Goal: Task Accomplishment & Management: Use online tool/utility

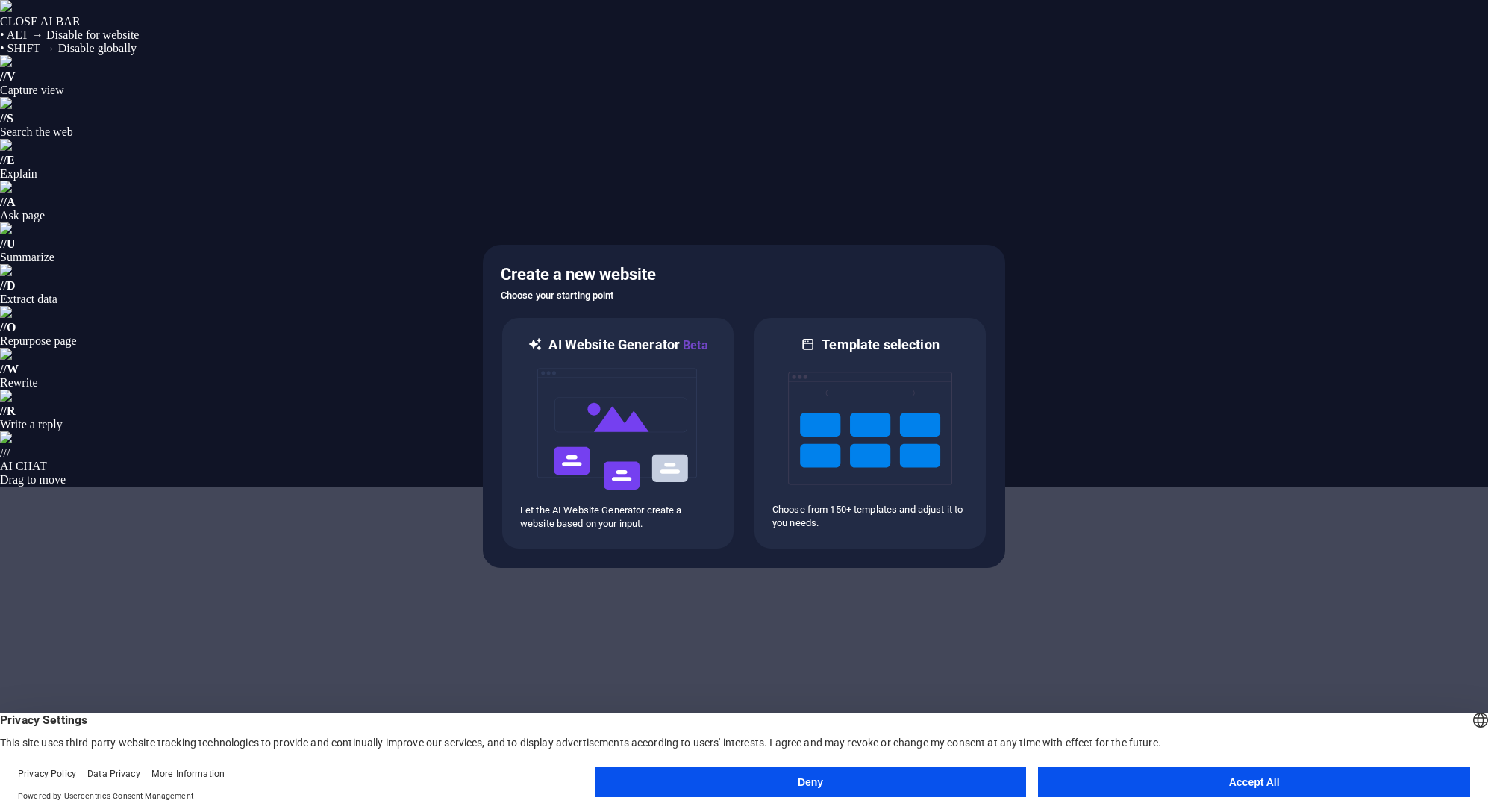
click at [1241, 774] on button "Accept All" at bounding box center [1254, 781] width 432 height 30
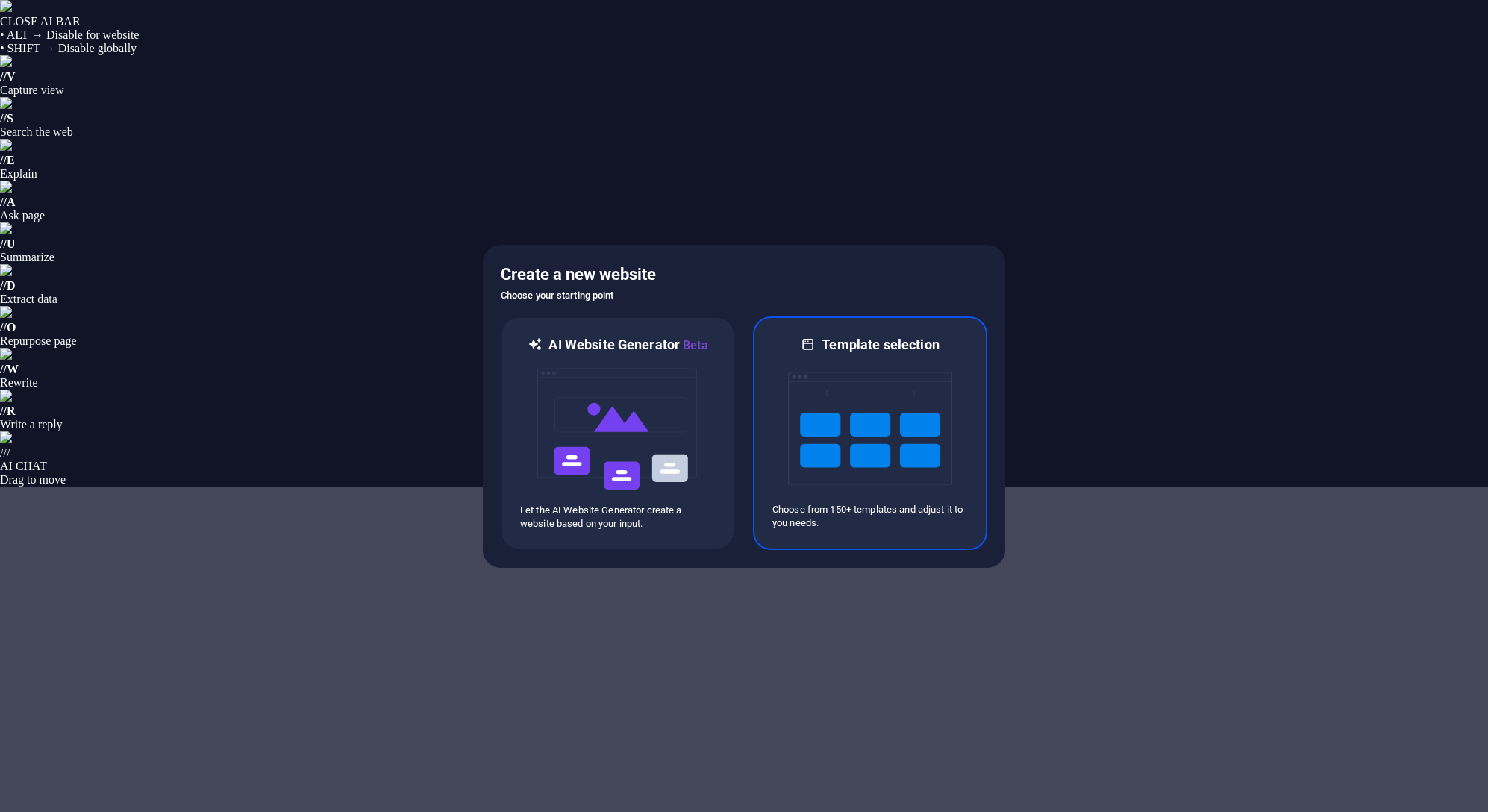
click at [859, 421] on img at bounding box center [870, 428] width 164 height 149
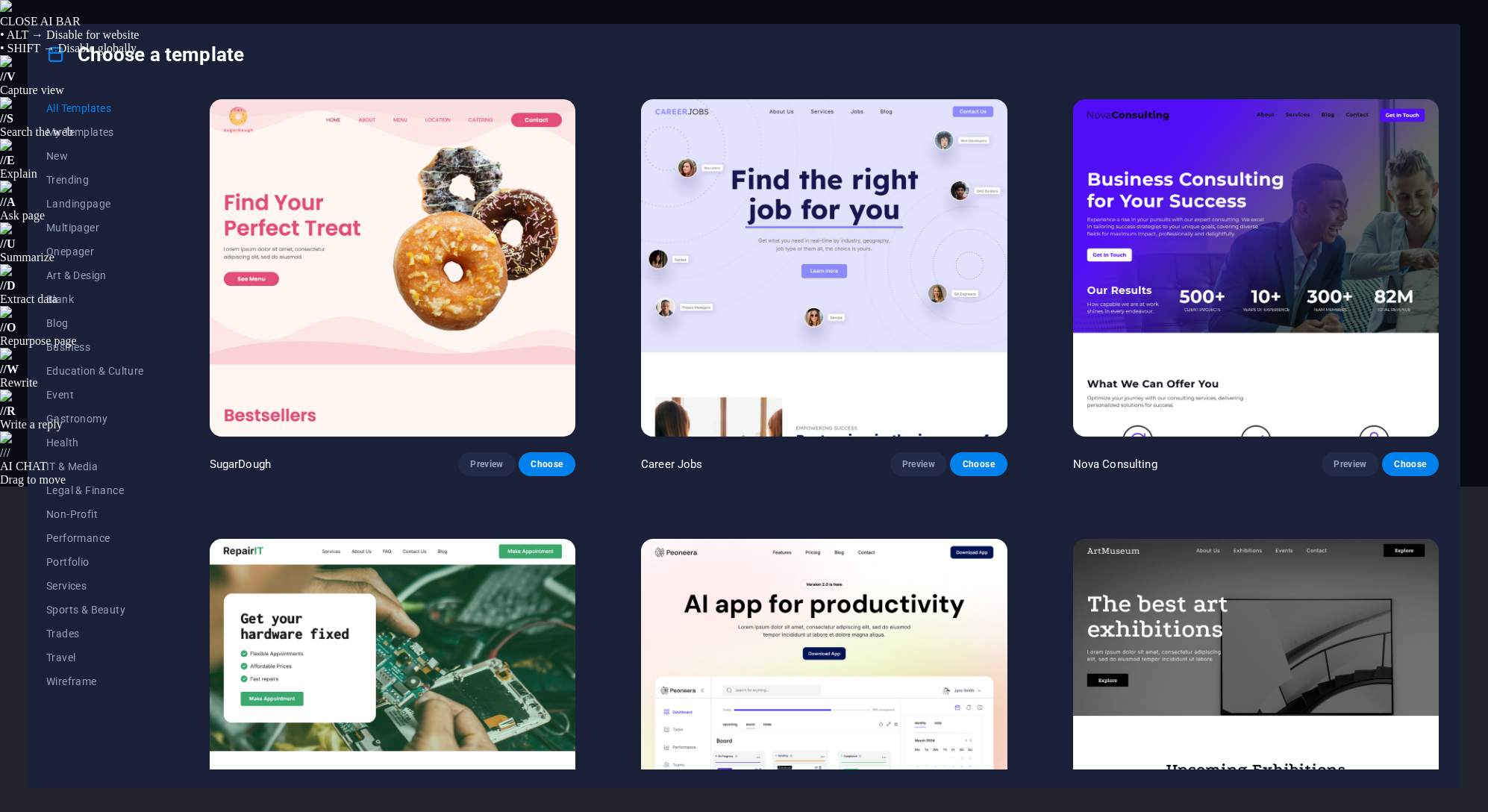
click at [119, 364] on span "Education & Culture" at bounding box center [95, 370] width 98 height 12
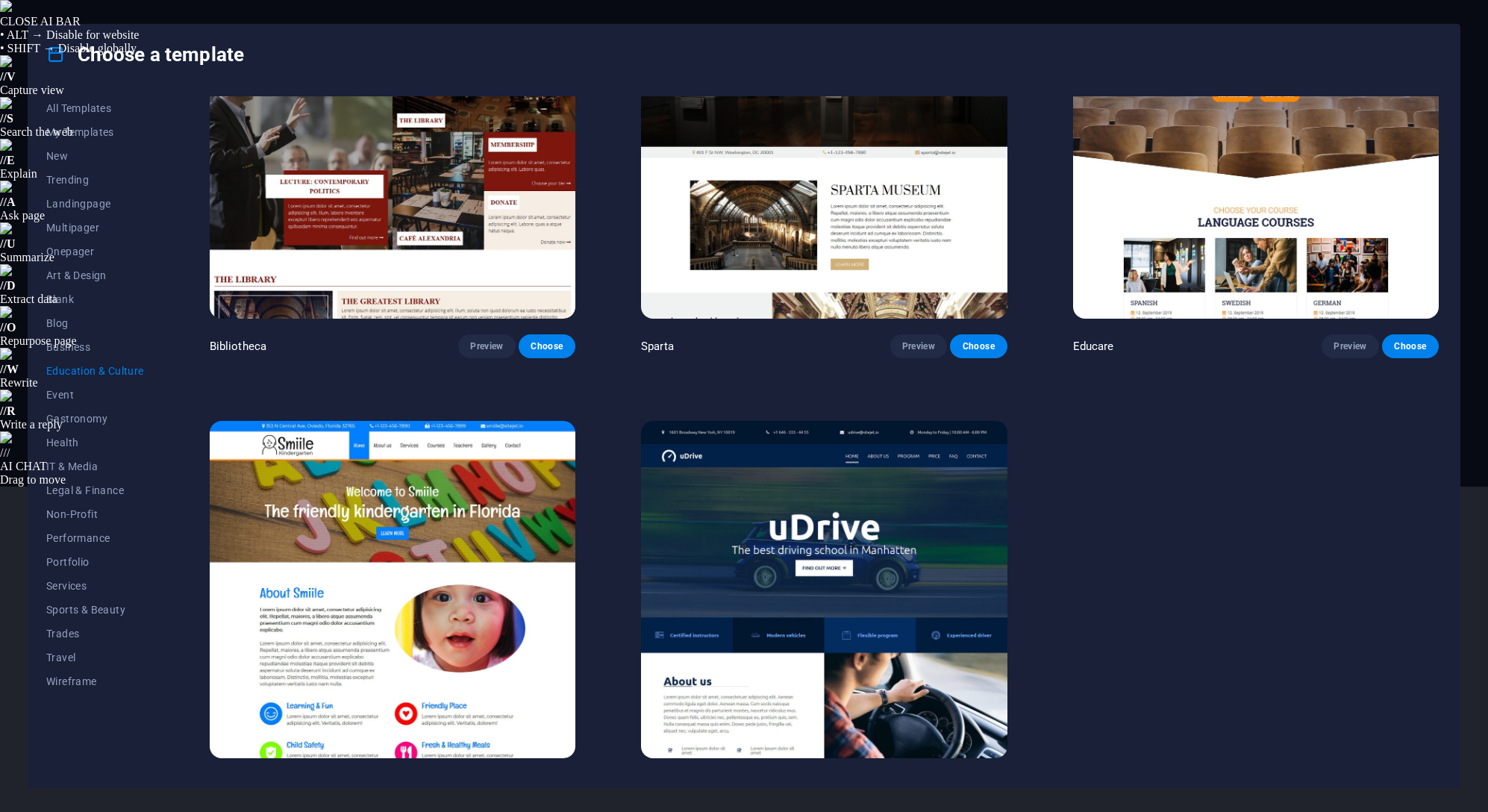
scroll to position [580, 0]
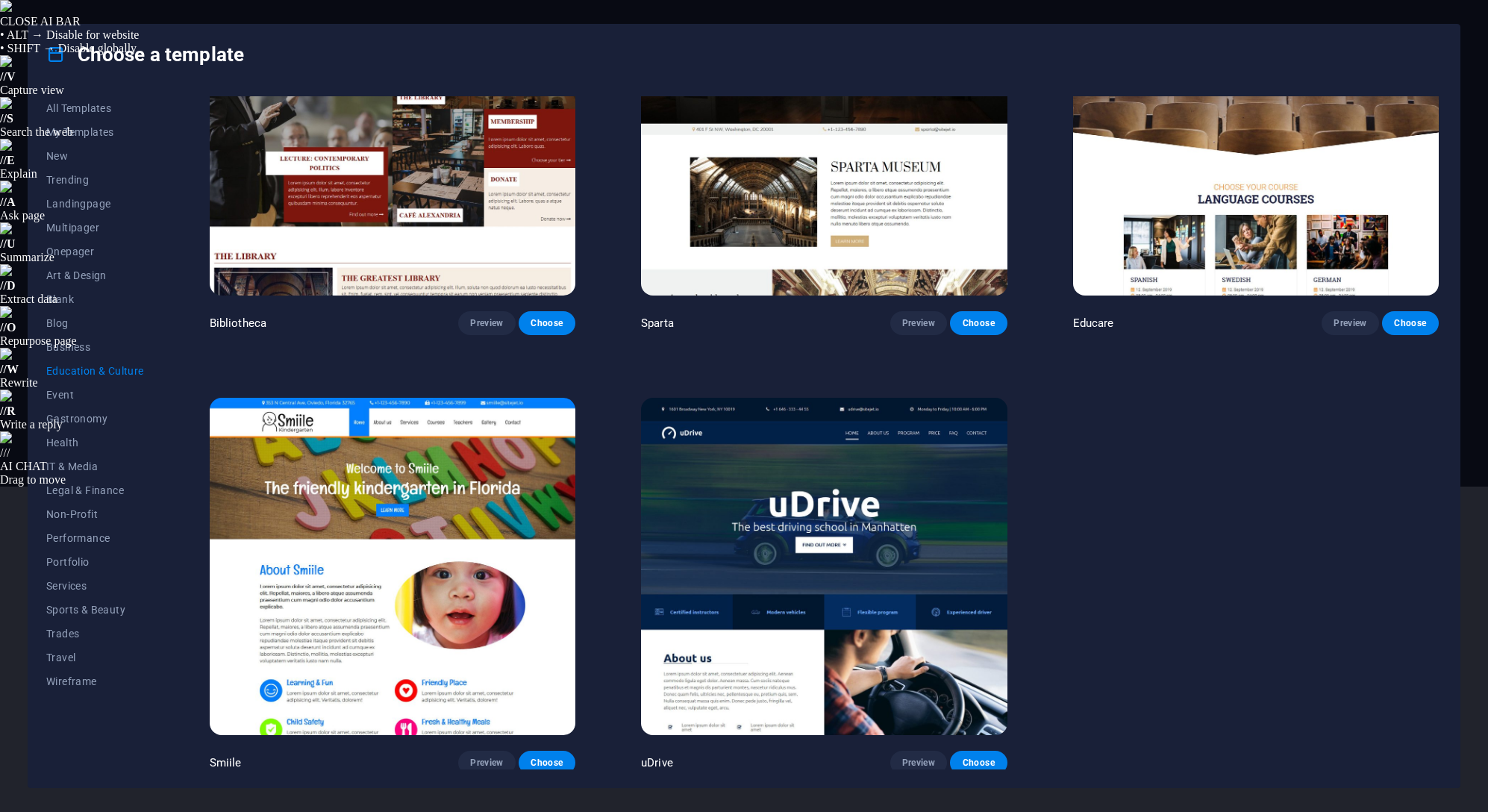
click at [61, 467] on span "IT & Media" at bounding box center [95, 465] width 98 height 12
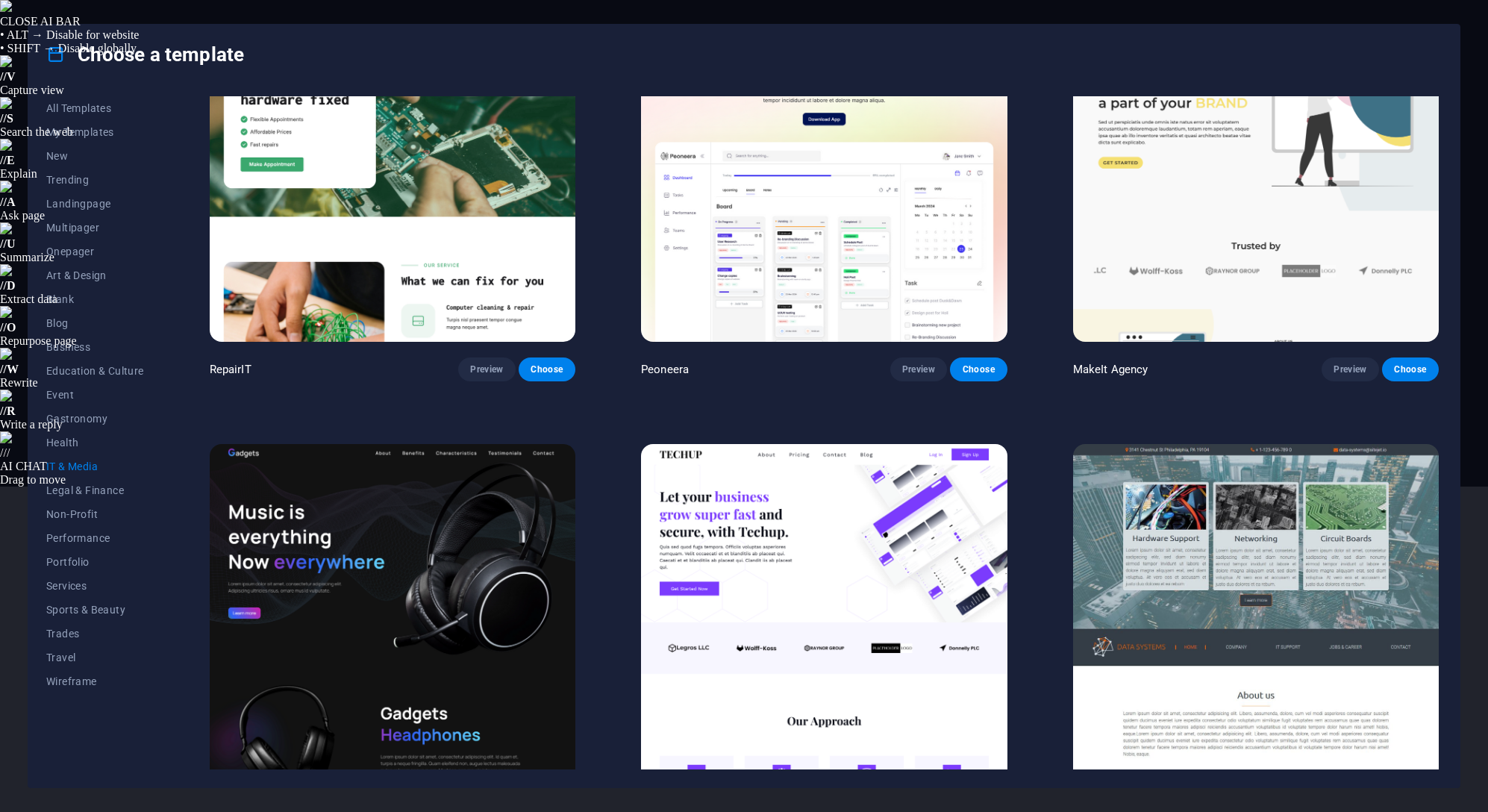
scroll to position [0, 0]
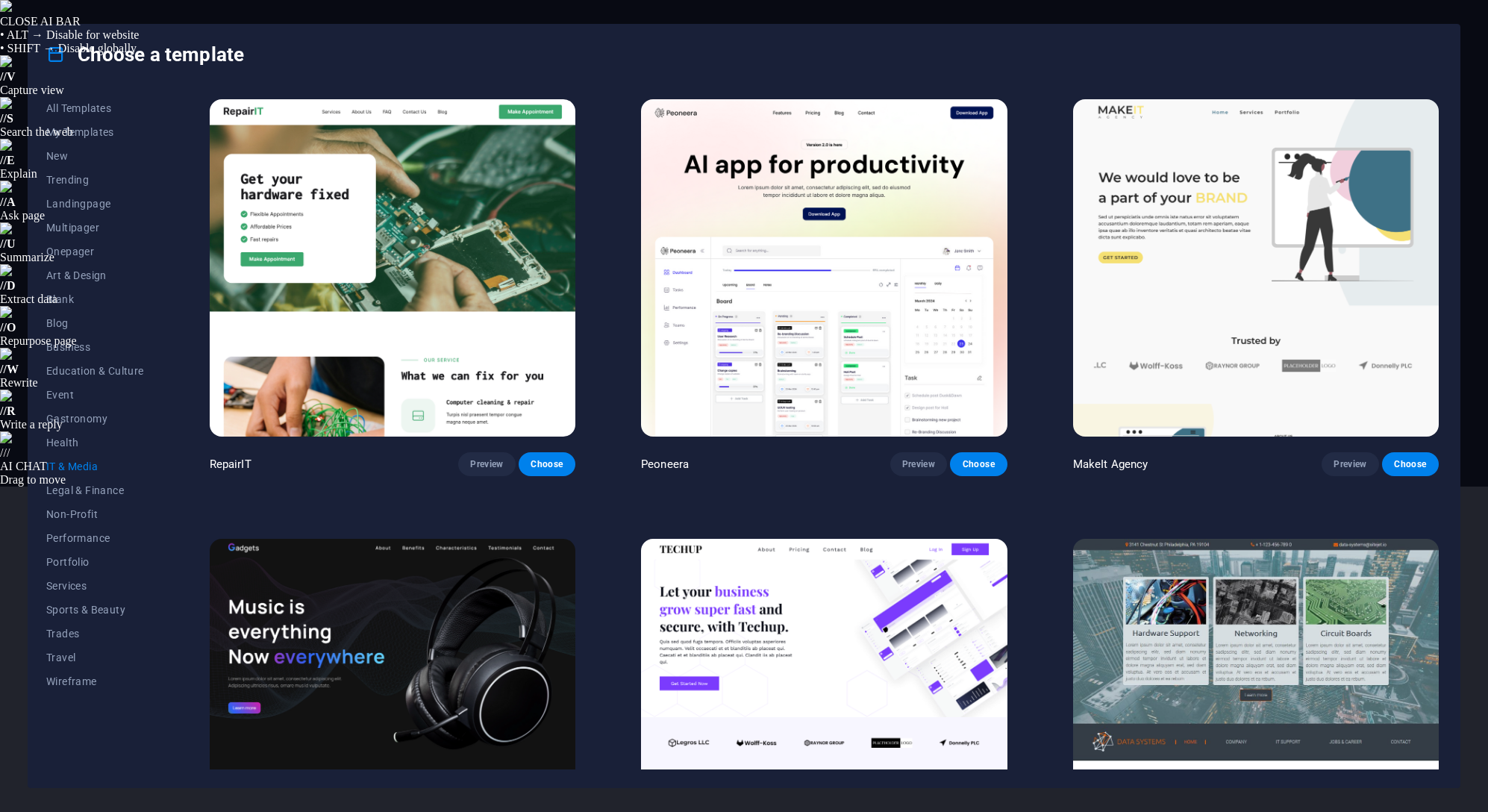
click at [87, 230] on span "Multipager" at bounding box center [95, 227] width 98 height 12
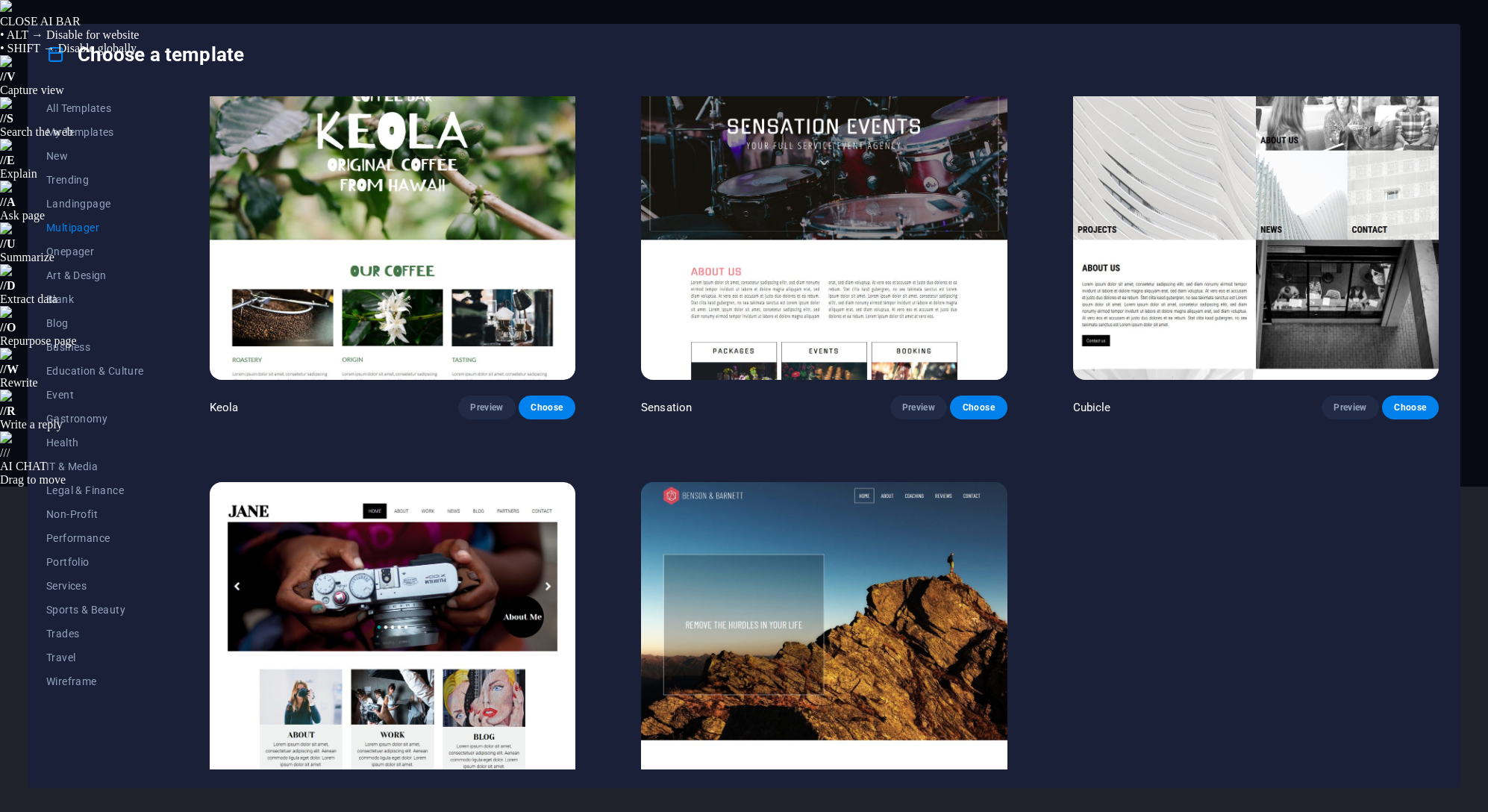
scroll to position [9332, 0]
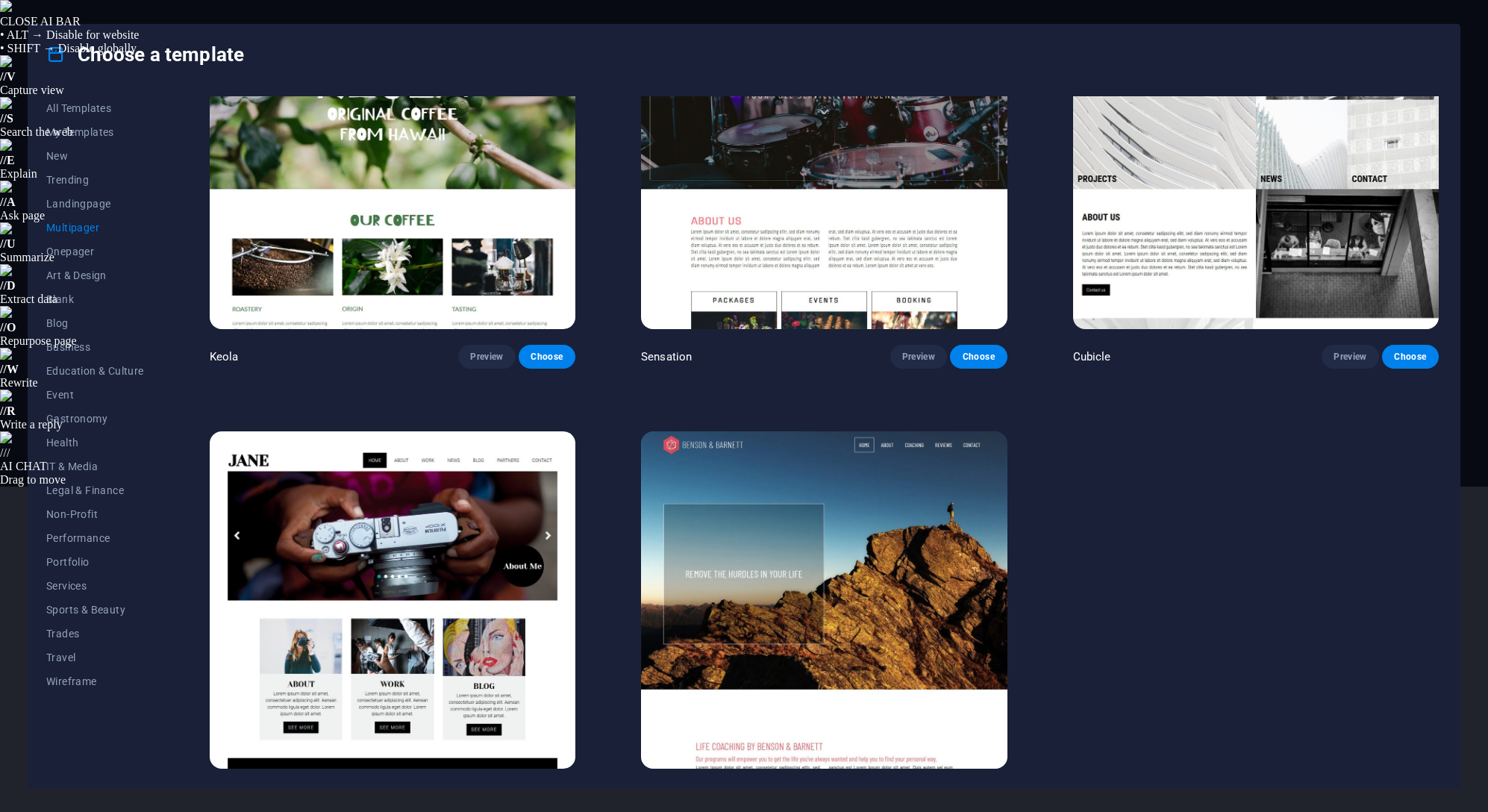
click at [89, 678] on span "Wireframe" at bounding box center [95, 680] width 98 height 12
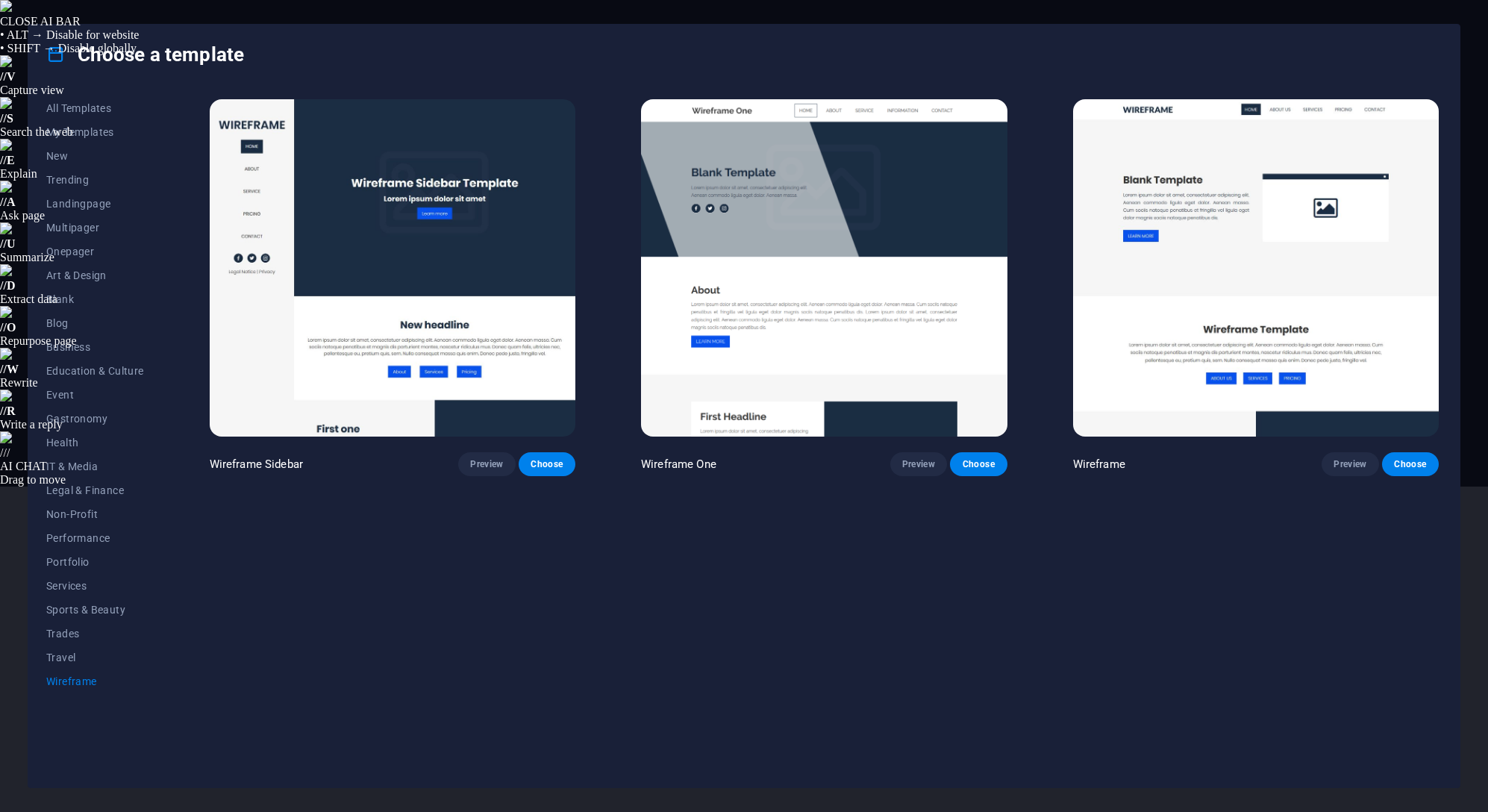
click at [495, 465] on span "Preview" at bounding box center [486, 464] width 33 height 12
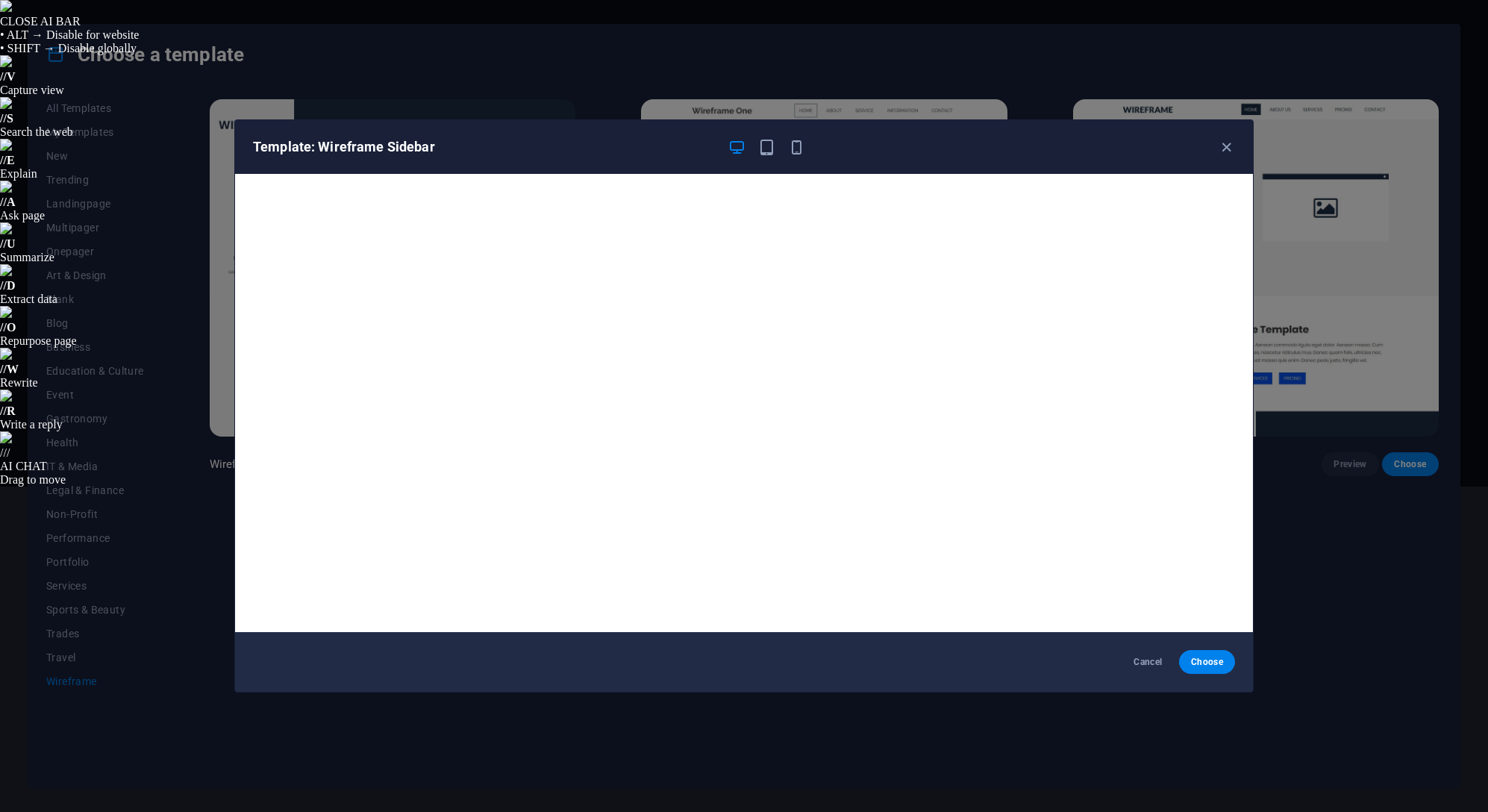
click at [1213, 149] on div "Template: Wireframe Sidebar" at bounding box center [734, 146] width 964 height 18
click at [1221, 149] on icon "button" at bounding box center [1226, 147] width 17 height 17
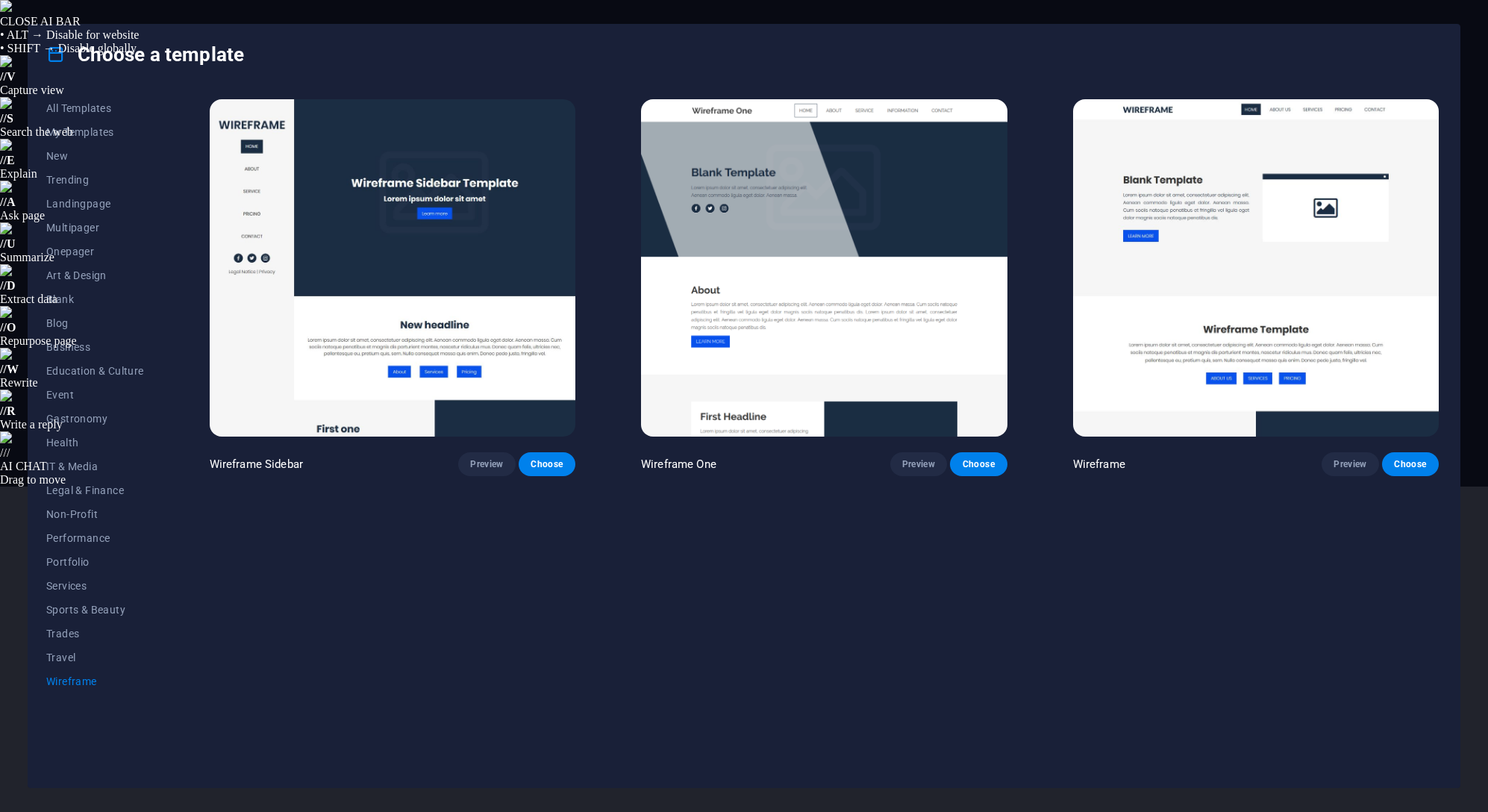
click at [908, 455] on button "Preview" at bounding box center [919, 464] width 57 height 24
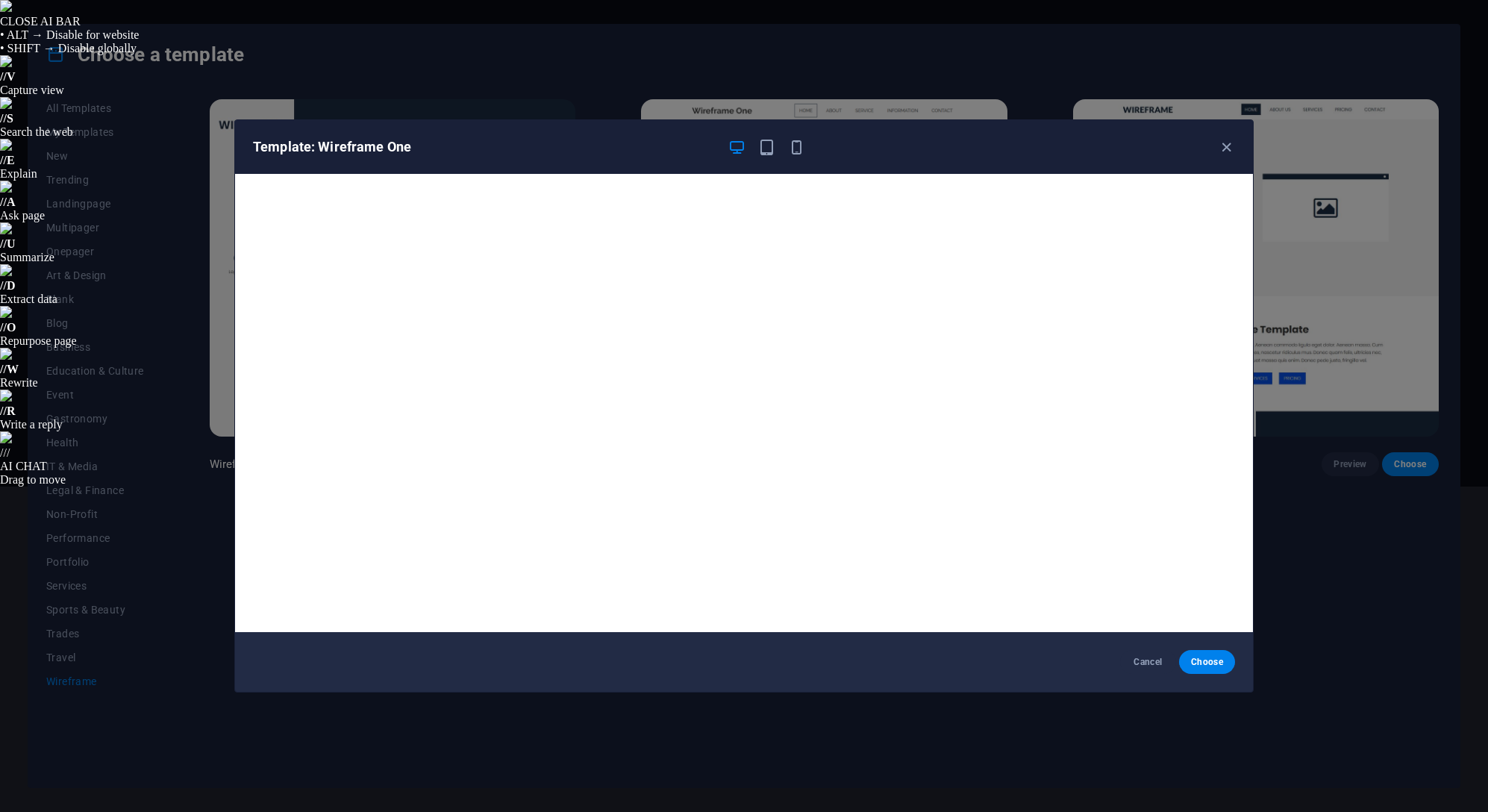
click at [1224, 146] on icon "button" at bounding box center [1226, 147] width 17 height 17
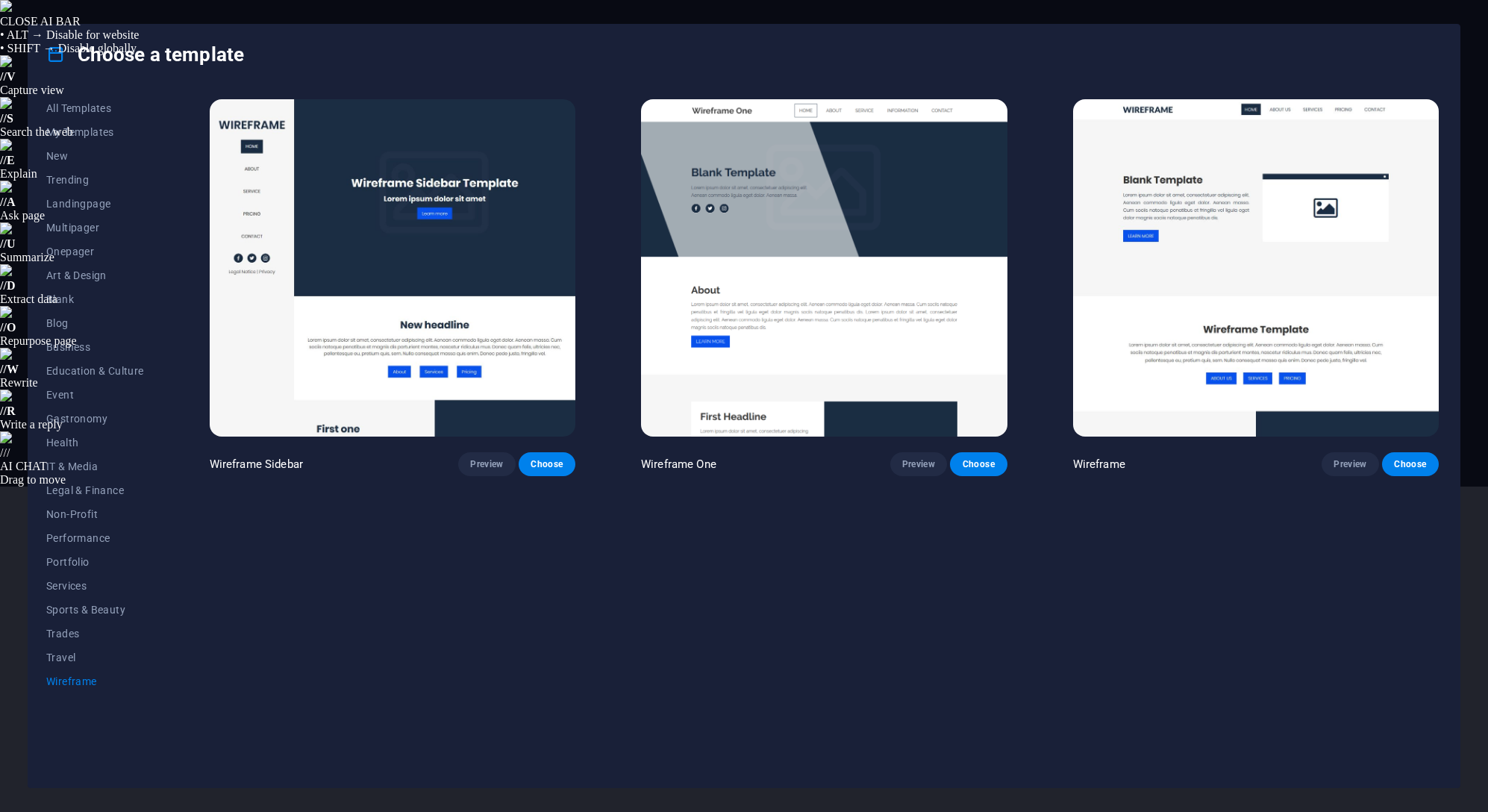
click at [67, 586] on span "Services" at bounding box center [95, 585] width 98 height 12
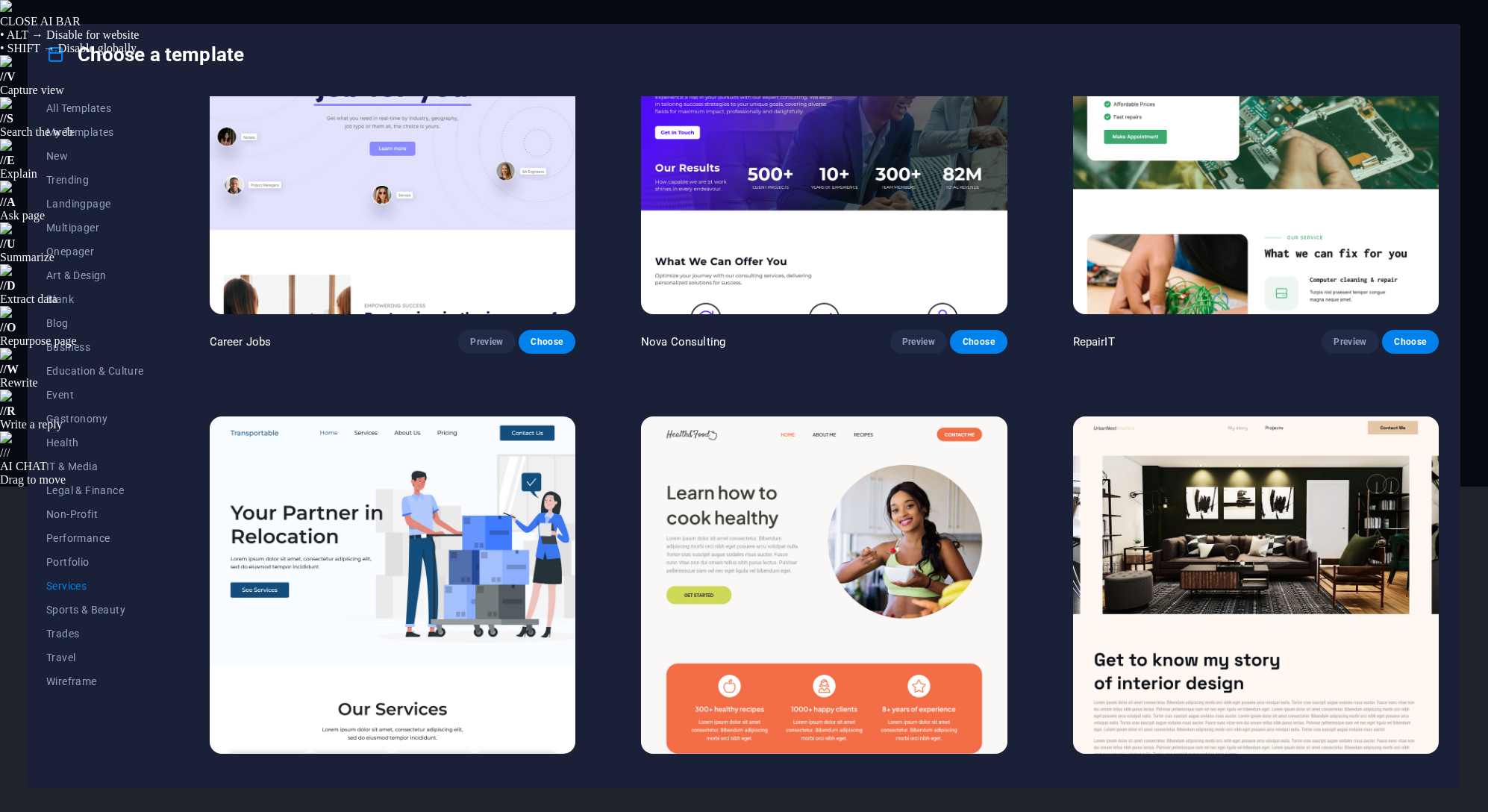
scroll to position [149, 0]
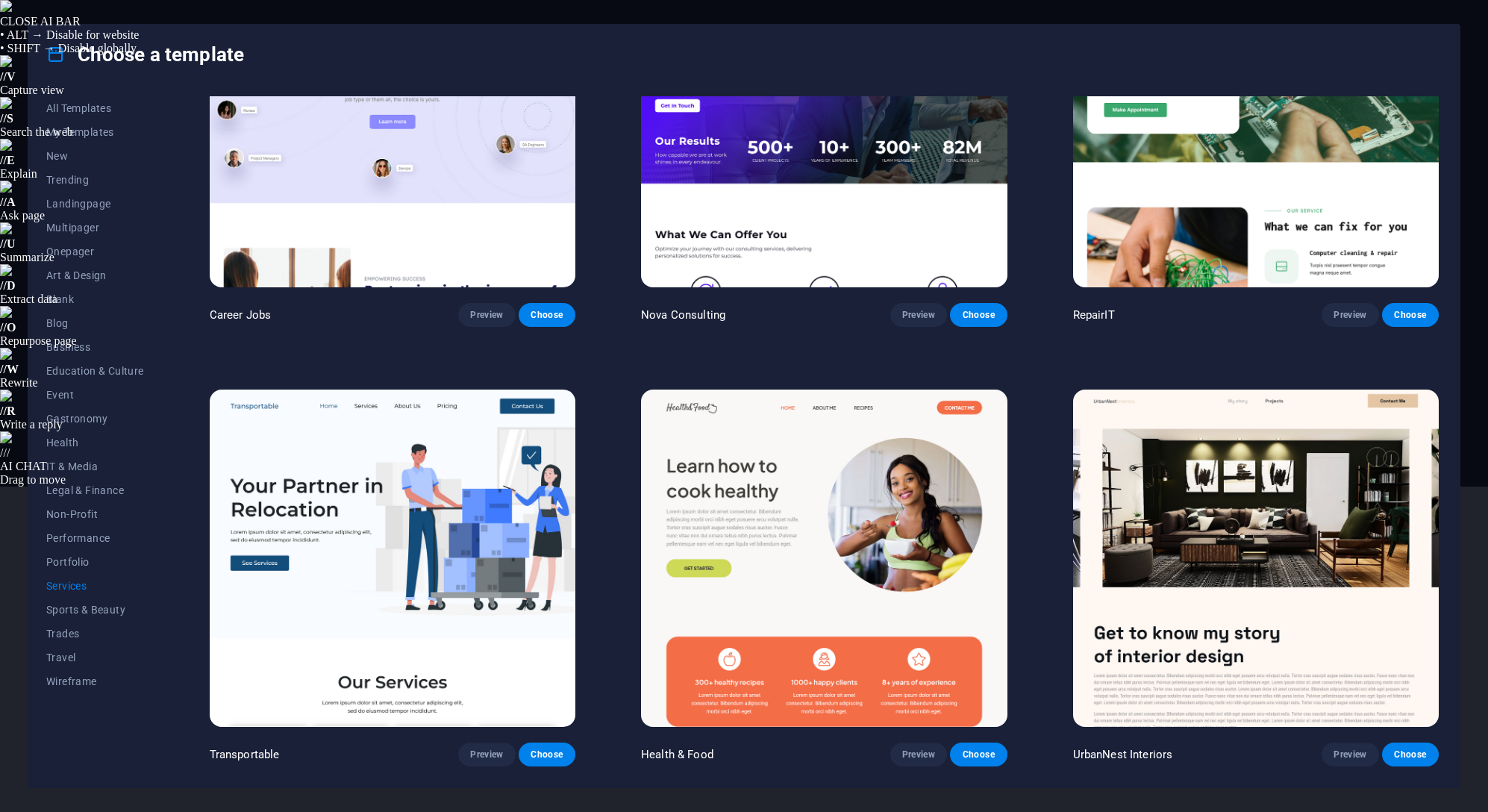
click at [469, 744] on button "Preview" at bounding box center [487, 753] width 57 height 24
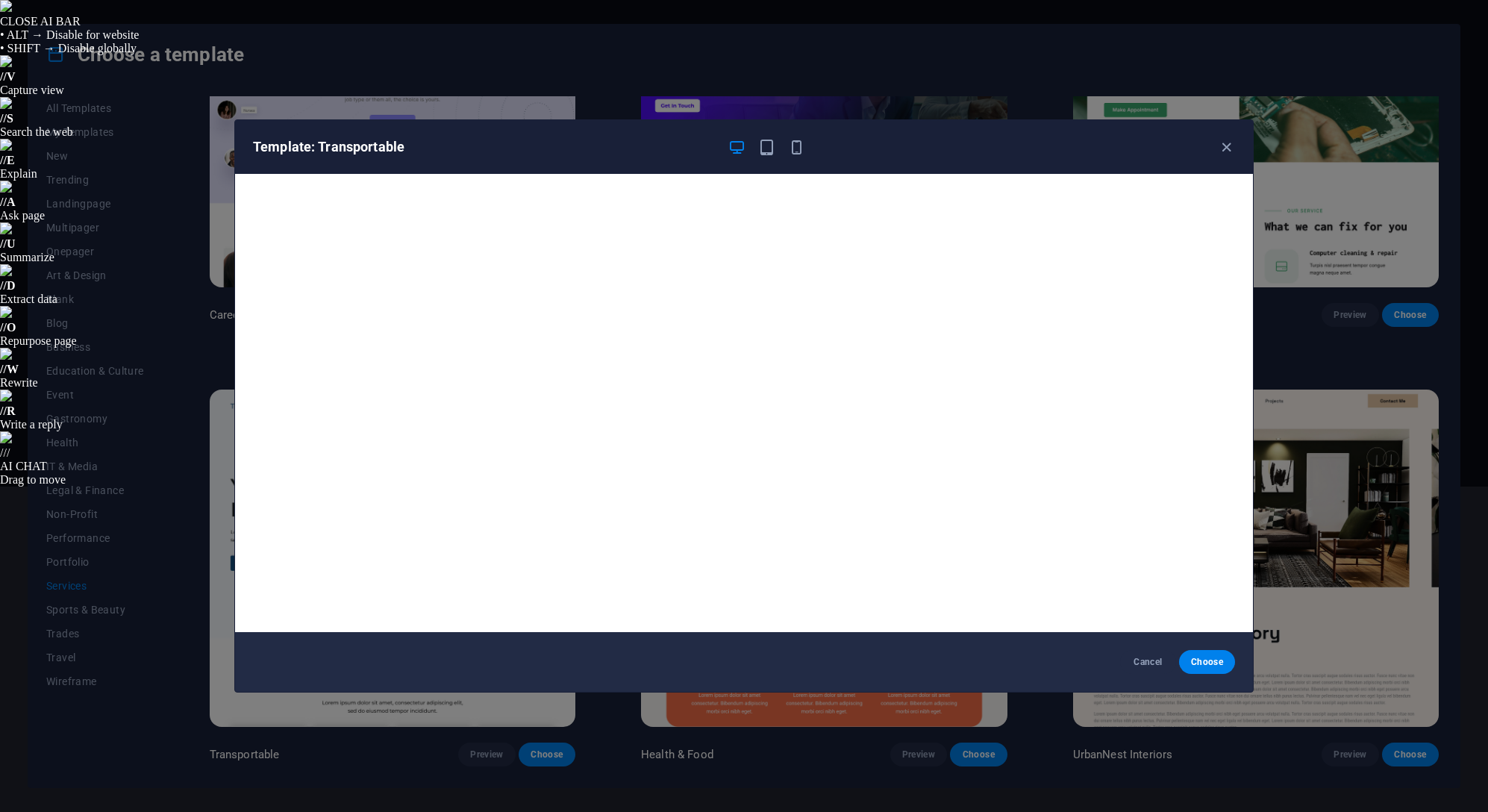
click at [1214, 146] on div "Template: Transportable" at bounding box center [734, 146] width 964 height 18
click at [1218, 146] on icon "button" at bounding box center [1226, 147] width 17 height 17
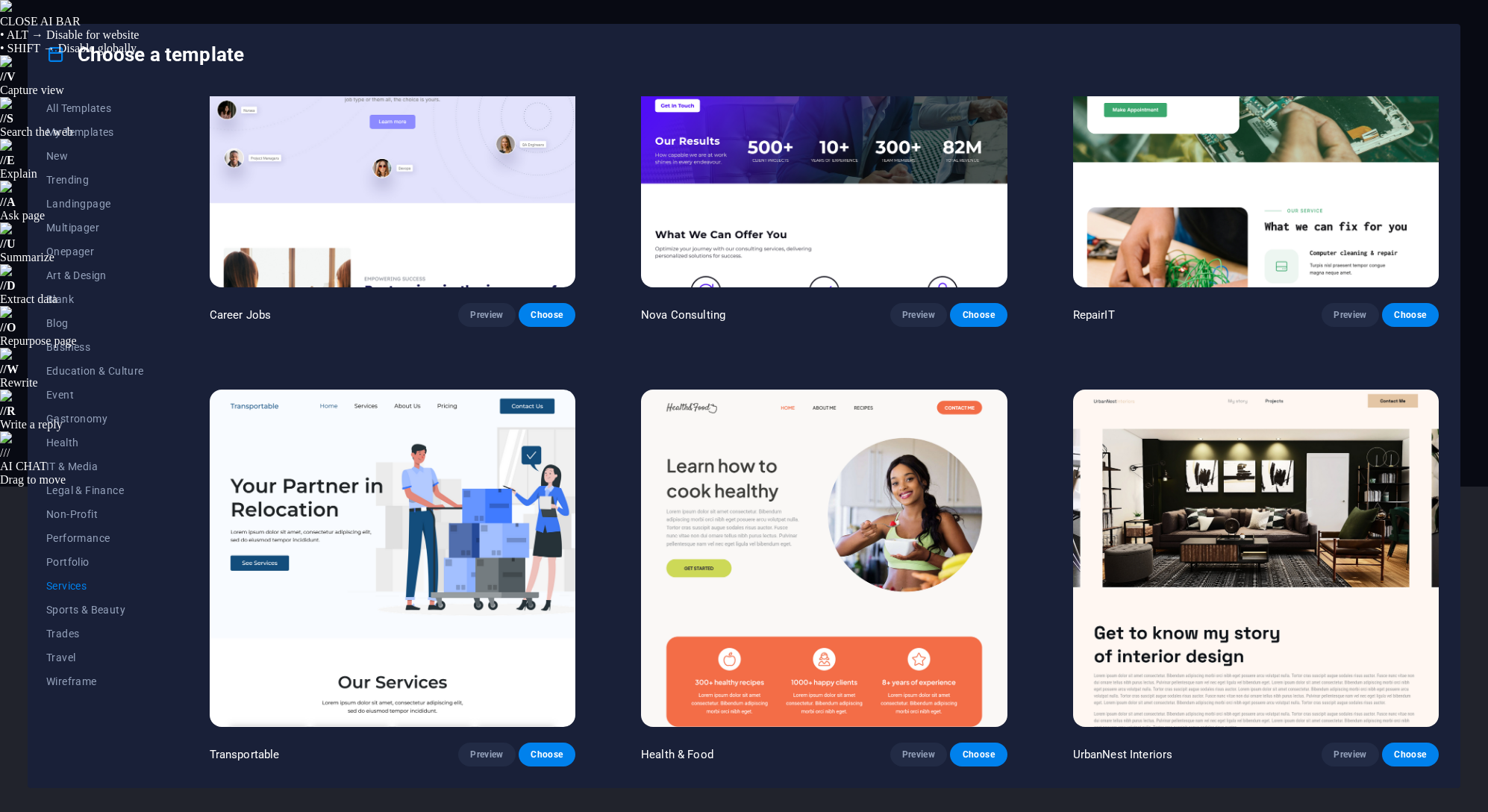
click at [87, 224] on span "Multipager" at bounding box center [95, 227] width 98 height 12
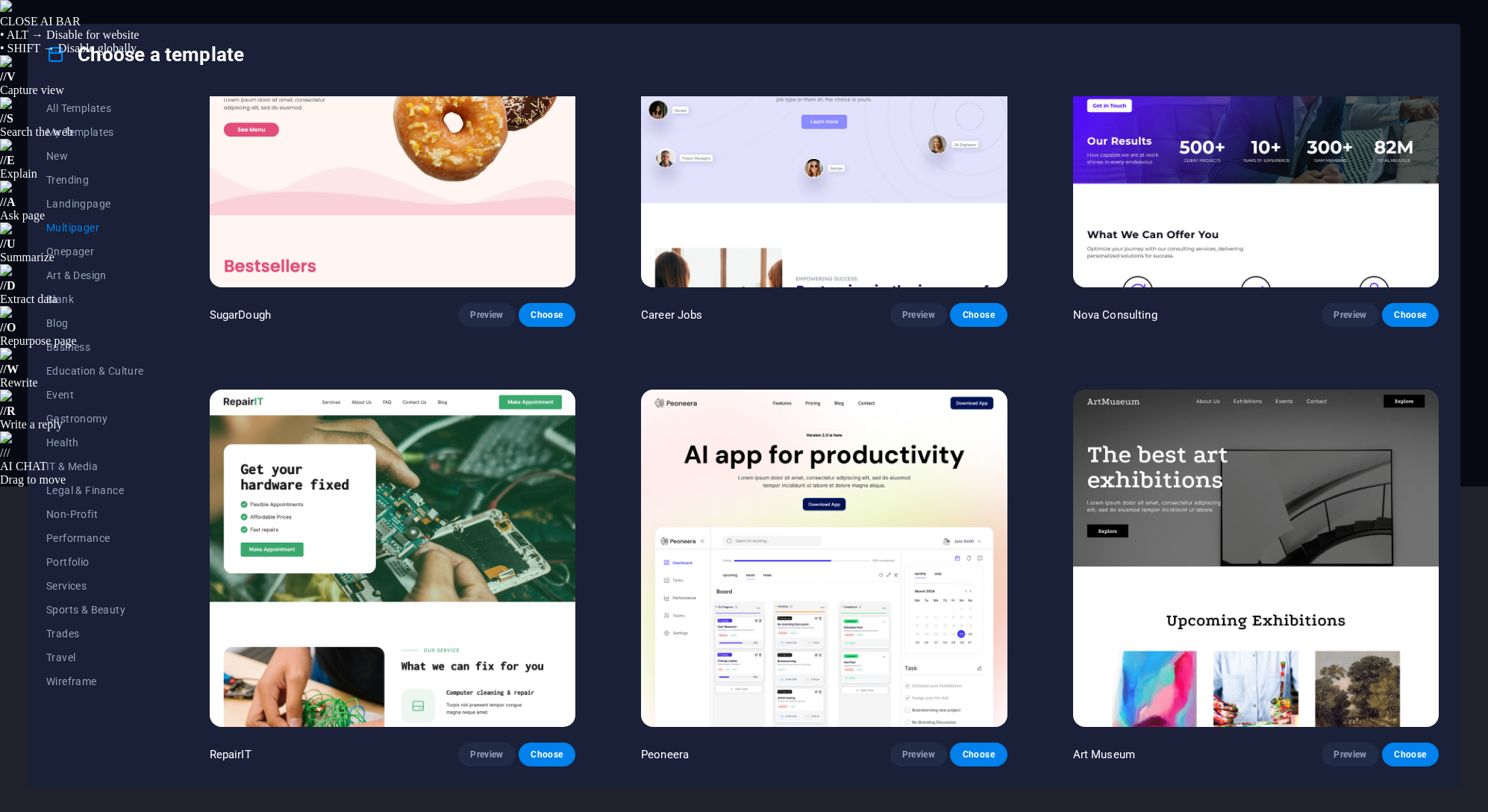
click at [926, 742] on button "Preview" at bounding box center [919, 753] width 57 height 24
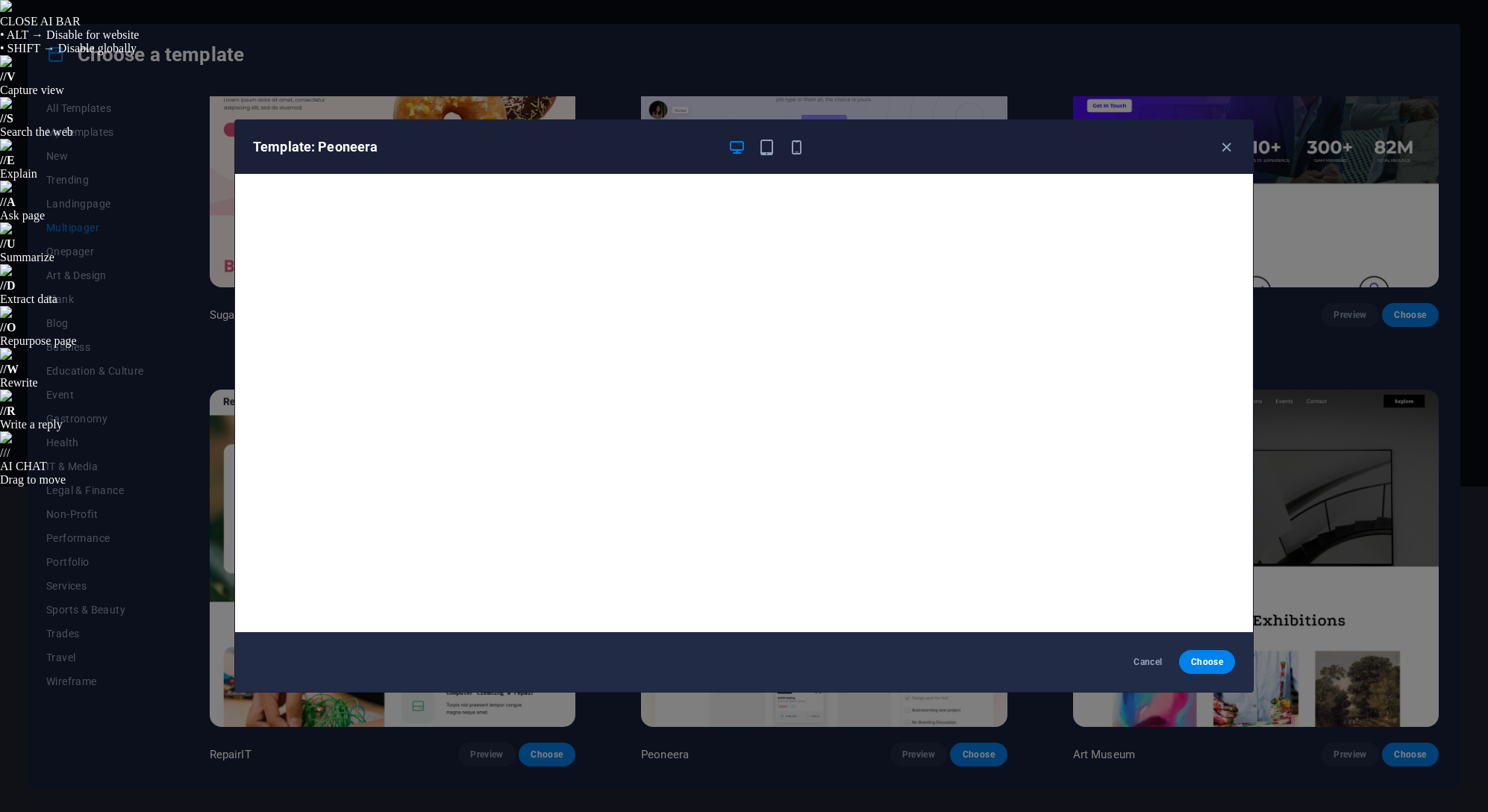
click at [1219, 143] on icon "button" at bounding box center [1226, 147] width 17 height 17
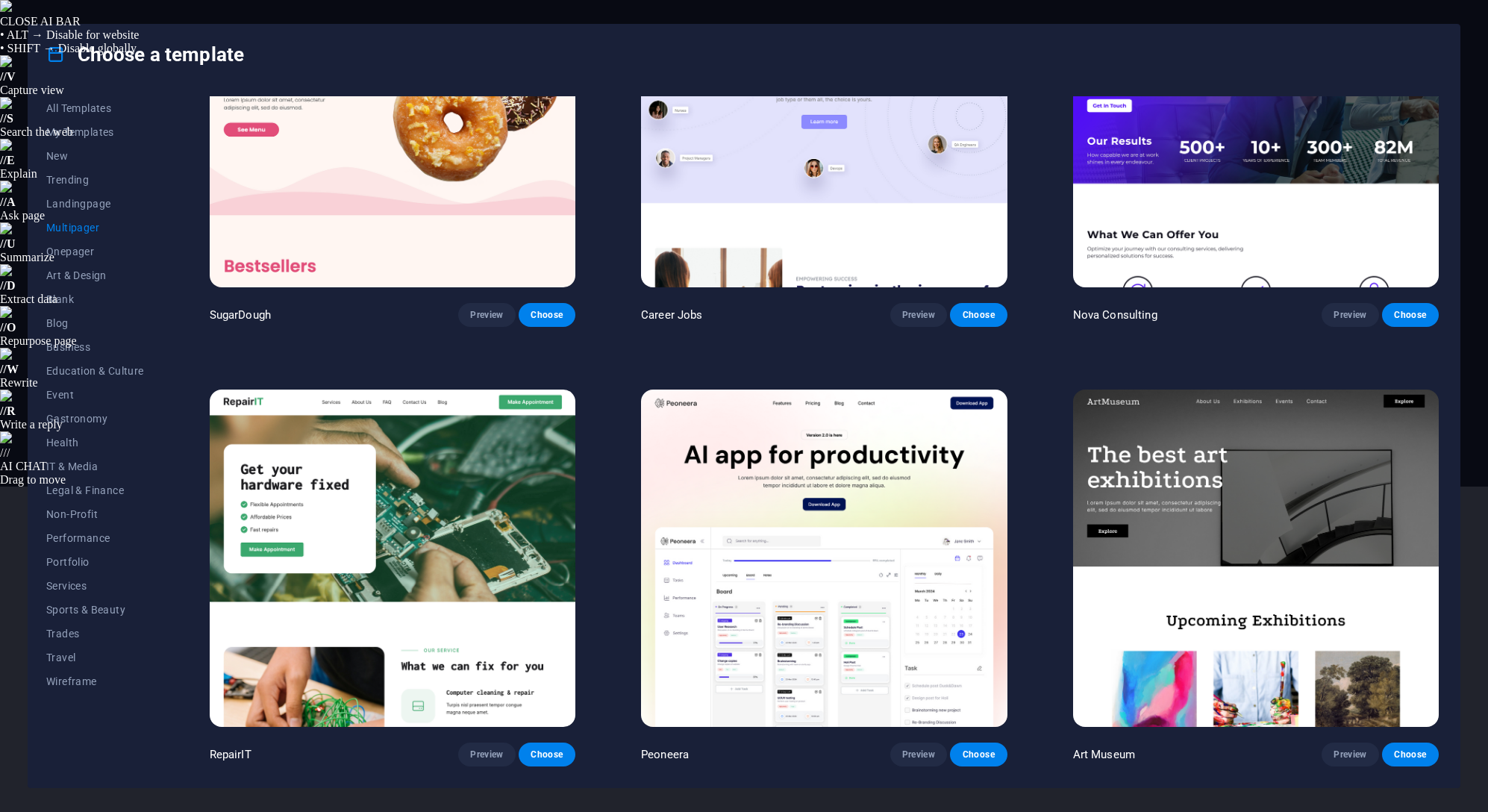
click at [73, 323] on span "Blog" at bounding box center [95, 323] width 98 height 12
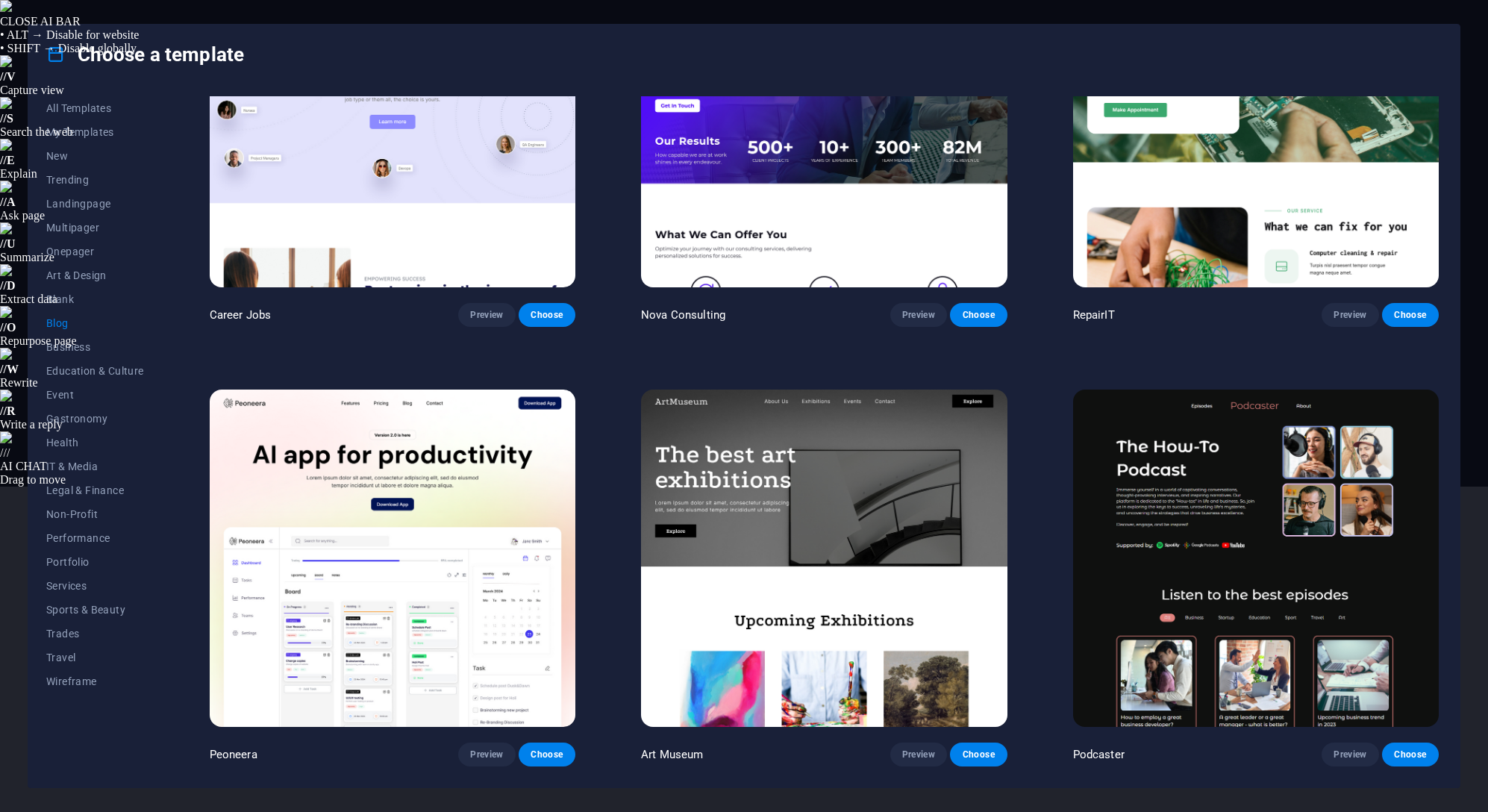
click at [492, 316] on span "Preview" at bounding box center [486, 314] width 33 height 12
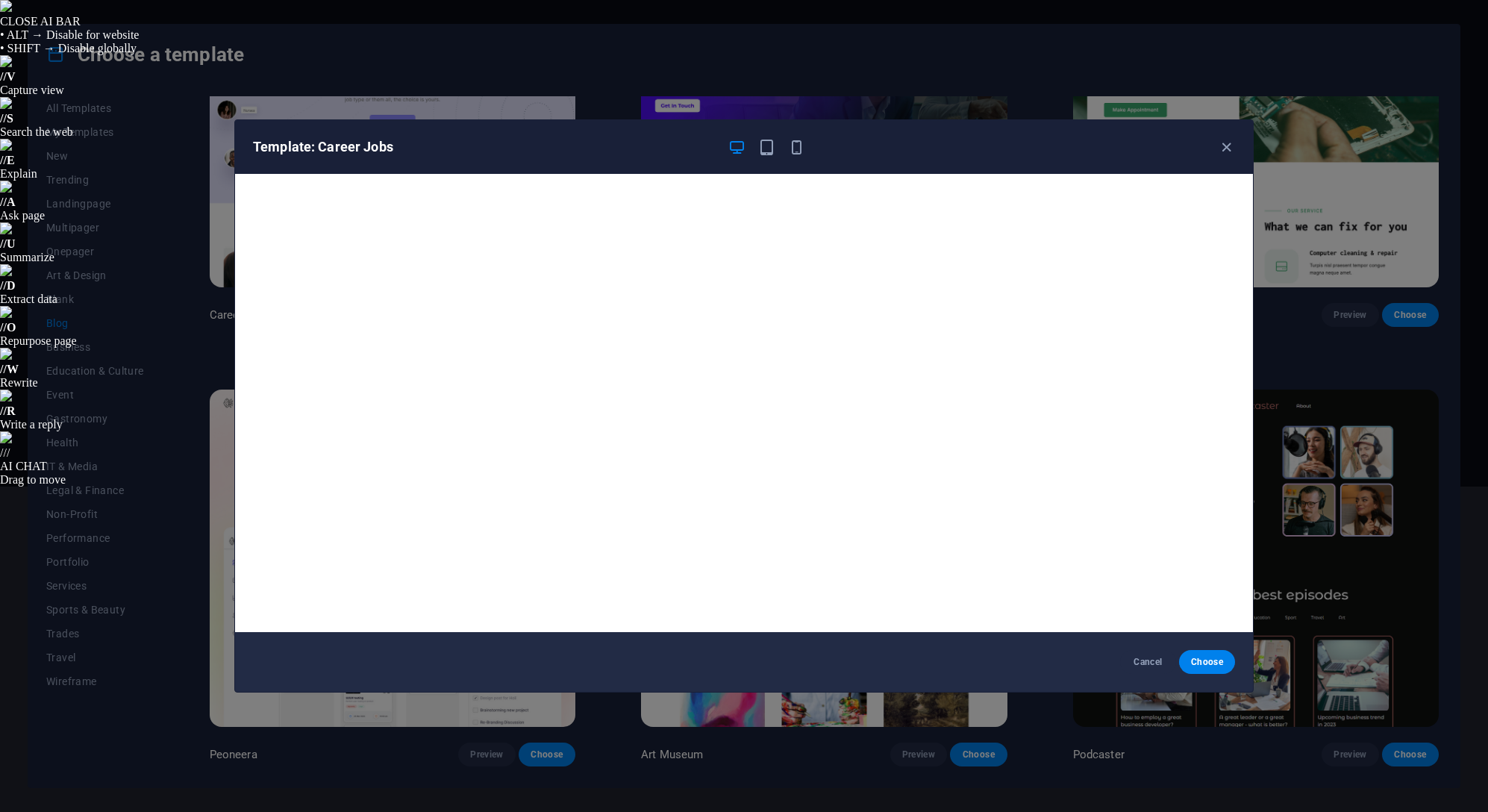
click at [802, 156] on div "Template: Career Jobs" at bounding box center [744, 147] width 1018 height 54
click at [795, 146] on icon "button" at bounding box center [797, 147] width 17 height 17
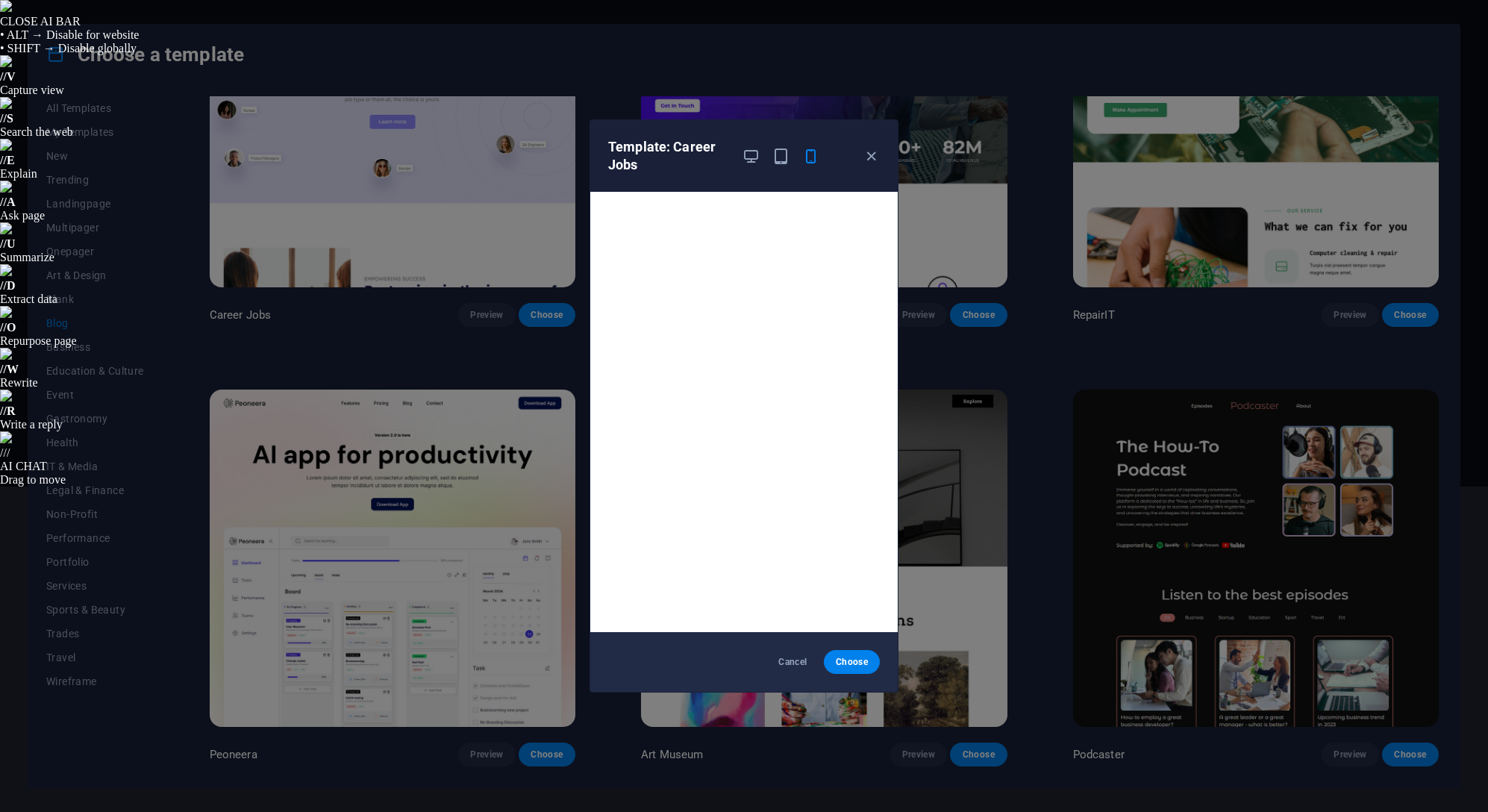
click at [728, 649] on div "Cancel Choose" at bounding box center [744, 661] width 307 height 59
click at [787, 656] on span "Cancel" at bounding box center [793, 661] width 32 height 12
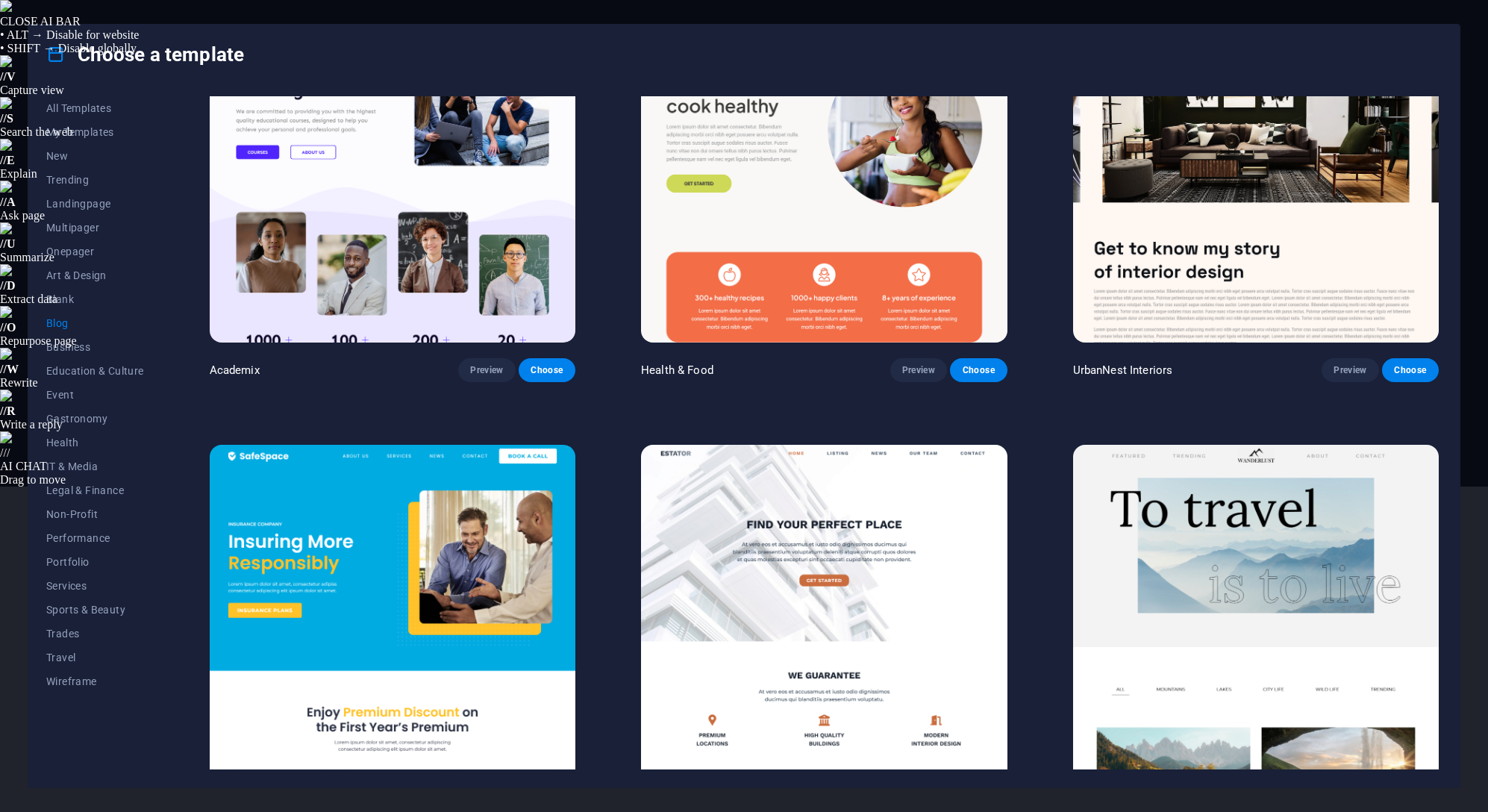
scroll to position [1045, 0]
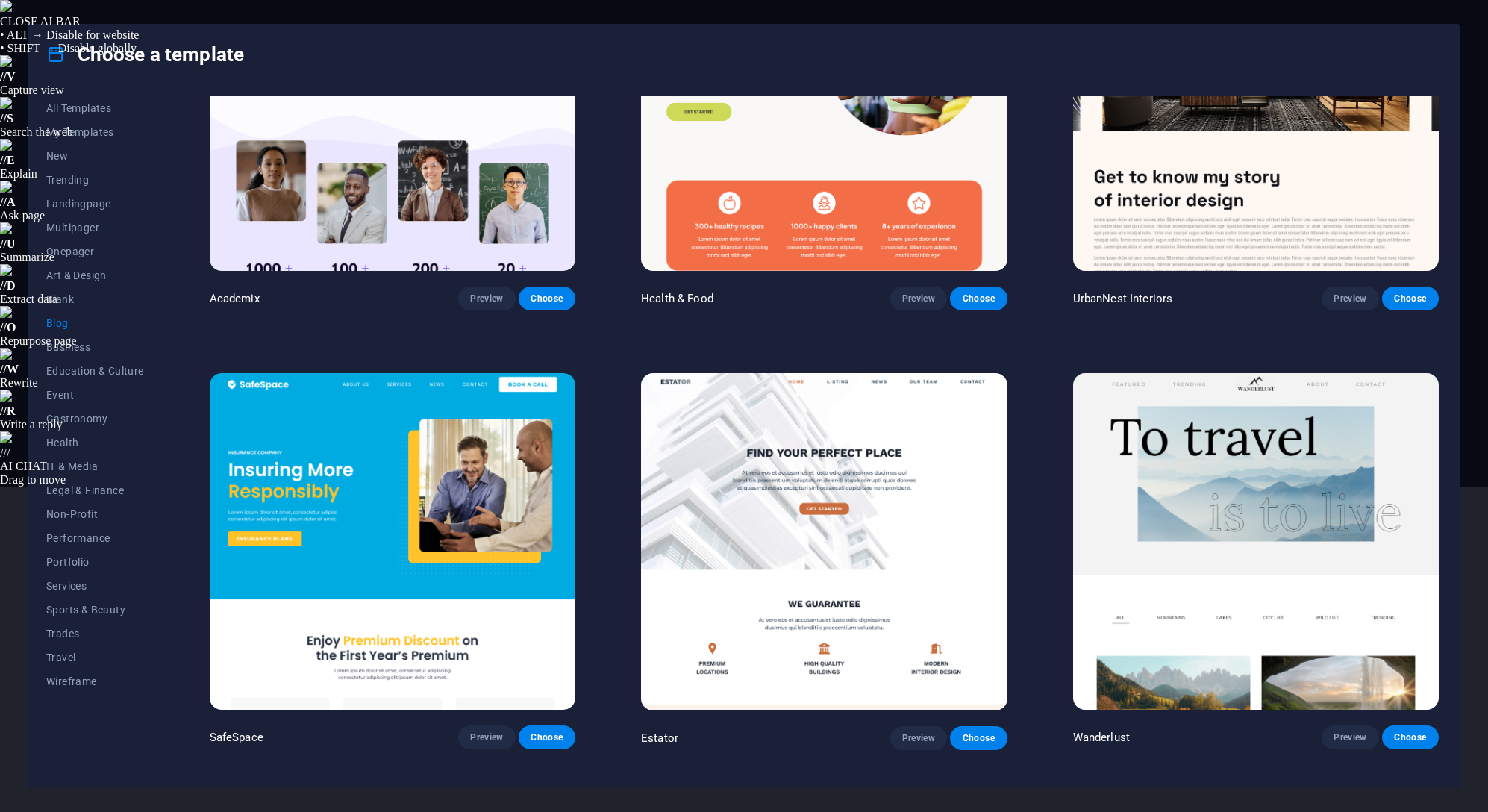
click at [909, 733] on span "Preview" at bounding box center [919, 737] width 33 height 12
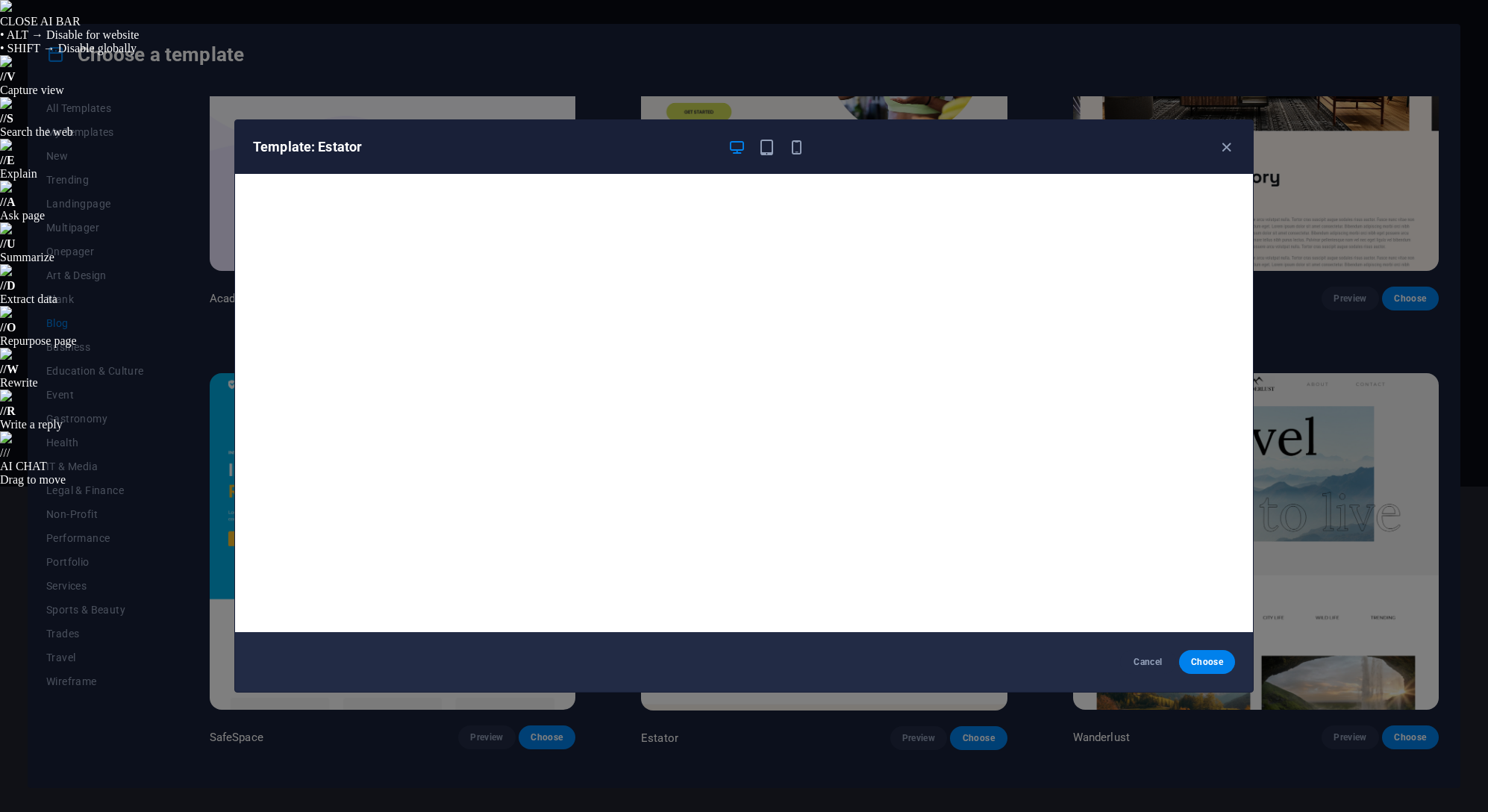
click at [1137, 657] on span "Cancel" at bounding box center [1148, 661] width 32 height 12
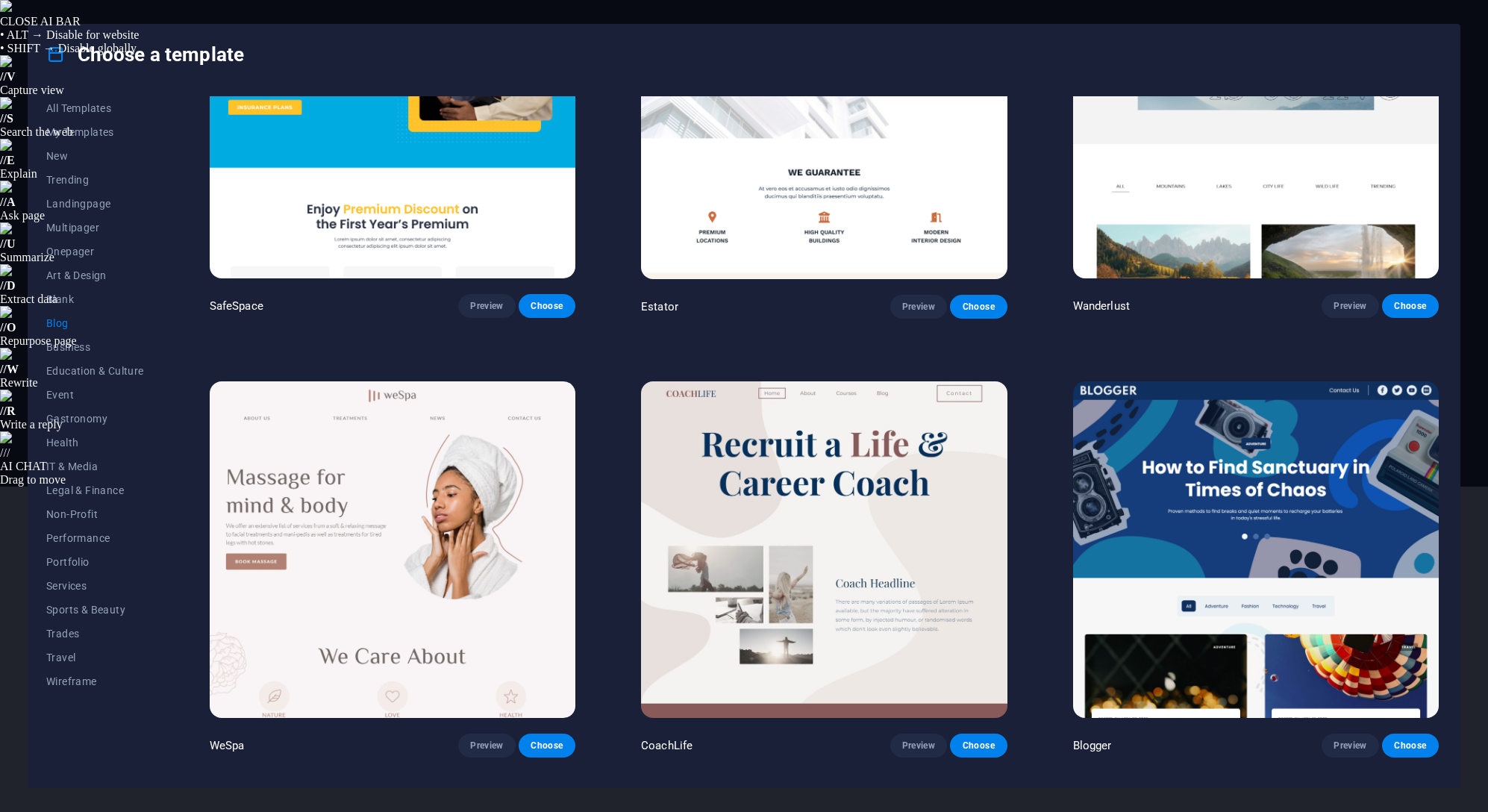
scroll to position [1492, 0]
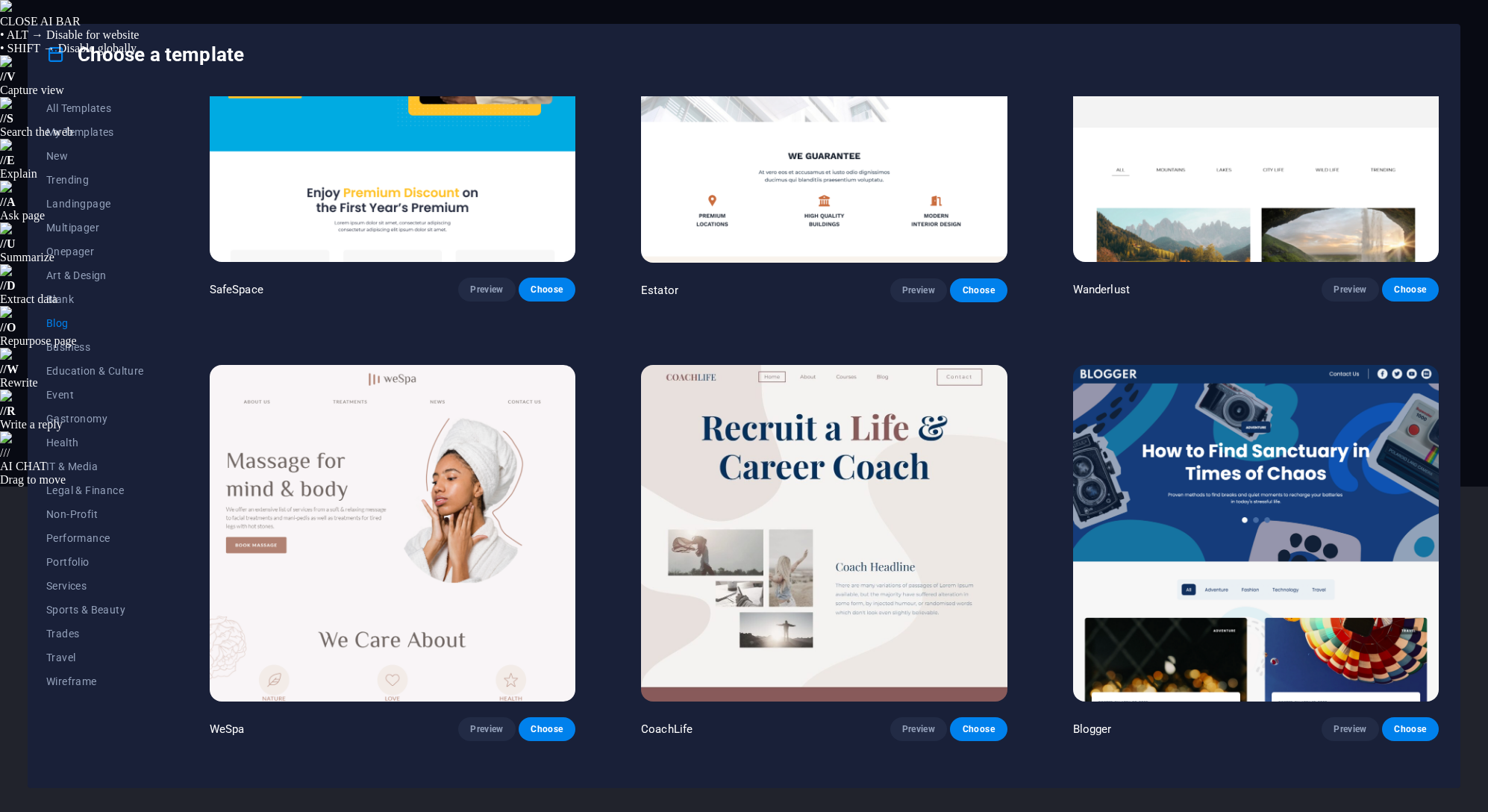
click at [1355, 723] on span "Preview" at bounding box center [1349, 728] width 33 height 12
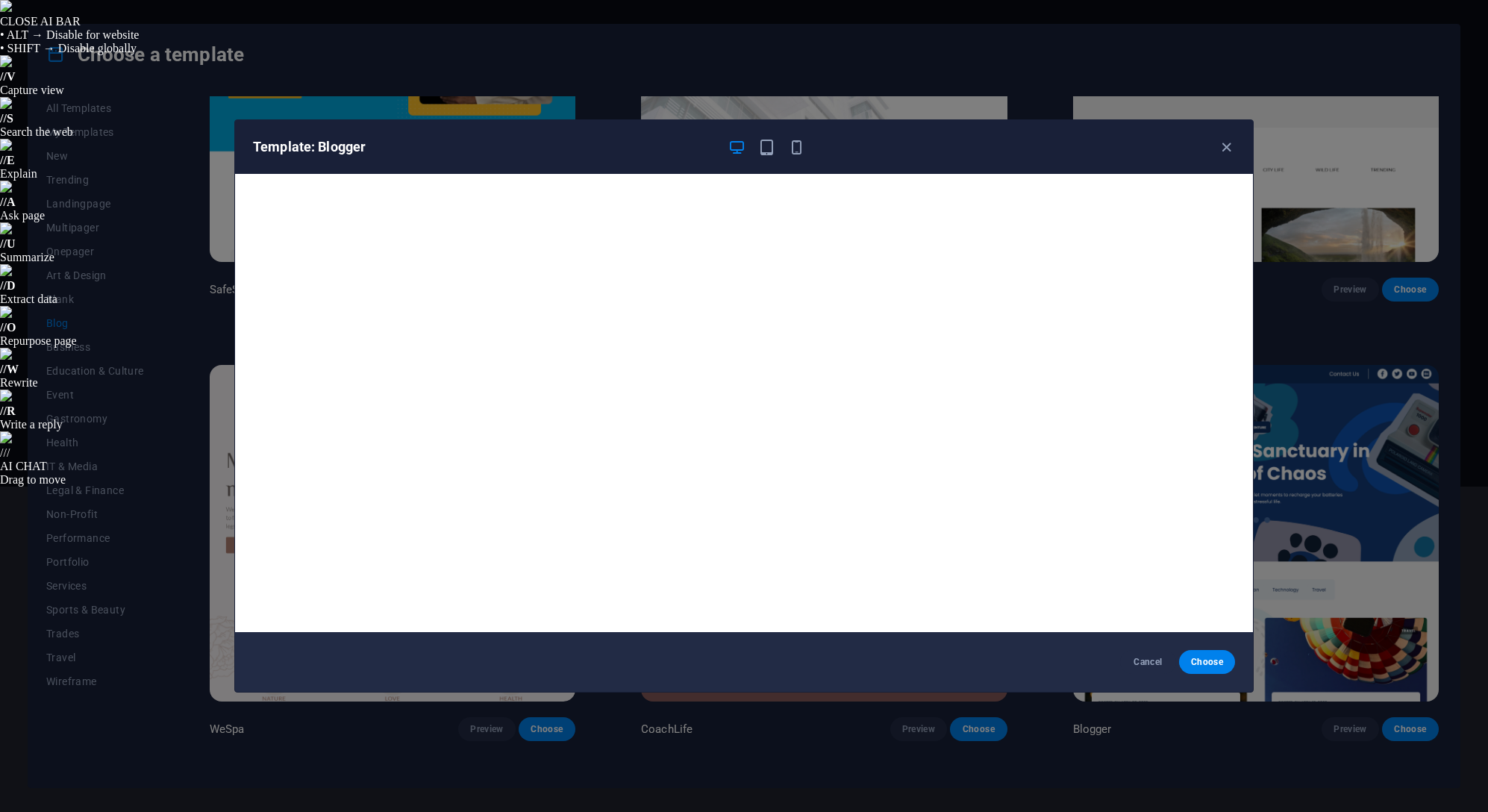
click at [1150, 659] on span "Cancel" at bounding box center [1148, 661] width 32 height 12
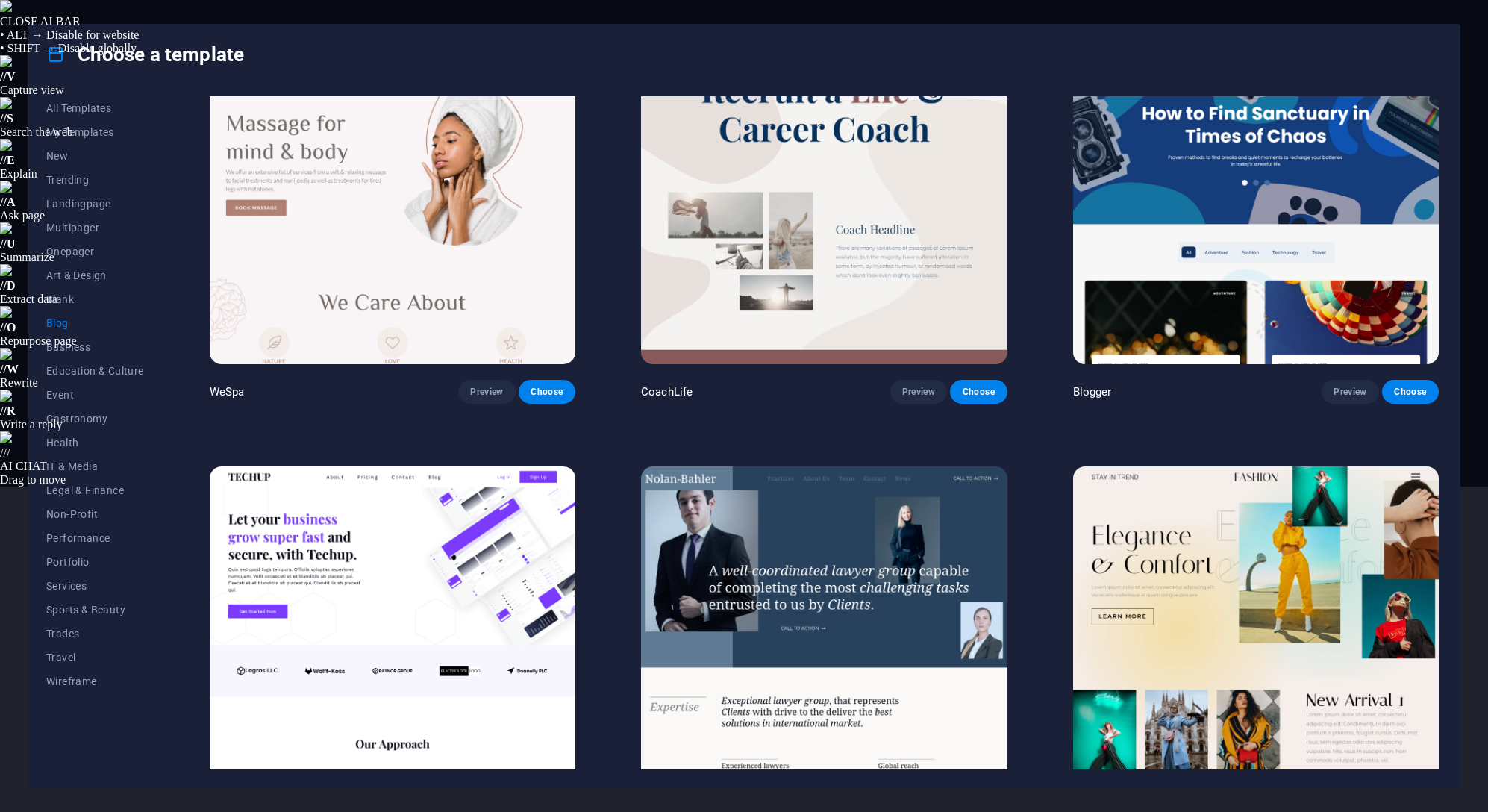
scroll to position [1940, 0]
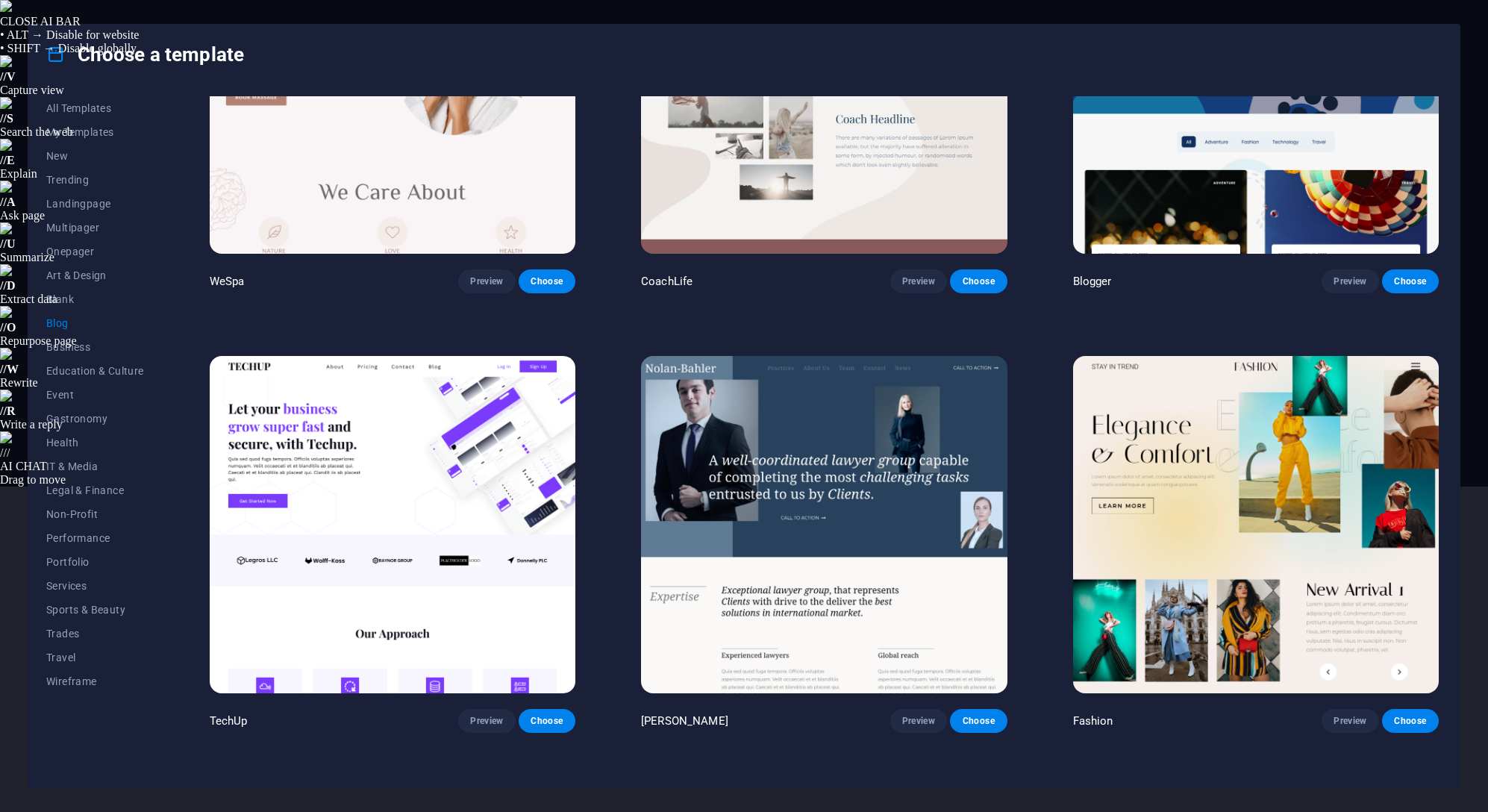
click at [476, 715] on span "Preview" at bounding box center [486, 720] width 33 height 12
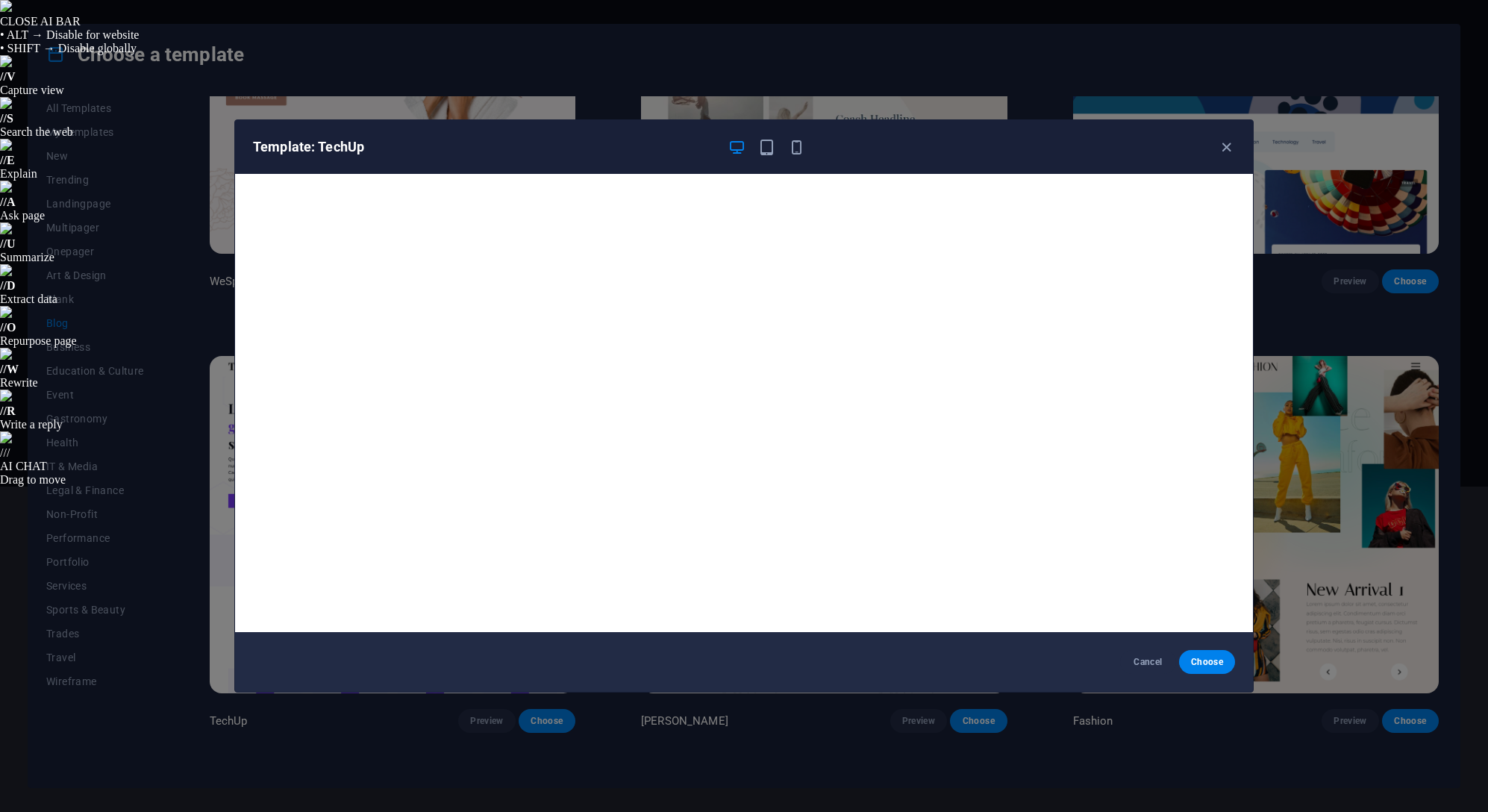
click at [1219, 148] on icon "button" at bounding box center [1226, 147] width 17 height 17
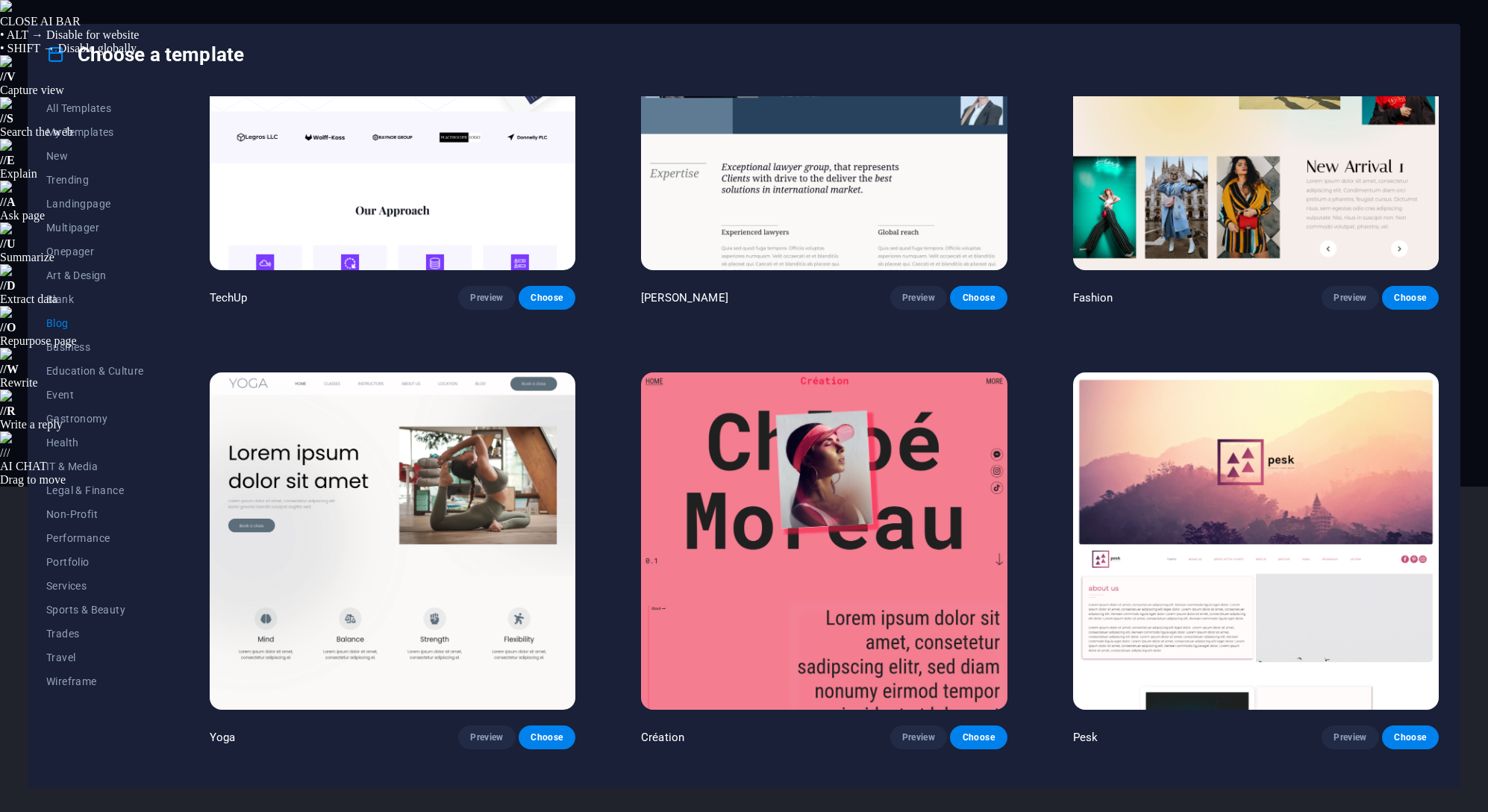
scroll to position [2387, 0]
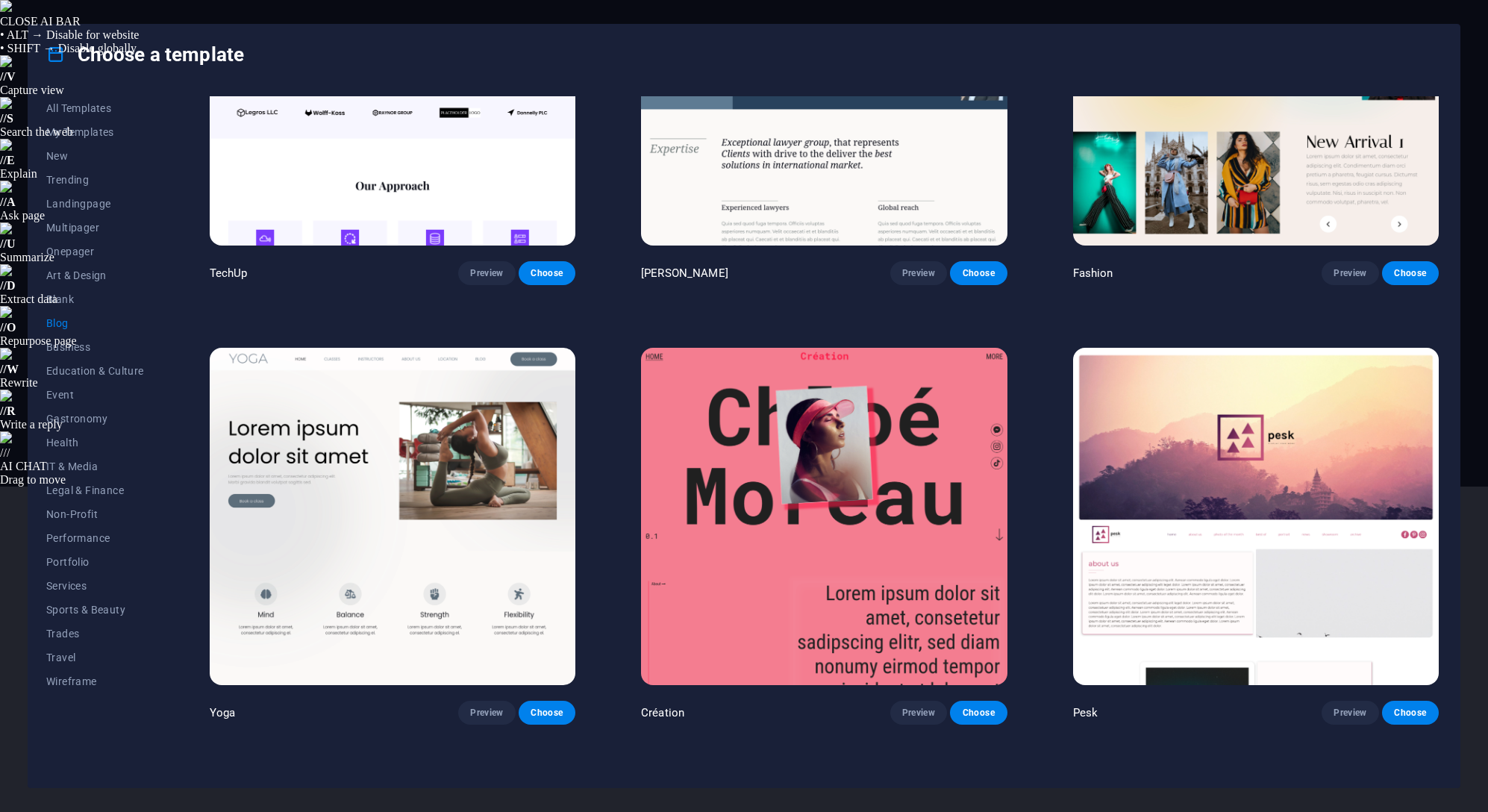
click at [476, 700] on button "Preview" at bounding box center [487, 712] width 57 height 24
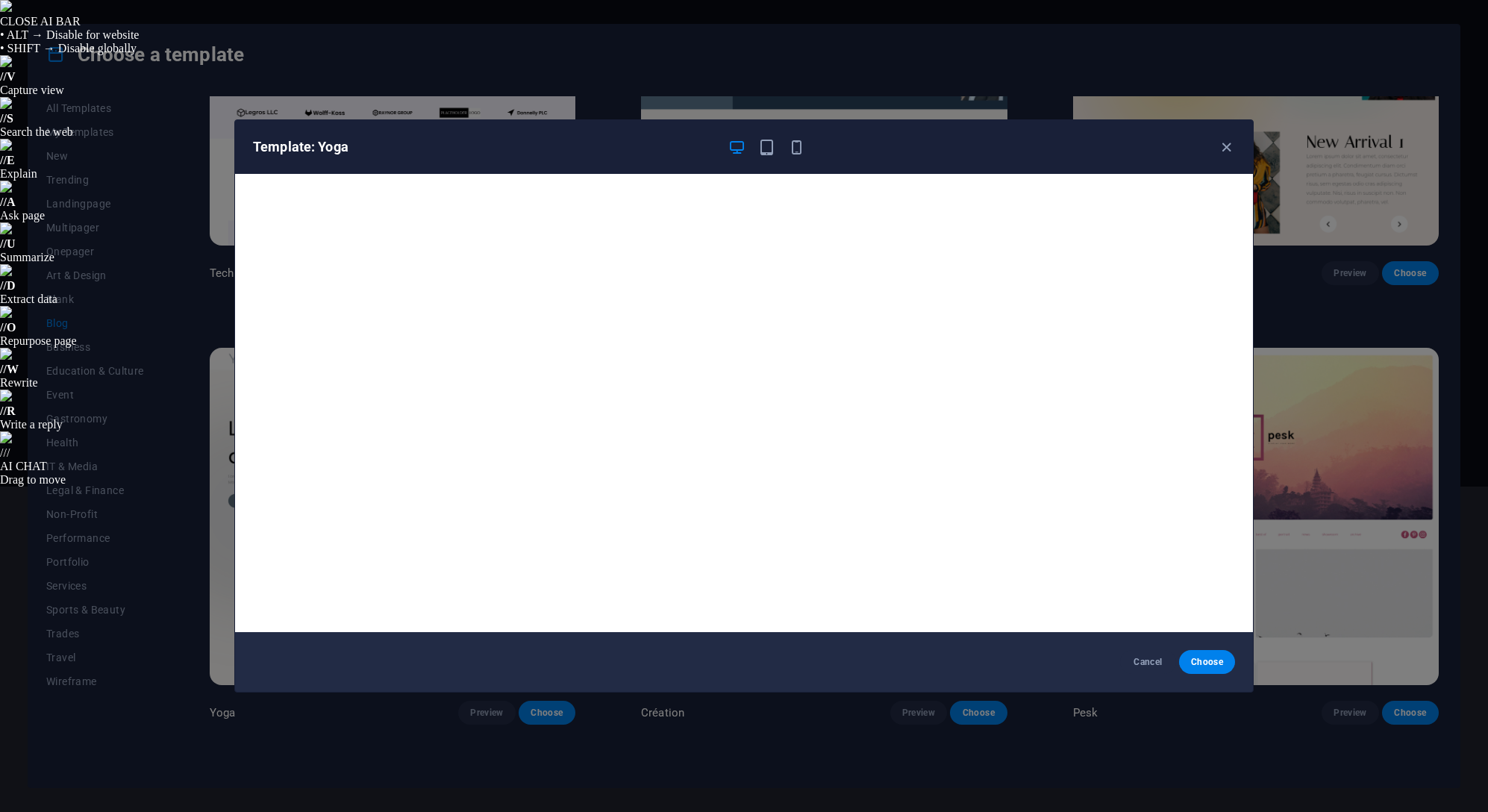
click at [1226, 149] on icon "button" at bounding box center [1226, 147] width 17 height 17
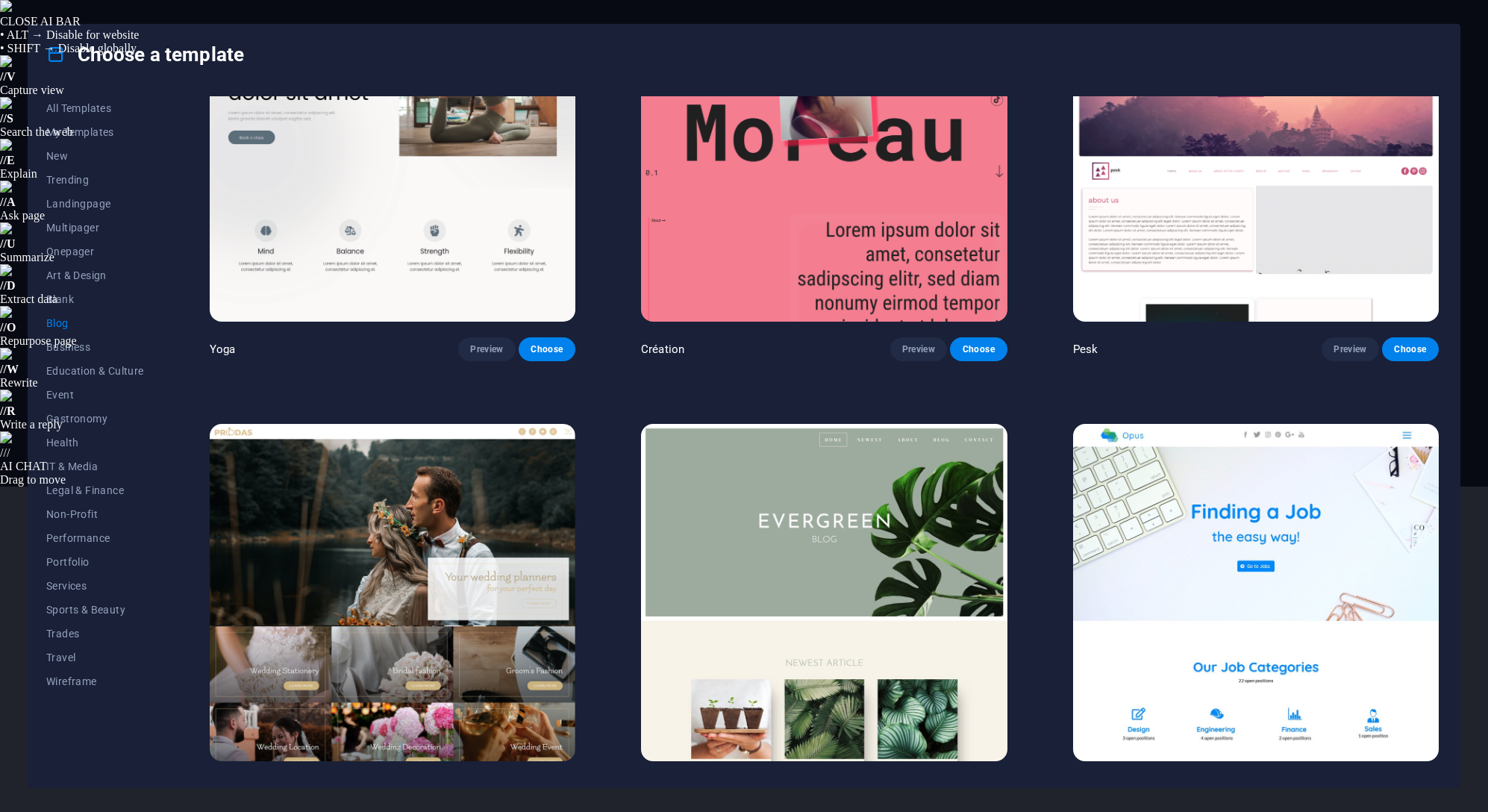
scroll to position [2835, 0]
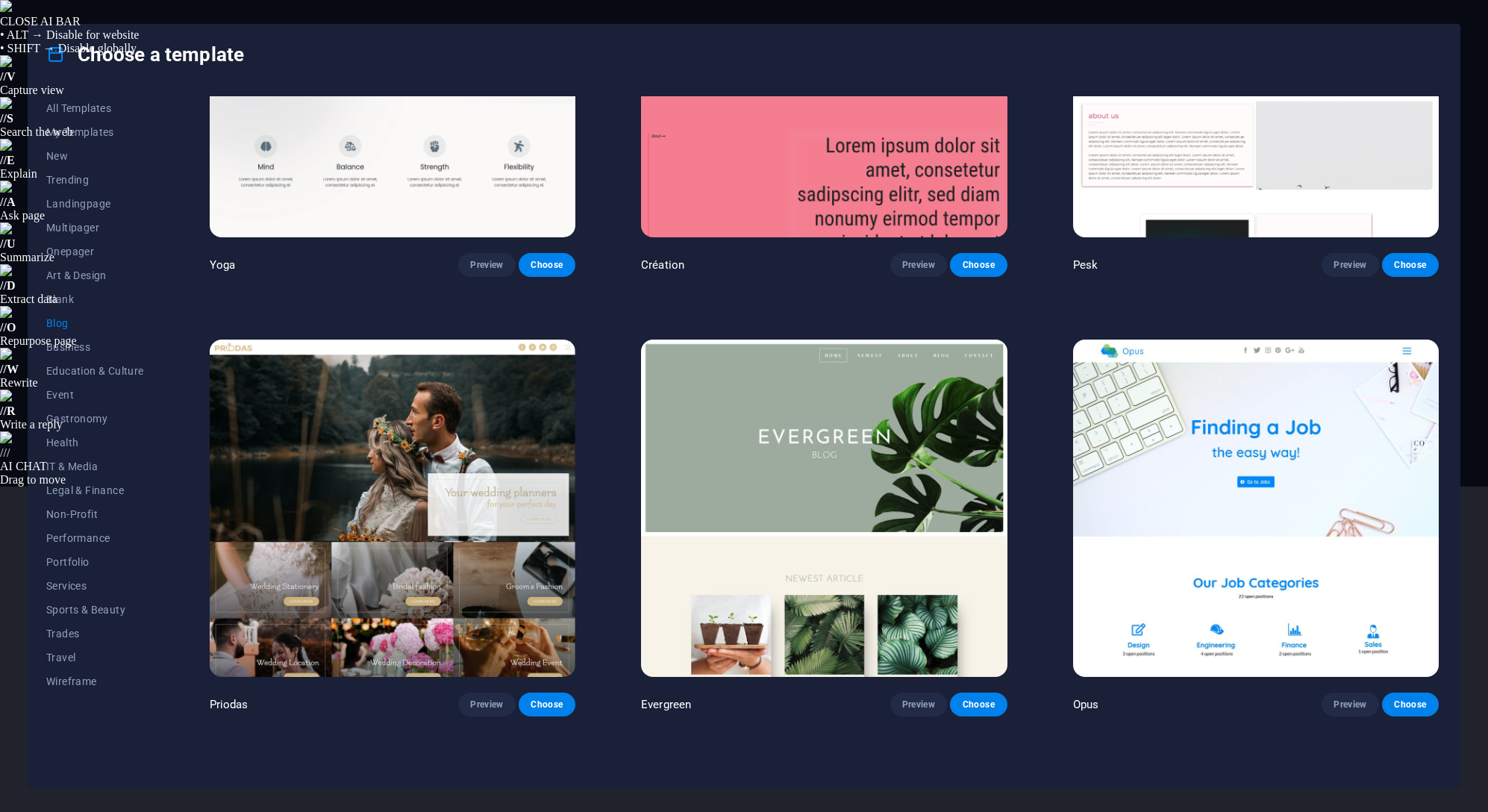
click at [496, 698] on span "Preview" at bounding box center [486, 703] width 33 height 12
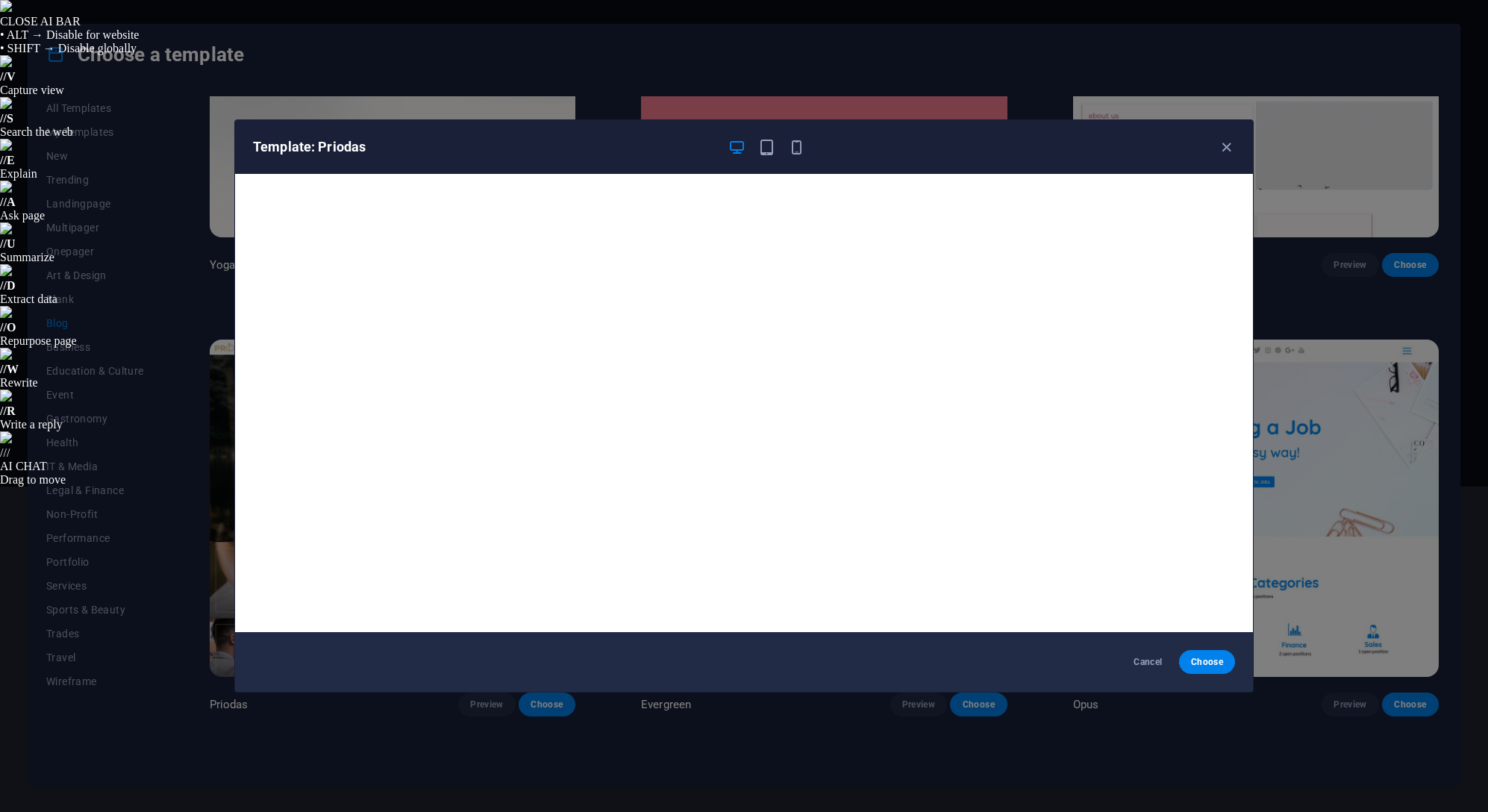
click at [1232, 149] on icon "button" at bounding box center [1226, 147] width 17 height 17
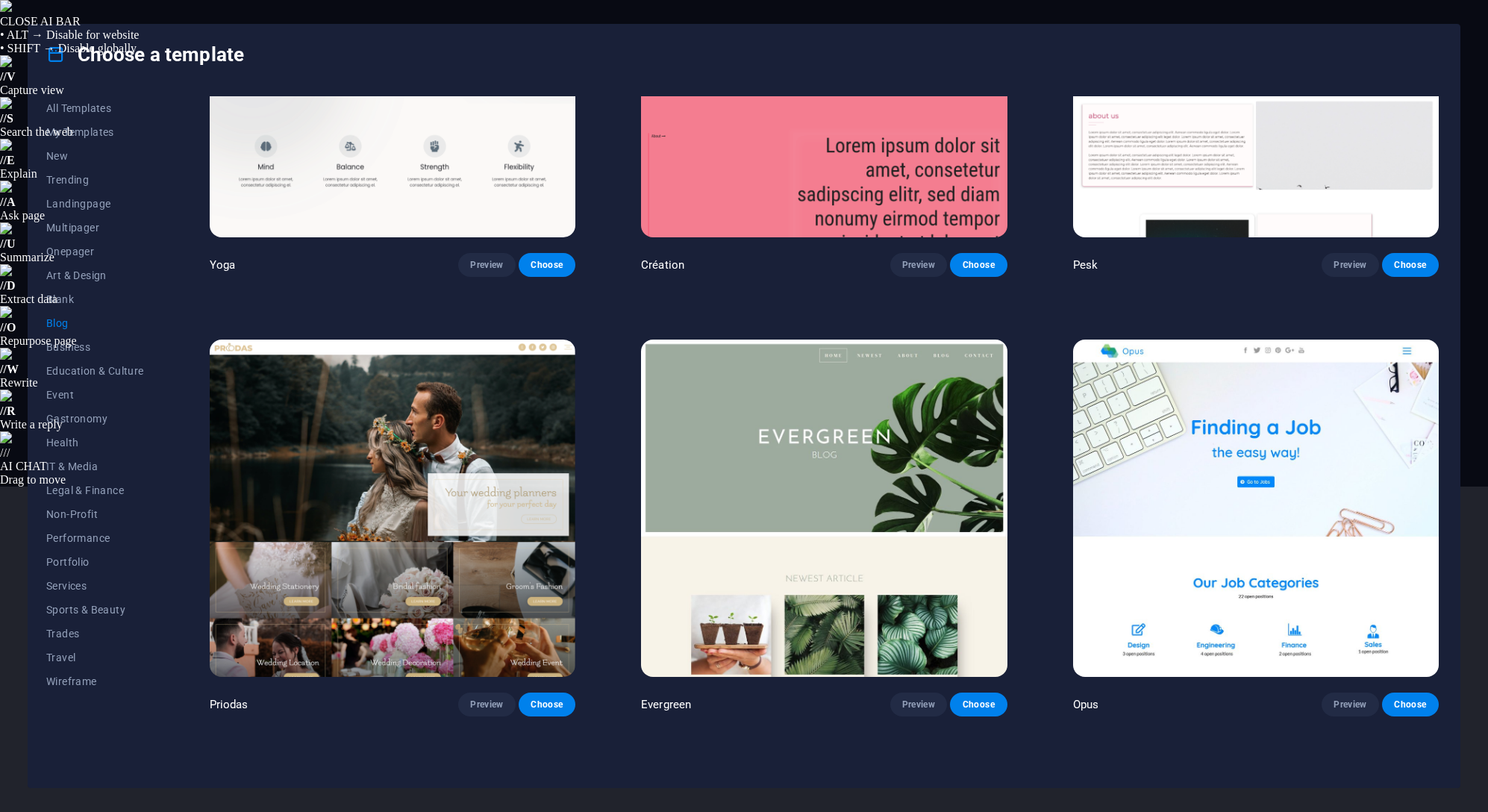
click at [1336, 699] on button "Preview" at bounding box center [1350, 704] width 57 height 24
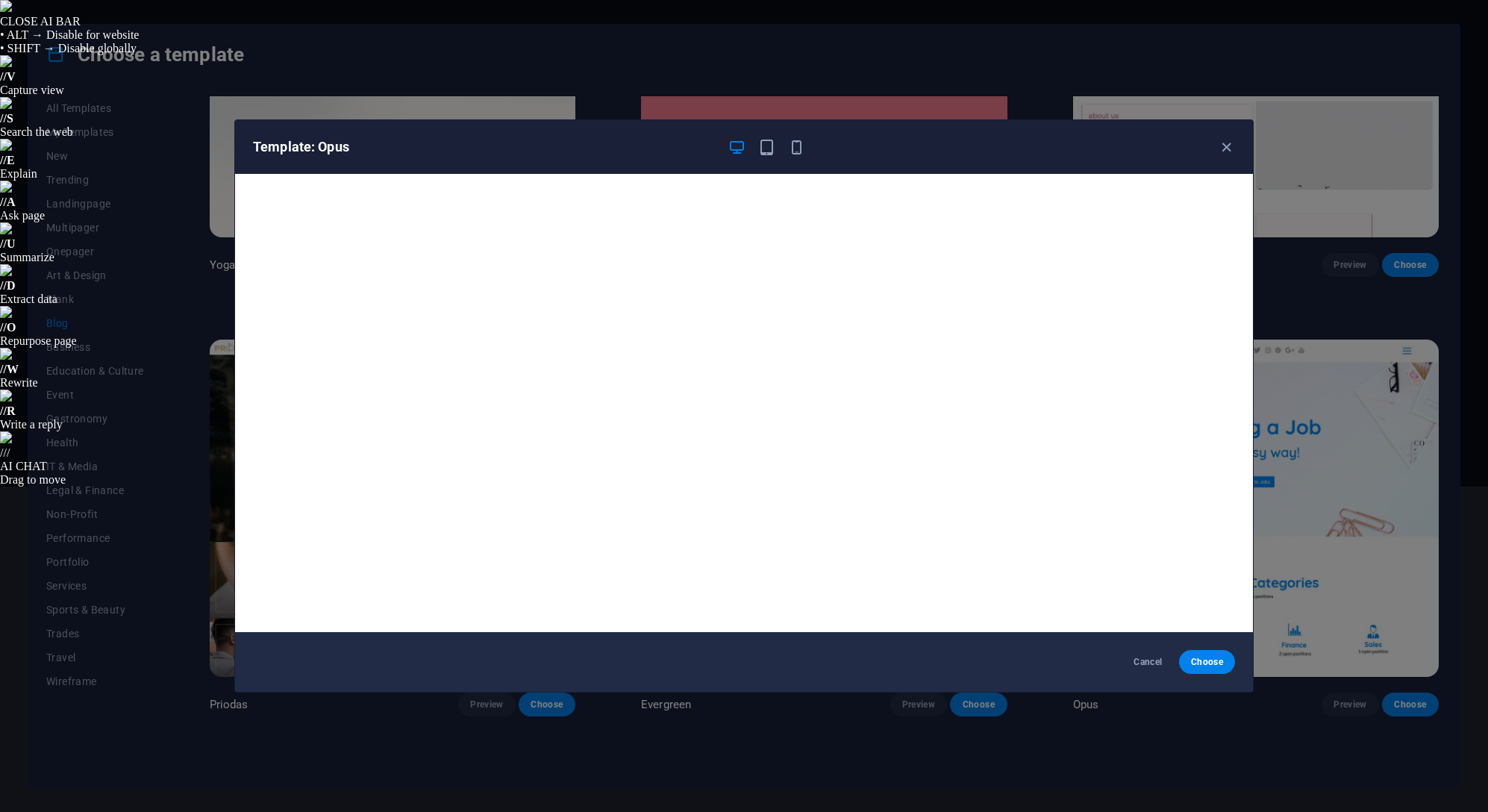
click at [1144, 654] on button "Cancel" at bounding box center [1147, 661] width 56 height 24
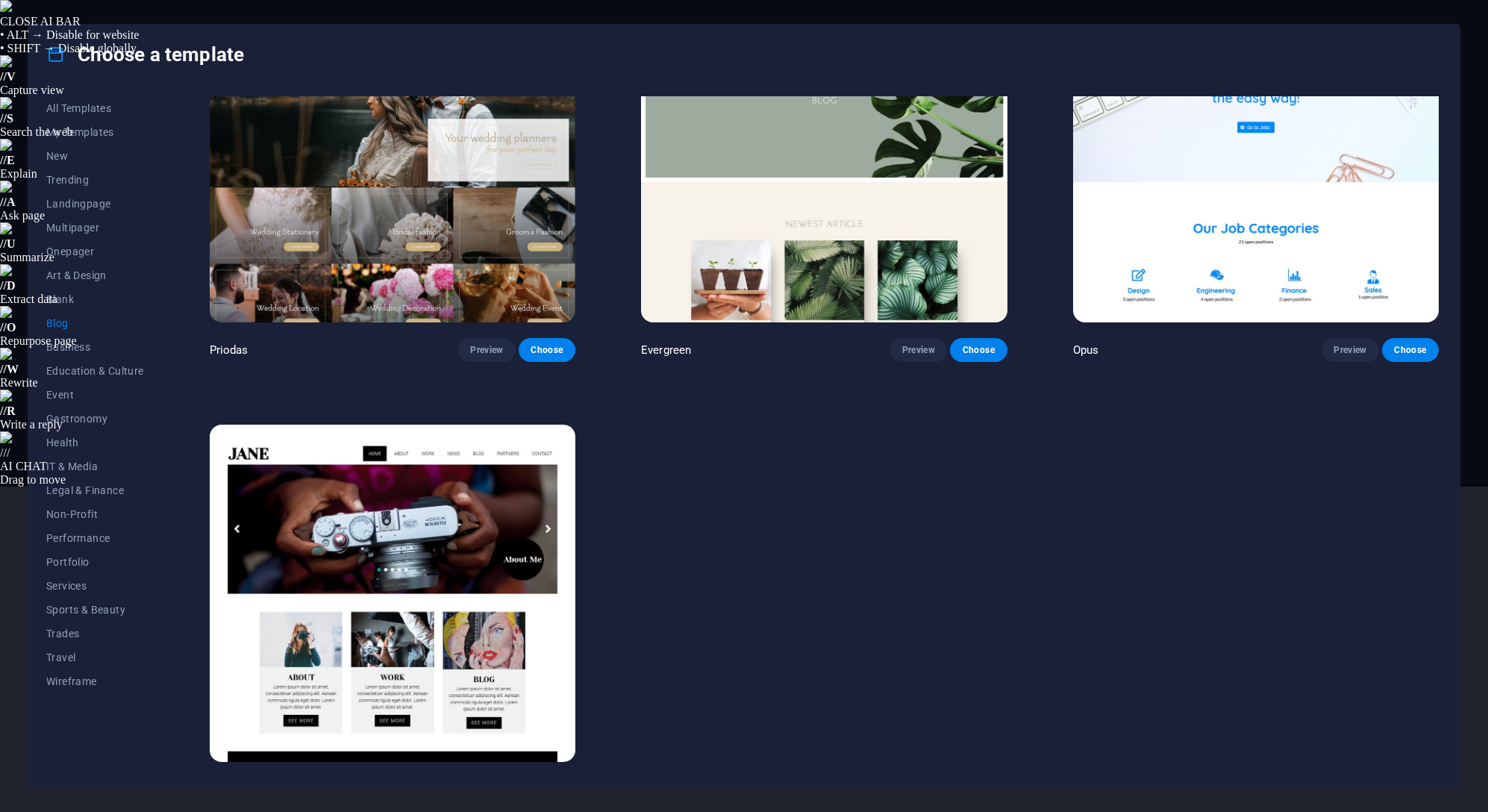
scroll to position [3206, 0]
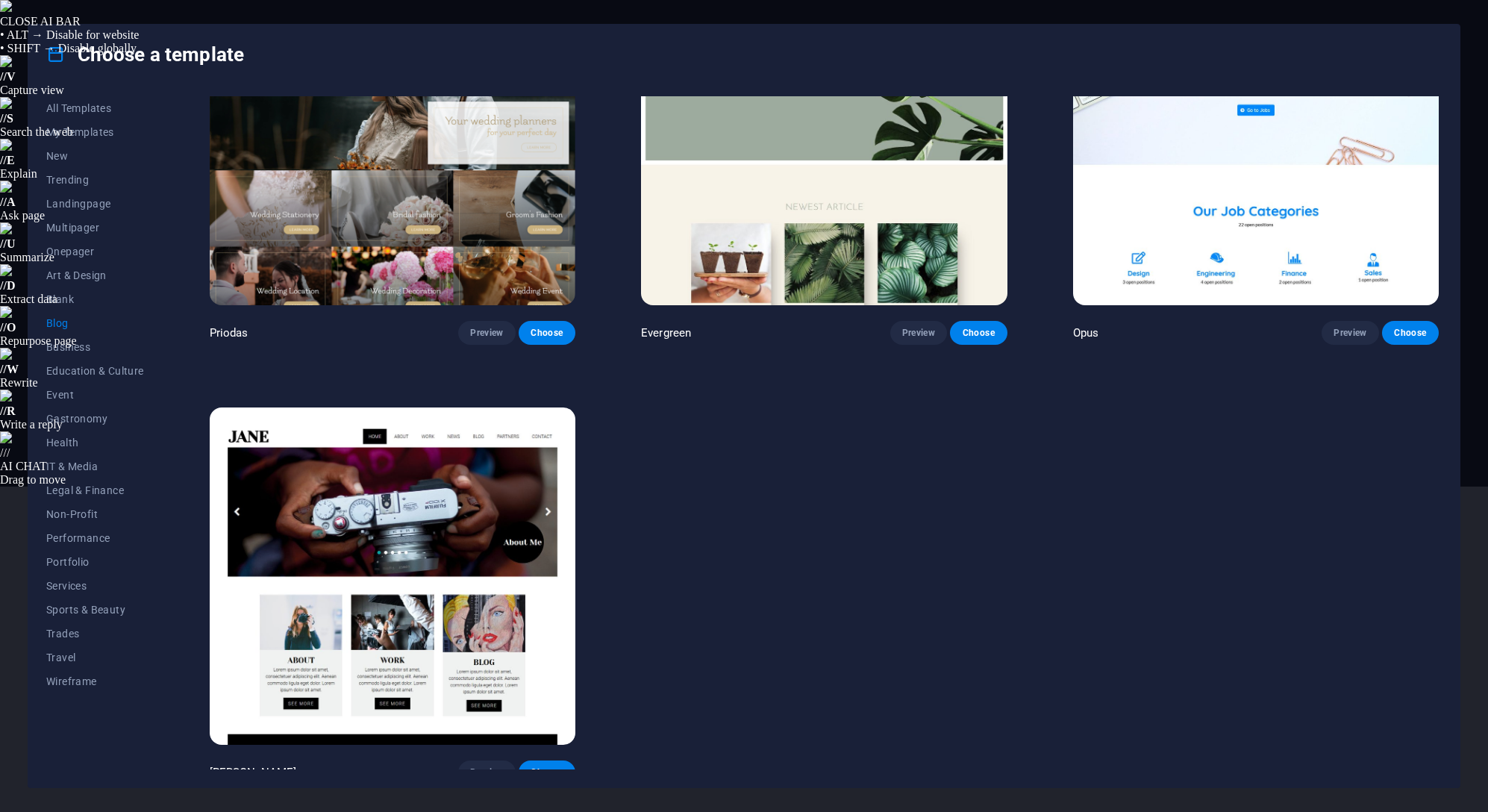
click at [76, 345] on span "Business" at bounding box center [95, 347] width 98 height 12
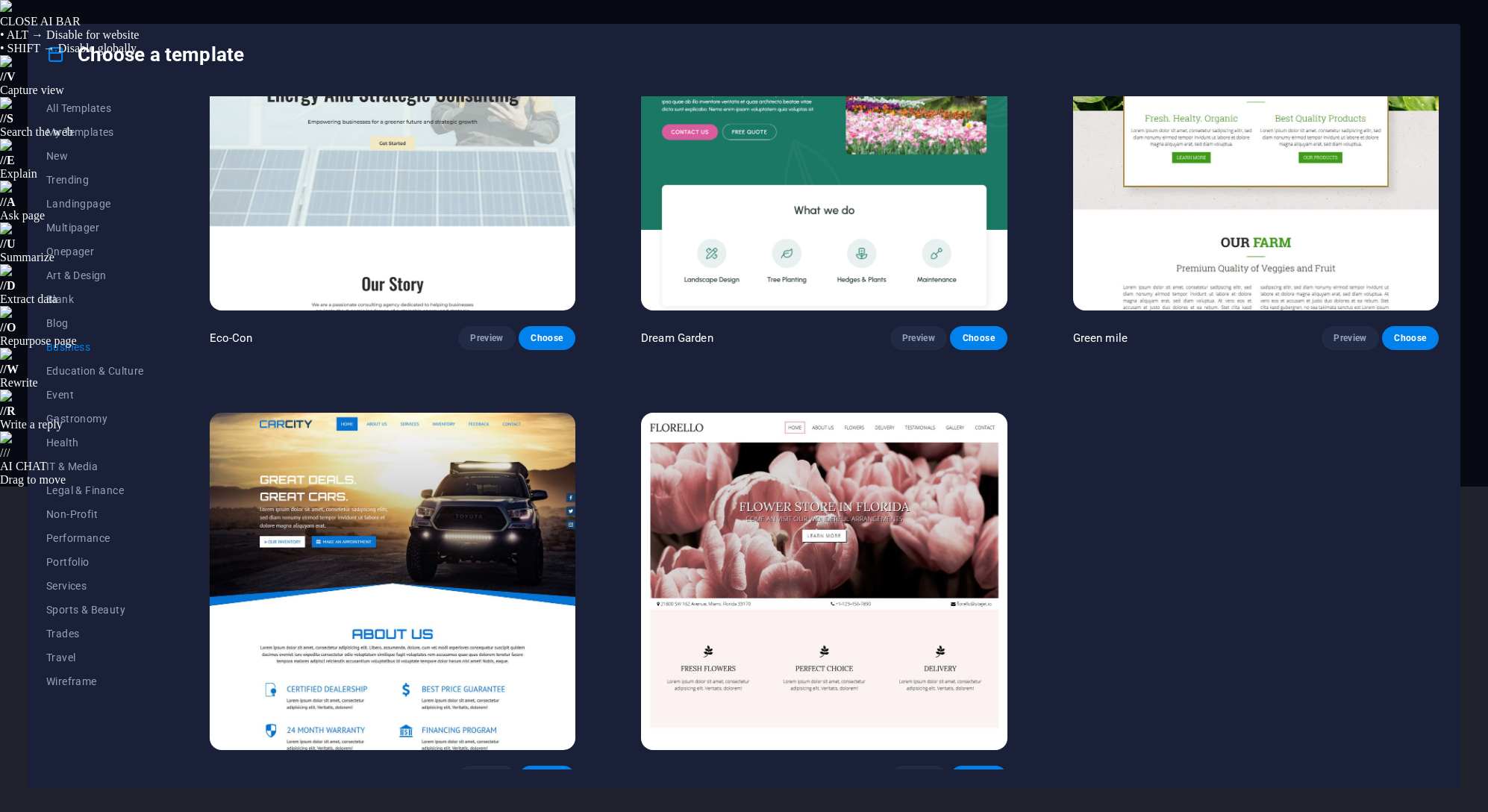
scroll to position [143, 0]
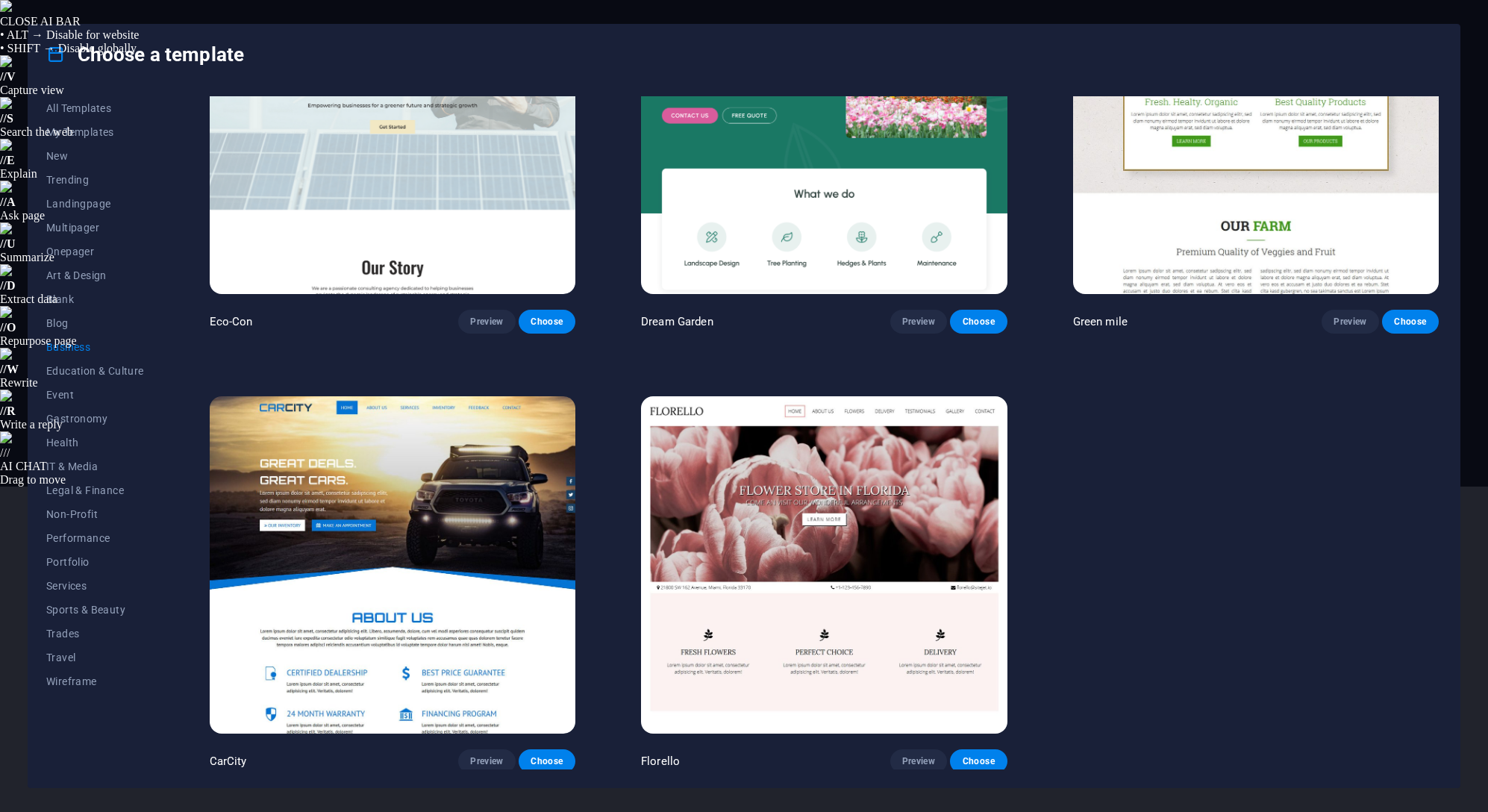
click at [82, 294] on span "Blank" at bounding box center [95, 299] width 98 height 12
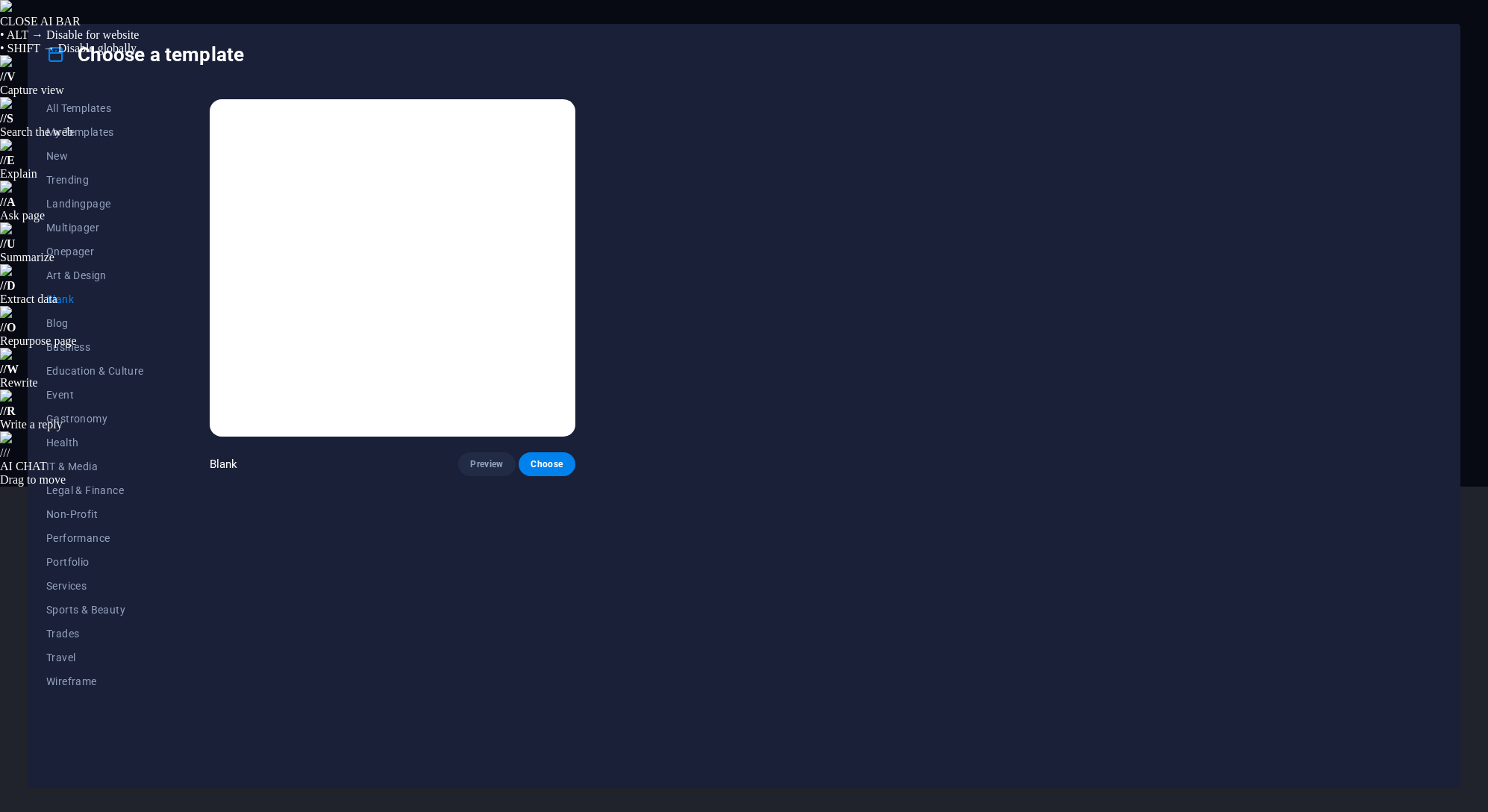
click at [99, 485] on span "Legal & Finance" at bounding box center [95, 489] width 98 height 12
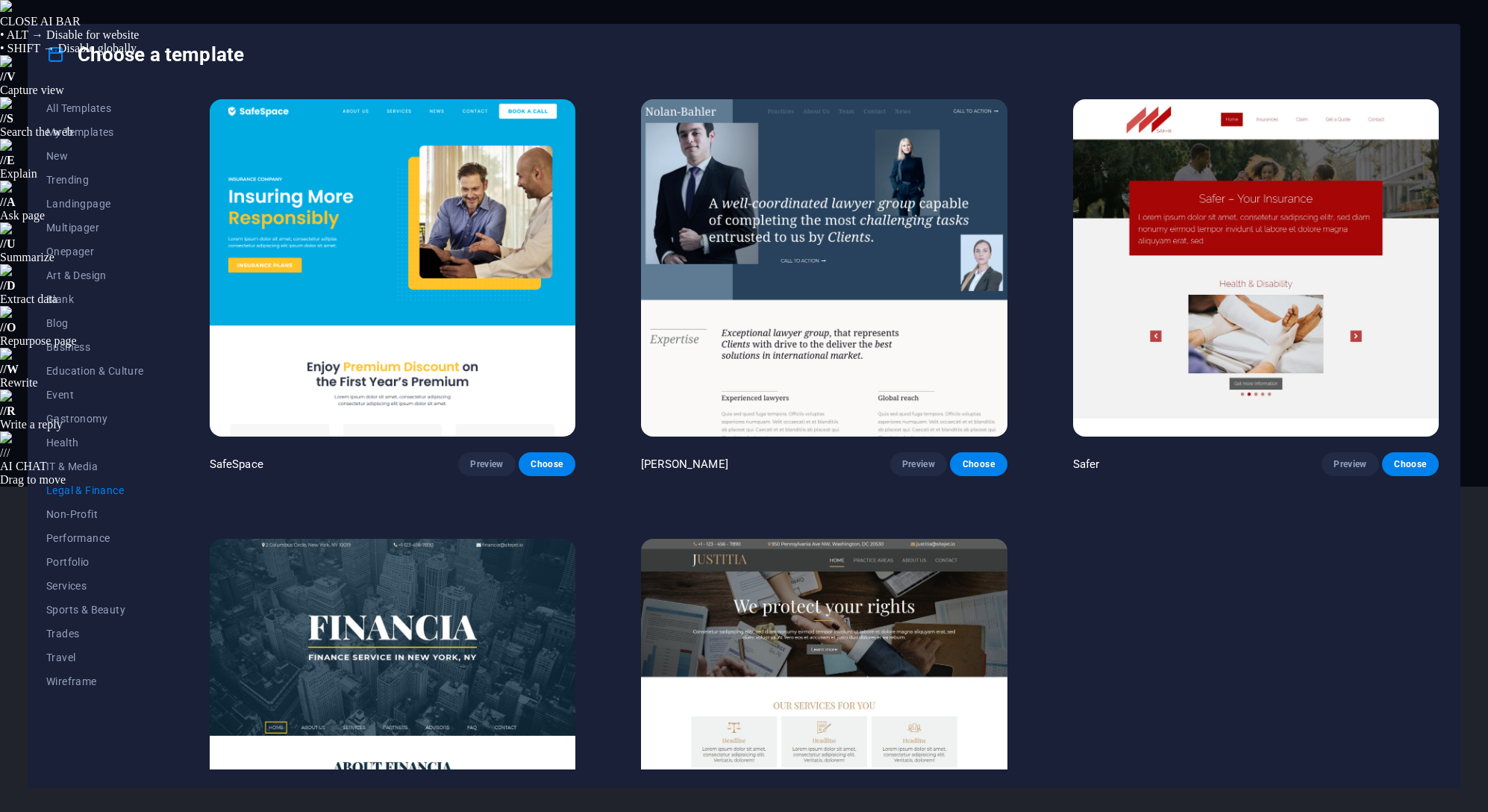
click at [512, 463] on button "Preview" at bounding box center [487, 464] width 57 height 24
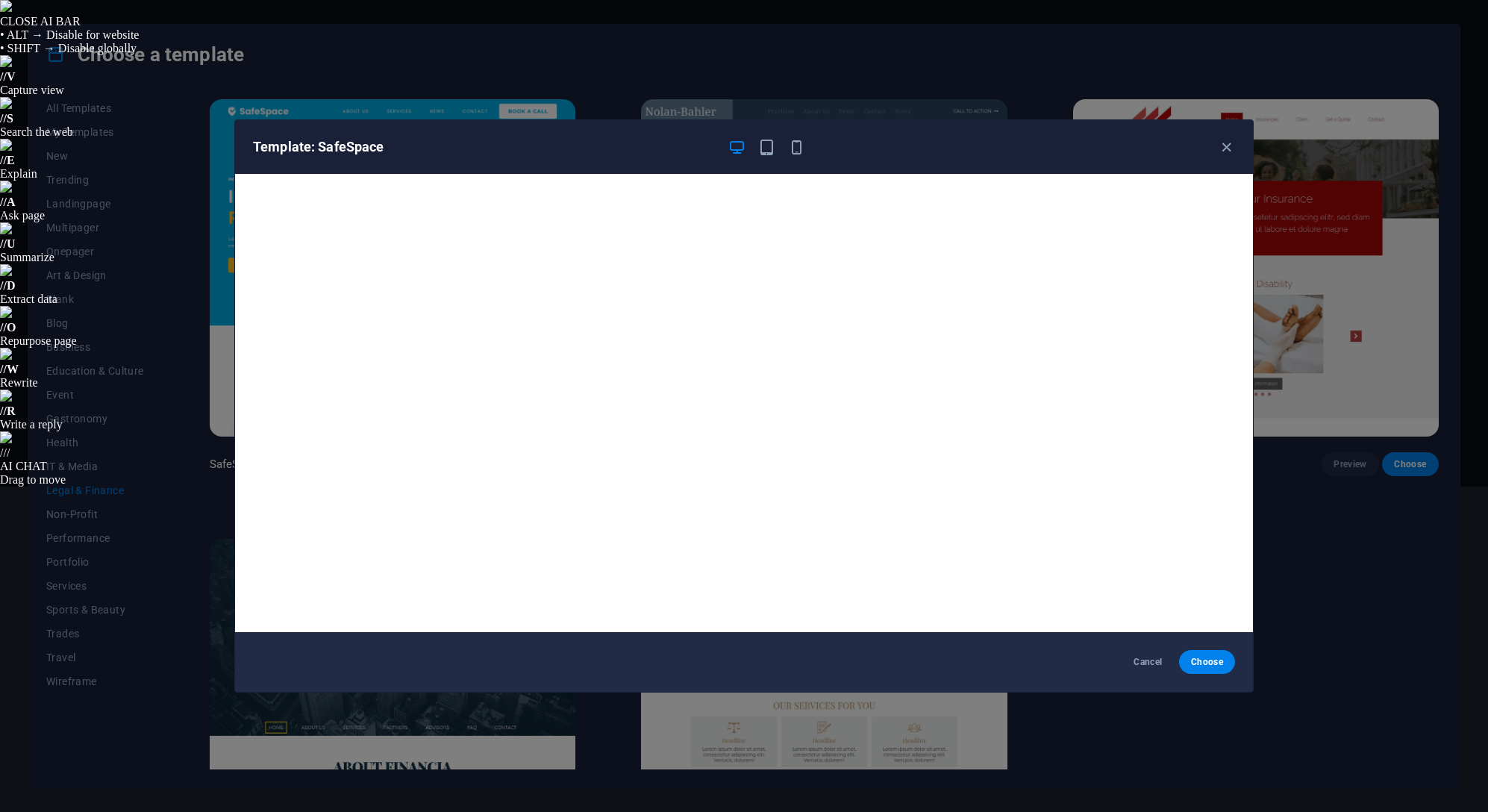
click at [1163, 653] on button "Cancel" at bounding box center [1147, 661] width 56 height 24
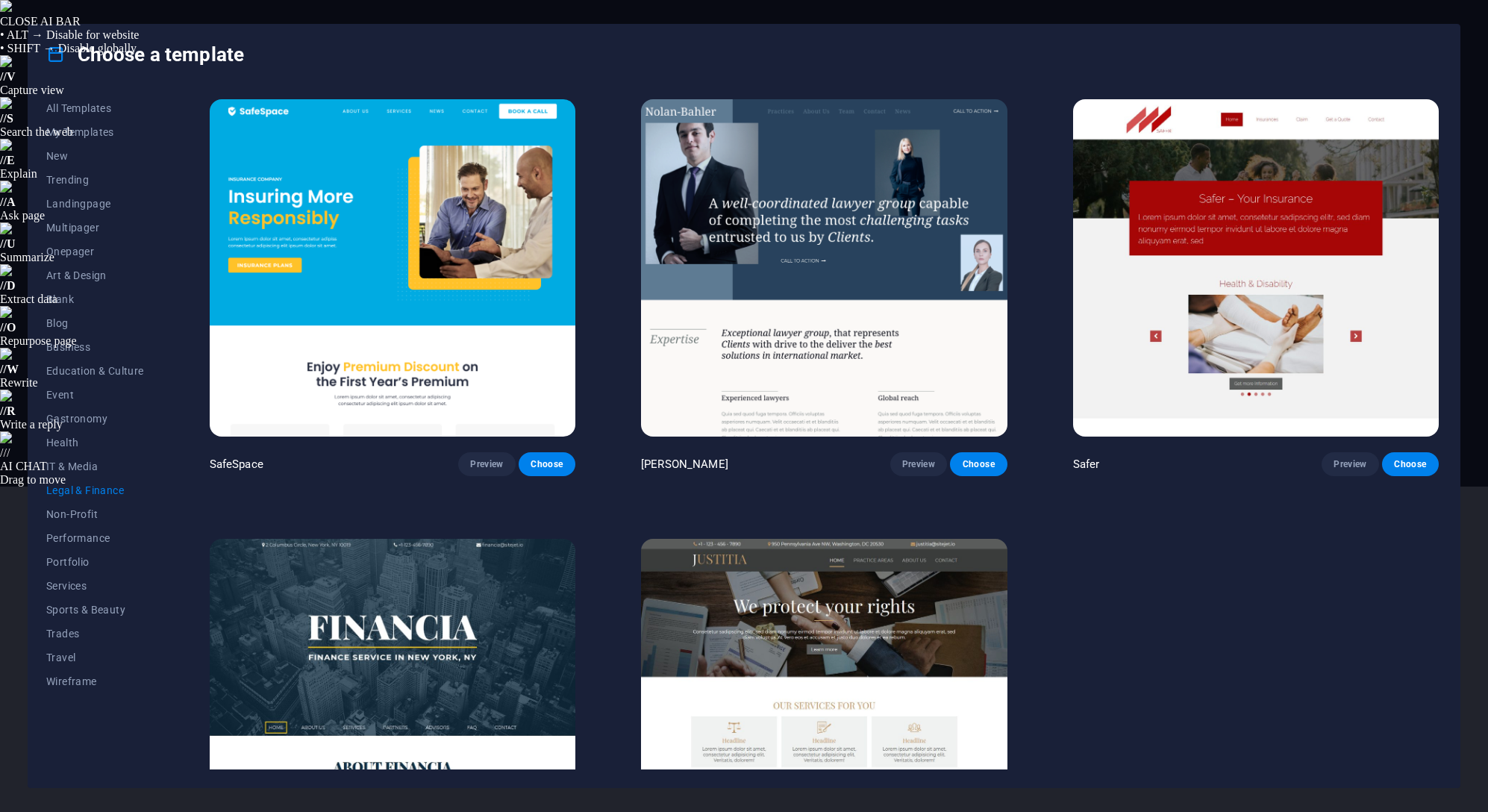
click at [56, 230] on span "Multipager" at bounding box center [95, 227] width 98 height 12
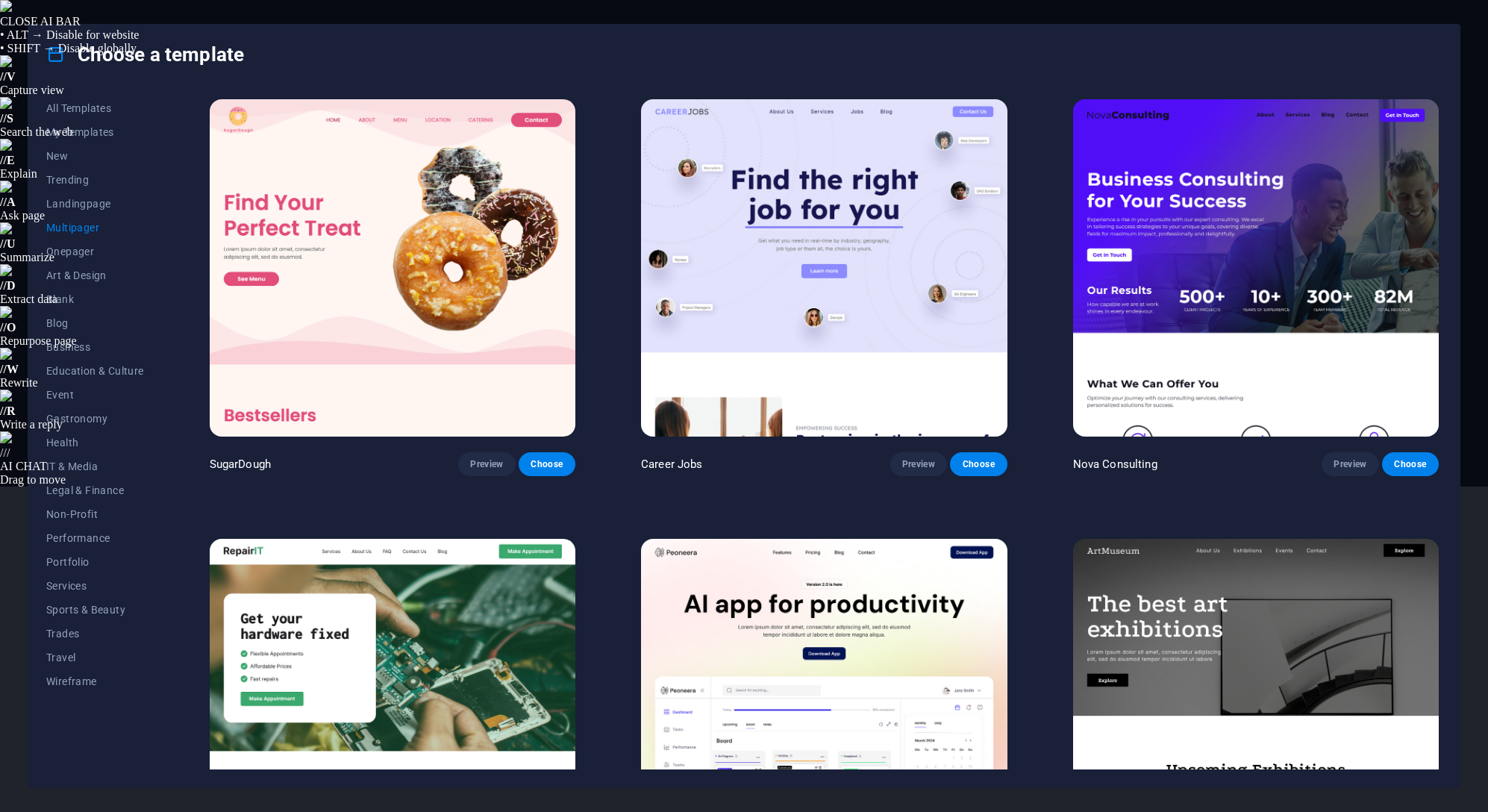
click at [920, 458] on span "Preview" at bounding box center [919, 464] width 33 height 12
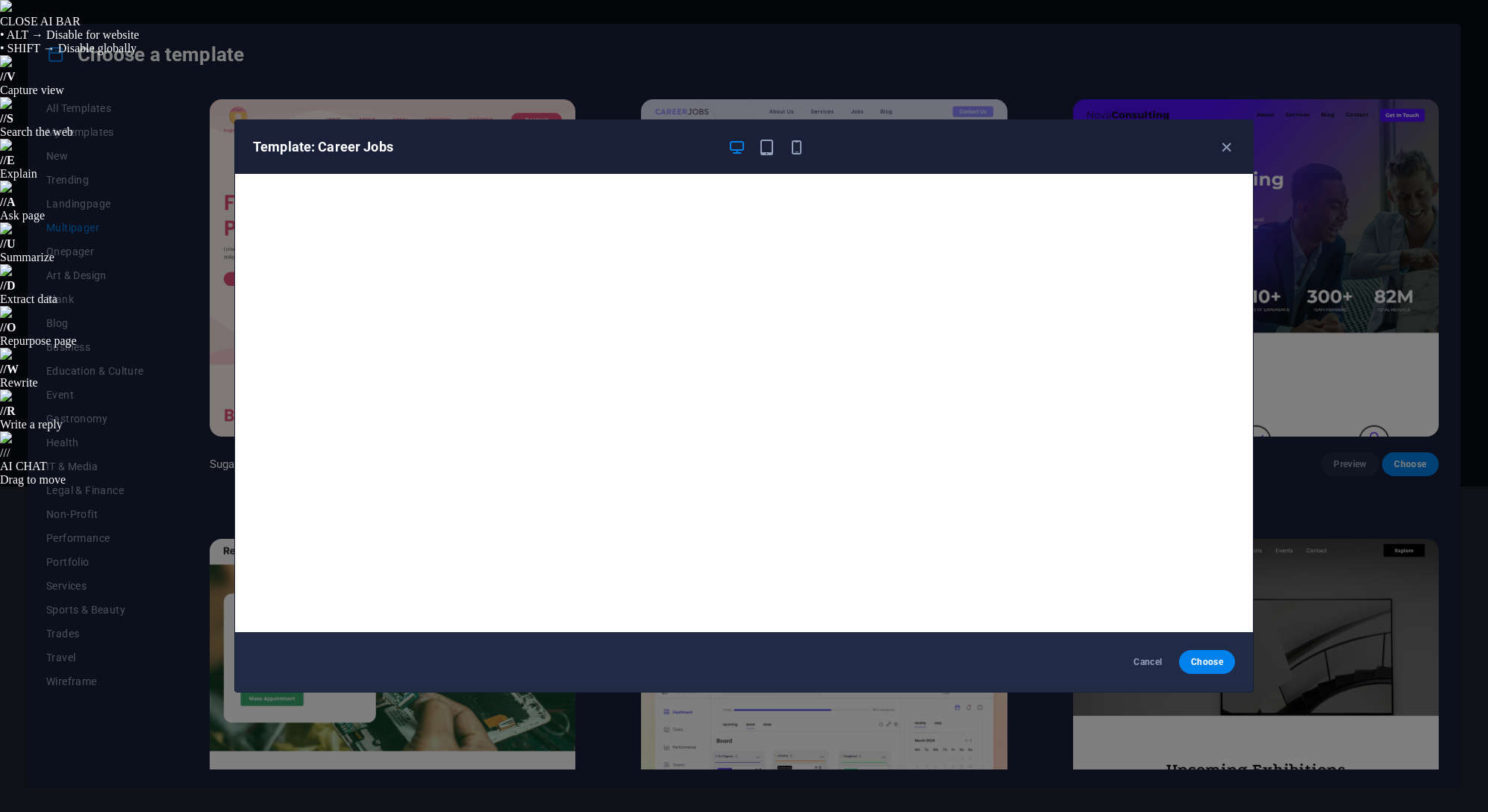
click at [1221, 149] on icon "button" at bounding box center [1226, 147] width 17 height 17
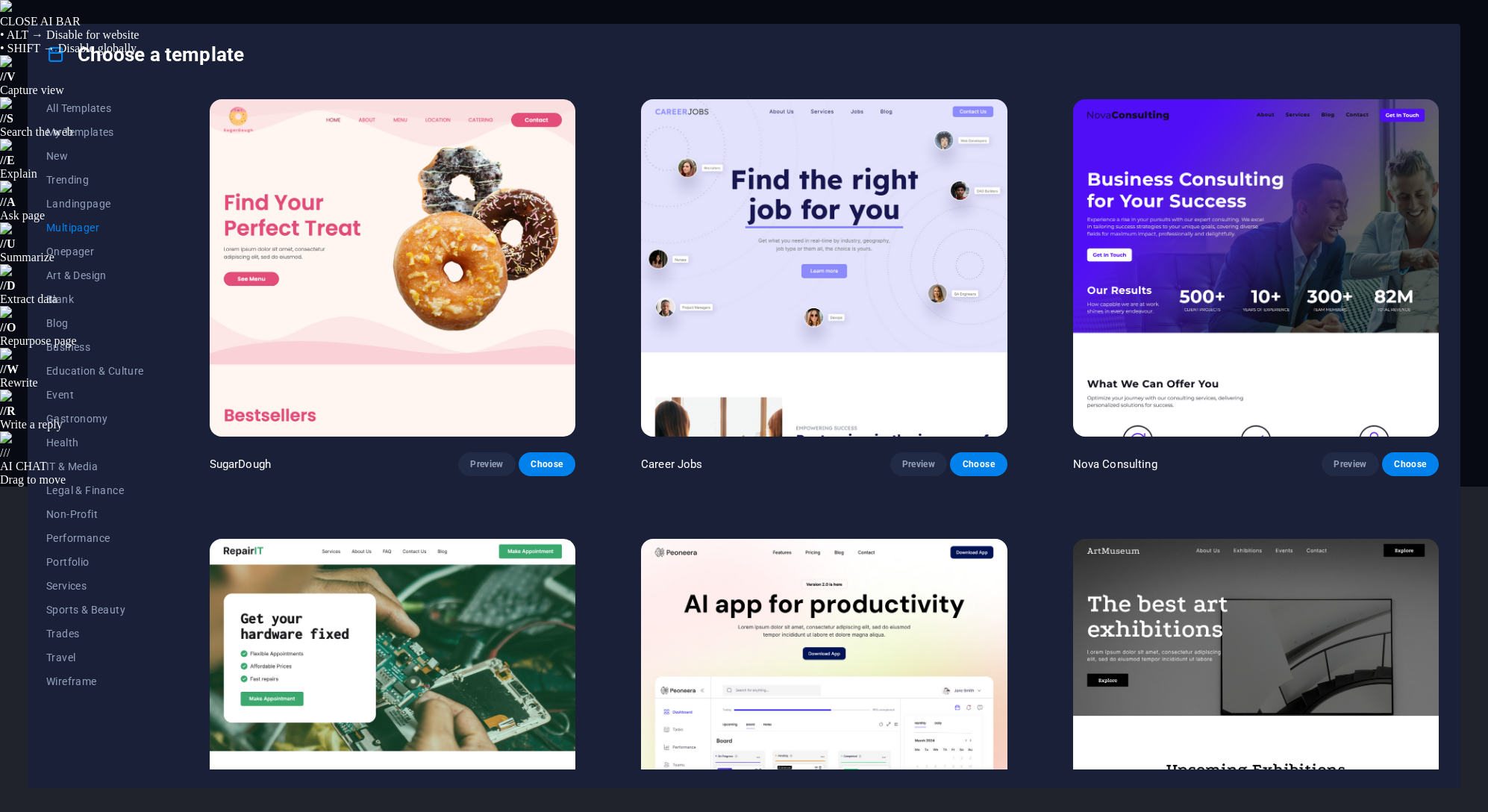
click at [1349, 461] on span "Preview" at bounding box center [1349, 464] width 33 height 12
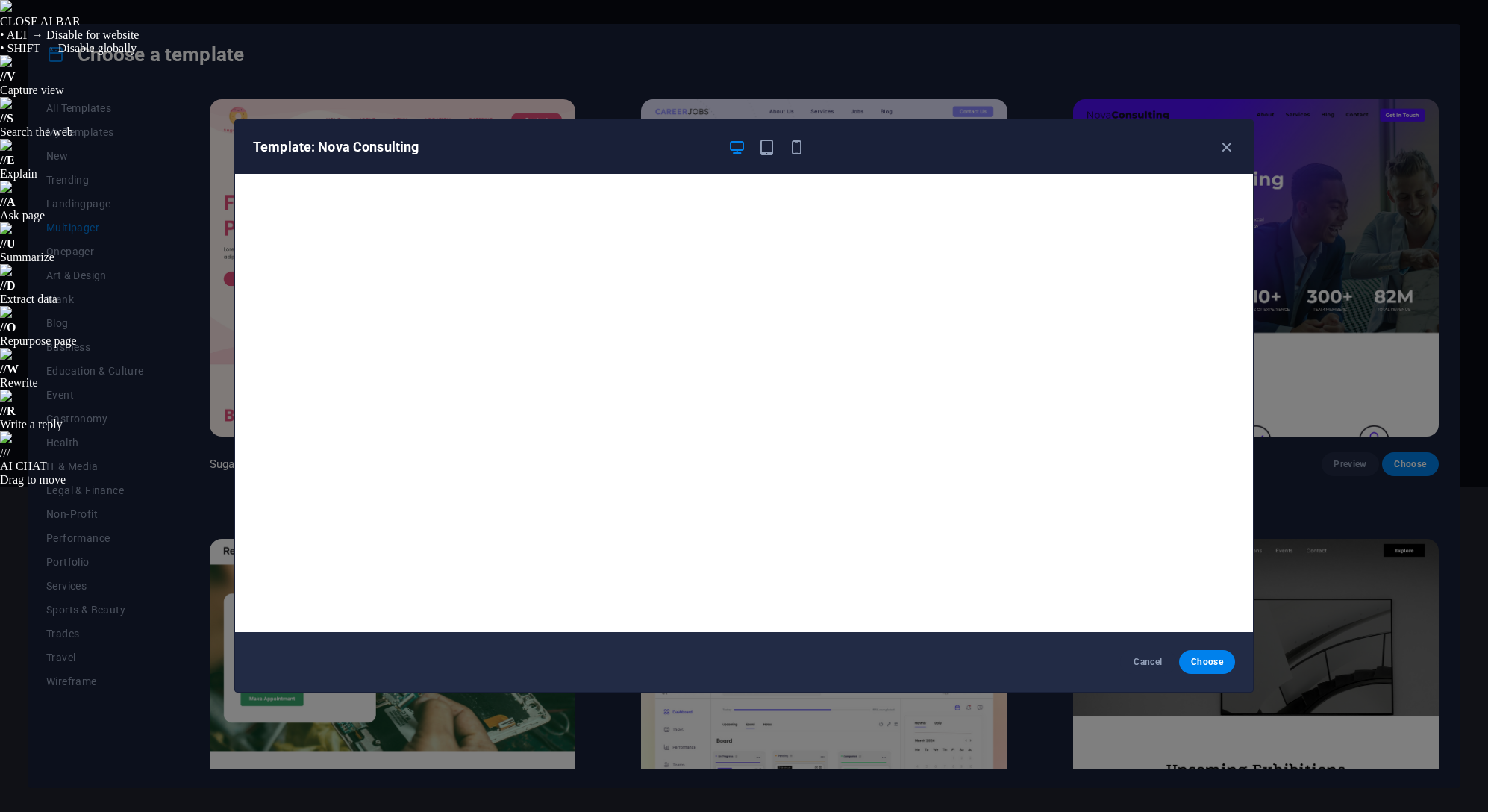
click at [1231, 143] on icon "button" at bounding box center [1226, 147] width 17 height 17
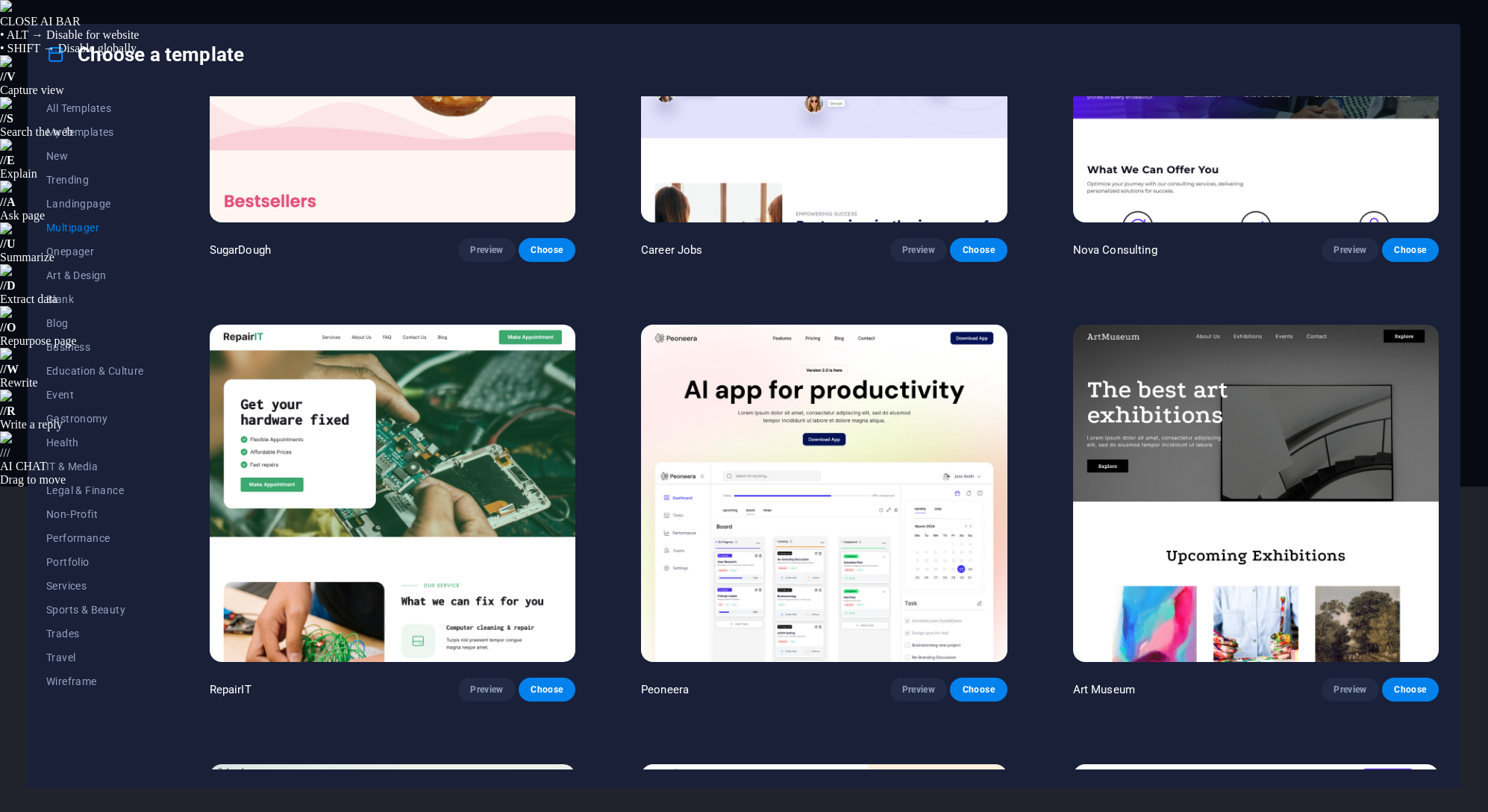
scroll to position [223, 0]
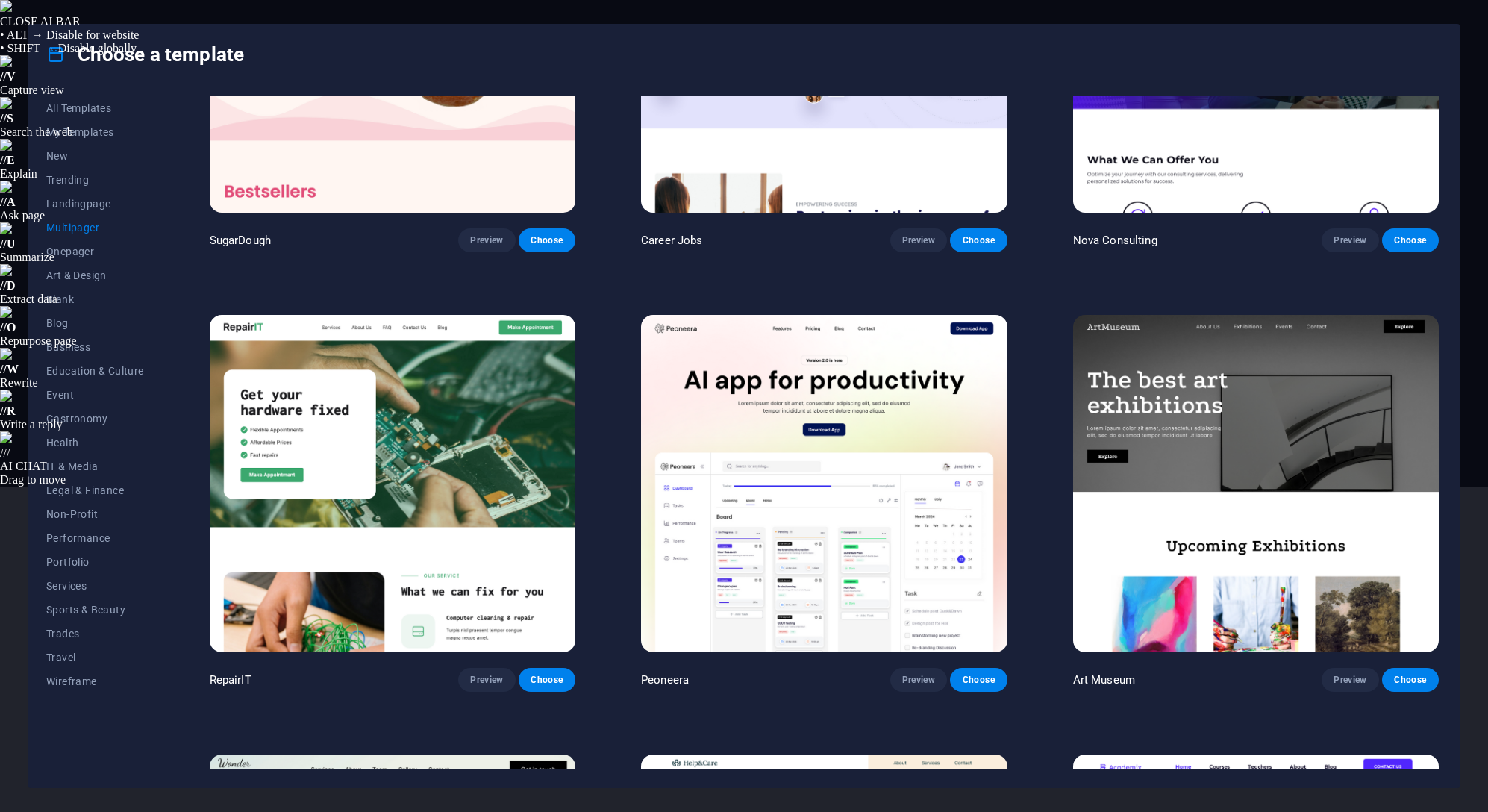
click at [485, 675] on span "Preview" at bounding box center [486, 679] width 33 height 12
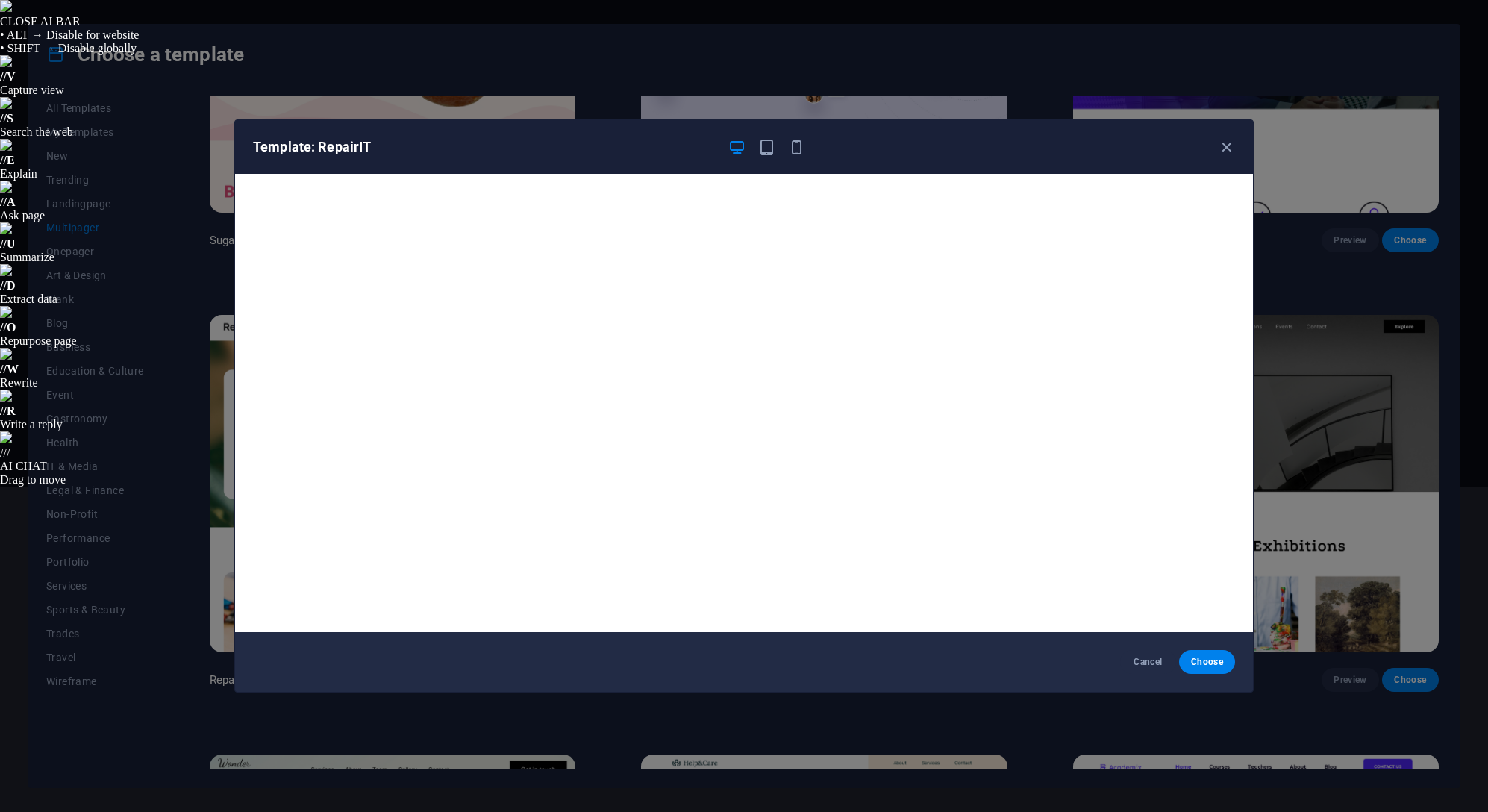
click at [1214, 136] on div "Template: RepairIT" at bounding box center [744, 147] width 1018 height 54
click at [1228, 147] on icon "button" at bounding box center [1226, 147] width 17 height 17
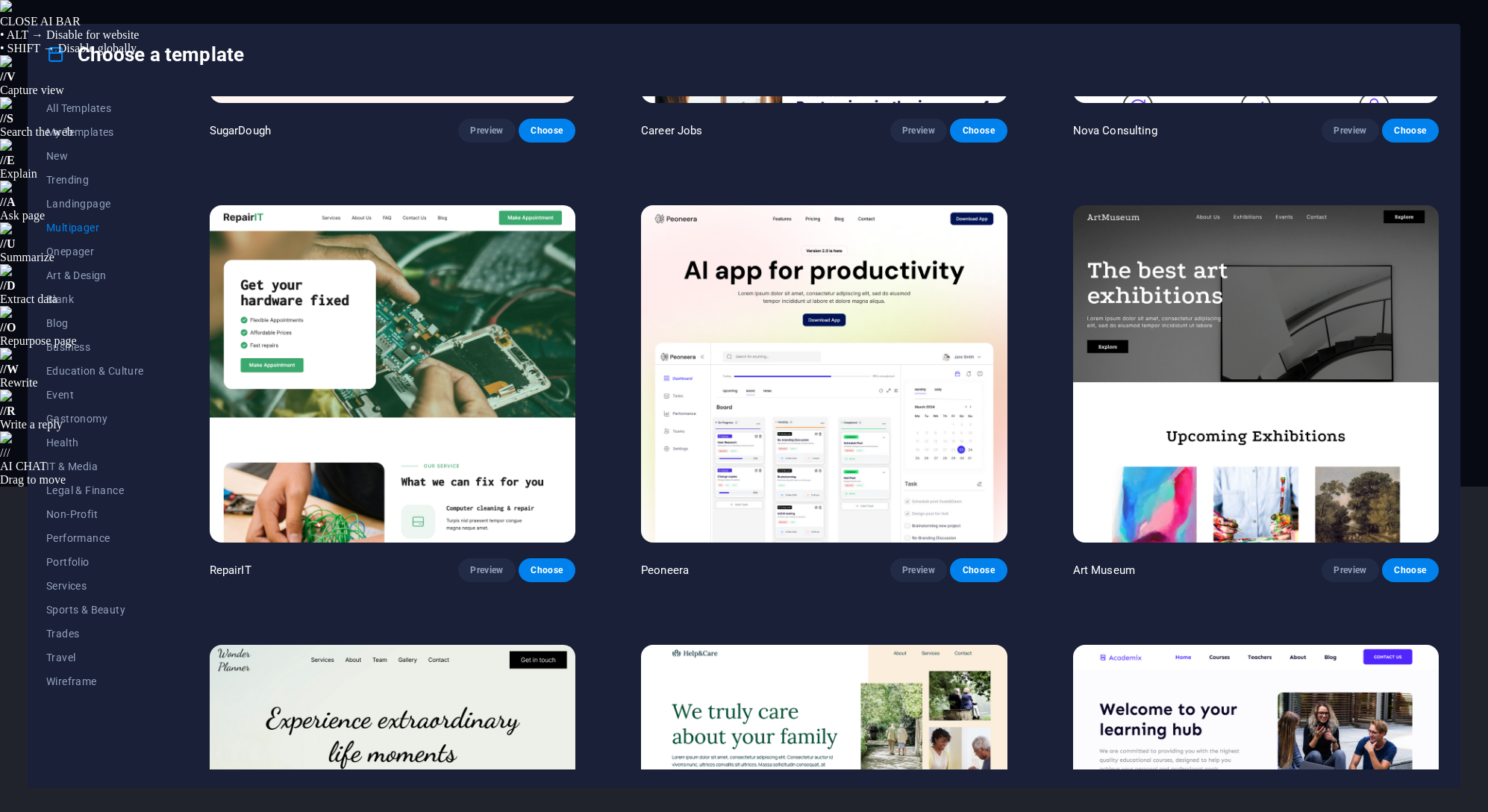
scroll to position [373, 0]
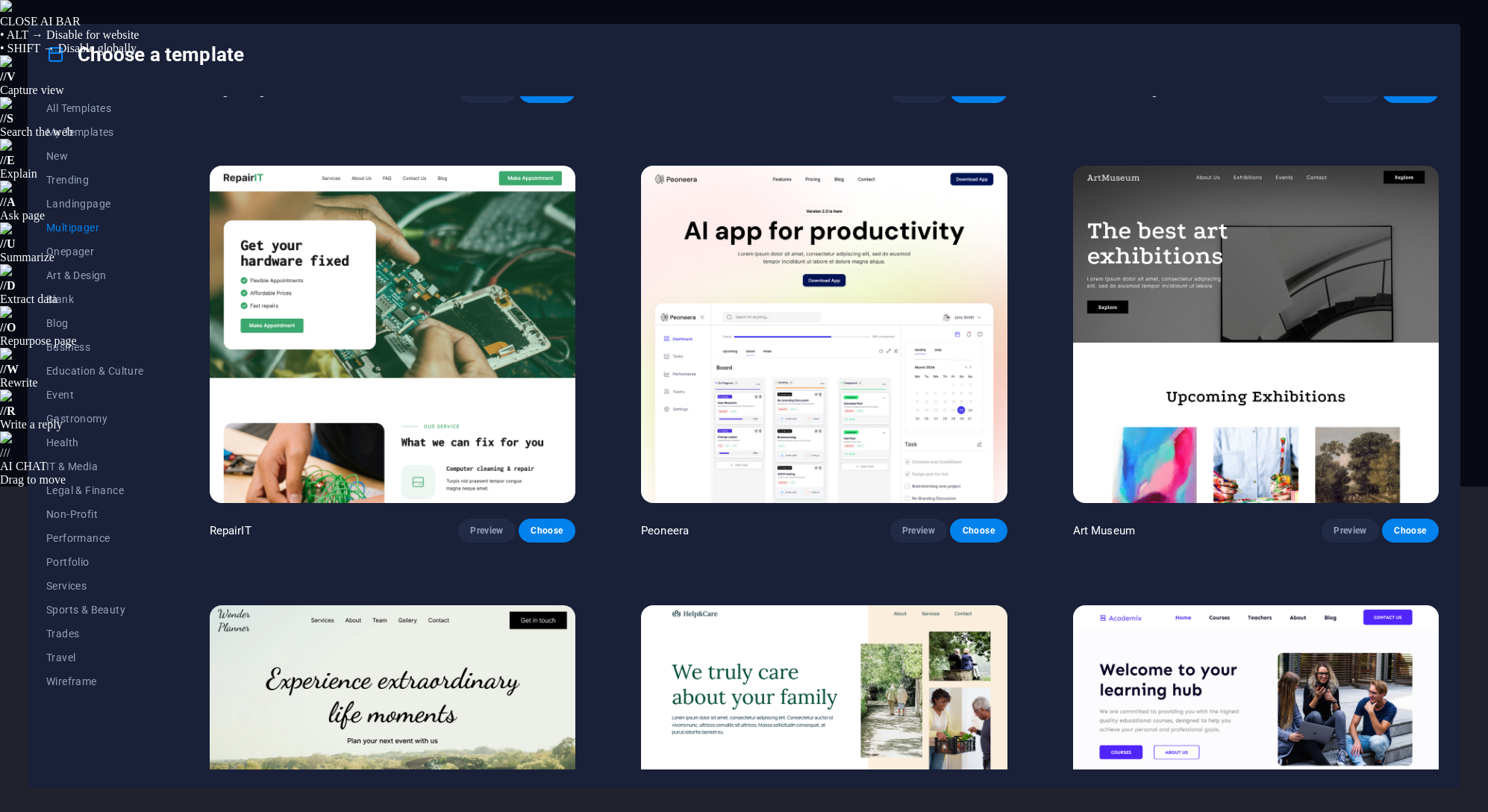
click at [1359, 518] on button "Preview" at bounding box center [1350, 530] width 57 height 24
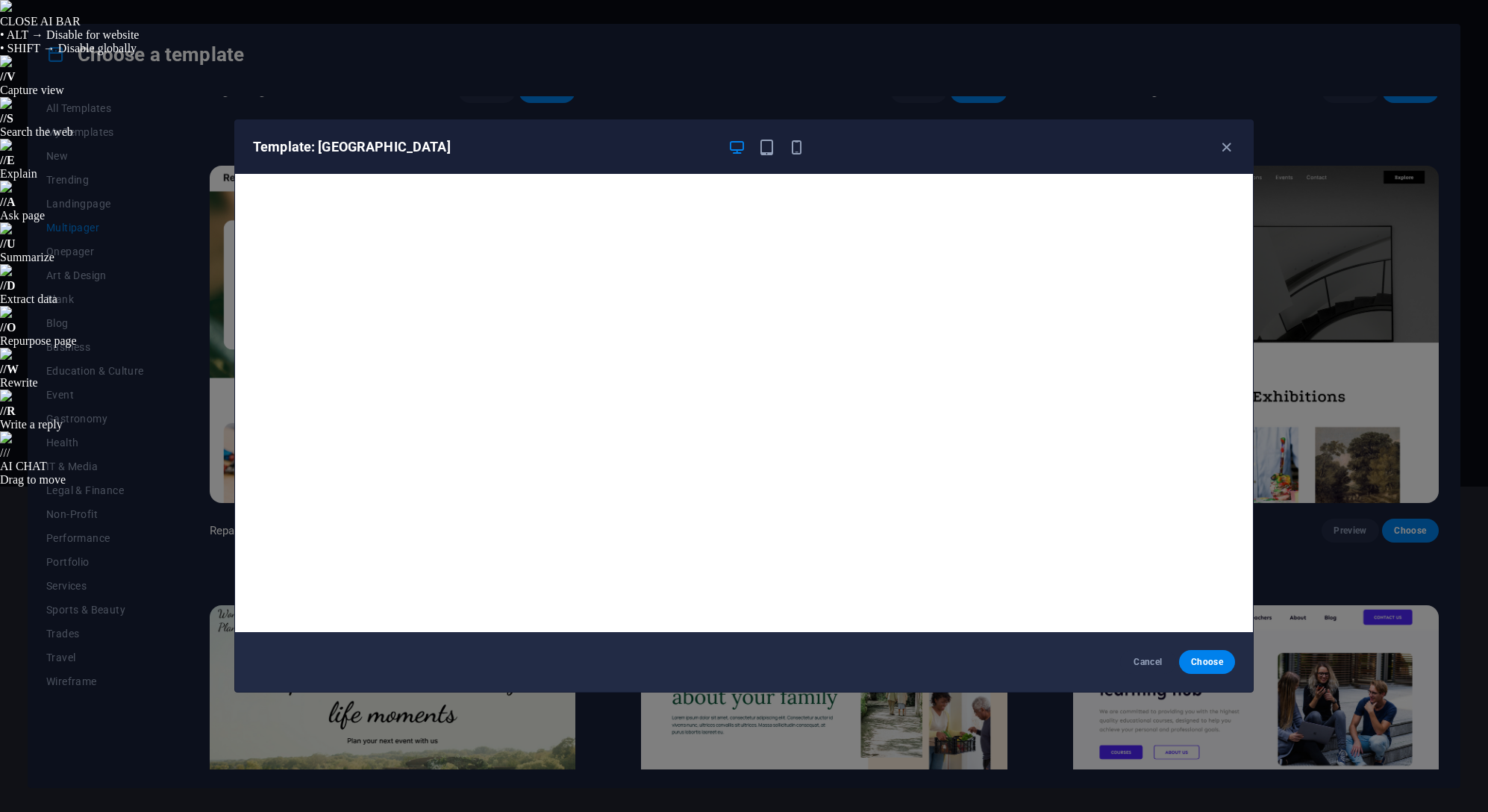
click at [1221, 142] on icon "button" at bounding box center [1226, 147] width 17 height 17
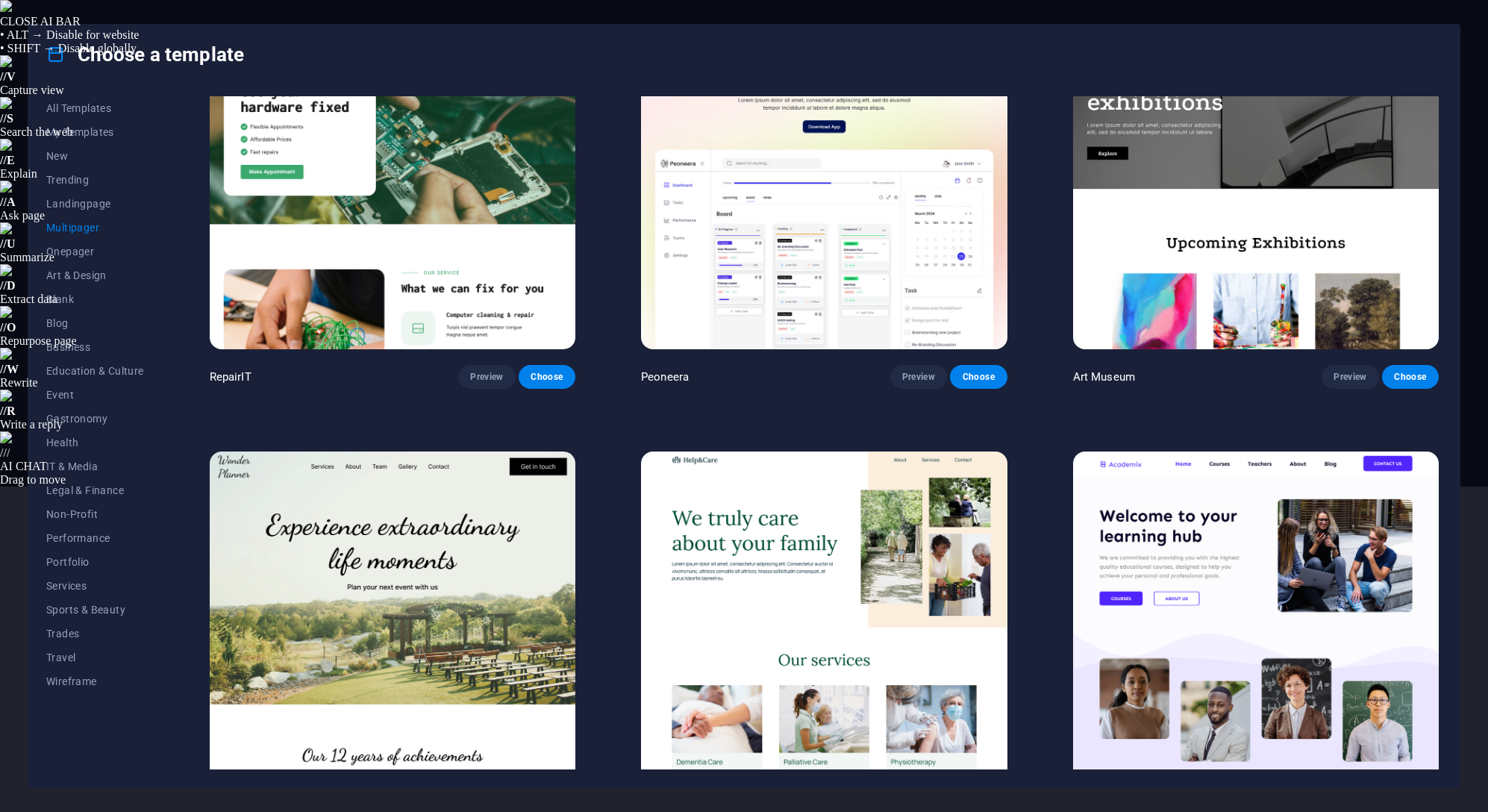
scroll to position [597, 0]
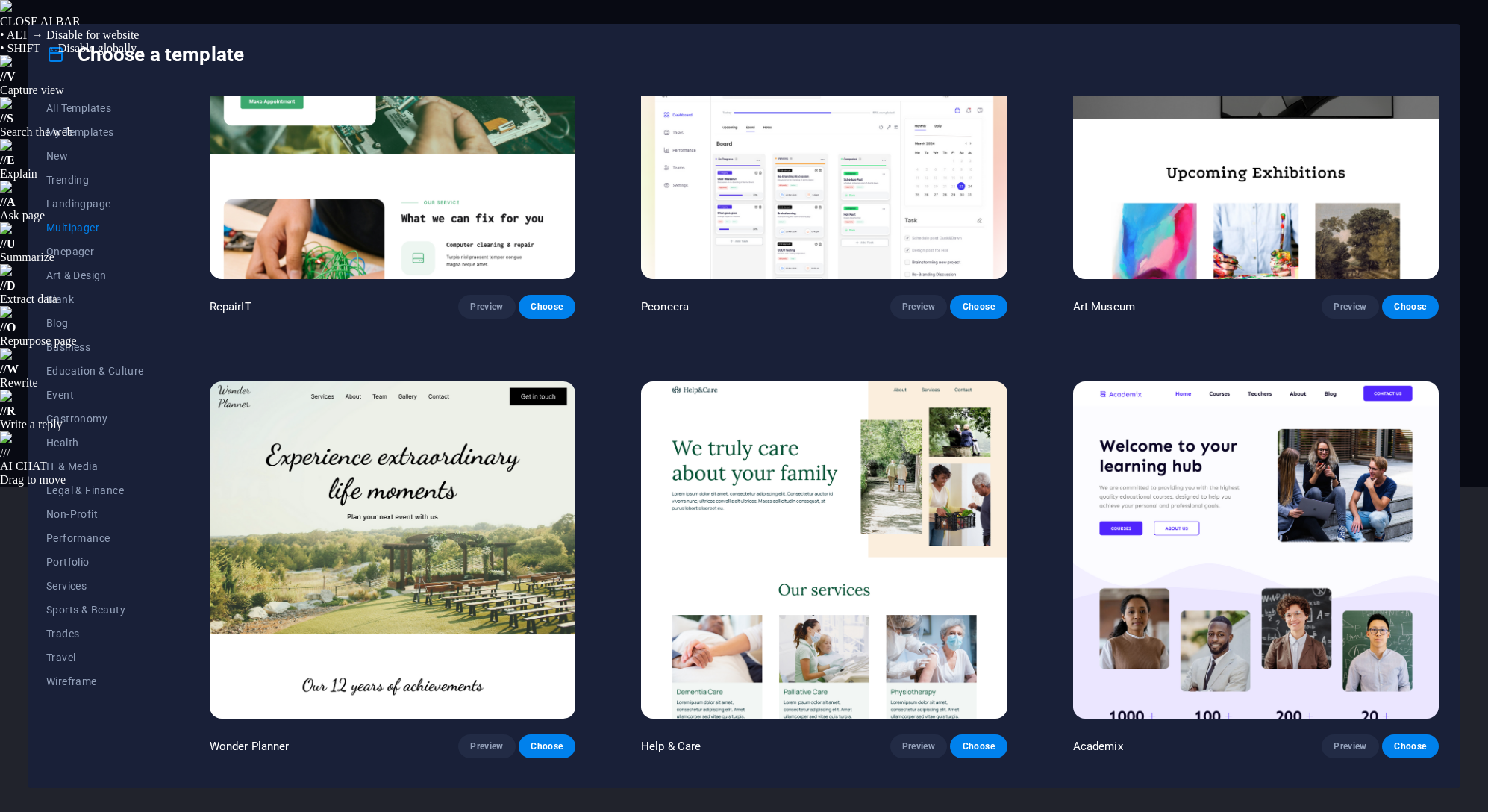
click at [1338, 734] on button "Preview" at bounding box center [1350, 746] width 57 height 24
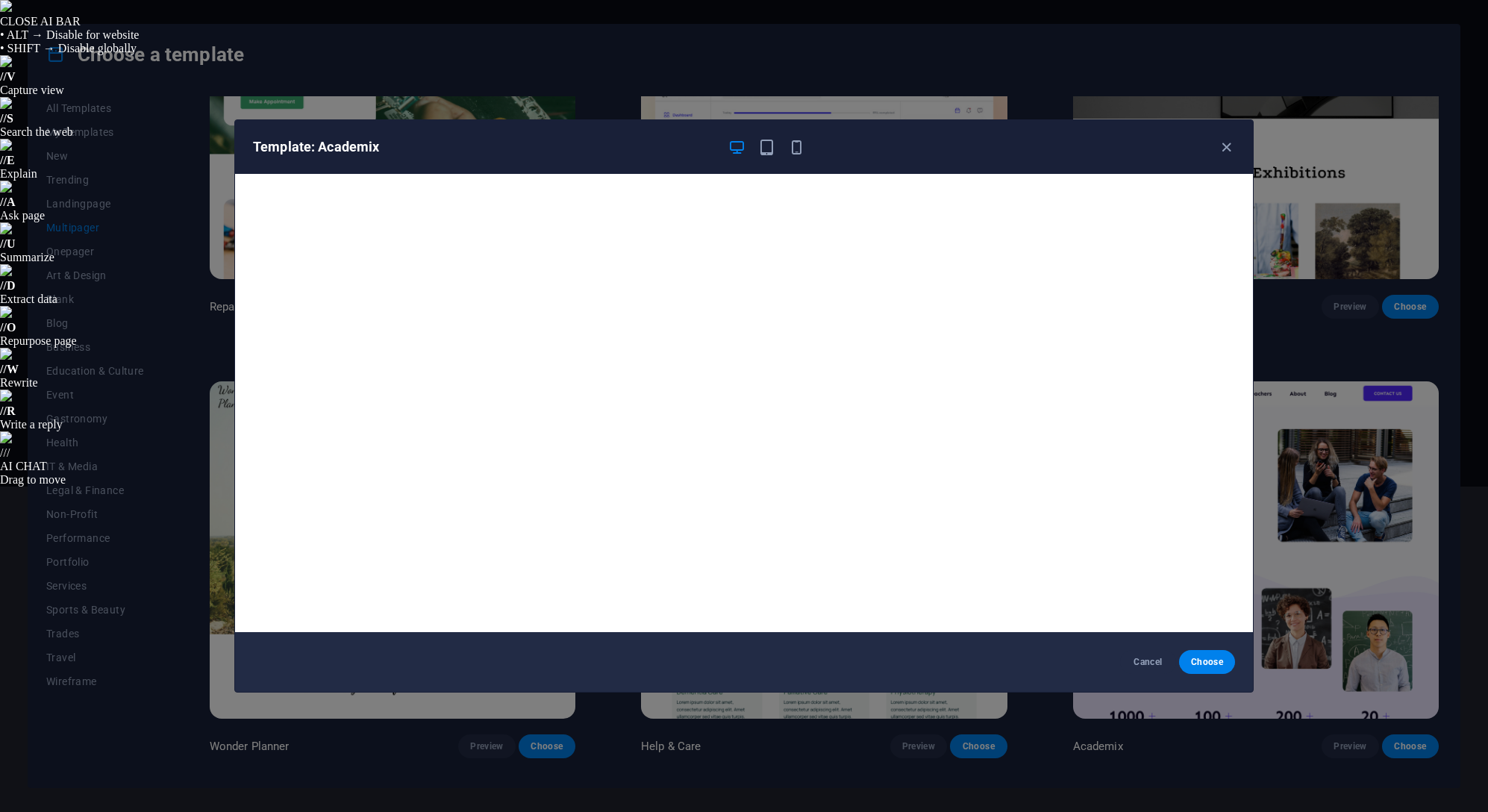
click at [1228, 144] on icon "button" at bounding box center [1226, 147] width 17 height 17
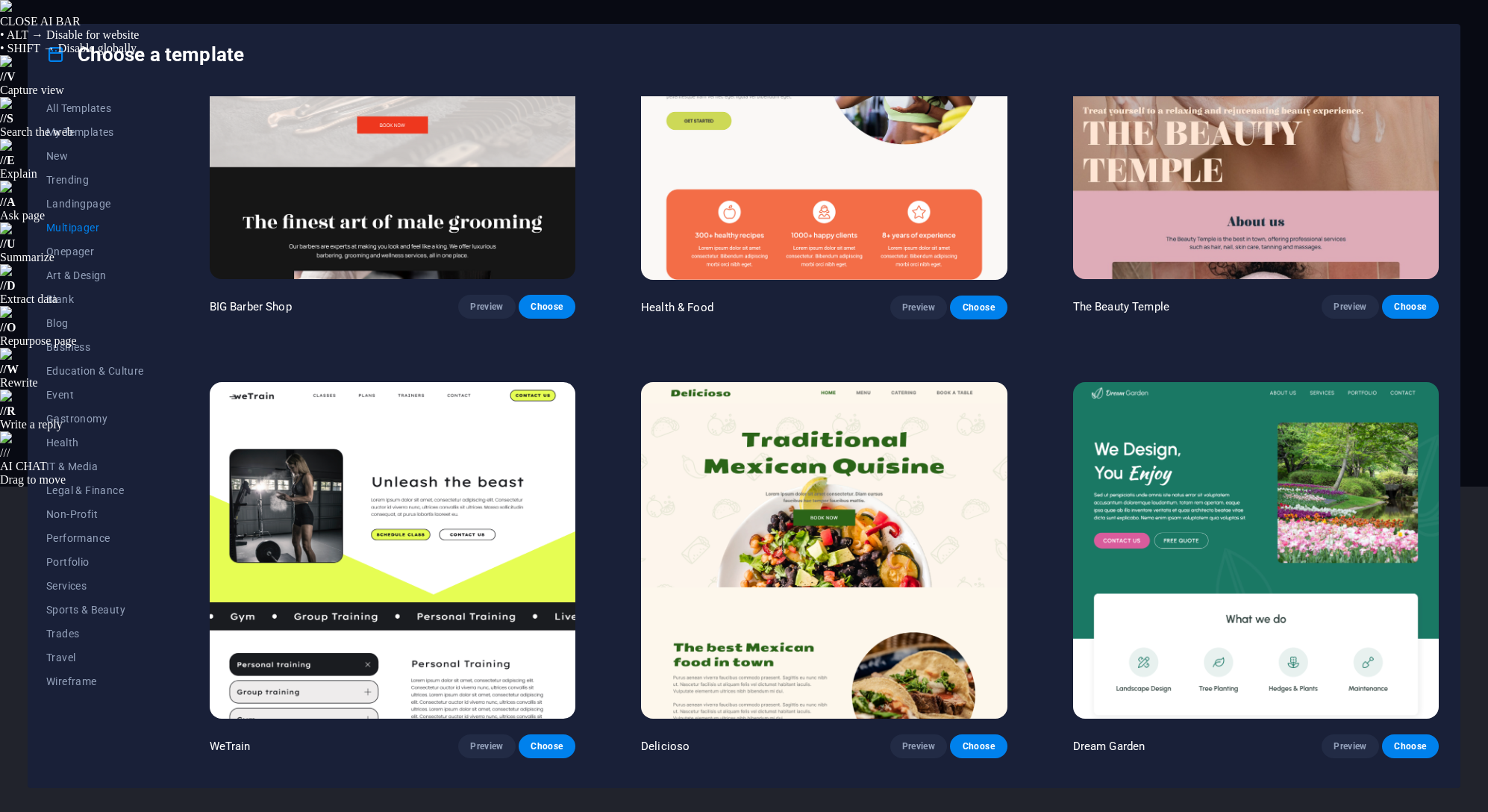
scroll to position [1492, 0]
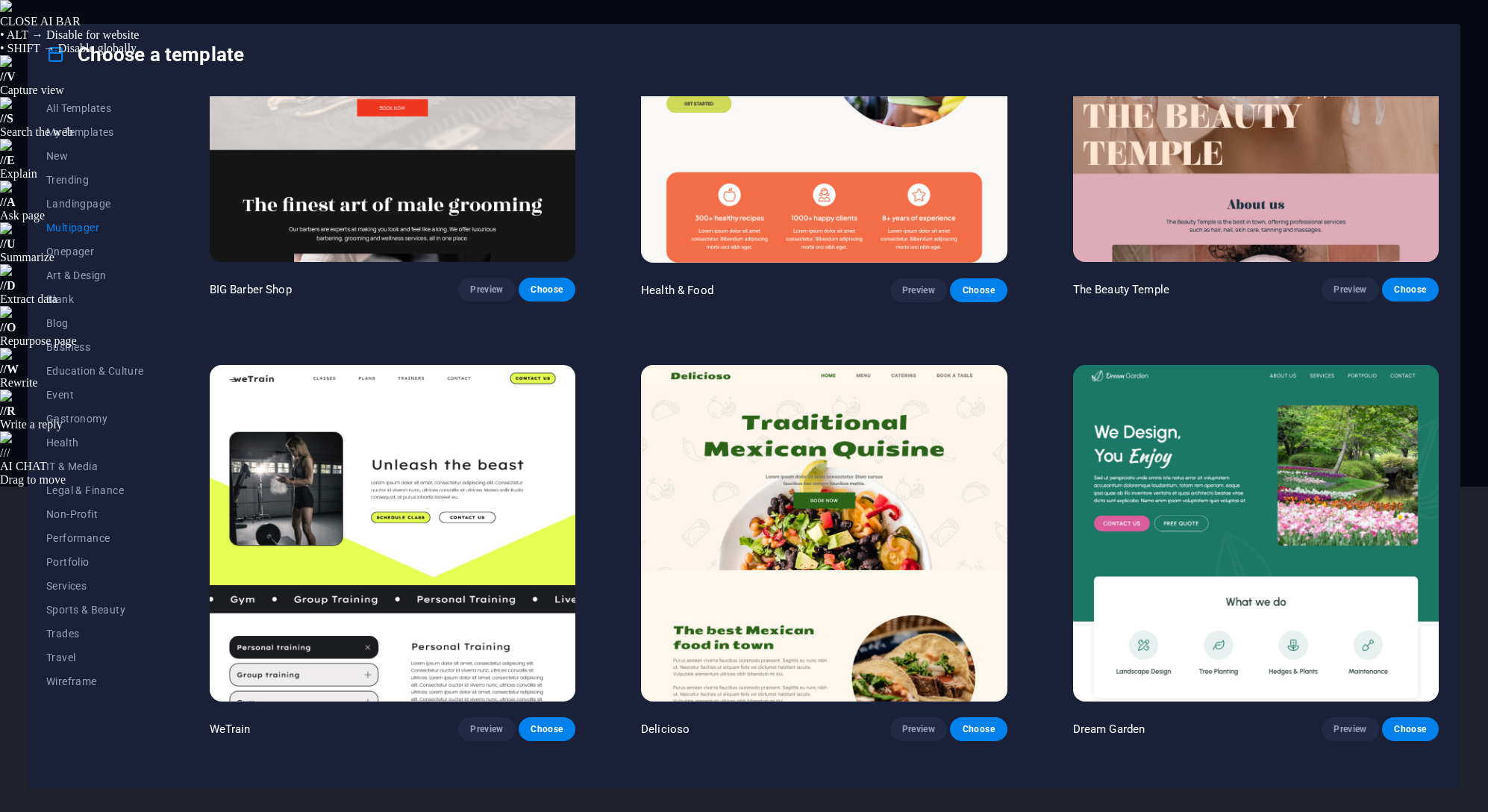
click at [1352, 723] on span "Preview" at bounding box center [1349, 728] width 33 height 12
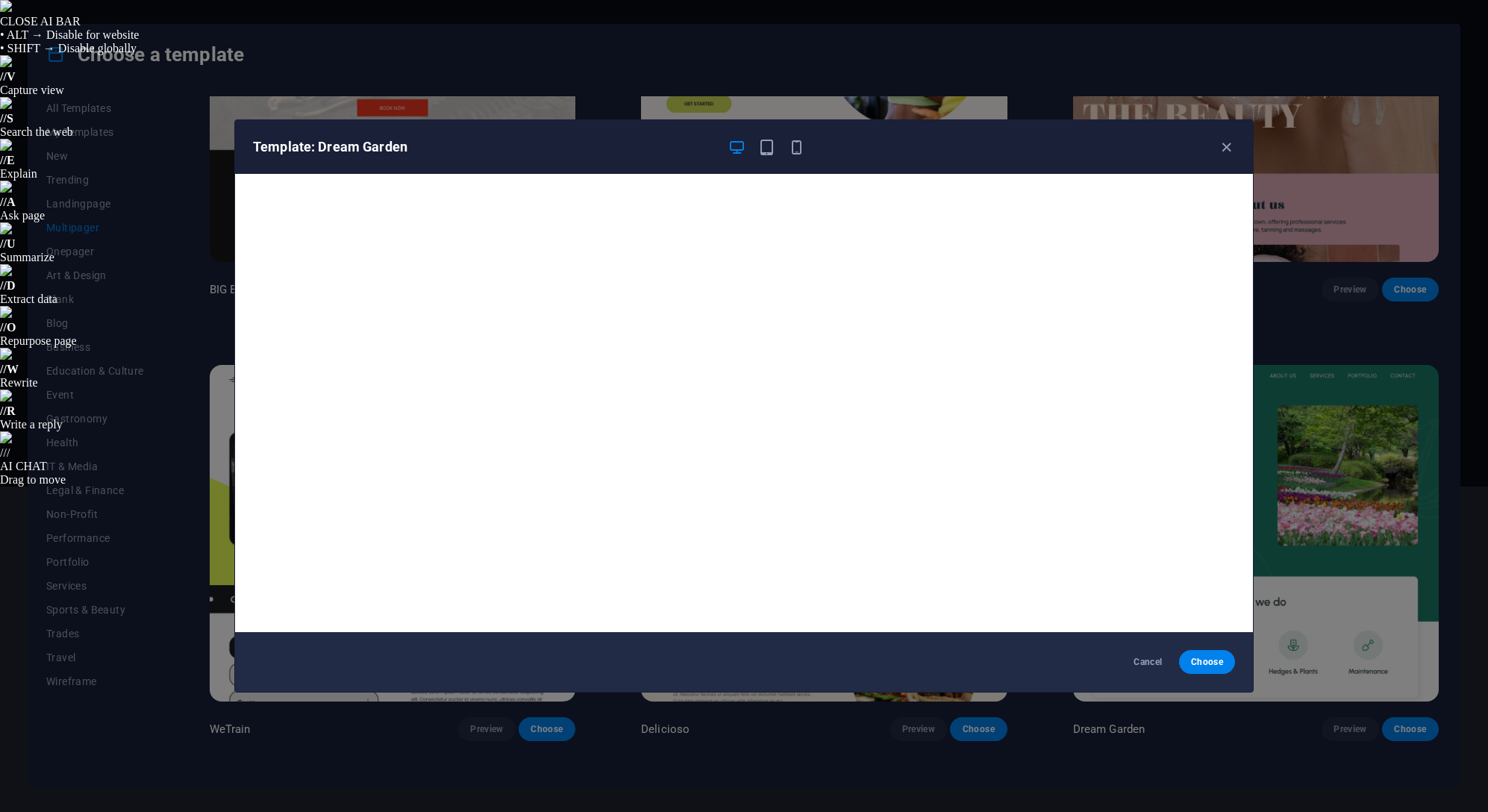
click at [1222, 139] on icon "button" at bounding box center [1226, 147] width 17 height 17
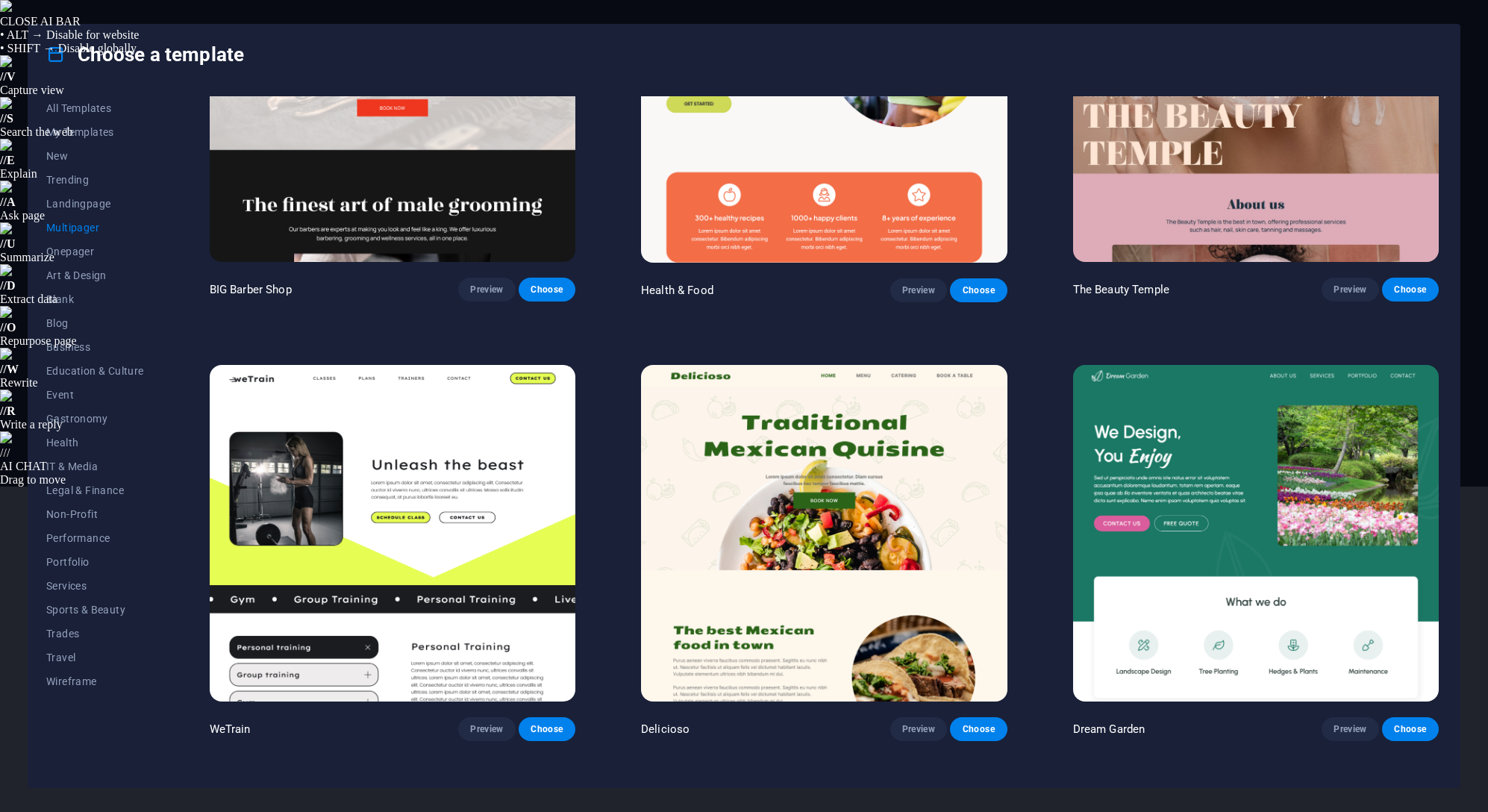
click at [494, 717] on button "Preview" at bounding box center [487, 729] width 57 height 24
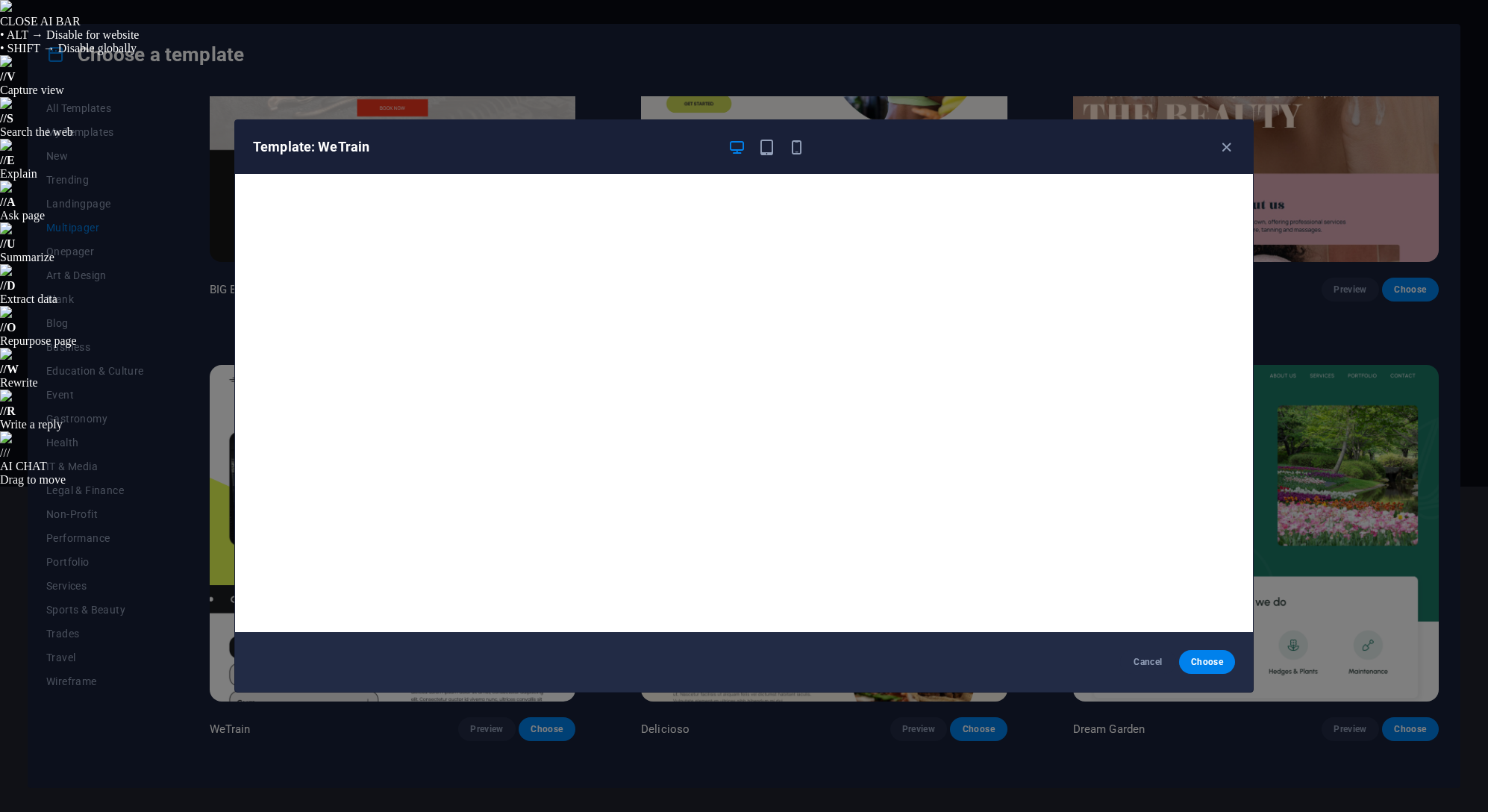
click at [1221, 148] on icon "button" at bounding box center [1226, 147] width 17 height 17
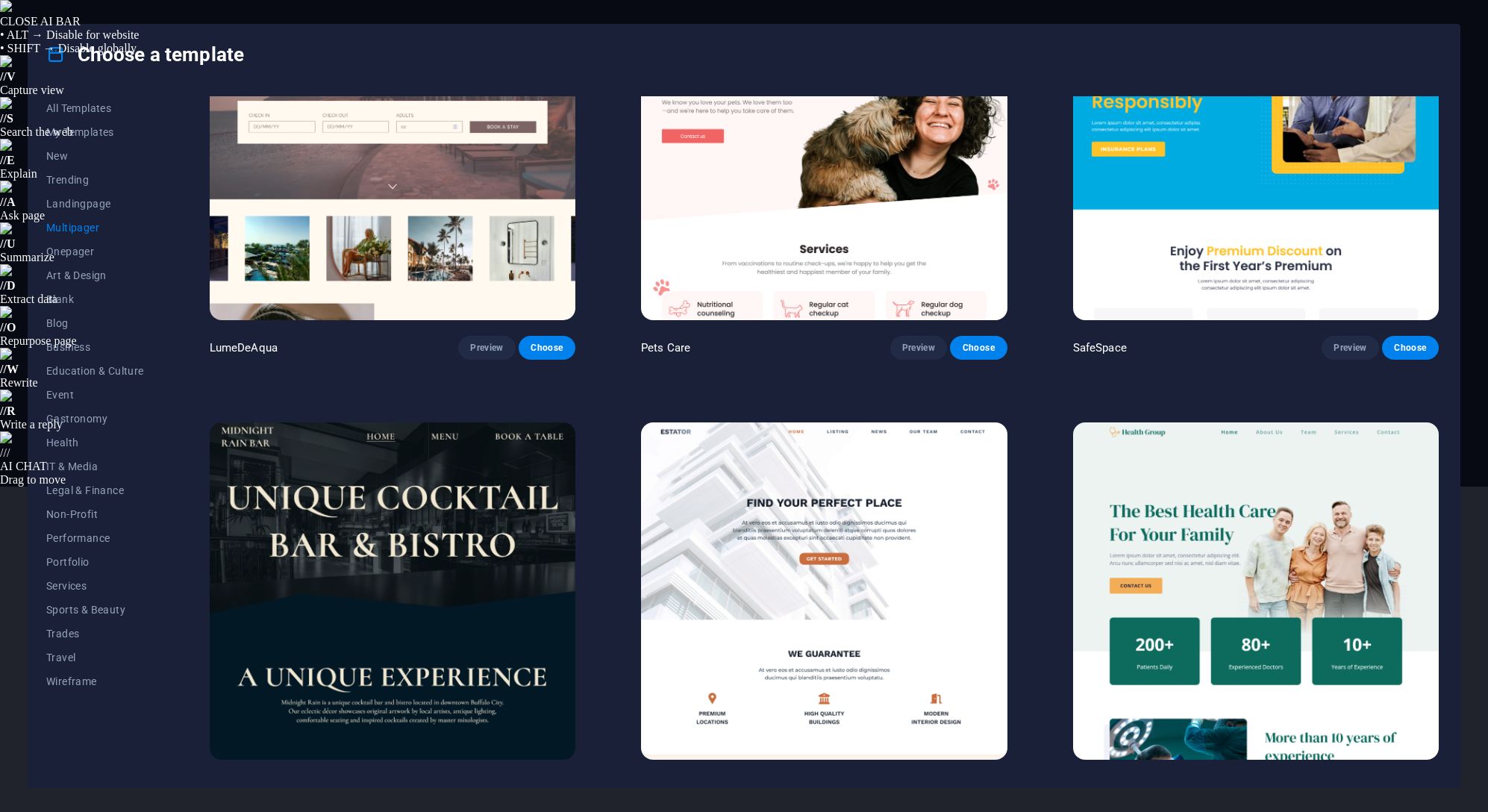
scroll to position [2387, 0]
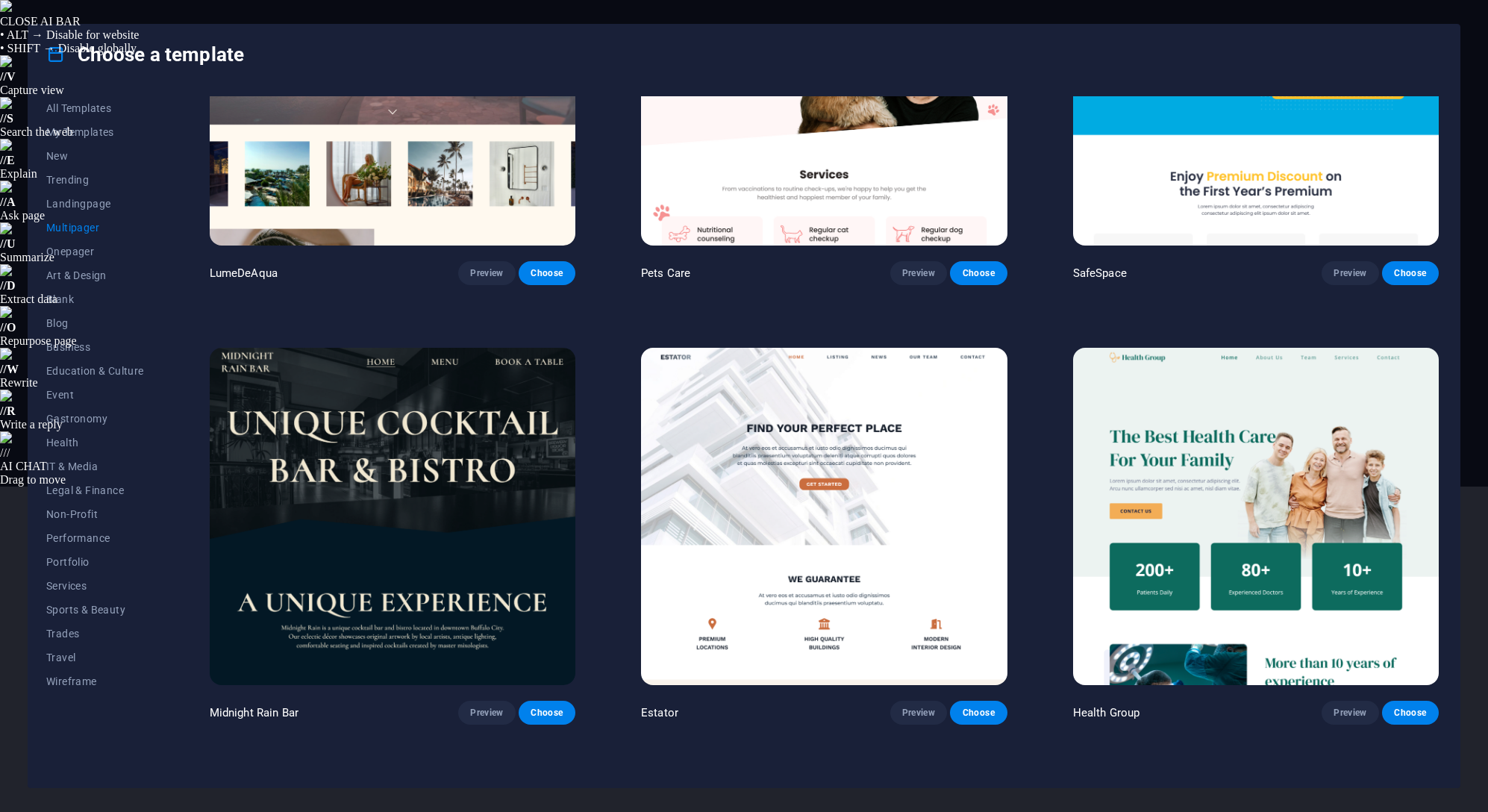
click at [924, 706] on span "Preview" at bounding box center [919, 712] width 33 height 12
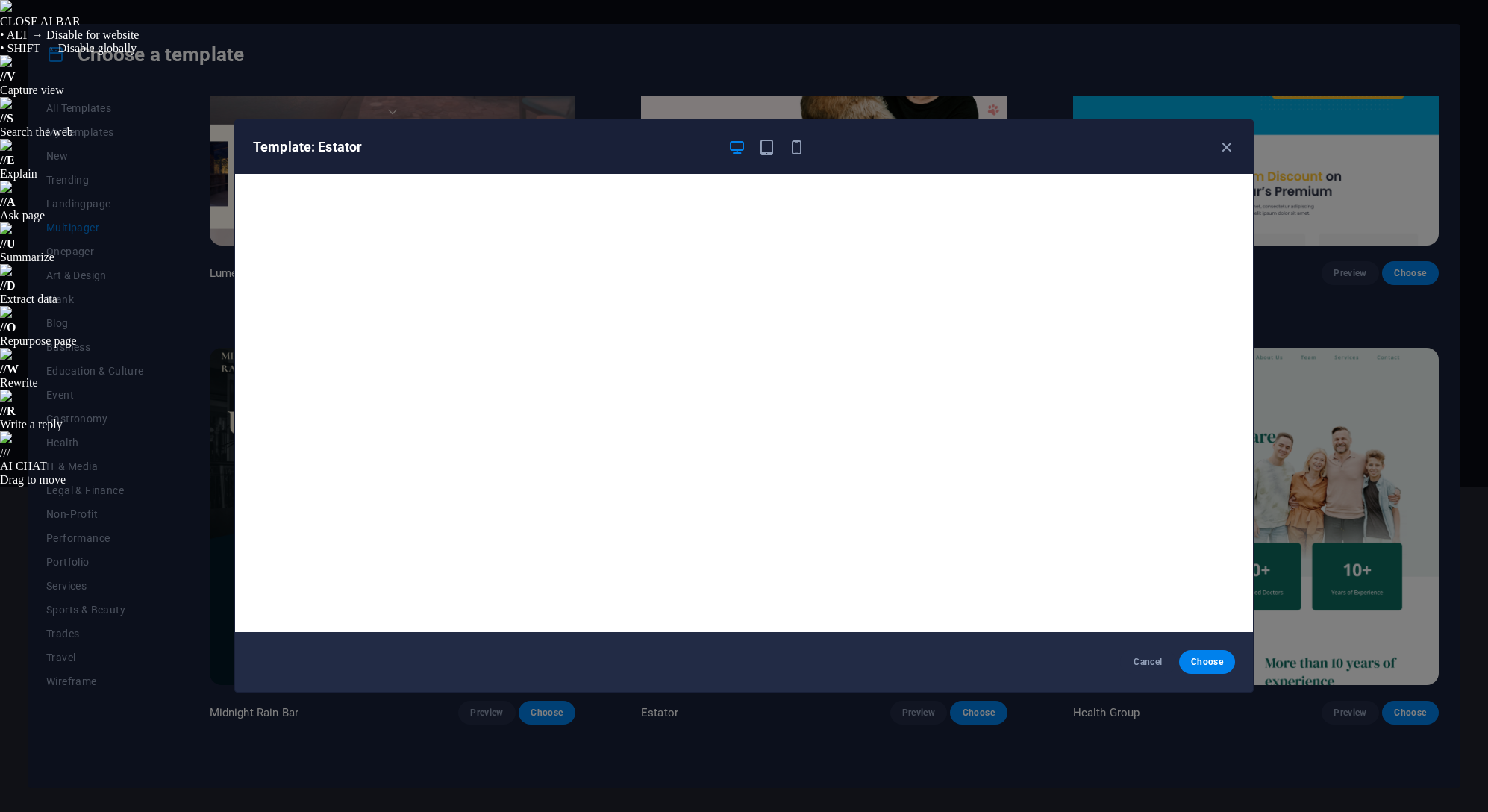
click at [1228, 155] on icon "button" at bounding box center [1226, 147] width 17 height 17
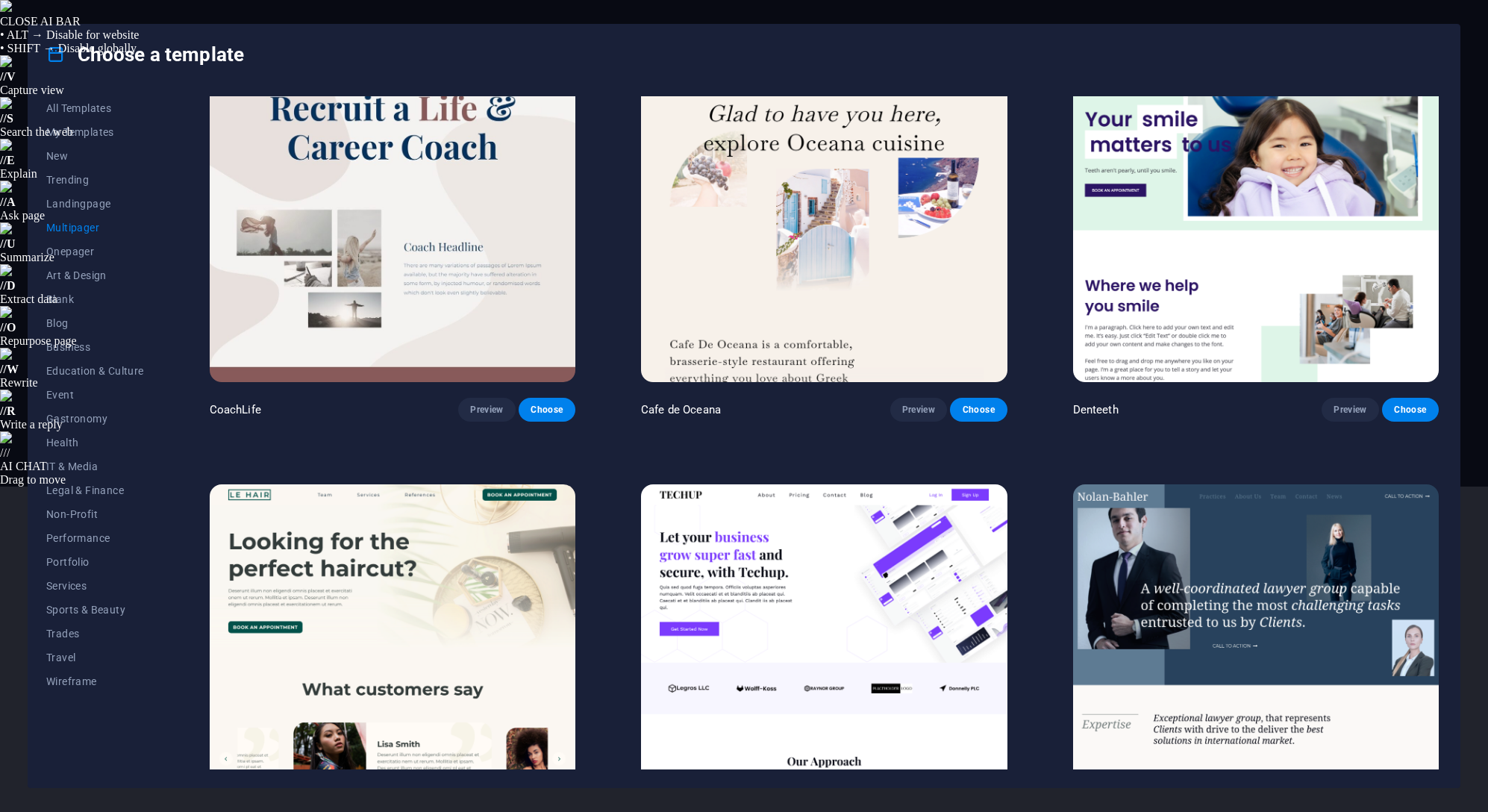
scroll to position [3656, 0]
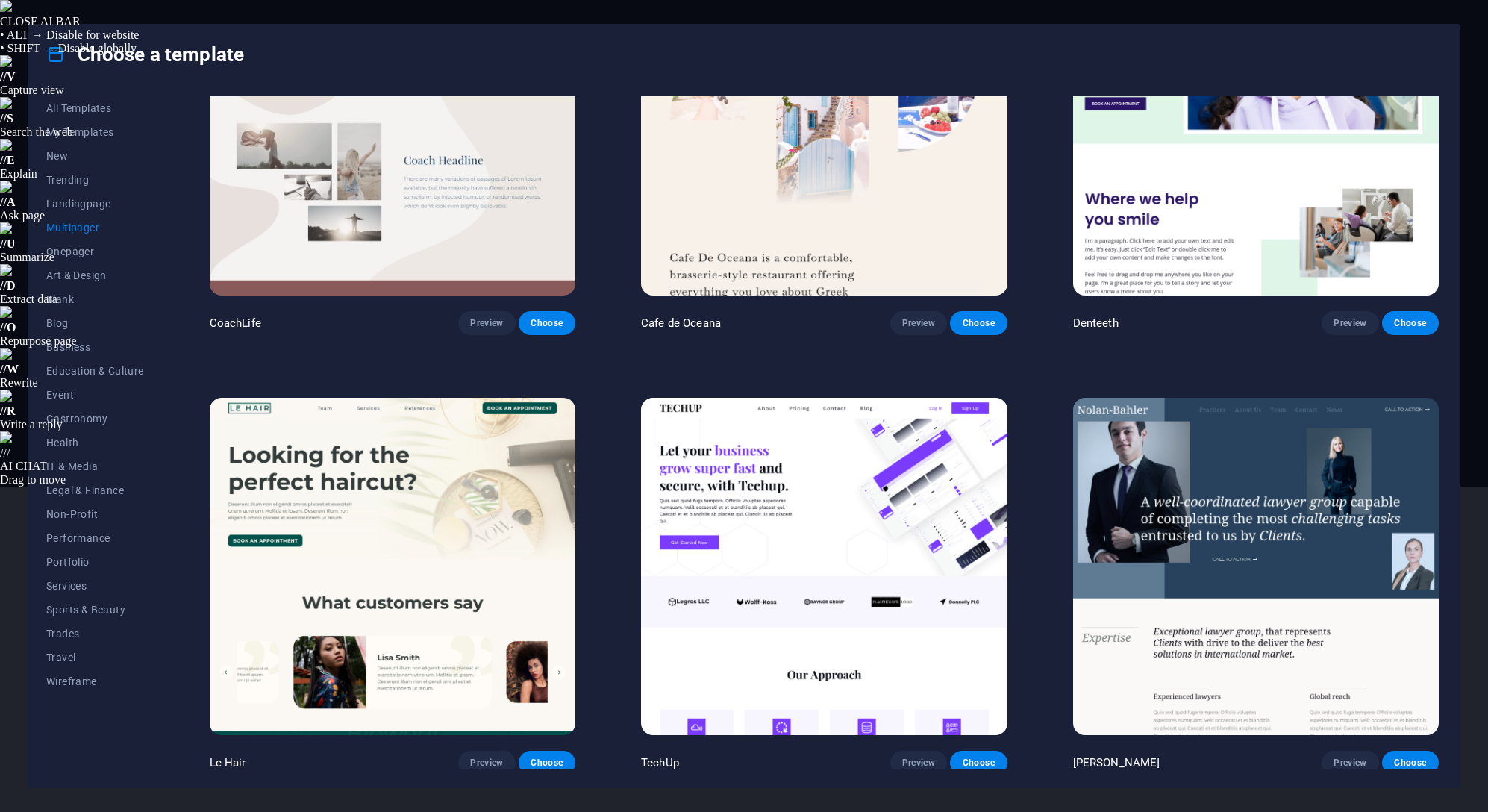
click at [928, 757] on span "Preview" at bounding box center [919, 762] width 33 height 12
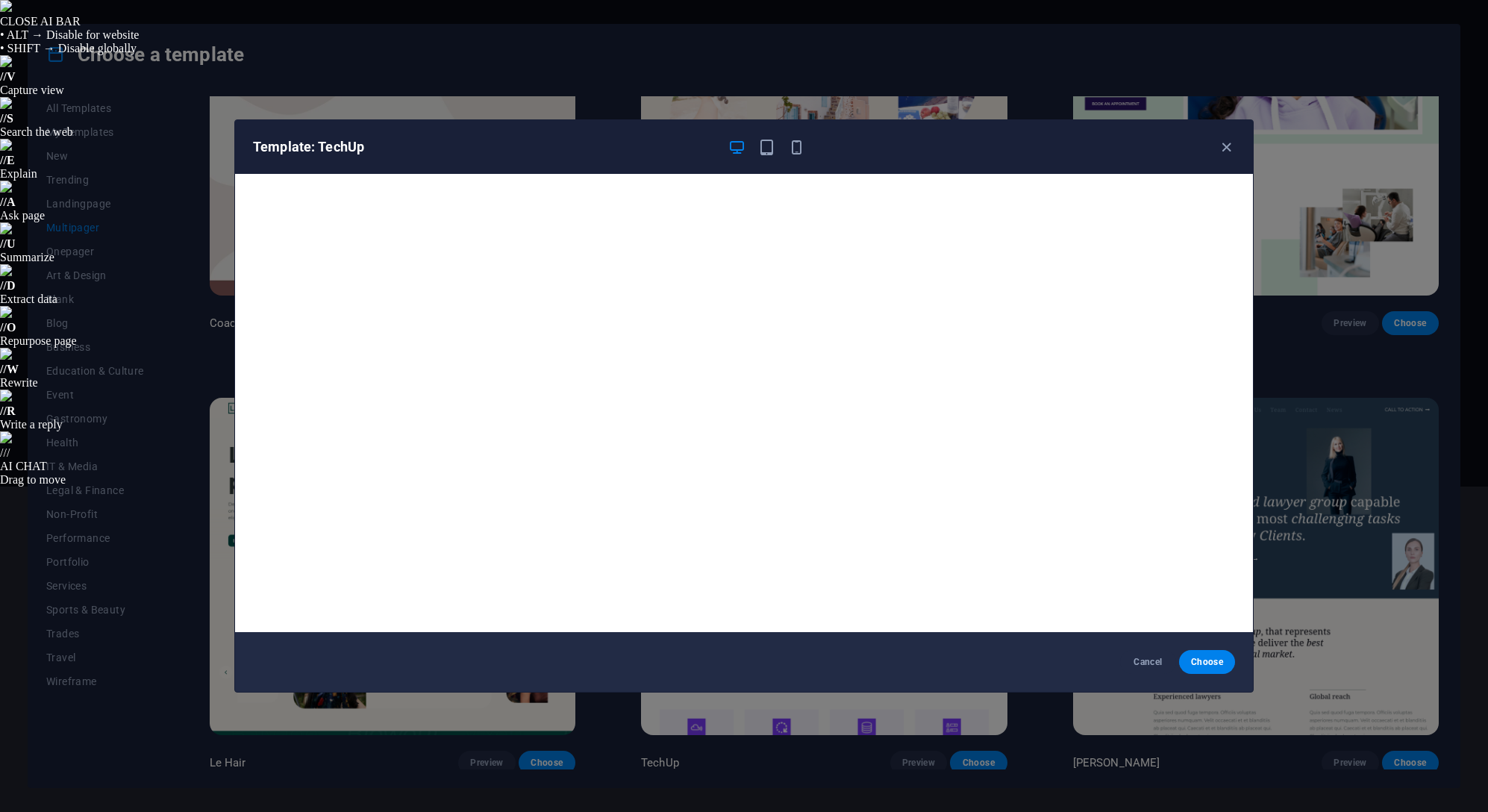
click at [1132, 656] on span "Cancel" at bounding box center [1148, 661] width 32 height 12
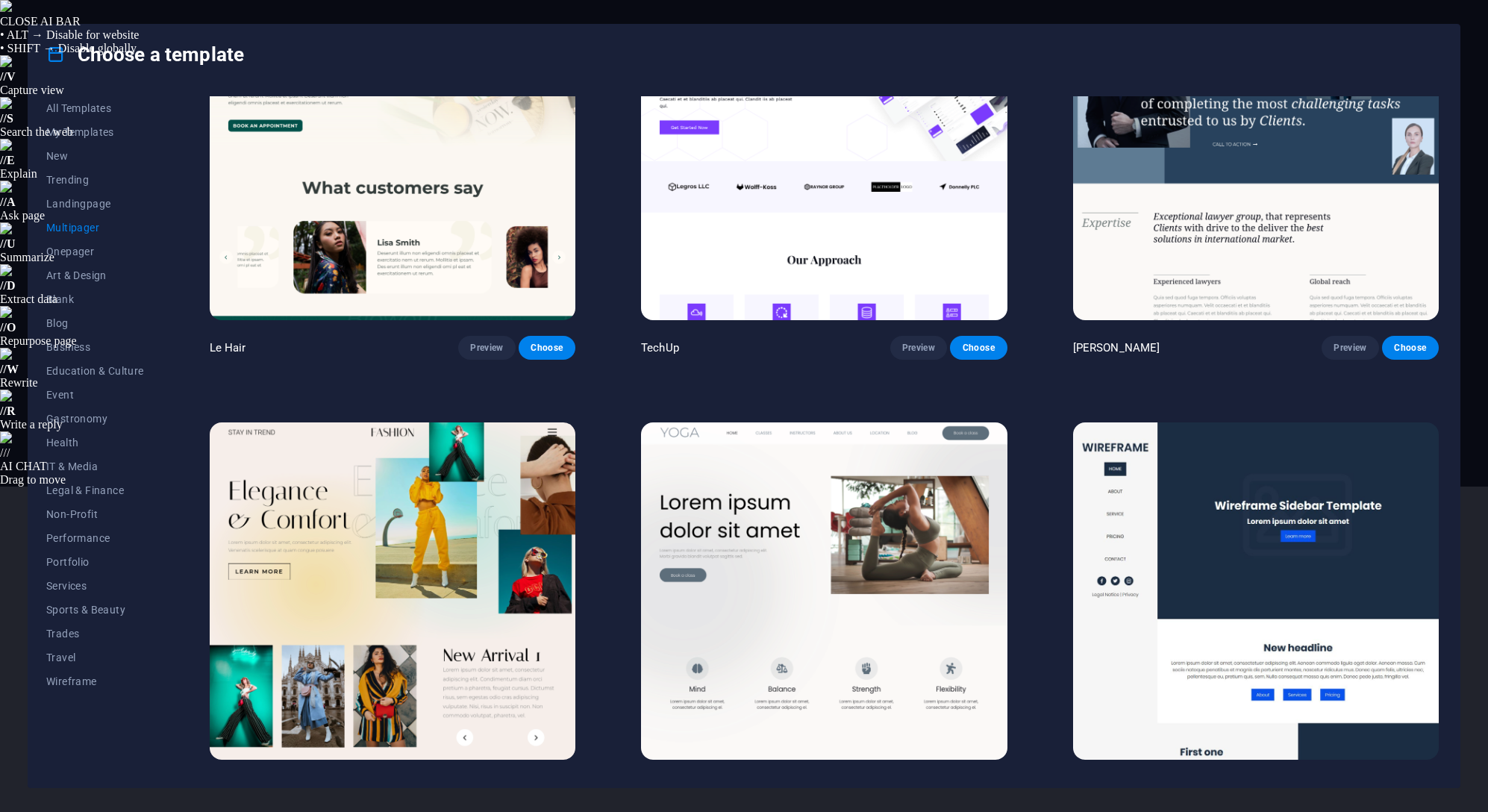
scroll to position [4103, 0]
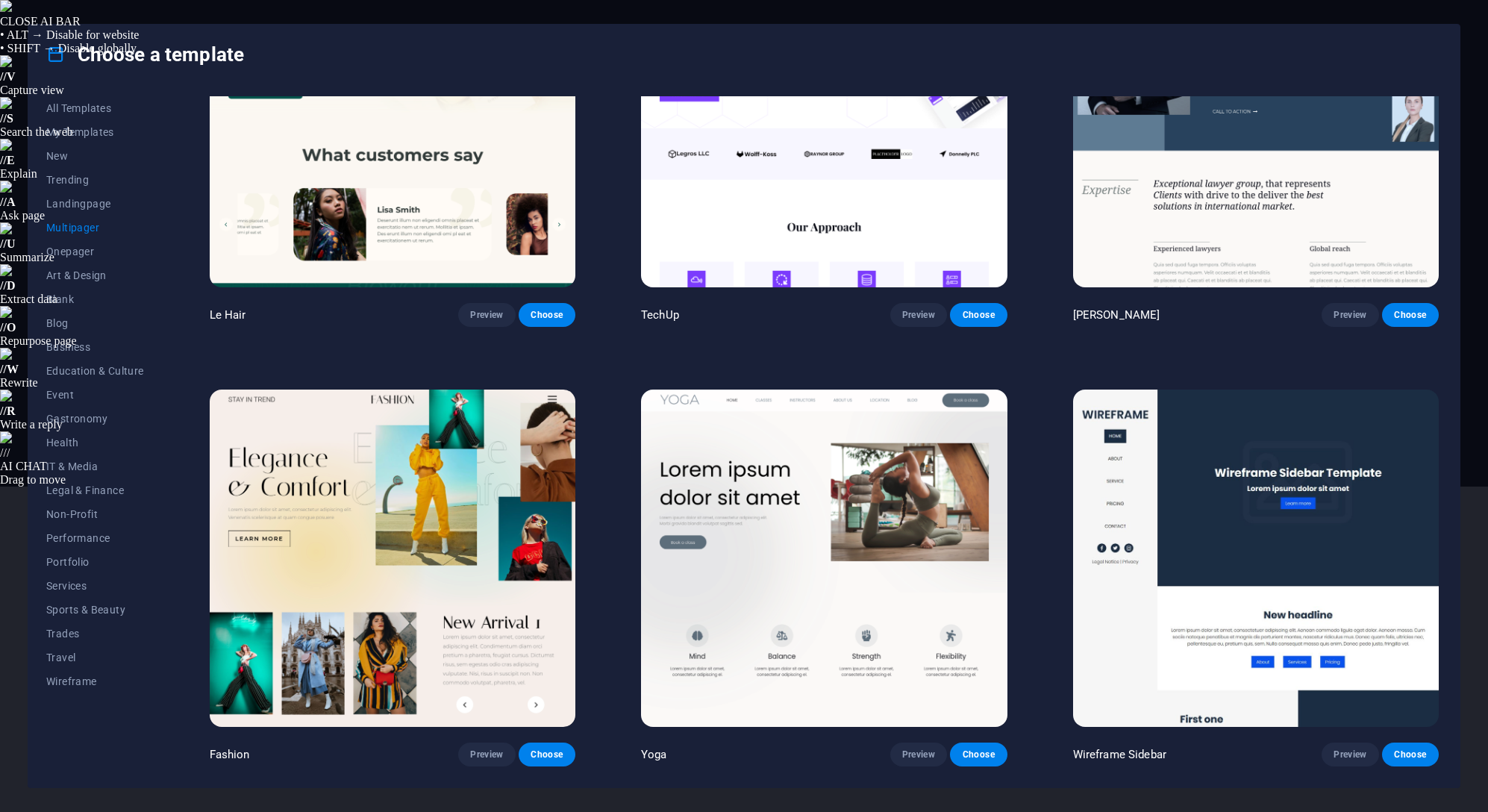
click at [1362, 748] on span "Preview" at bounding box center [1349, 753] width 33 height 12
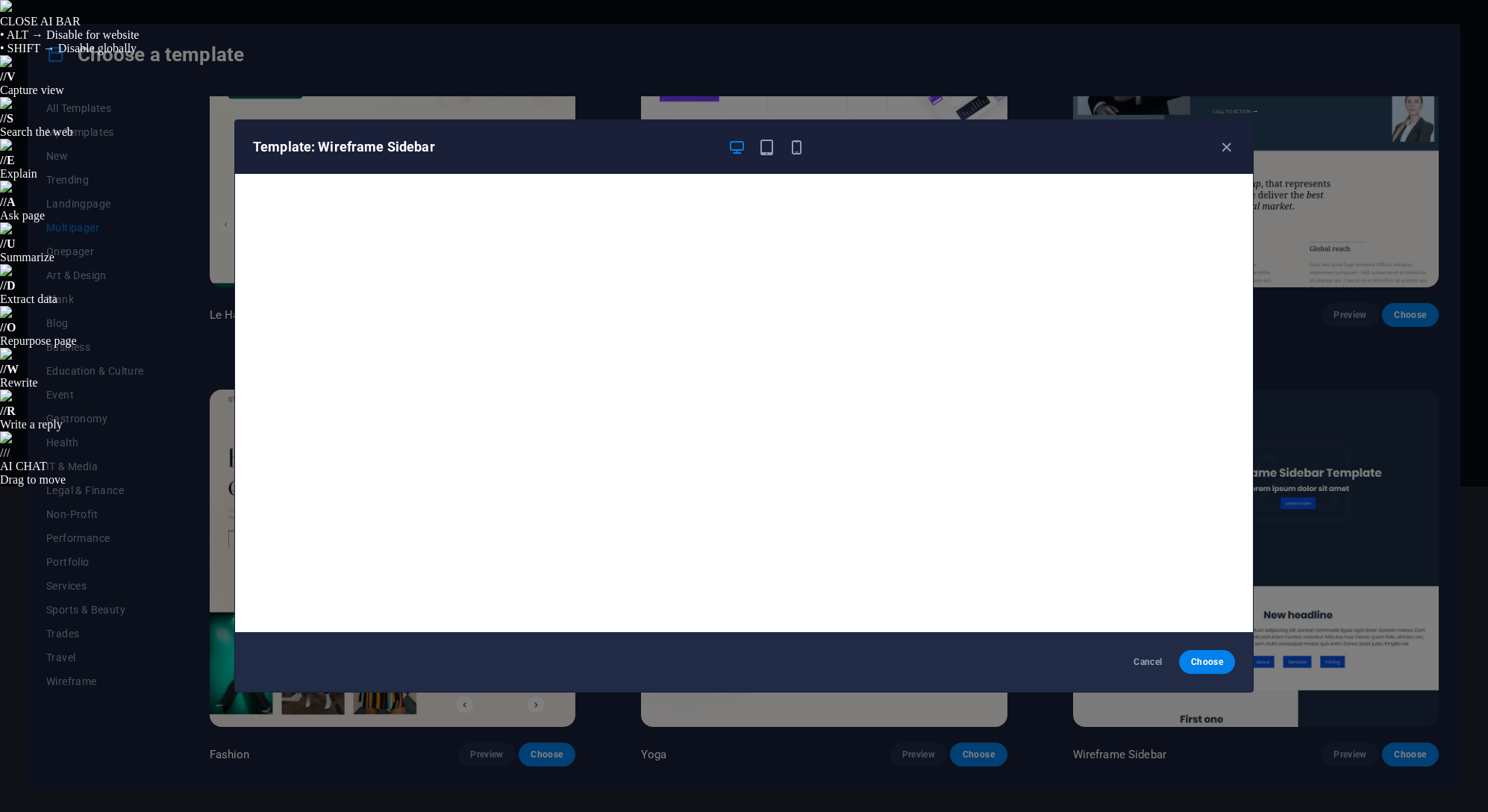
click at [1223, 141] on icon "button" at bounding box center [1226, 147] width 17 height 17
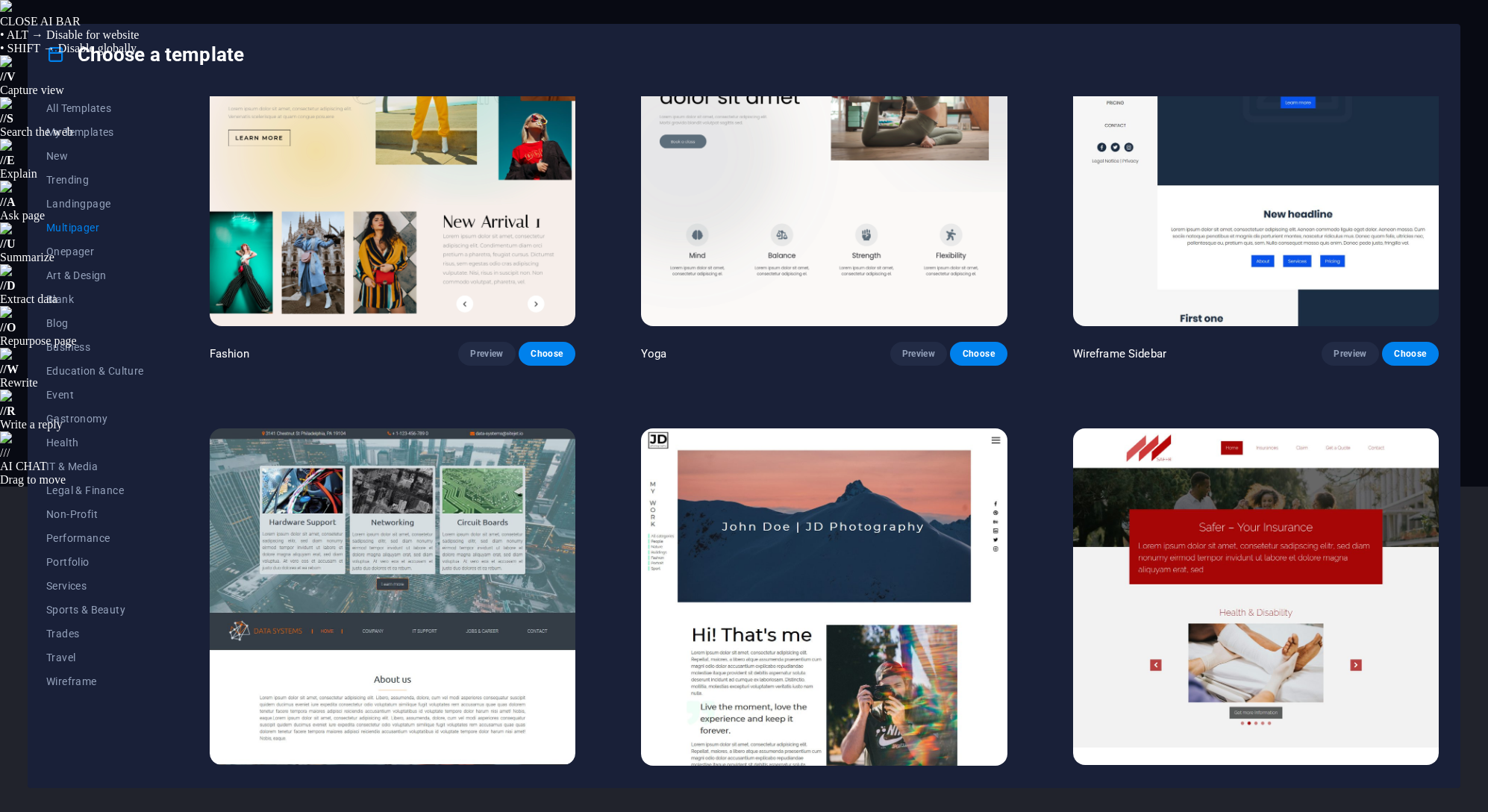
scroll to position [4551, 0]
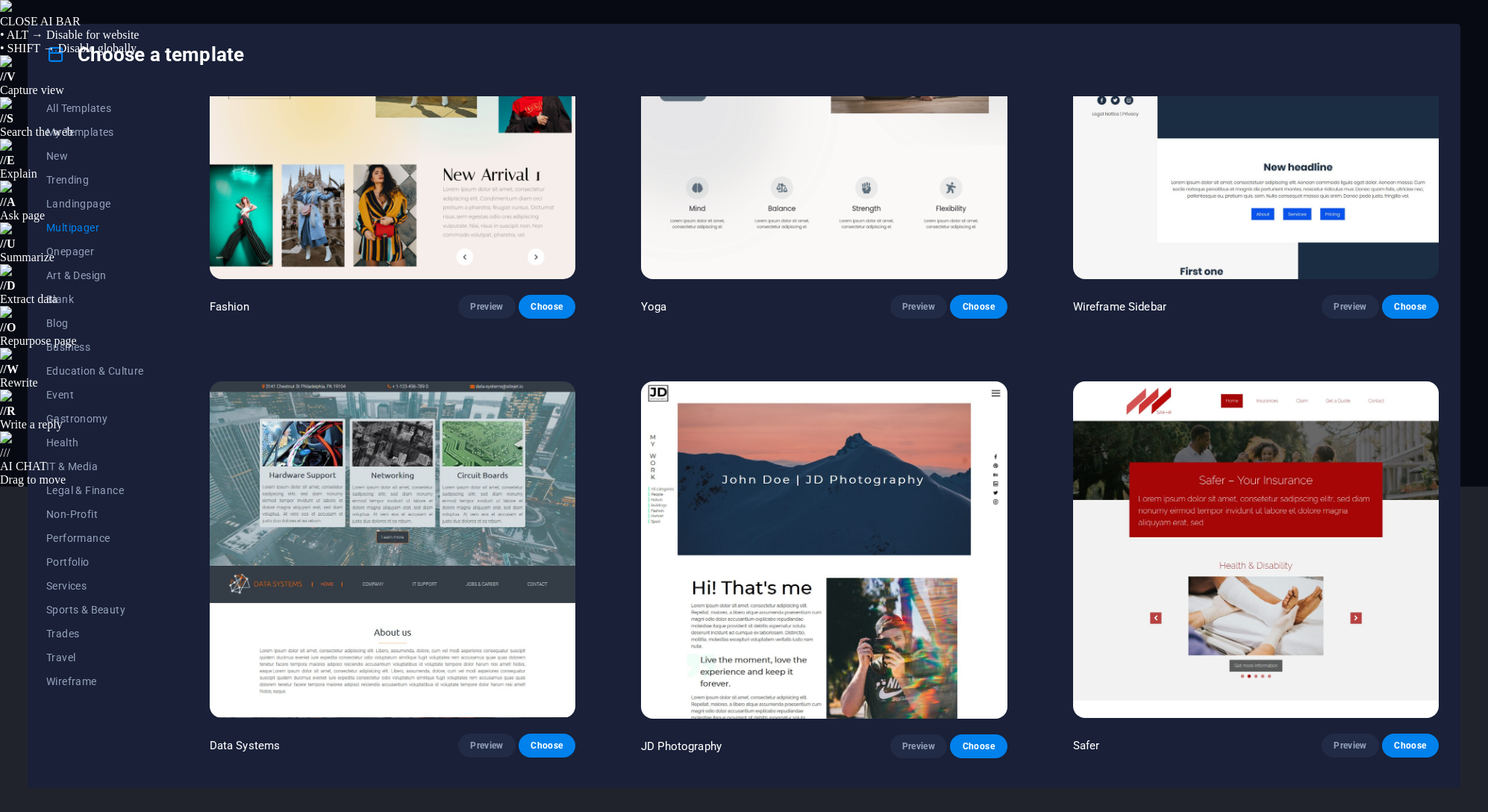
click at [464, 733] on button "Preview" at bounding box center [487, 745] width 57 height 24
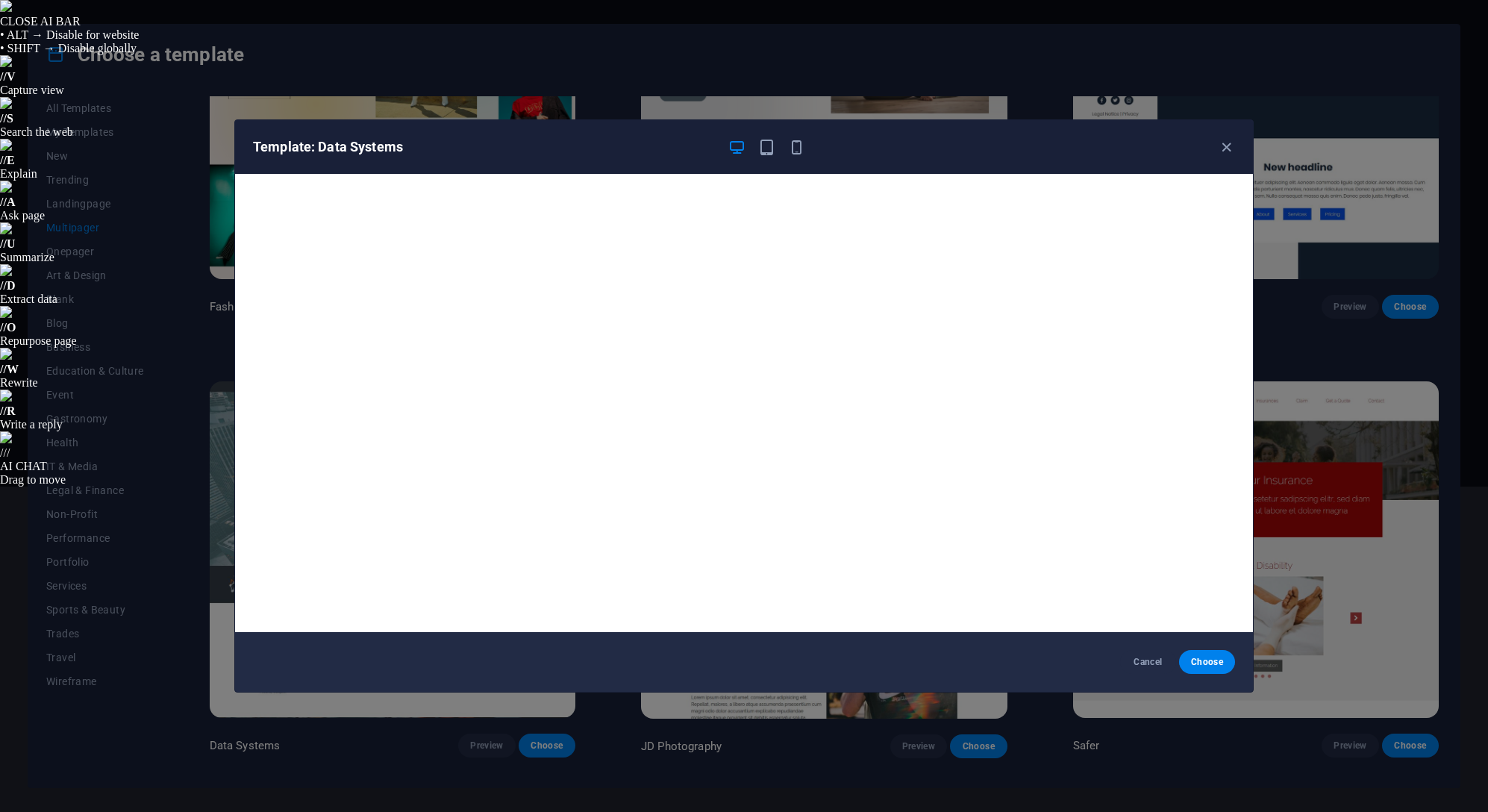
click at [1230, 142] on icon "button" at bounding box center [1226, 147] width 17 height 17
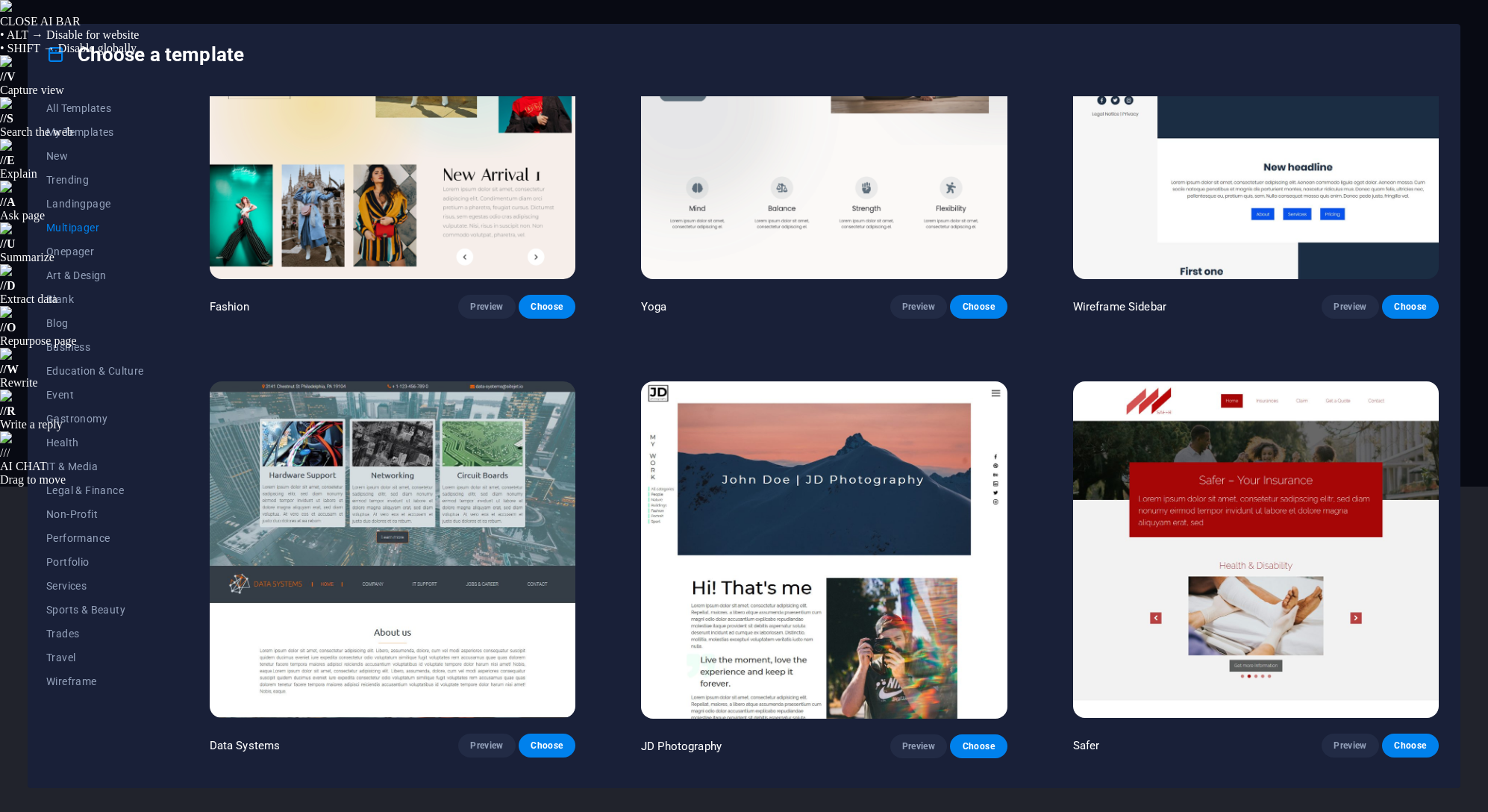
click at [55, 325] on span "Blog" at bounding box center [95, 323] width 98 height 12
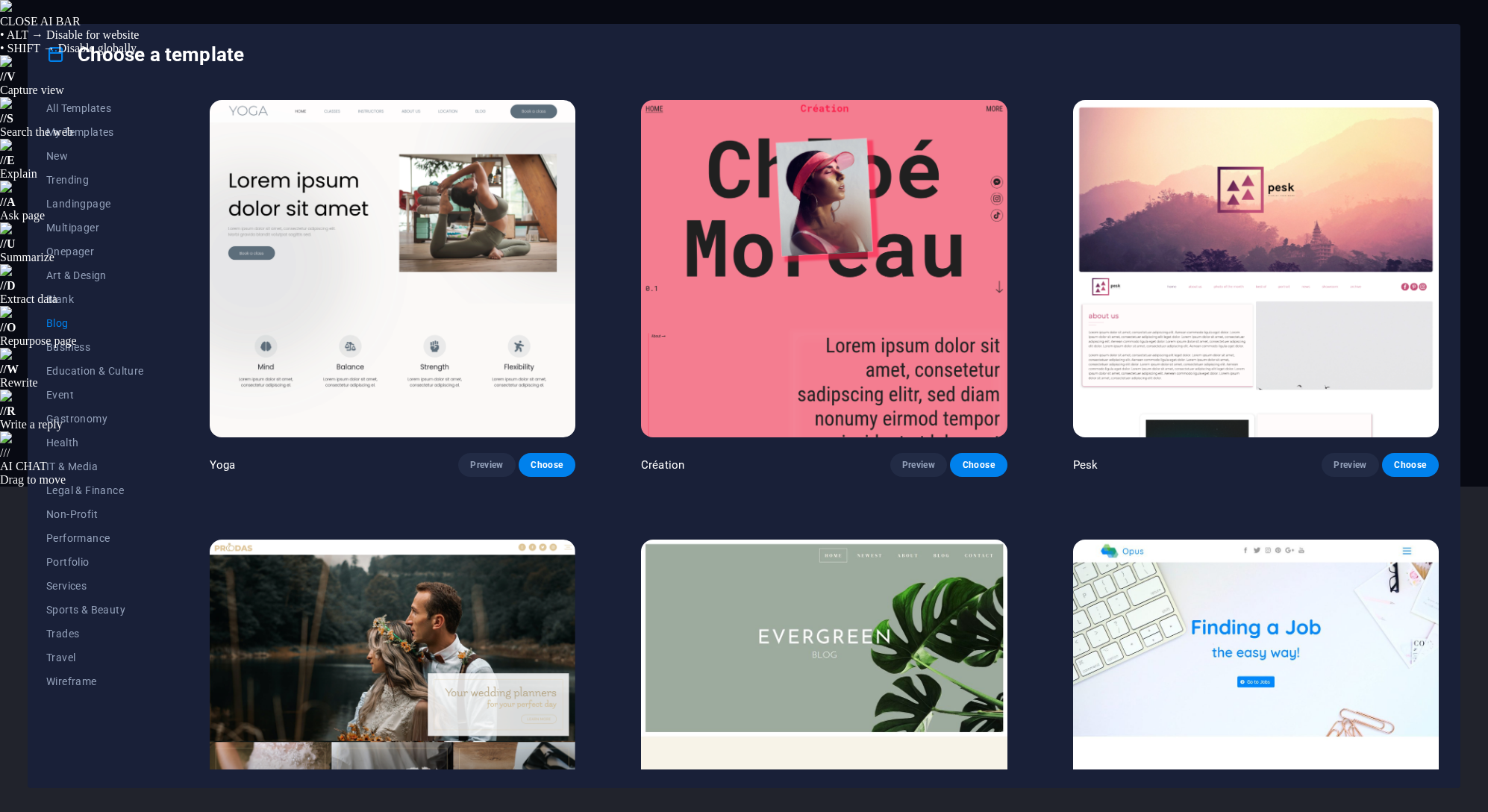
scroll to position [2661, 0]
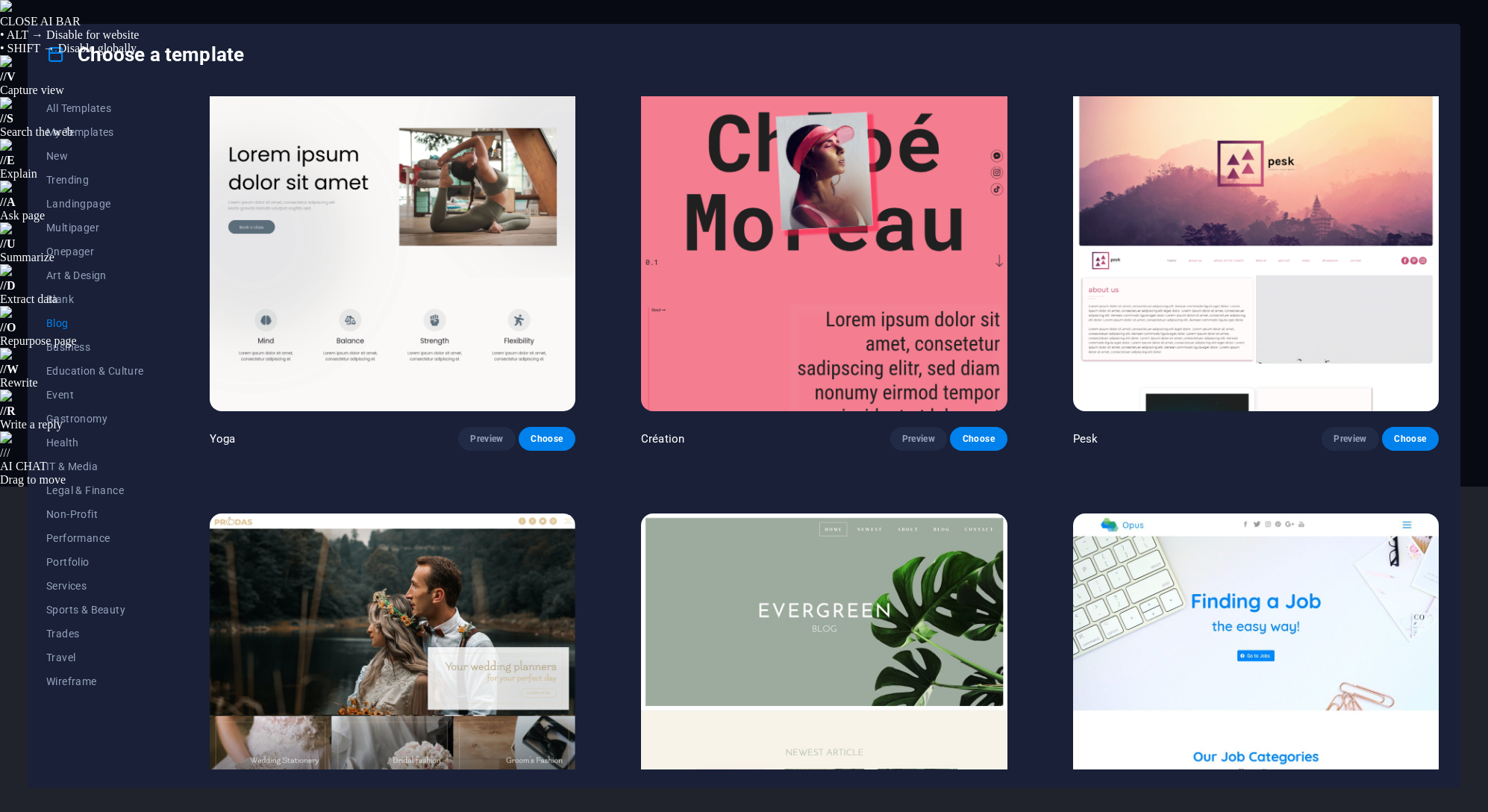
click at [1222, 603] on img at bounding box center [1255, 682] width 365 height 337
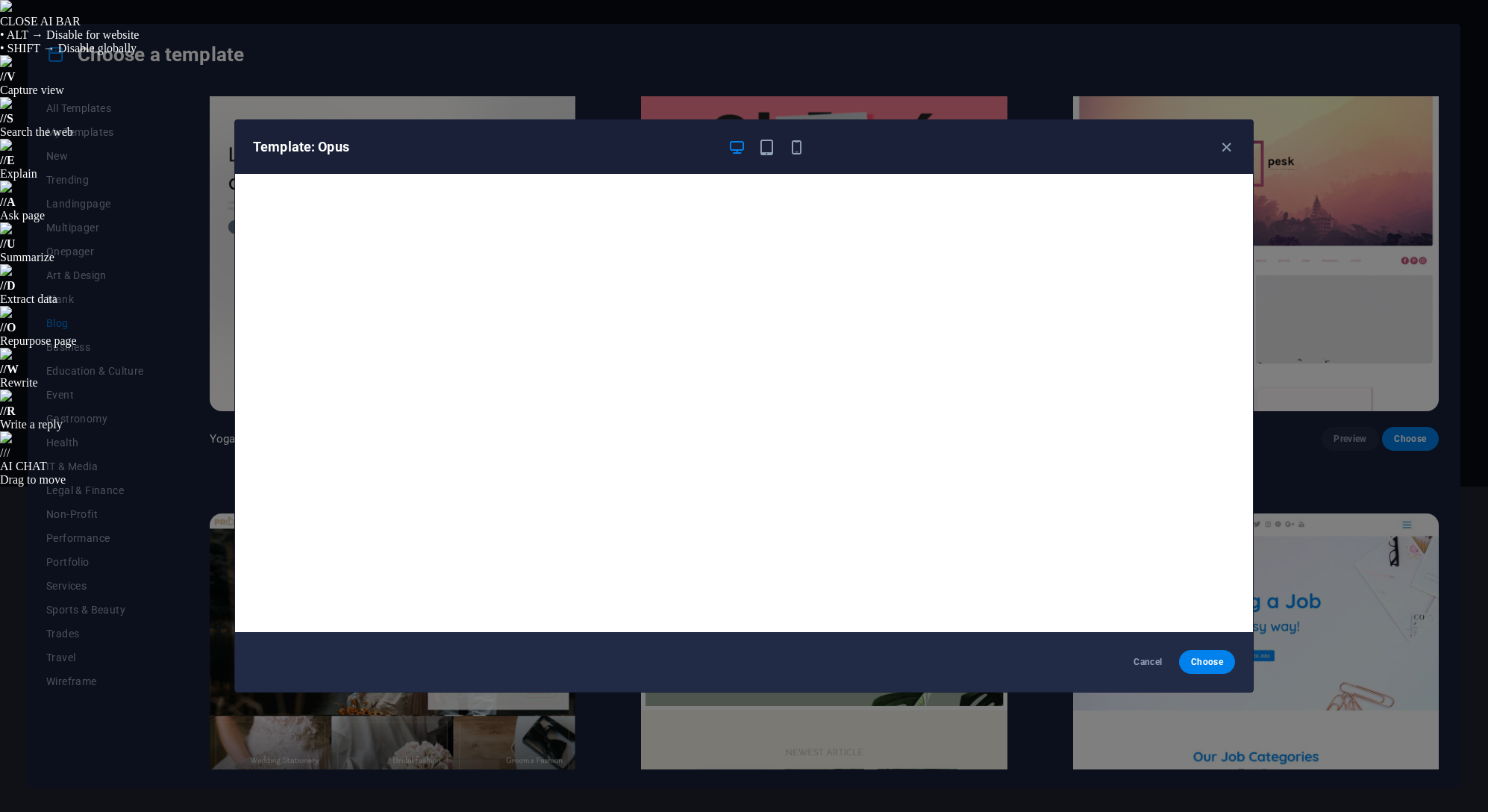
click at [1140, 666] on span "Cancel" at bounding box center [1148, 661] width 32 height 12
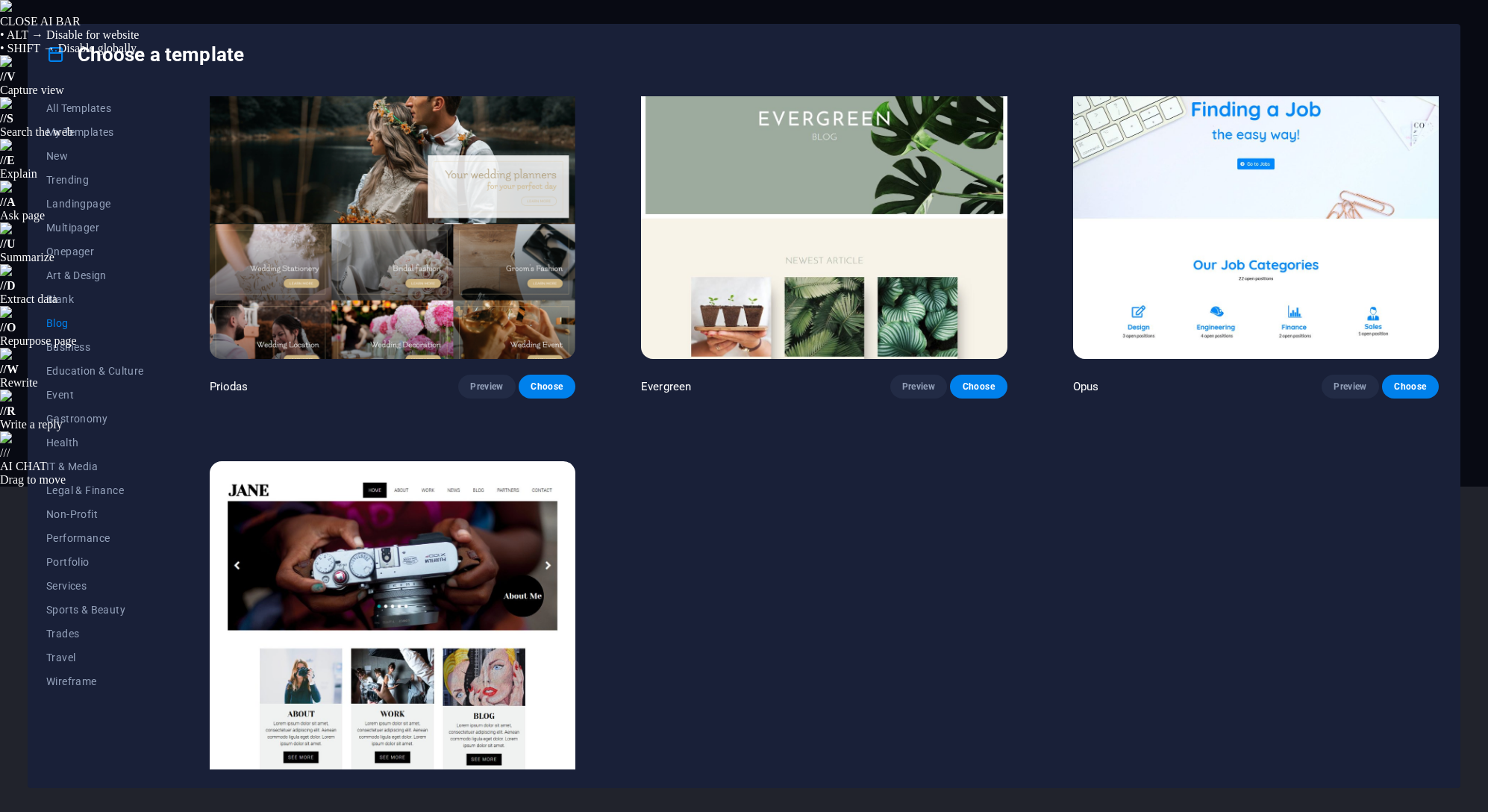
scroll to position [3183, 0]
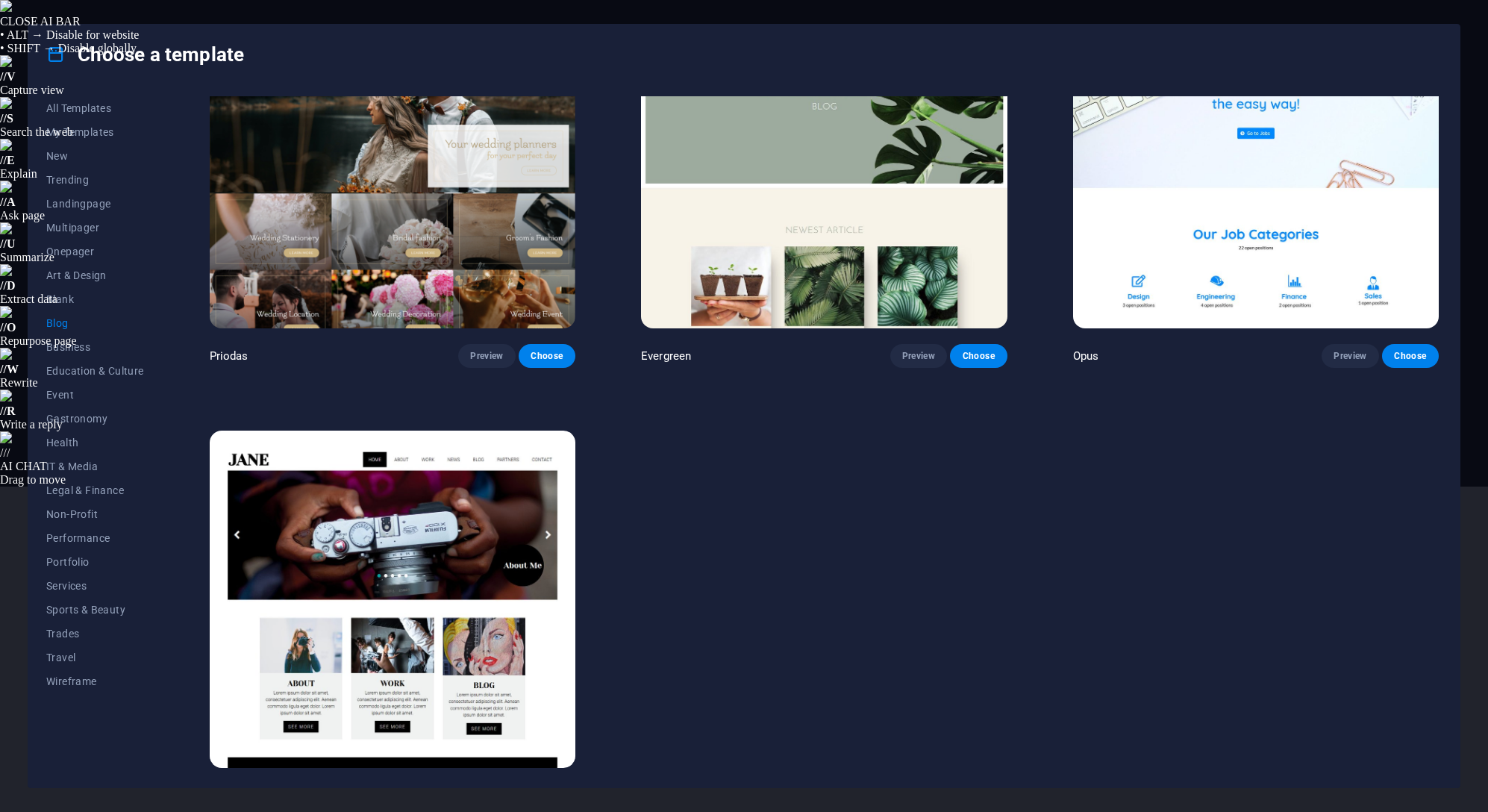
click at [456, 529] on img at bounding box center [392, 599] width 365 height 337
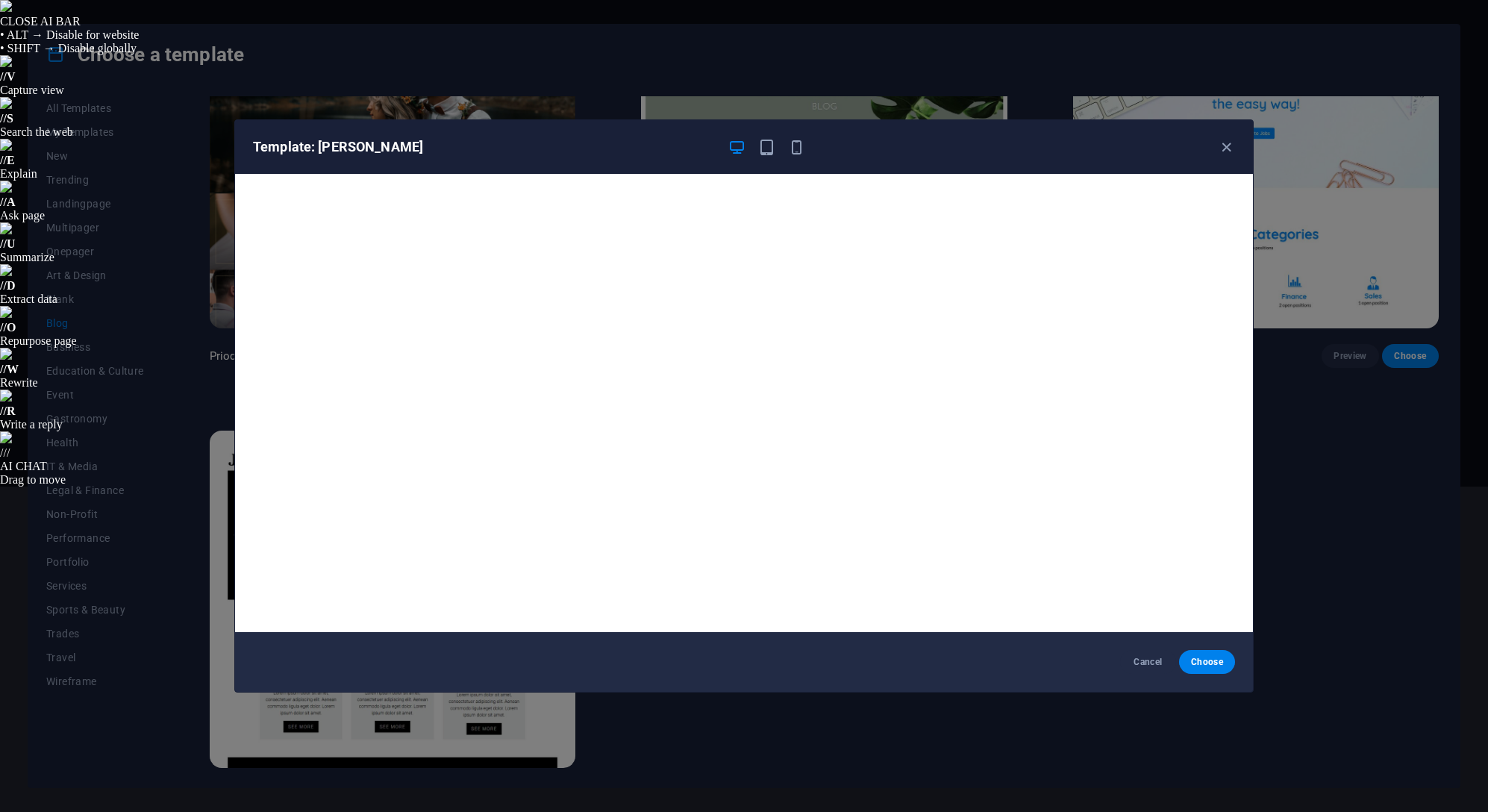
click at [1156, 666] on span "Cancel" at bounding box center [1148, 661] width 32 height 12
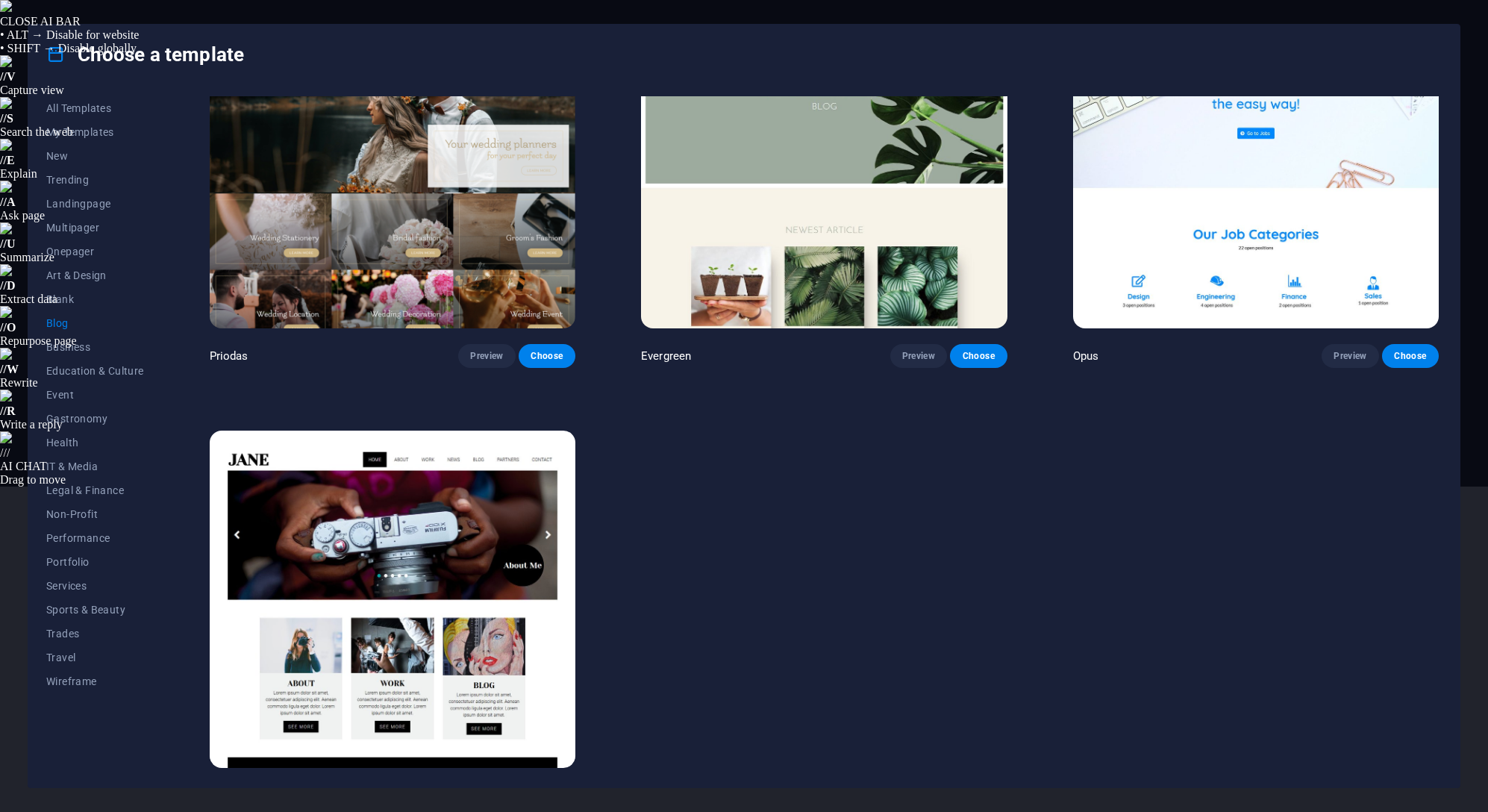
click at [102, 536] on span "Performance" at bounding box center [95, 537] width 98 height 12
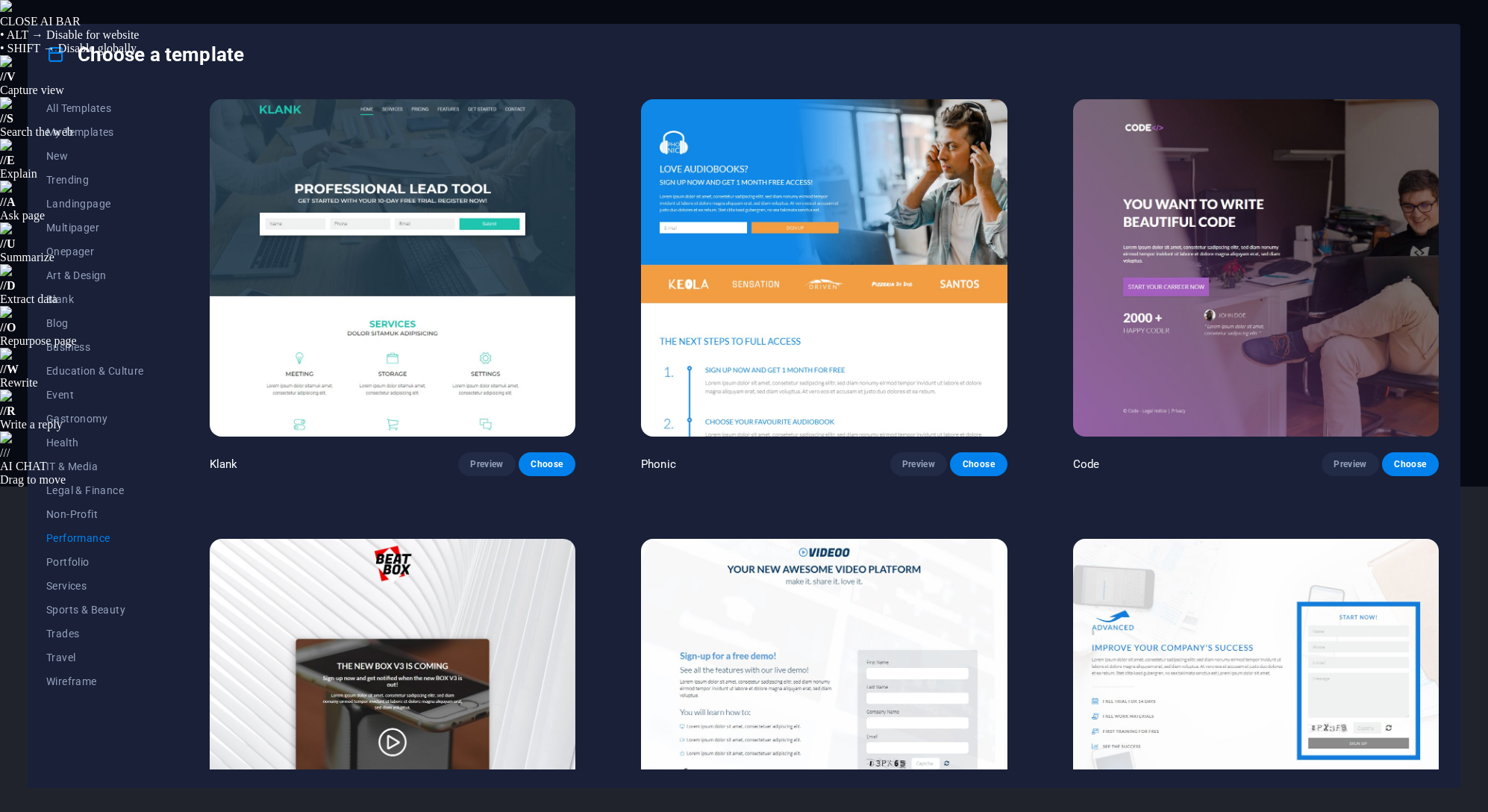
click at [862, 237] on img at bounding box center [824, 268] width 365 height 337
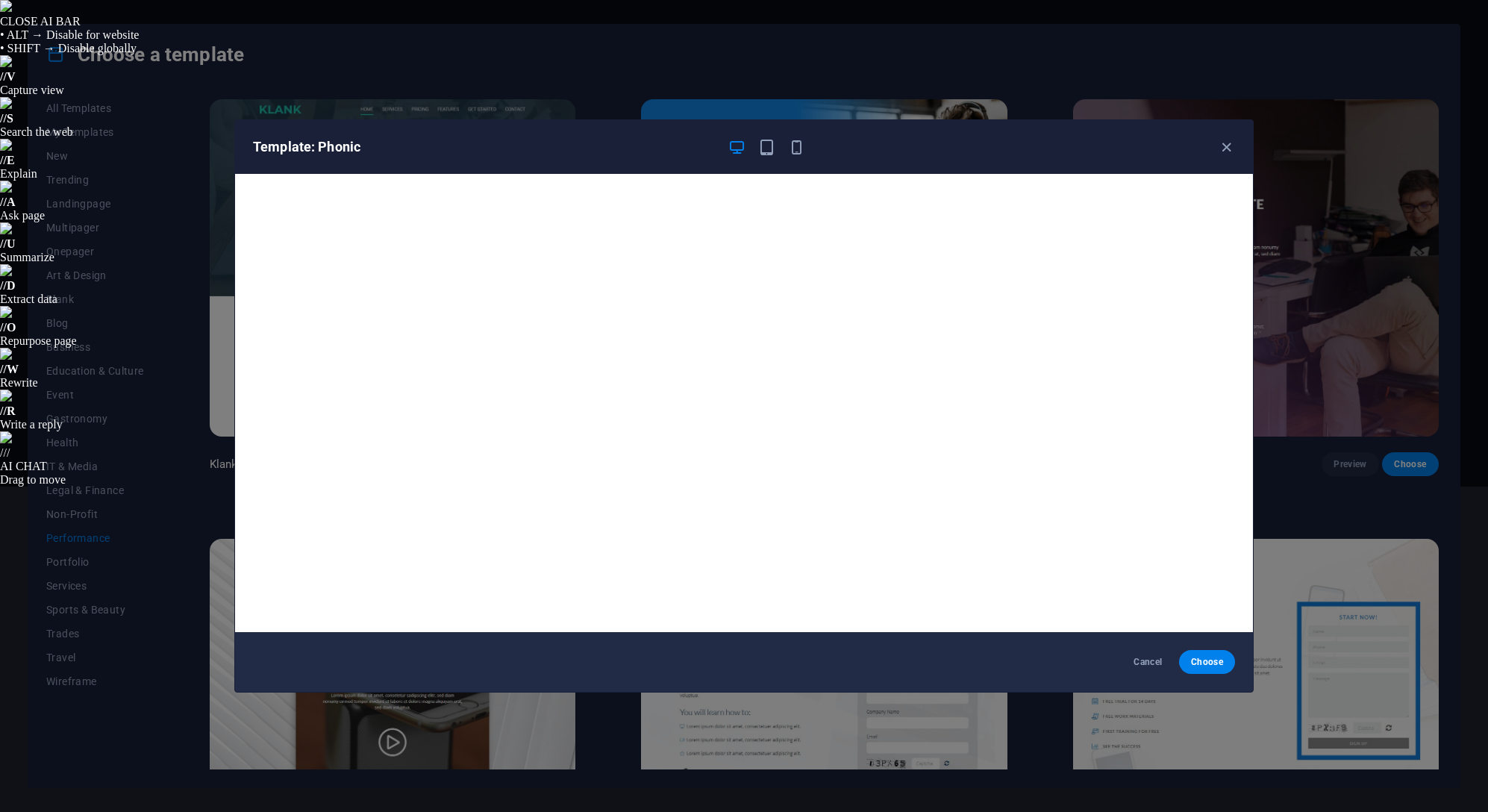
click at [1151, 648] on div "Cancel Choose" at bounding box center [744, 661] width 1018 height 59
click at [1153, 668] on button "Cancel" at bounding box center [1147, 661] width 56 height 24
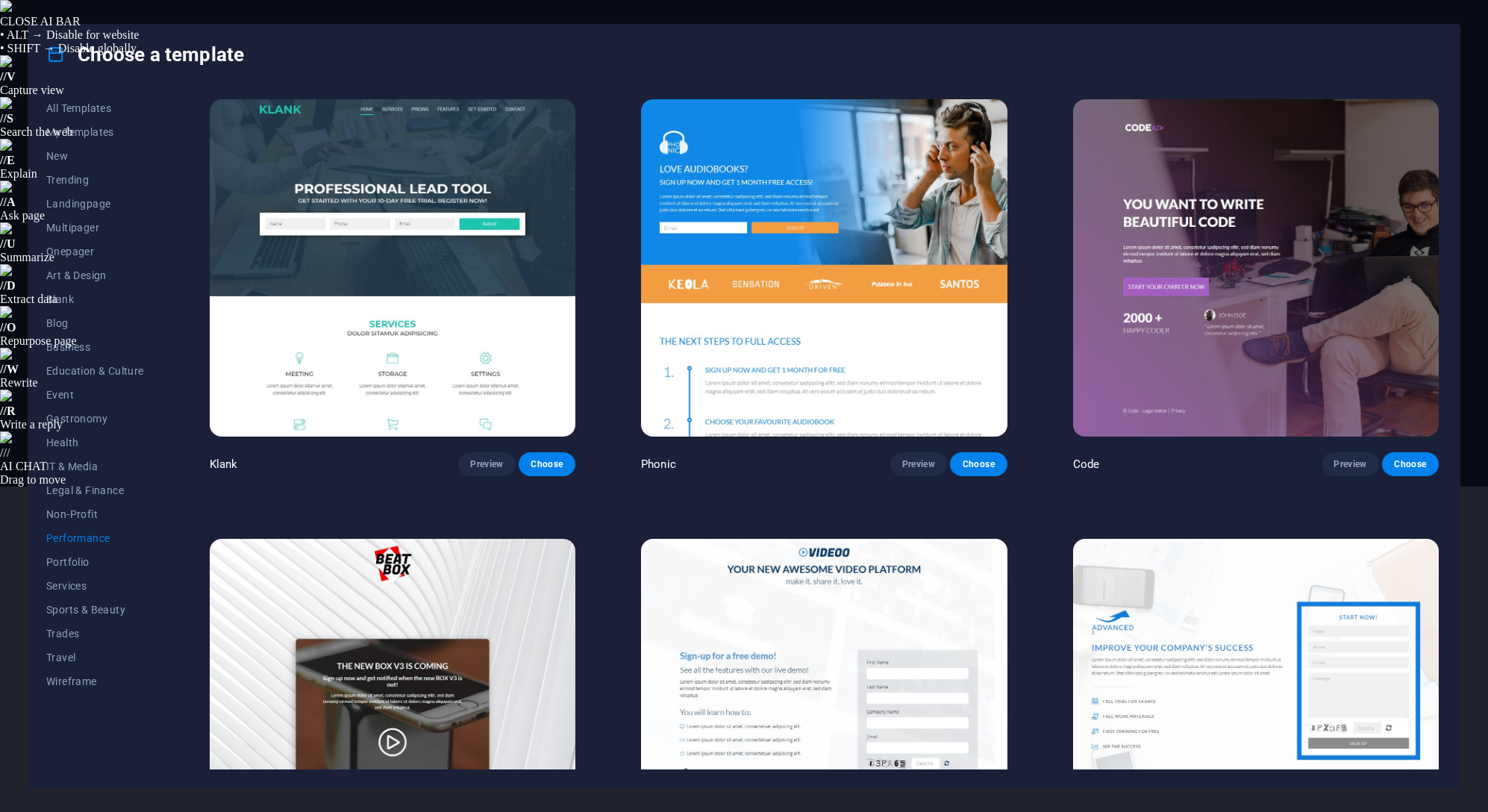
click at [1169, 181] on img at bounding box center [1255, 268] width 365 height 337
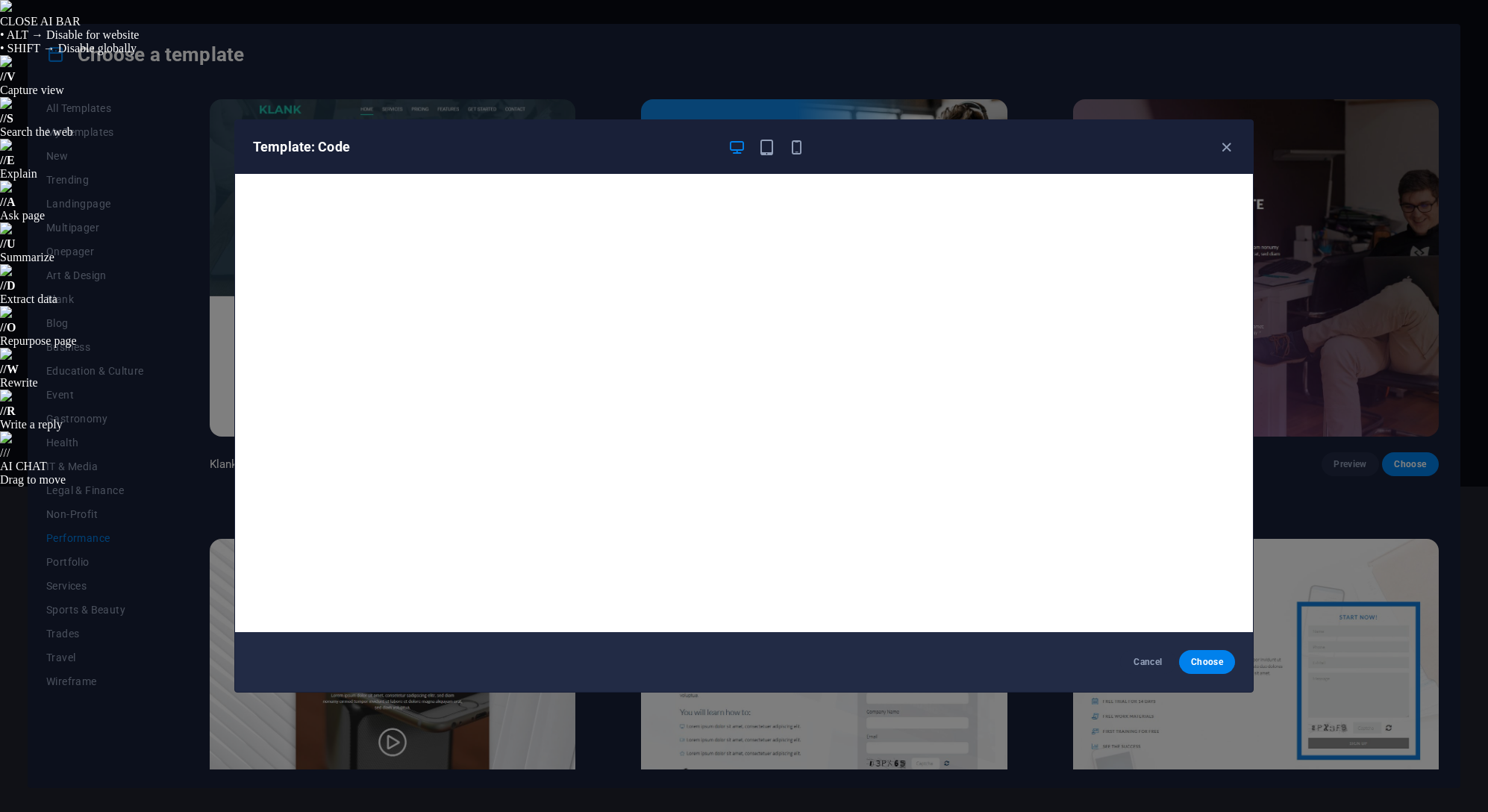
click at [1142, 664] on span "Cancel" at bounding box center [1148, 661] width 32 height 12
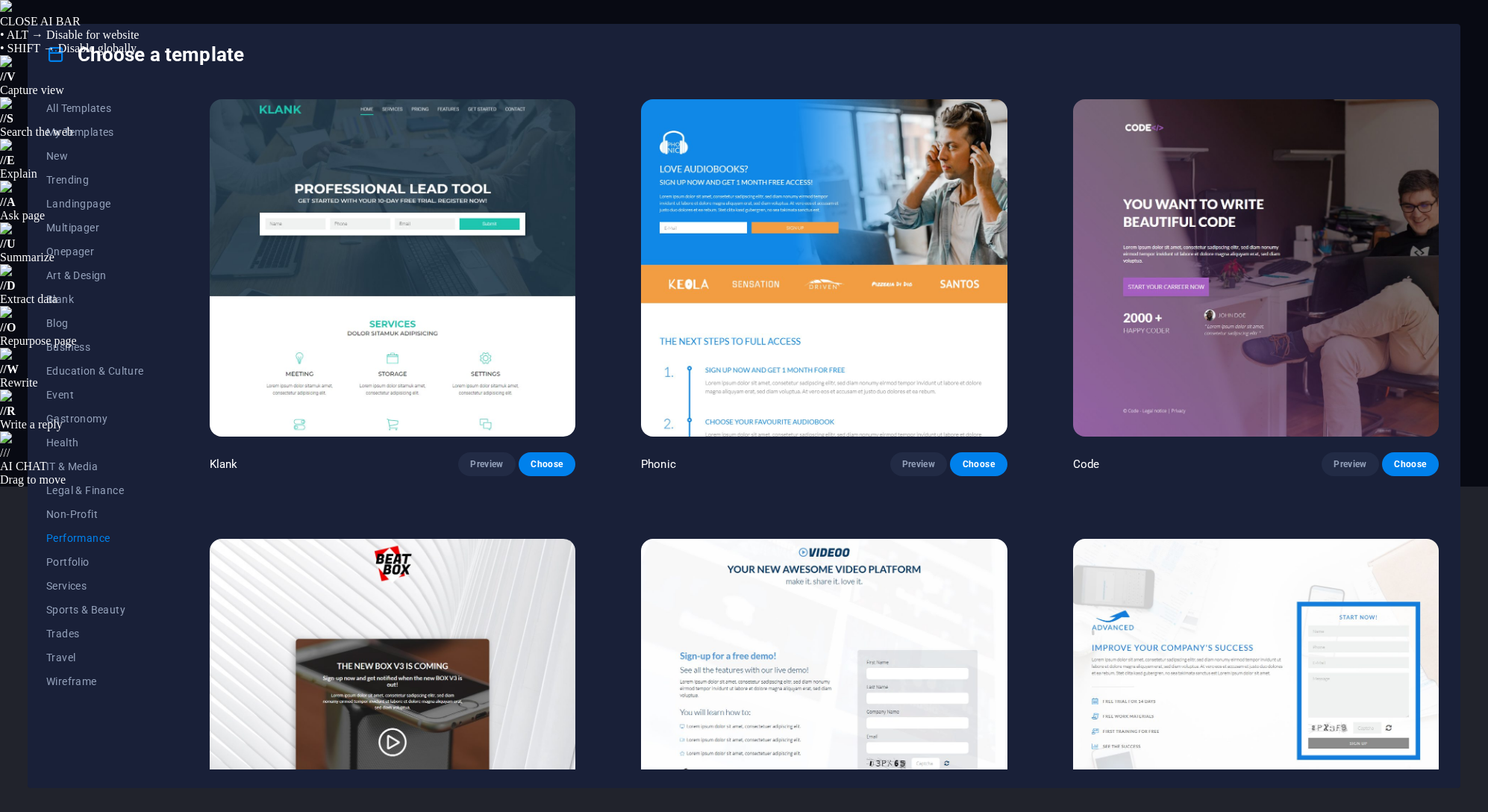
click at [393, 106] on img at bounding box center [392, 268] width 365 height 337
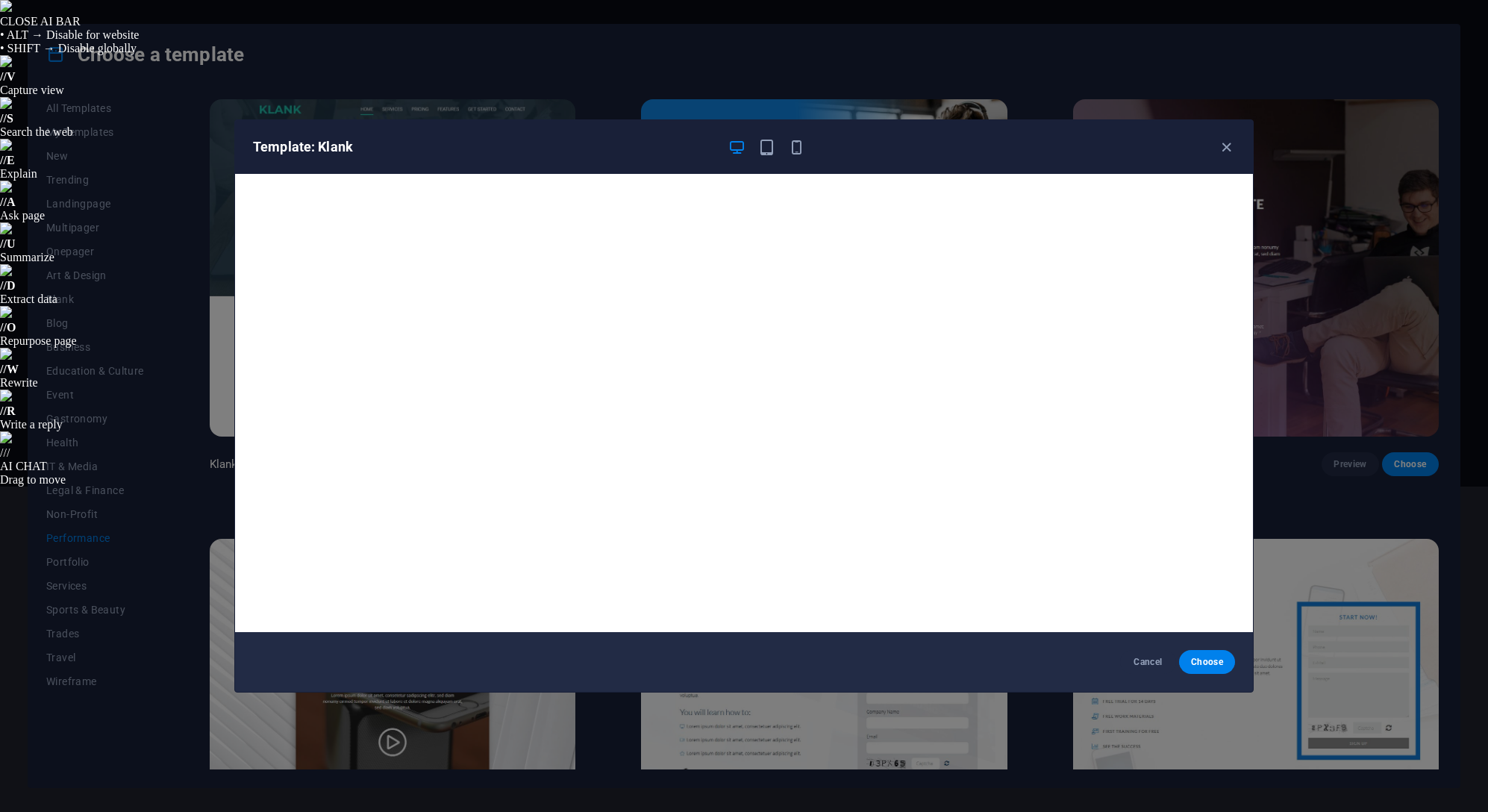
click at [1150, 662] on span "Cancel" at bounding box center [1148, 661] width 32 height 12
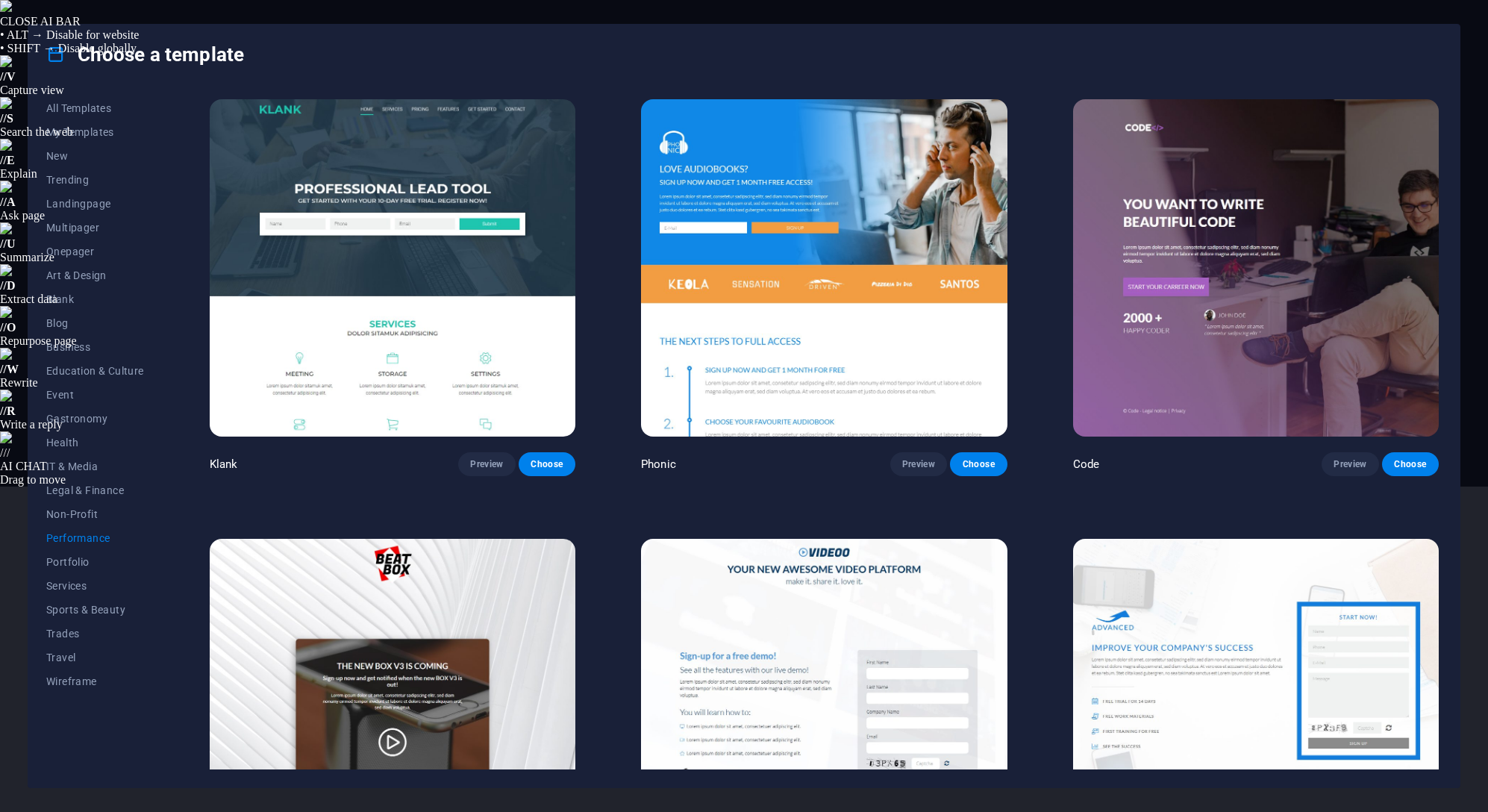
click at [1246, 625] on img at bounding box center [1255, 707] width 365 height 337
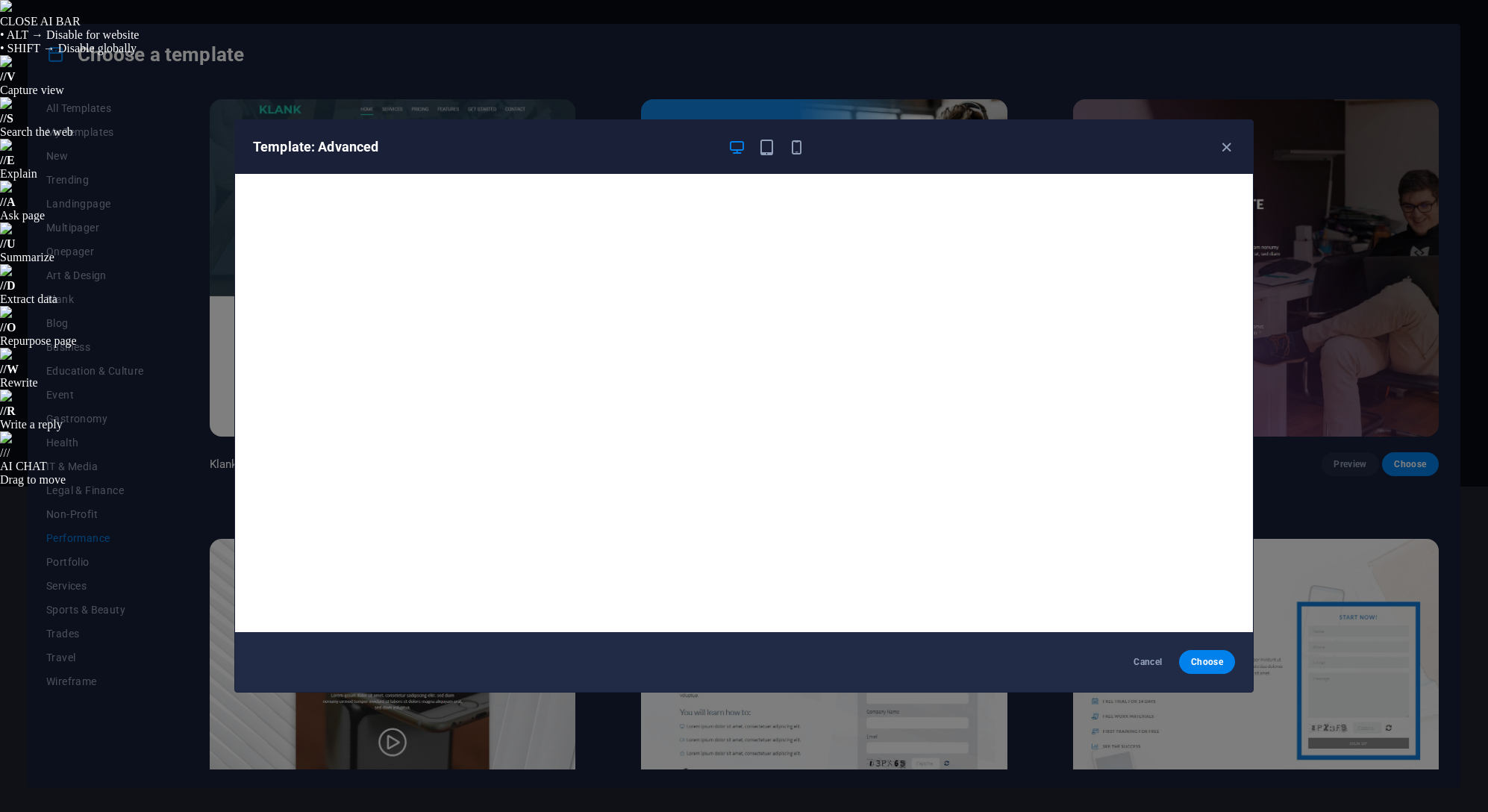
click at [1122, 649] on div "Cancel Choose" at bounding box center [744, 661] width 1018 height 59
click at [1133, 652] on button "Cancel" at bounding box center [1147, 661] width 56 height 24
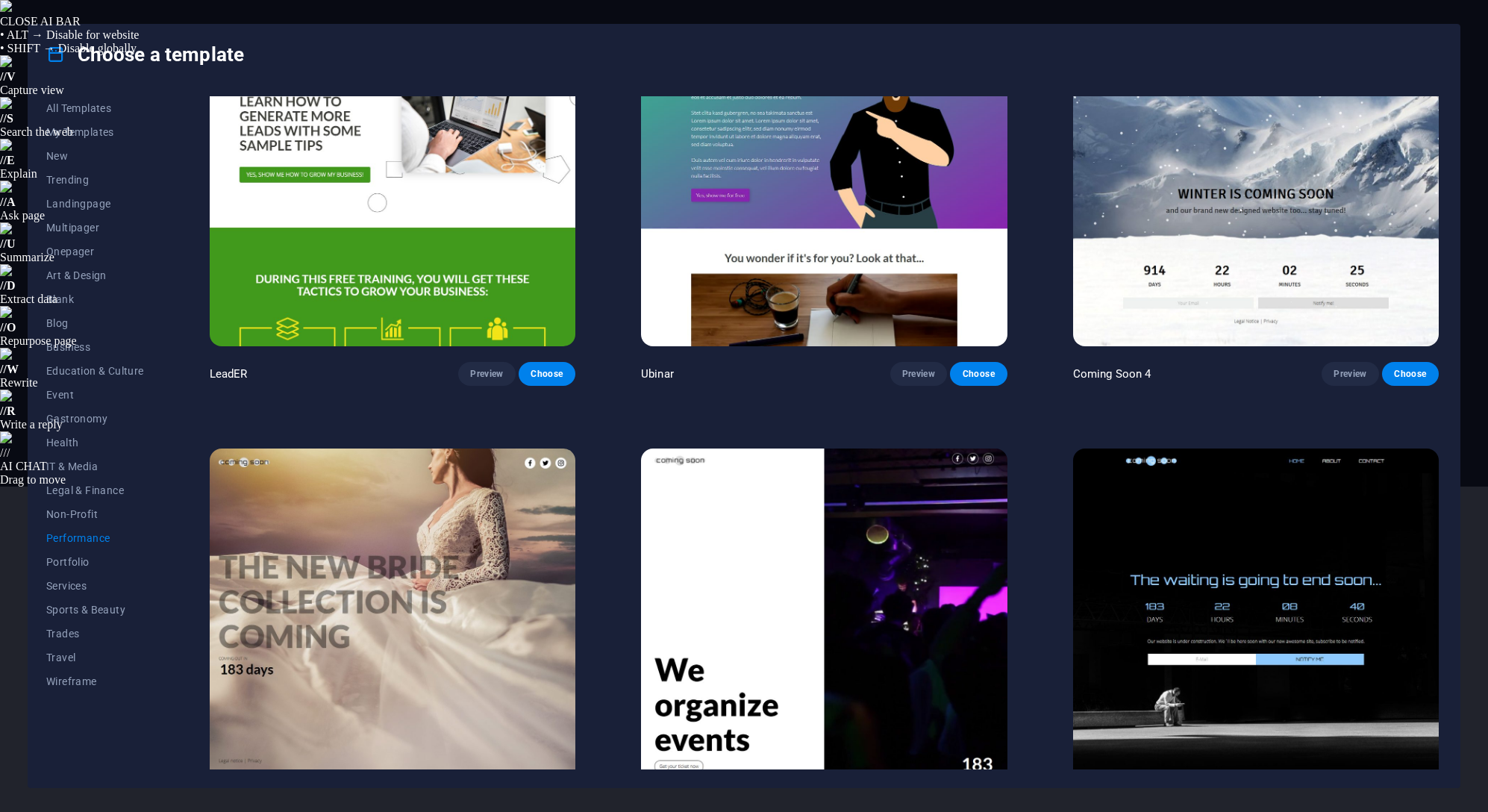
scroll to position [1894, 0]
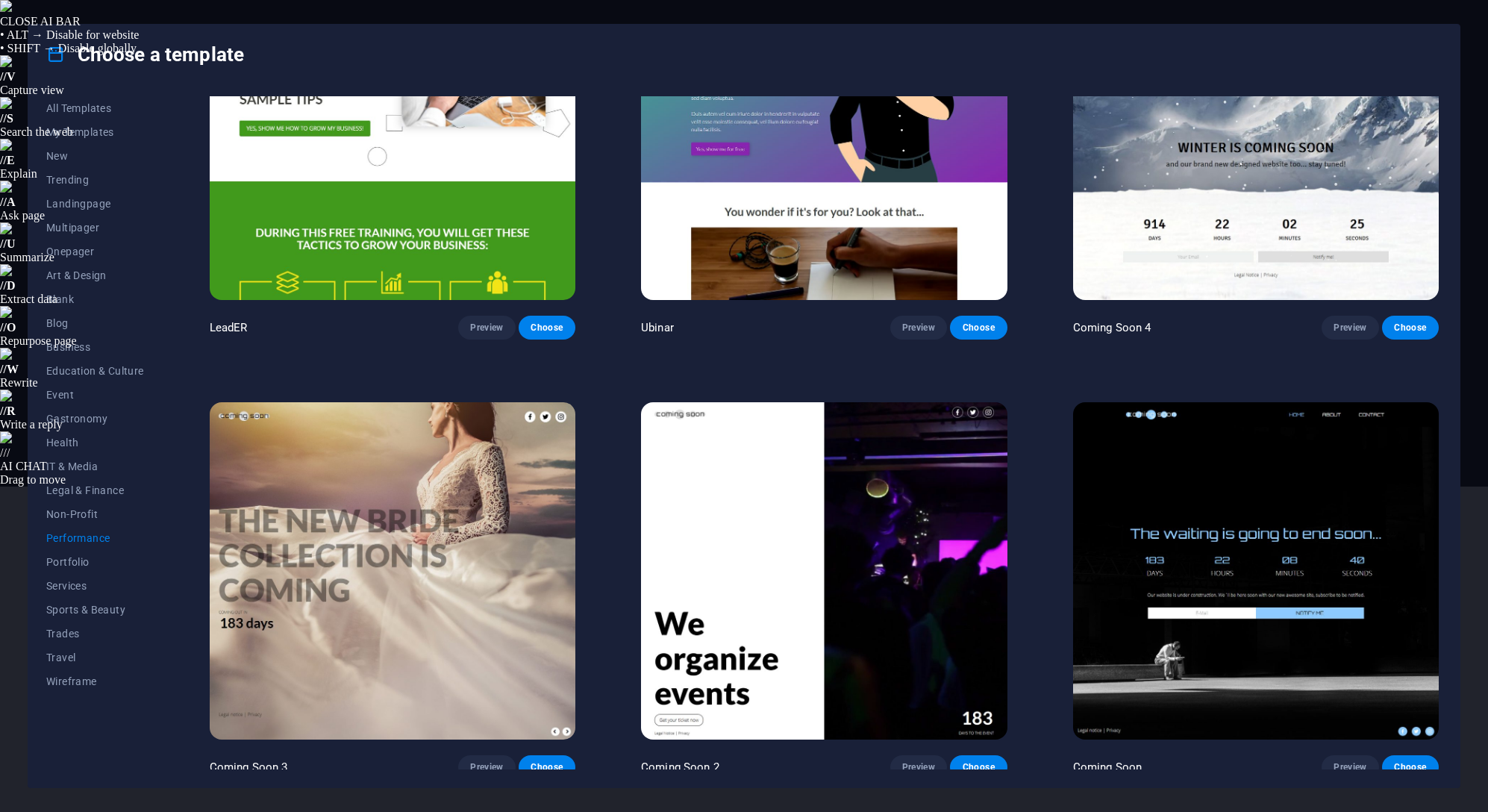
click at [59, 317] on span "Blog" at bounding box center [95, 323] width 98 height 12
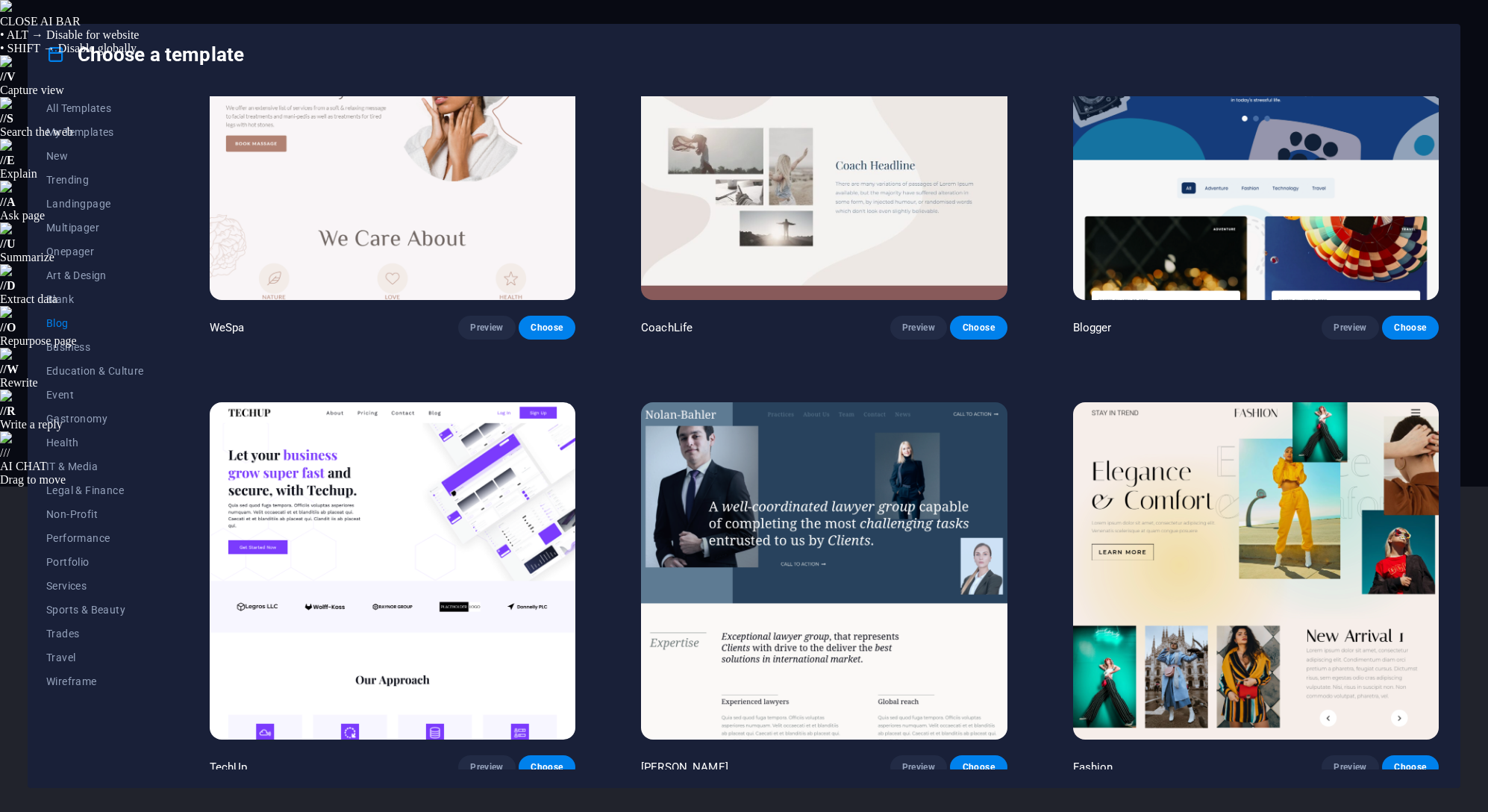
click at [433, 492] on img at bounding box center [392, 571] width 365 height 337
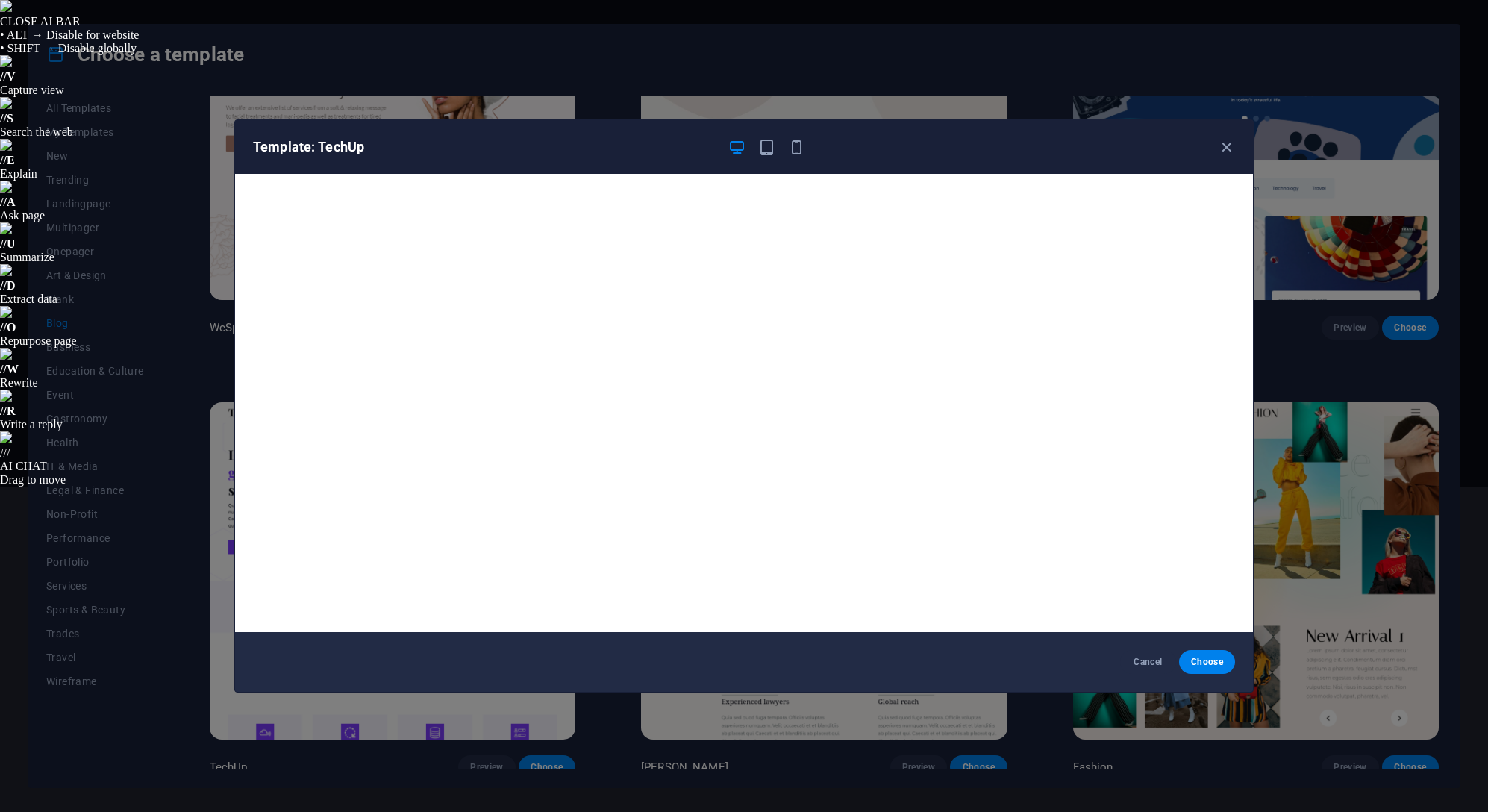
scroll to position [4, 0]
click at [1151, 663] on span "Cancel" at bounding box center [1148, 661] width 32 height 12
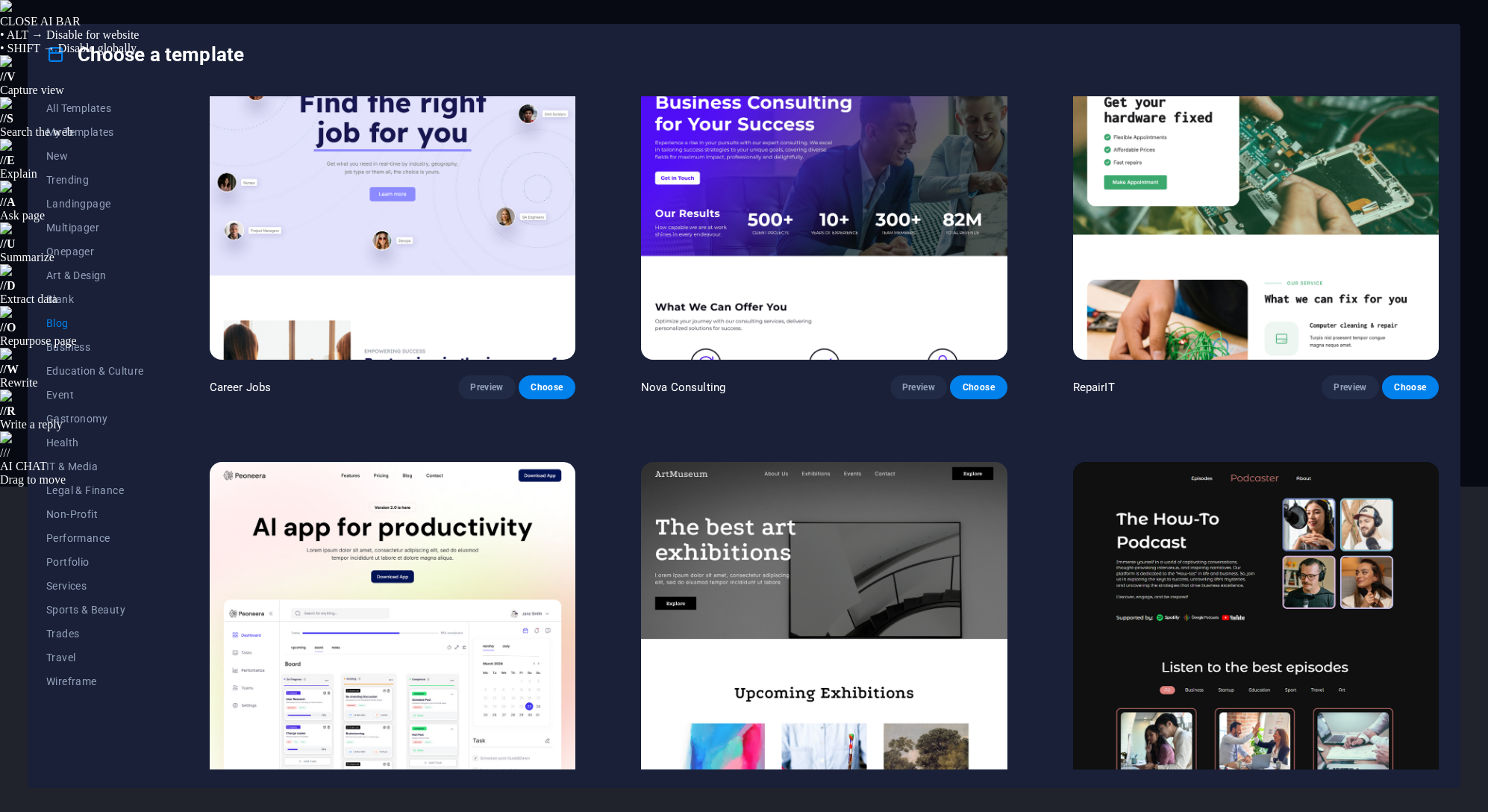
scroll to position [0, 0]
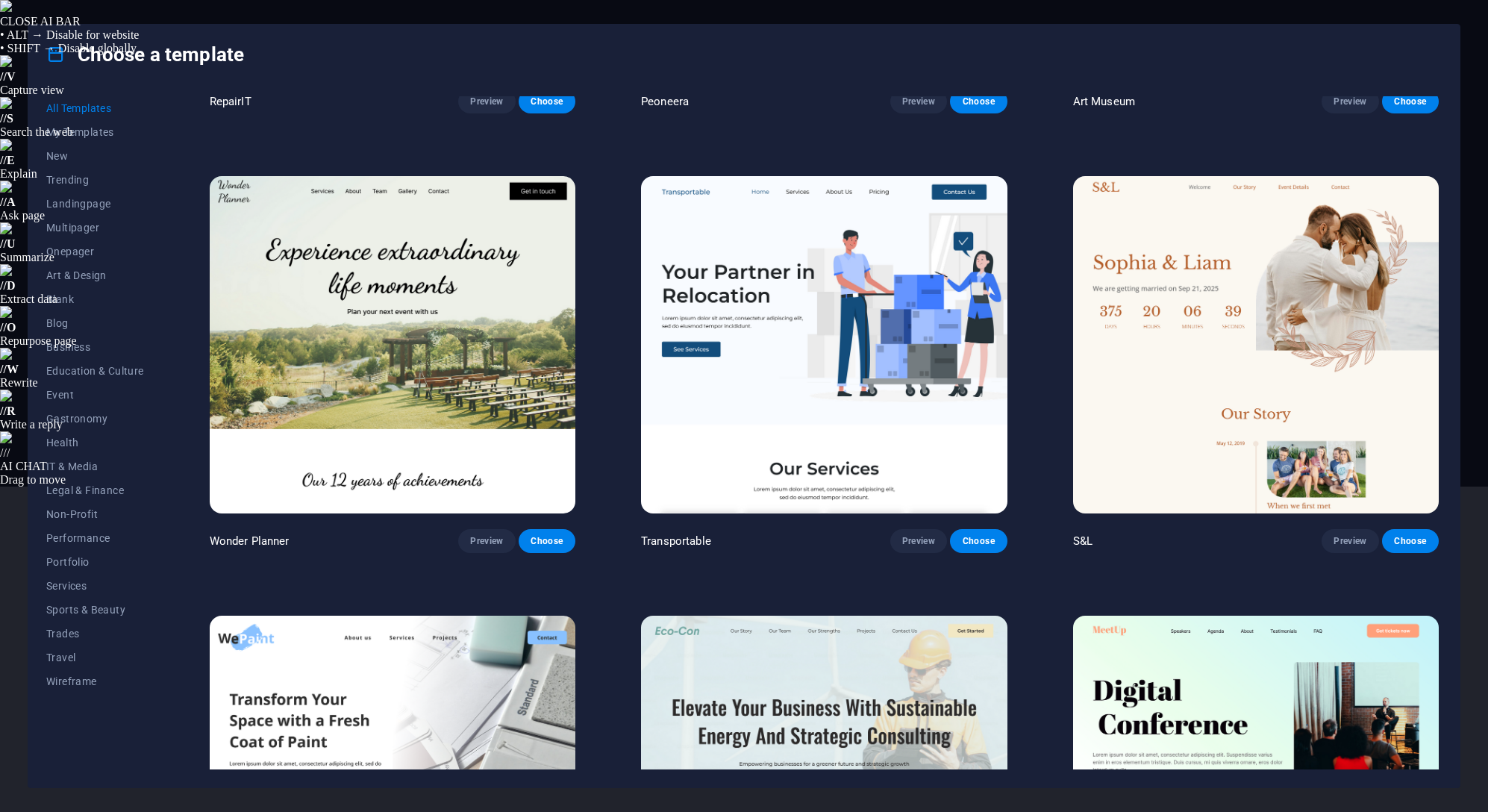
scroll to position [820, 0]
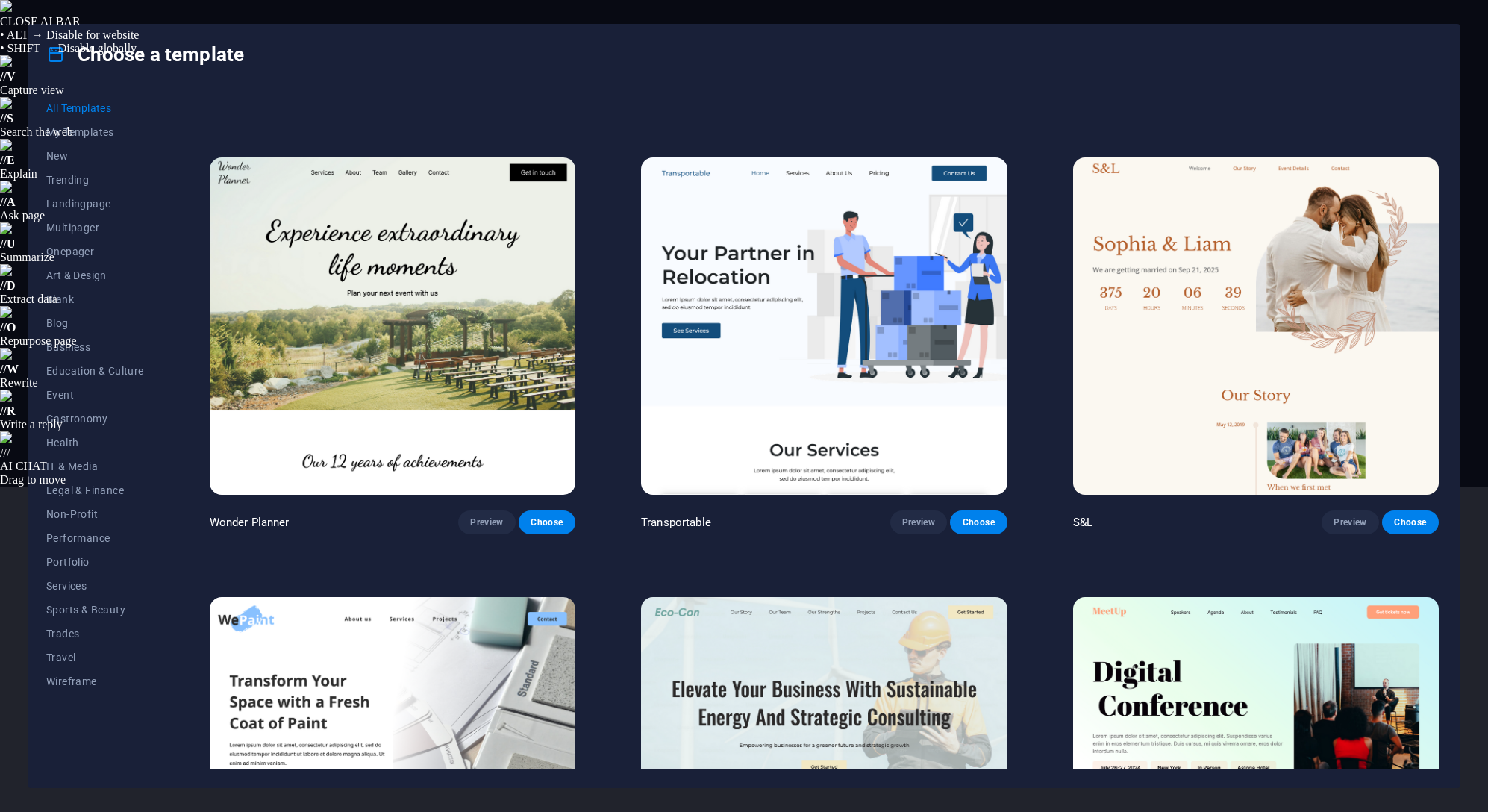
click at [791, 317] on img at bounding box center [824, 326] width 365 height 337
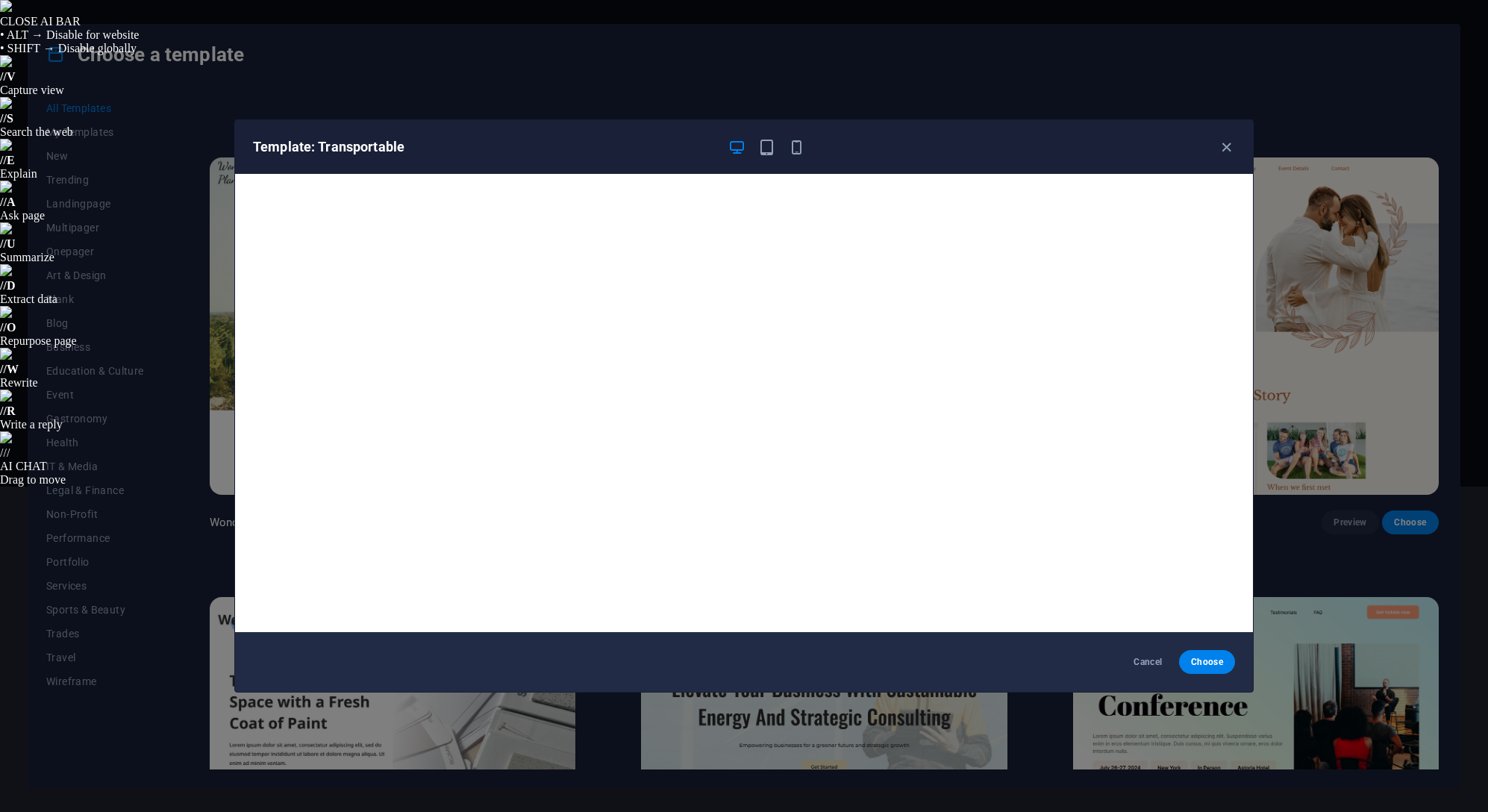
click at [1219, 144] on icon "button" at bounding box center [1226, 147] width 17 height 17
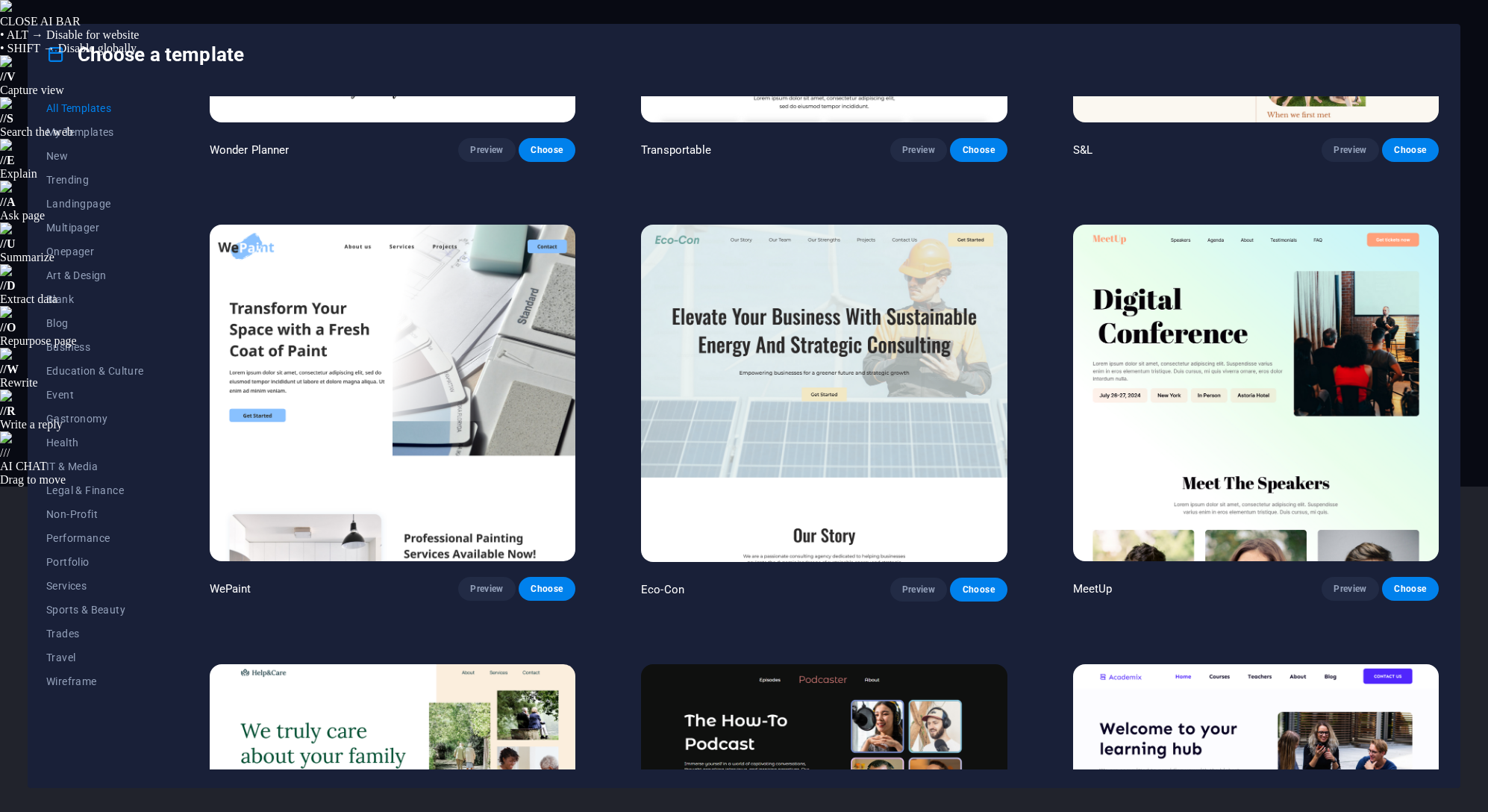
scroll to position [1193, 0]
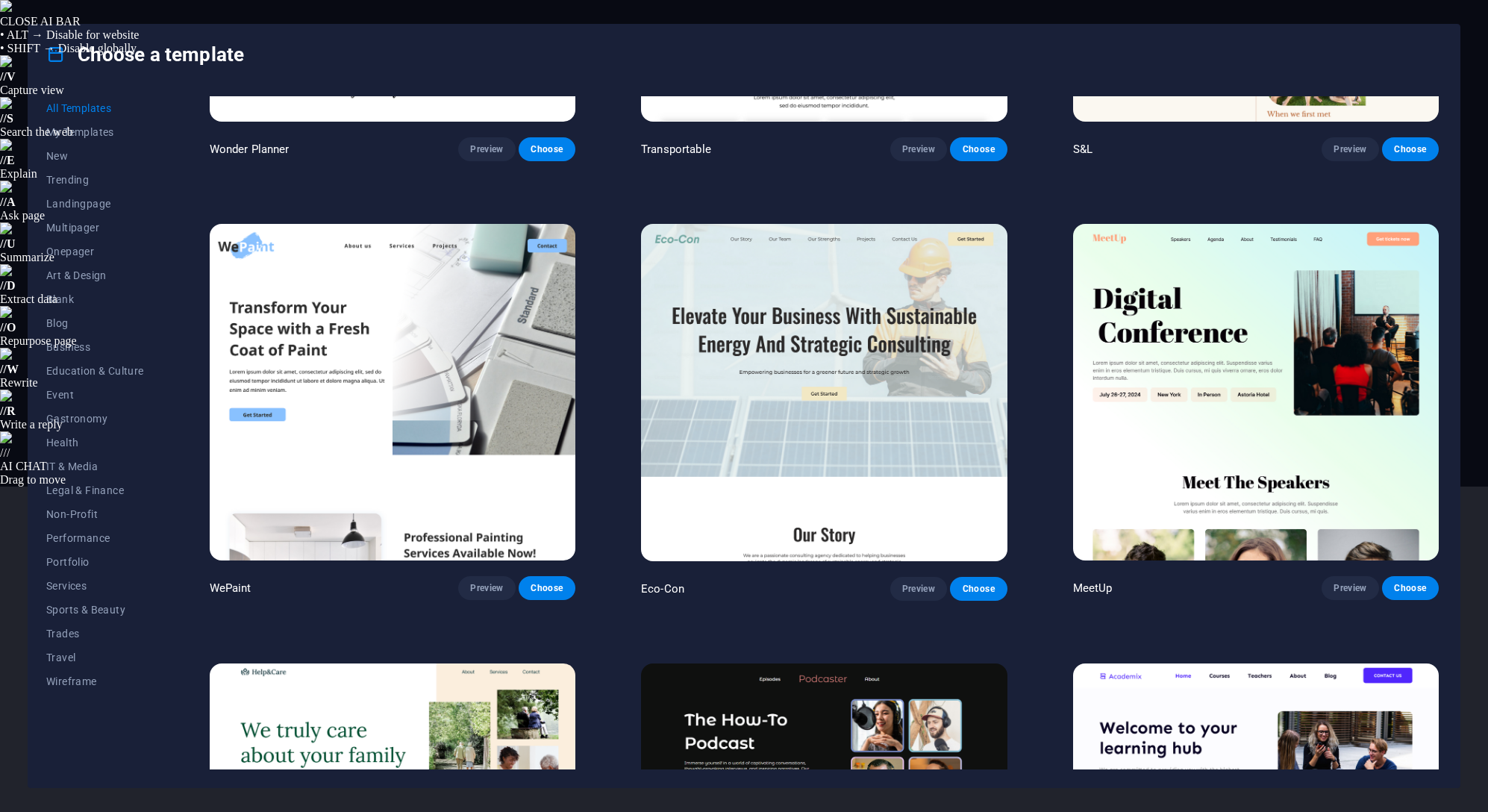
click at [465, 314] on img at bounding box center [392, 392] width 365 height 337
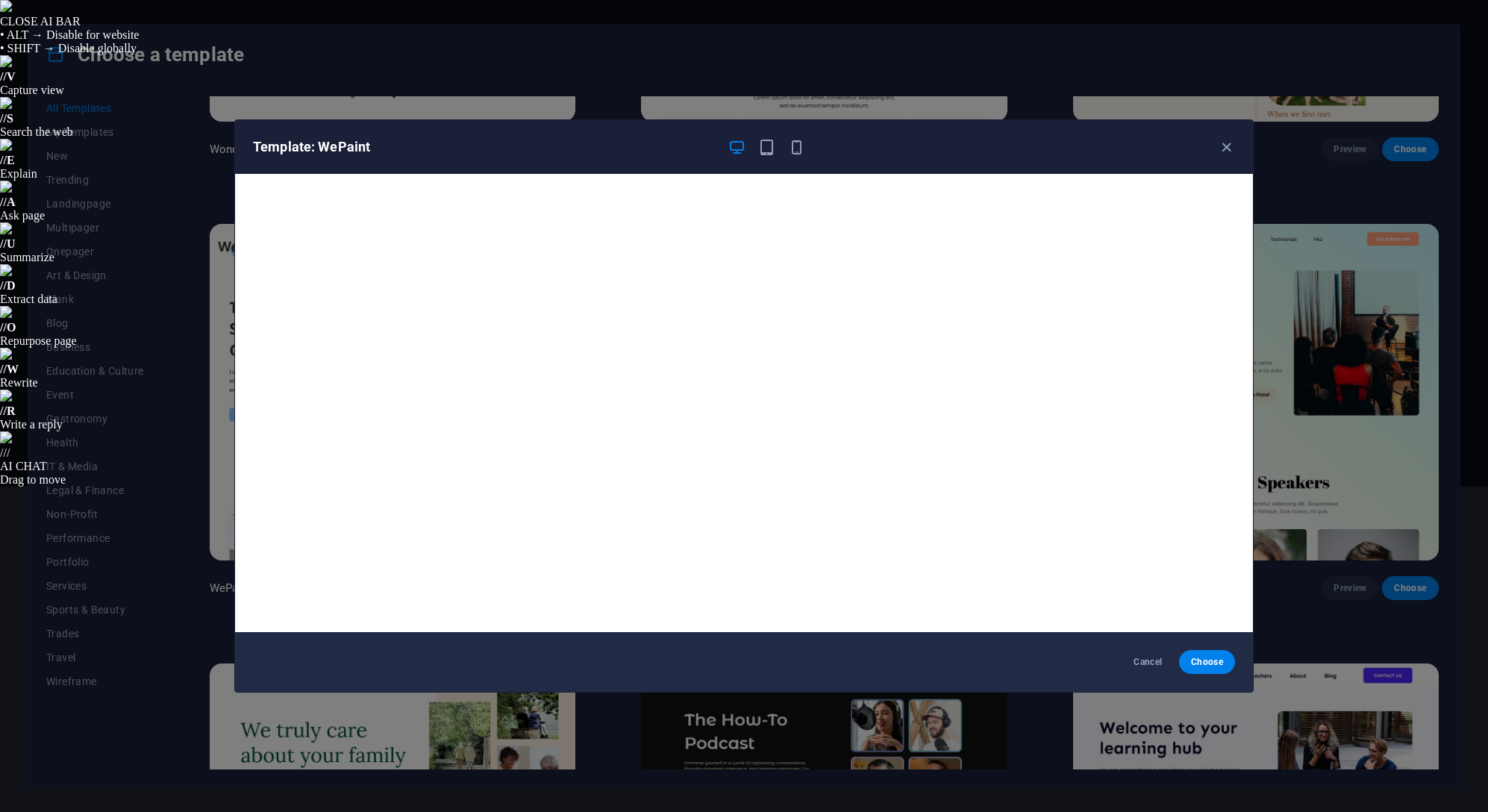
click at [1157, 666] on span "Cancel" at bounding box center [1148, 661] width 32 height 12
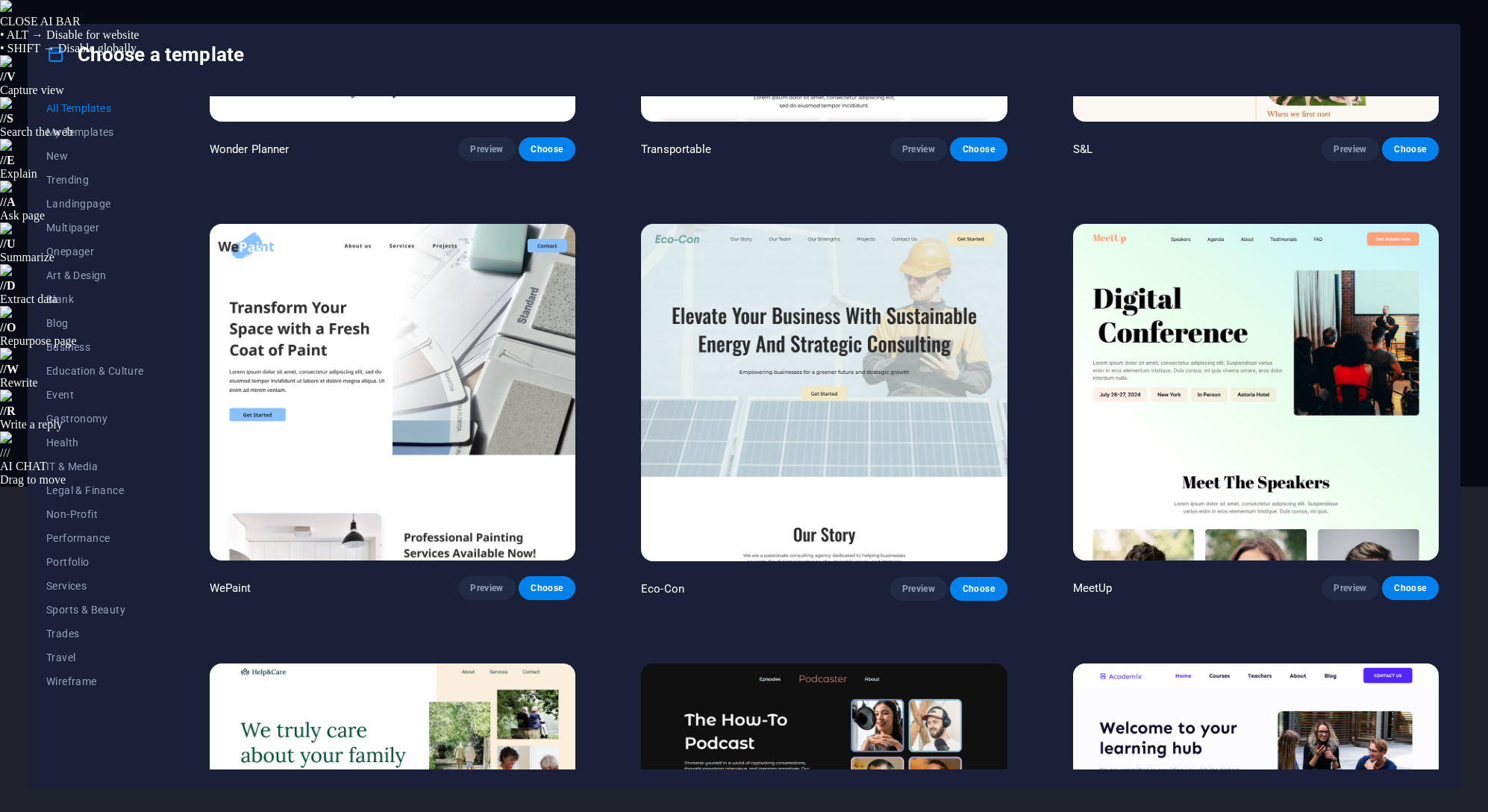
click at [59, 59] on icon at bounding box center [55, 54] width 19 height 19
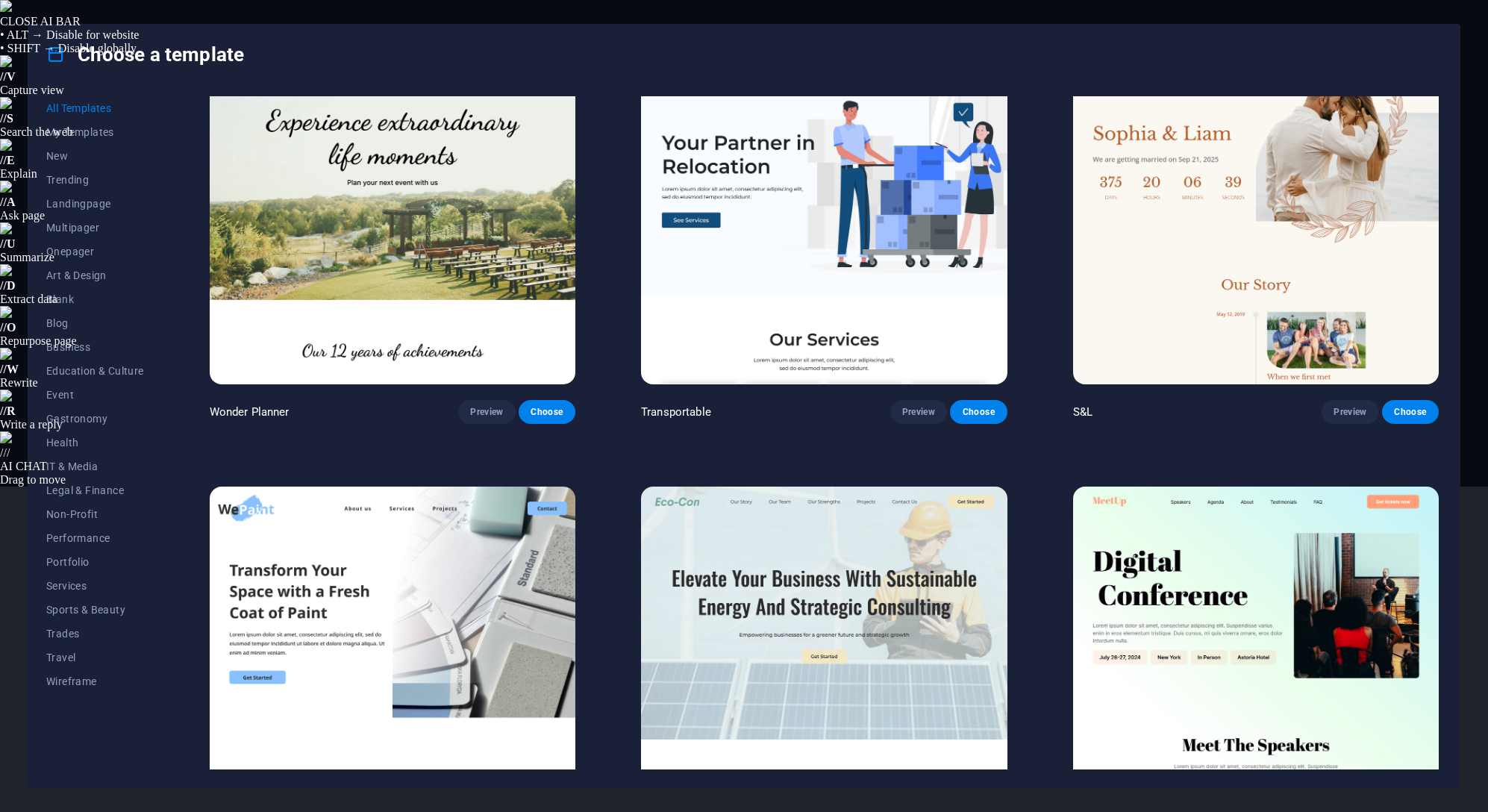
scroll to position [895, 0]
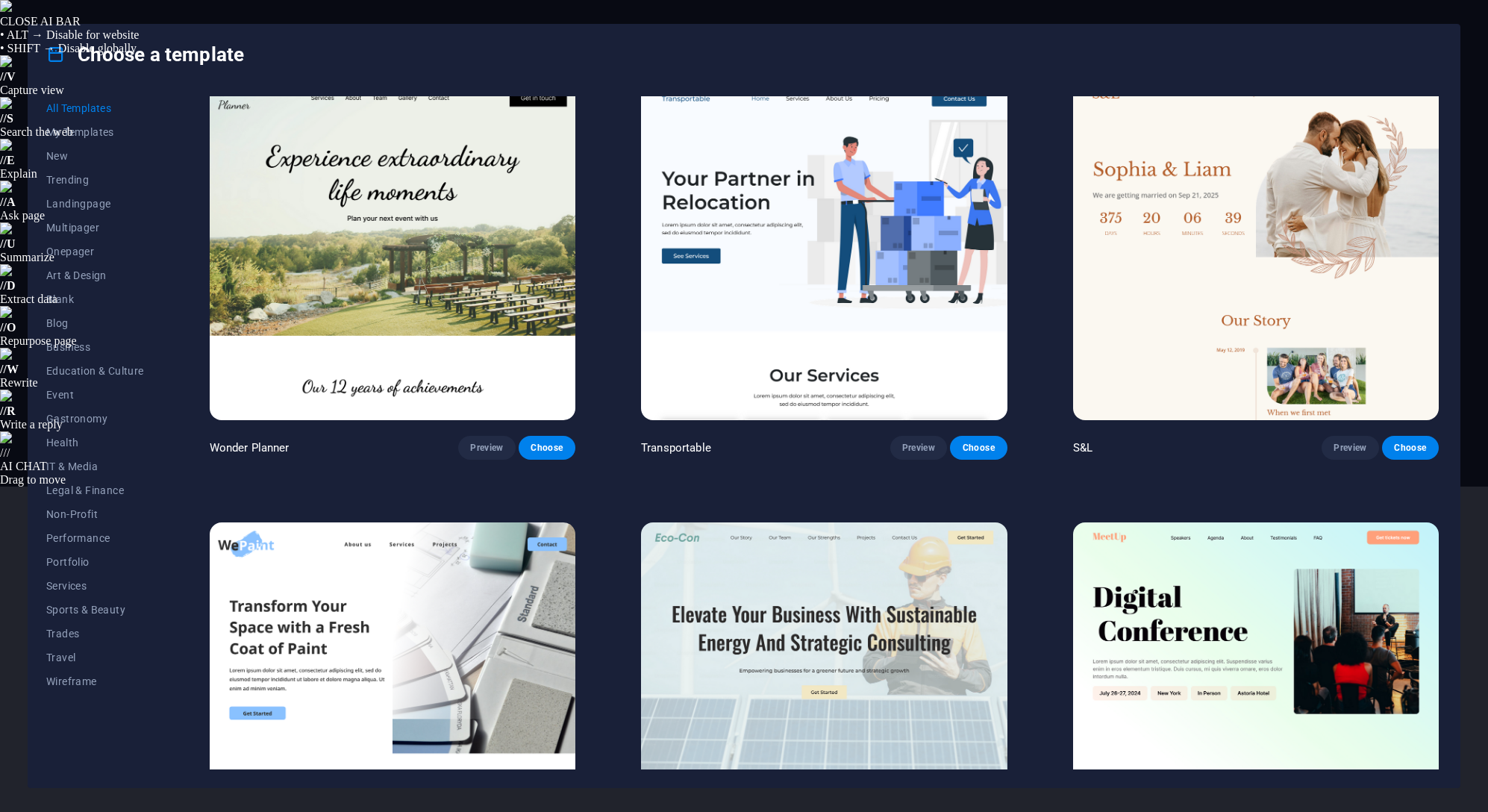
click at [79, 52] on h4 "Choose a template" at bounding box center [145, 54] width 198 height 24
click at [61, 294] on span "Blank" at bounding box center [95, 299] width 98 height 12
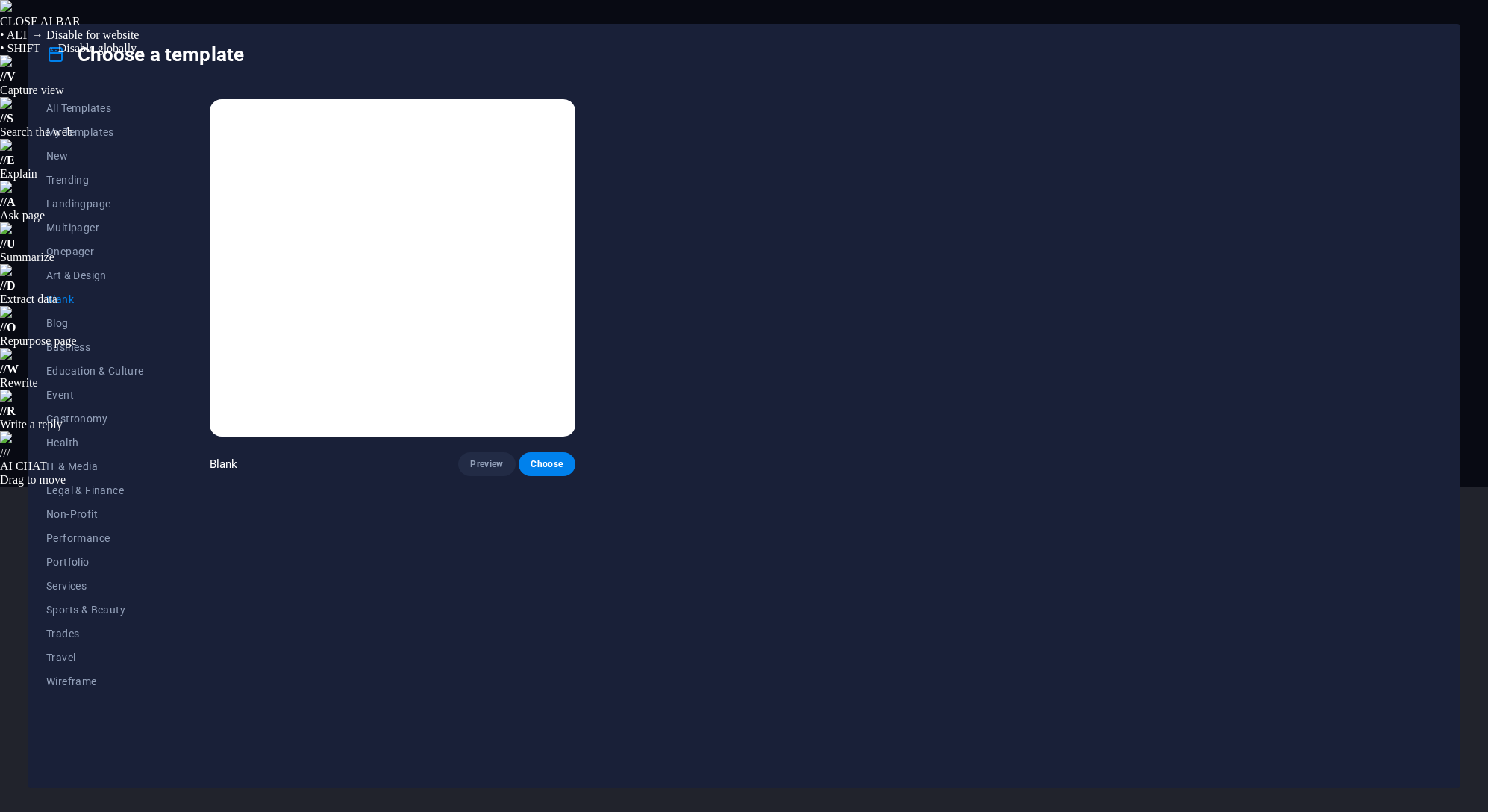
click at [546, 461] on span "Choose" at bounding box center [546, 464] width 33 height 12
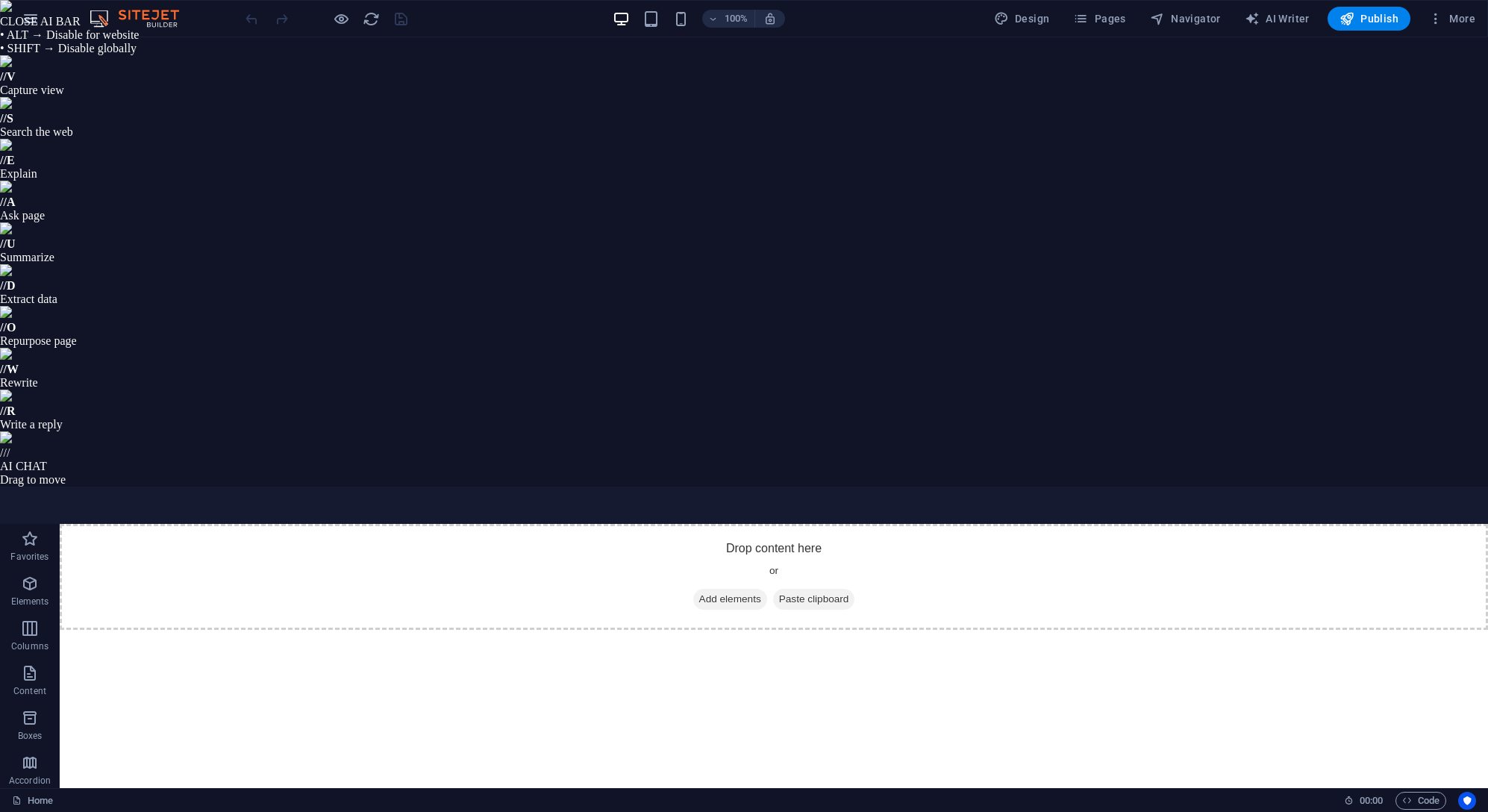
click at [36, 22] on icon "button" at bounding box center [30, 18] width 18 height 18
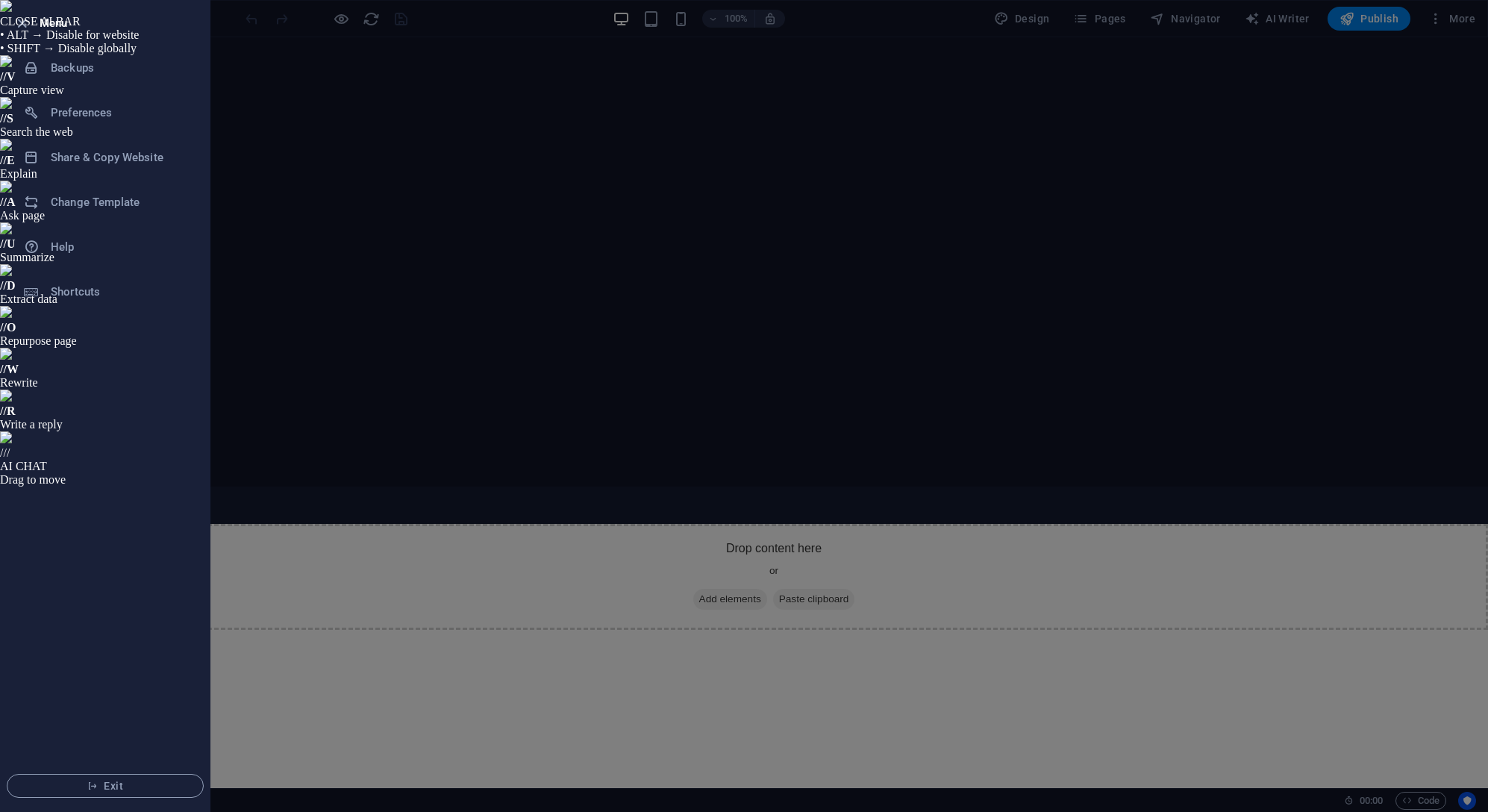
click at [88, 188] on li "Change Template" at bounding box center [105, 202] width 209 height 45
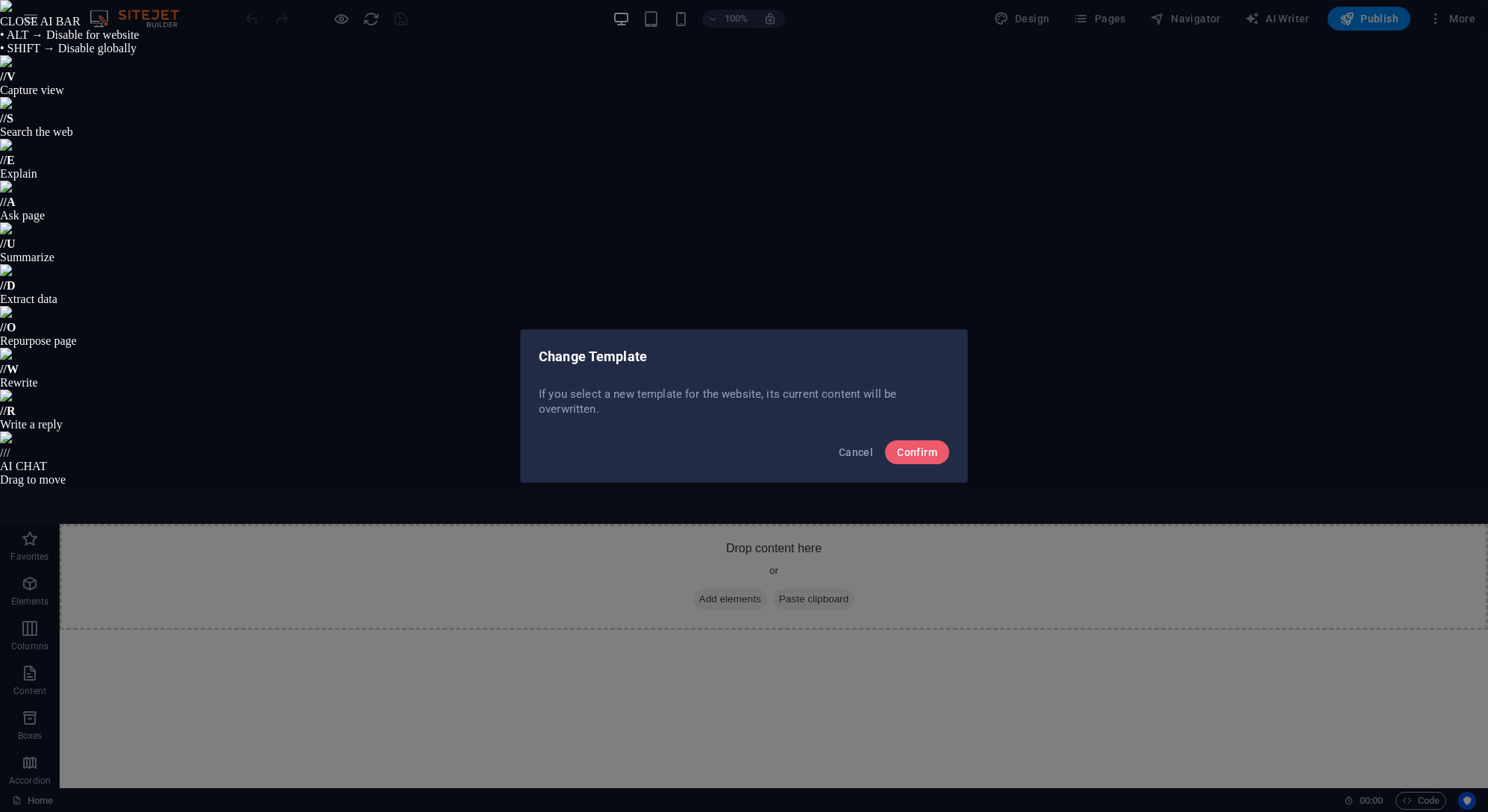
click at [911, 448] on span "Confirm" at bounding box center [917, 451] width 40 height 12
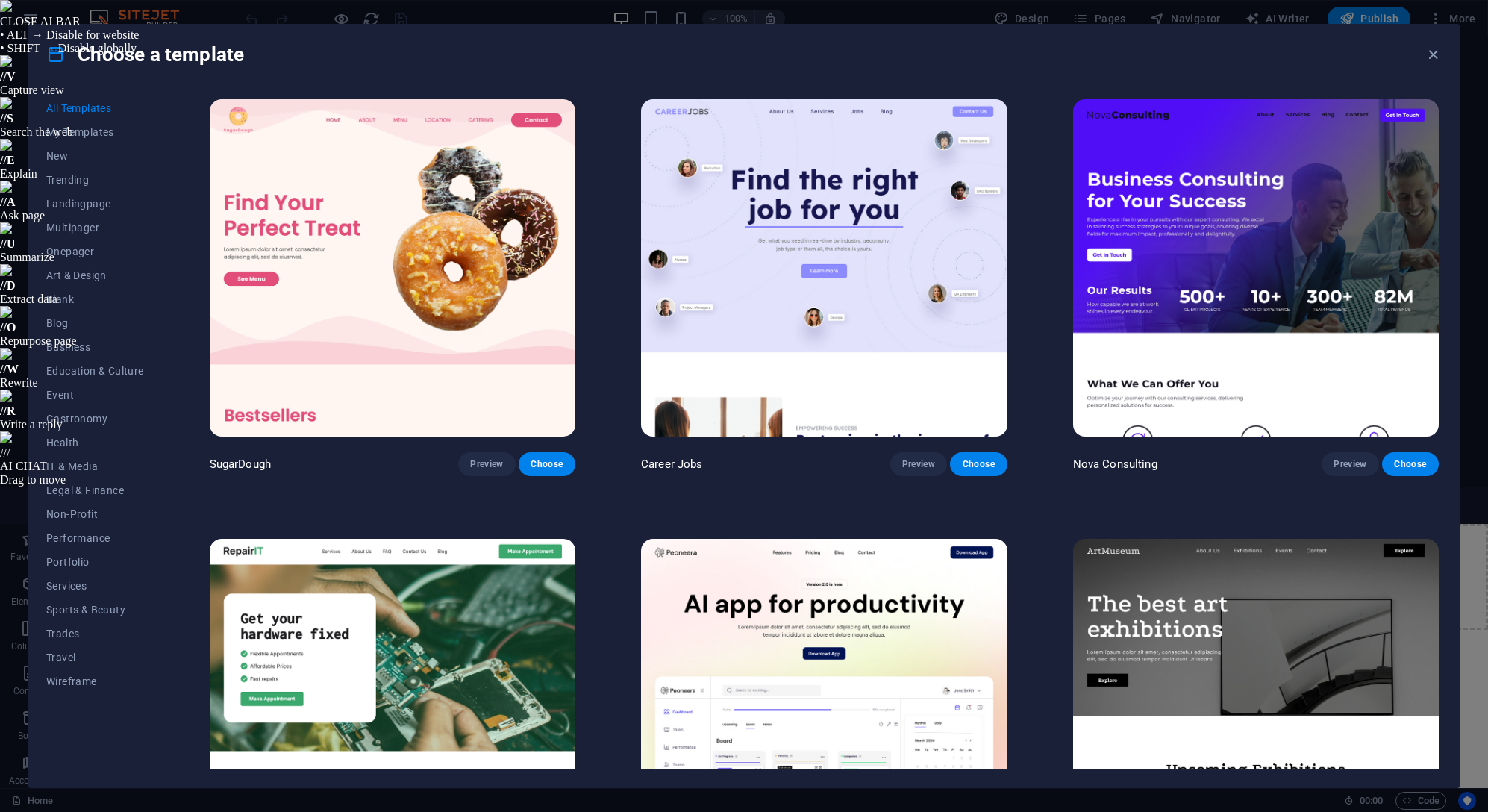
click at [59, 317] on span "Blog" at bounding box center [95, 323] width 98 height 12
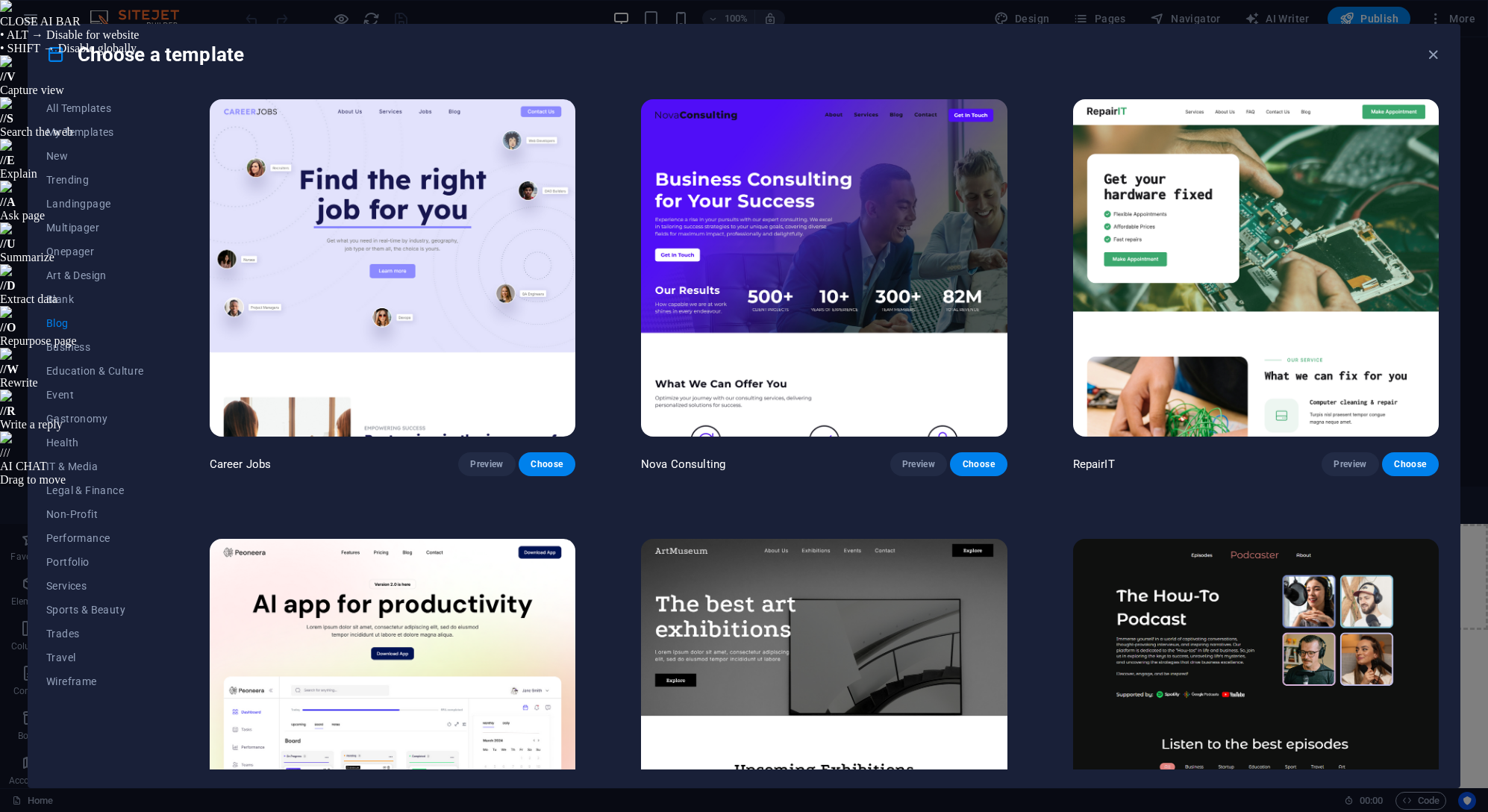
click at [434, 263] on img at bounding box center [392, 268] width 365 height 337
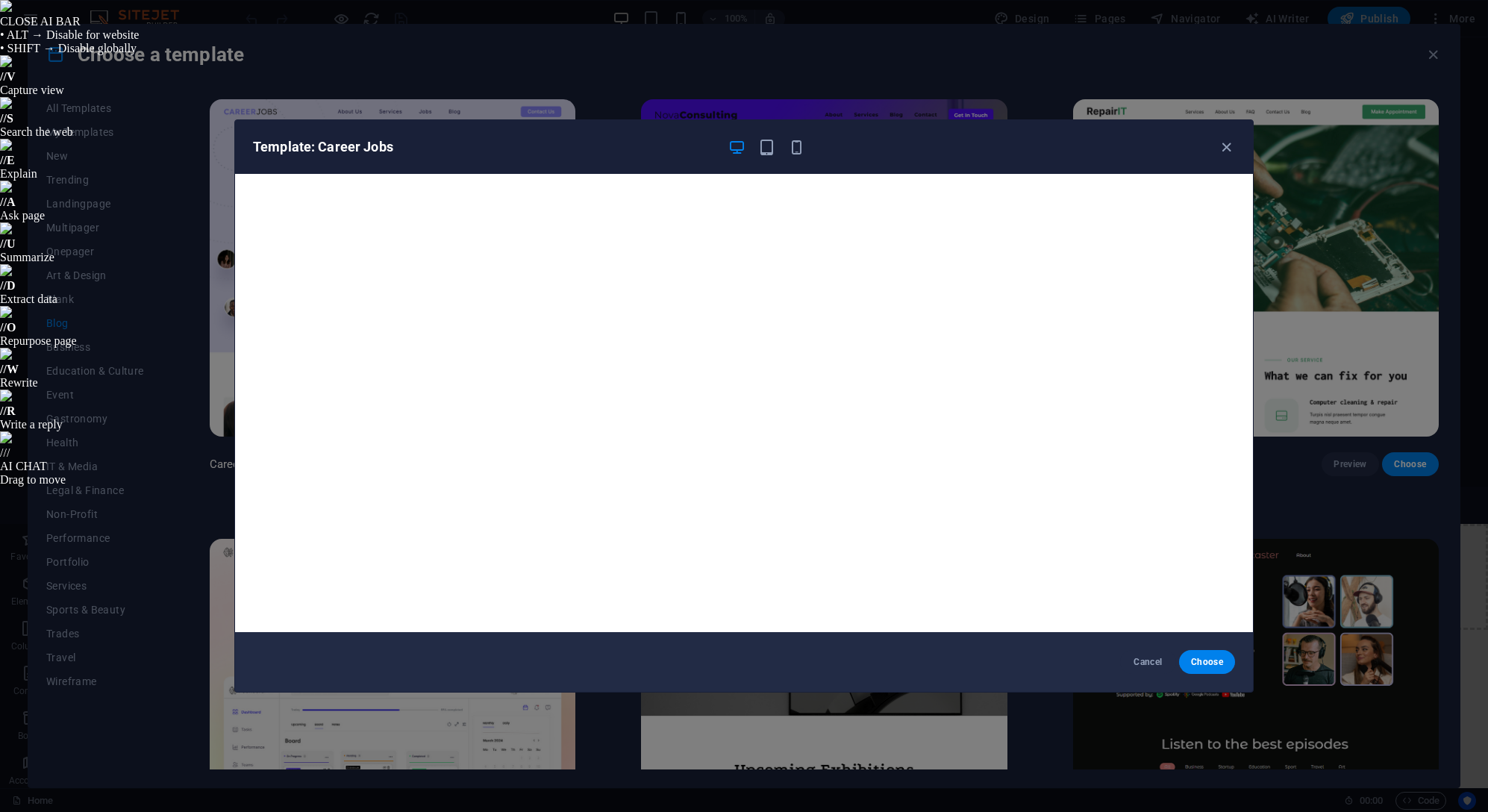
click at [1222, 150] on icon "button" at bounding box center [1226, 147] width 17 height 17
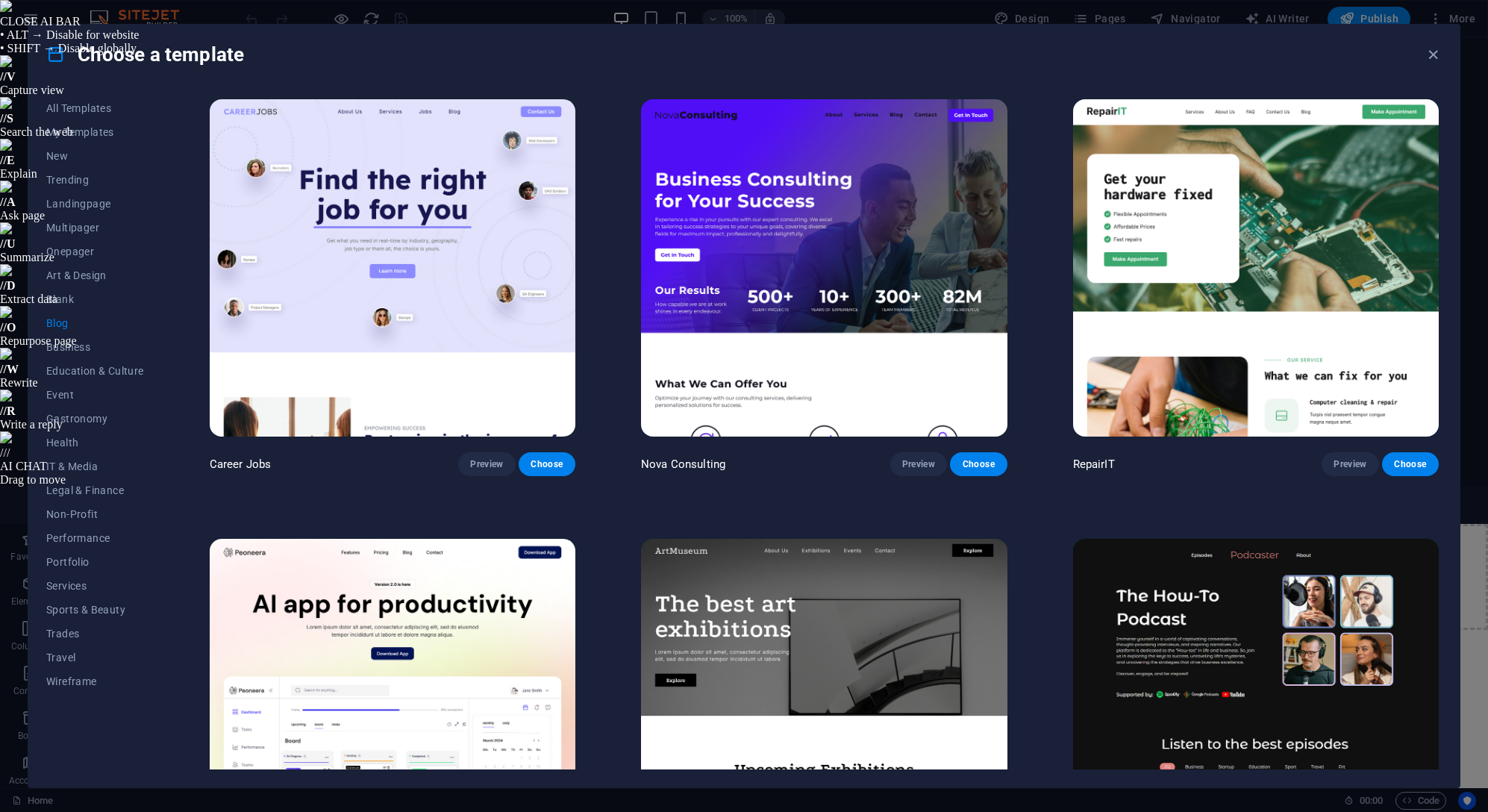
click at [556, 230] on img at bounding box center [392, 268] width 365 height 337
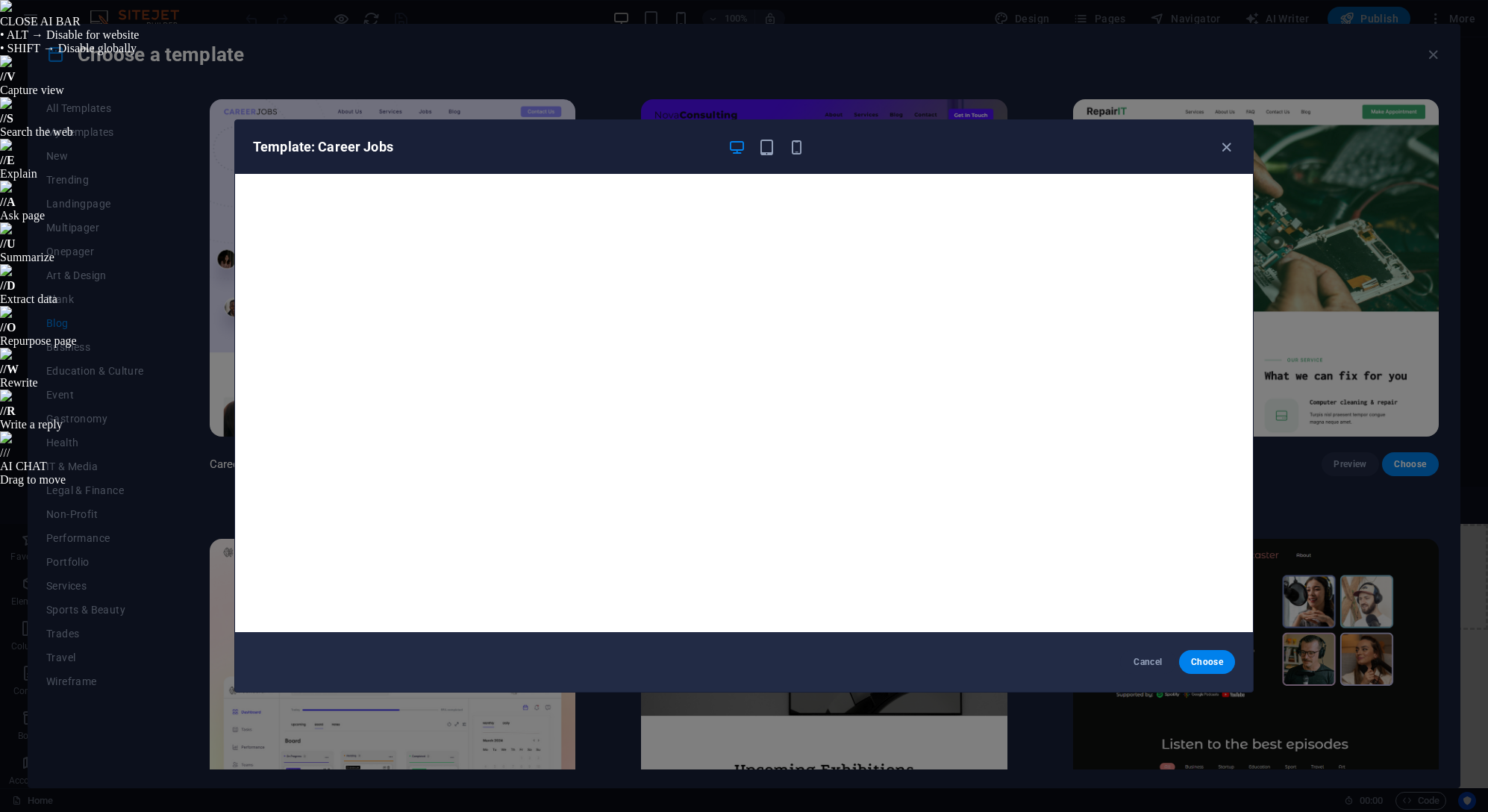
click at [799, 153] on icon "button" at bounding box center [797, 147] width 17 height 17
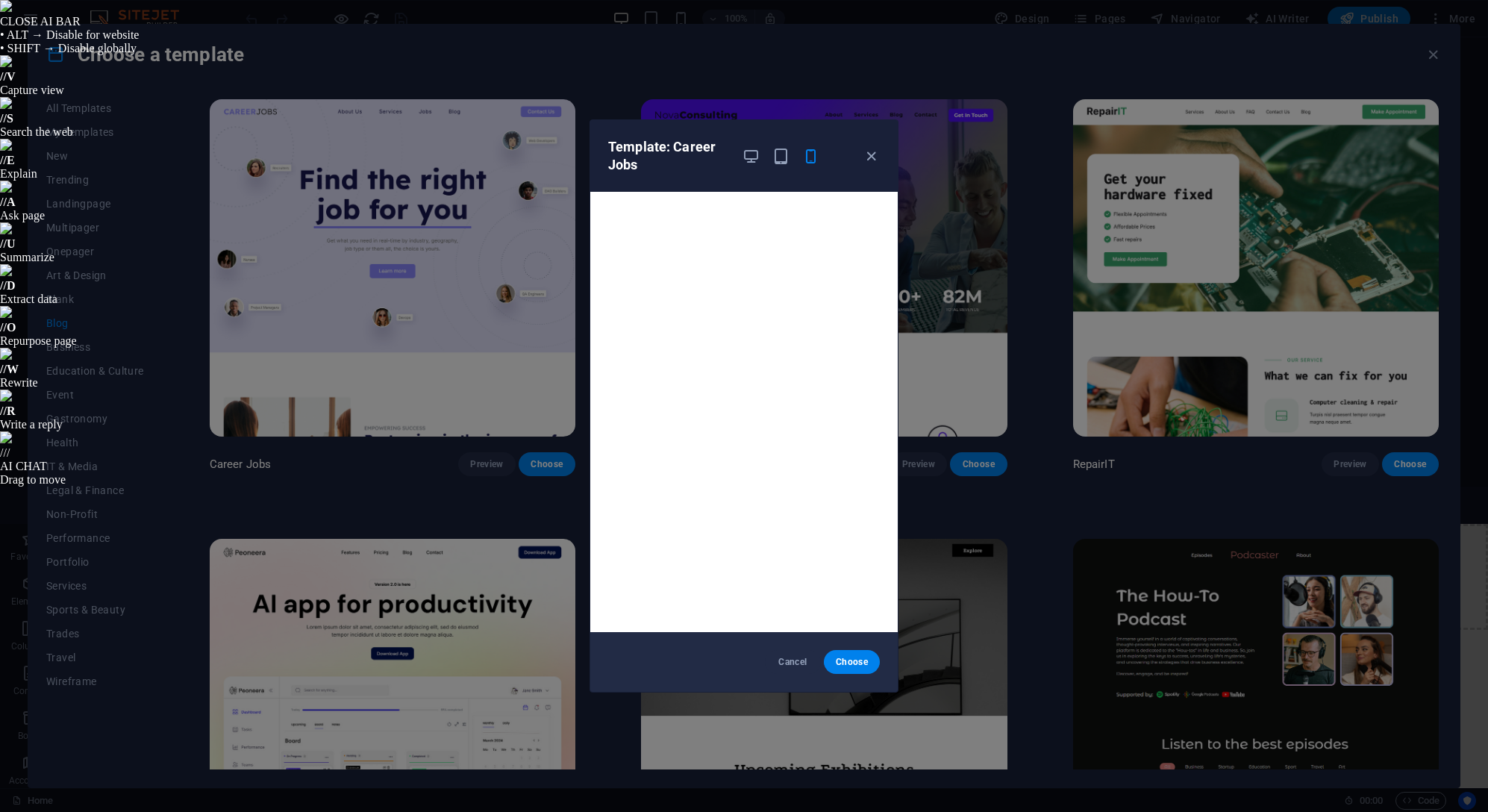
click at [751, 154] on icon "button" at bounding box center [751, 156] width 17 height 17
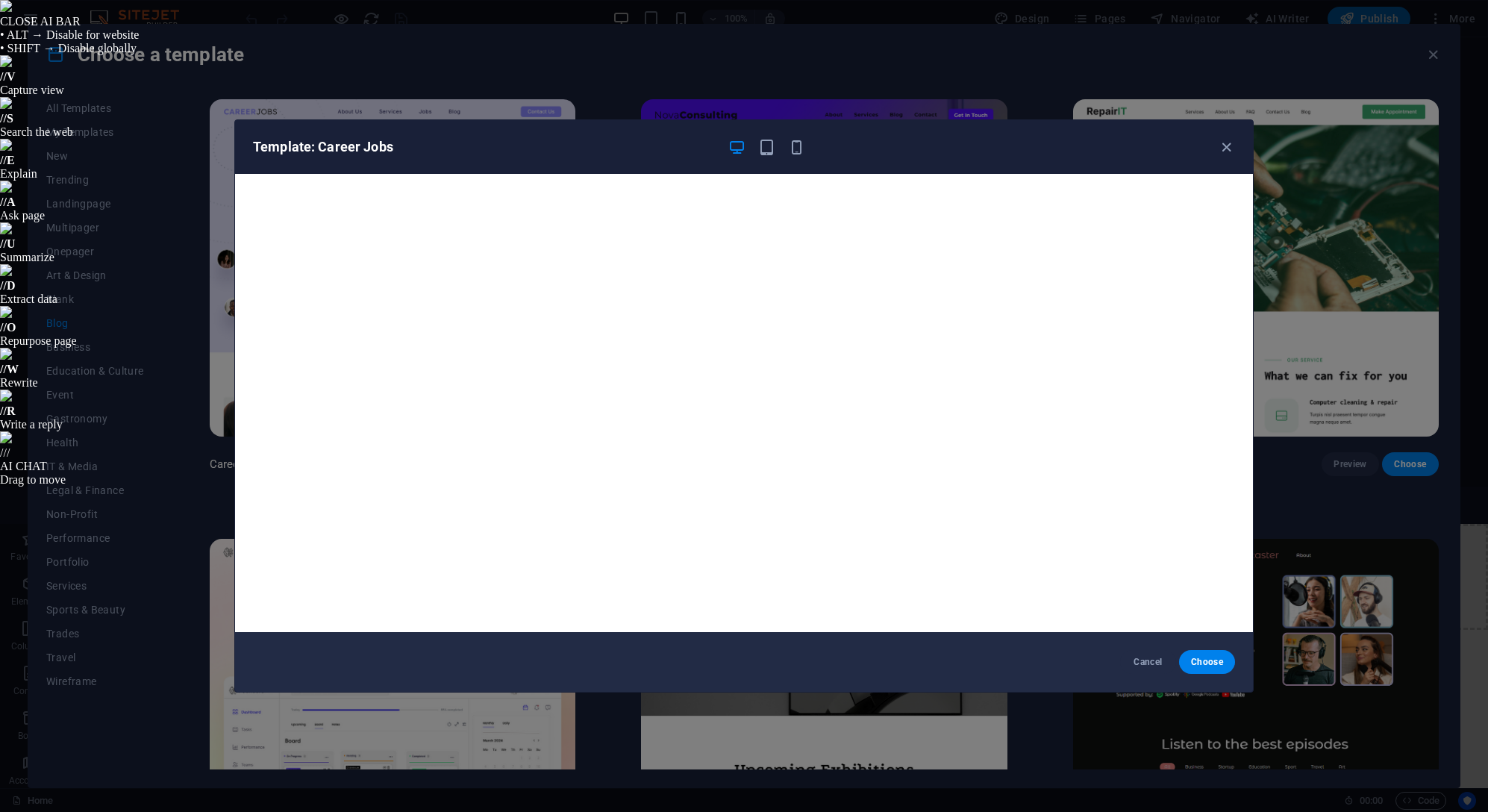
click at [1141, 659] on span "Cancel" at bounding box center [1148, 661] width 32 height 12
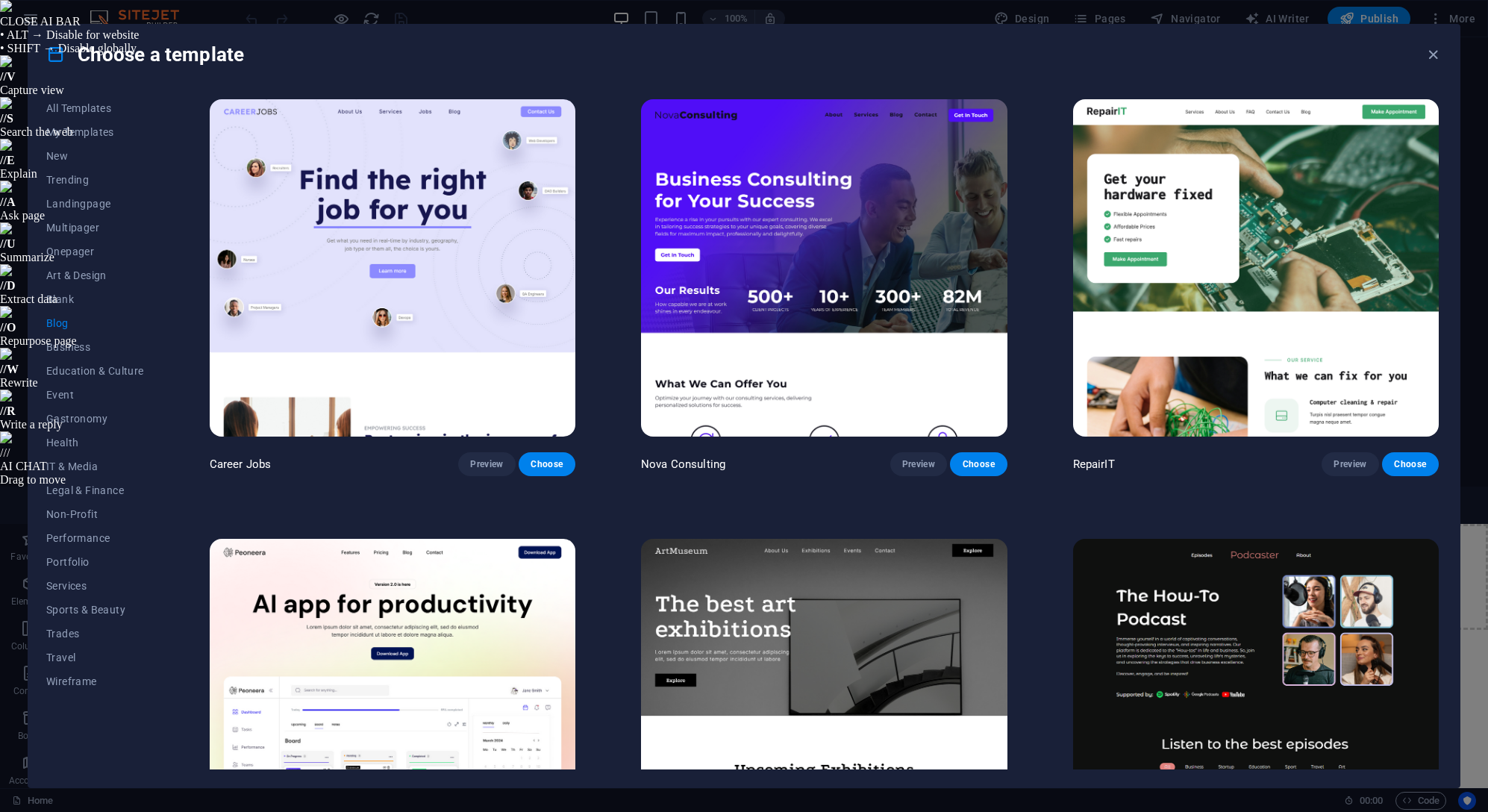
click at [1194, 604] on img at bounding box center [1255, 707] width 365 height 337
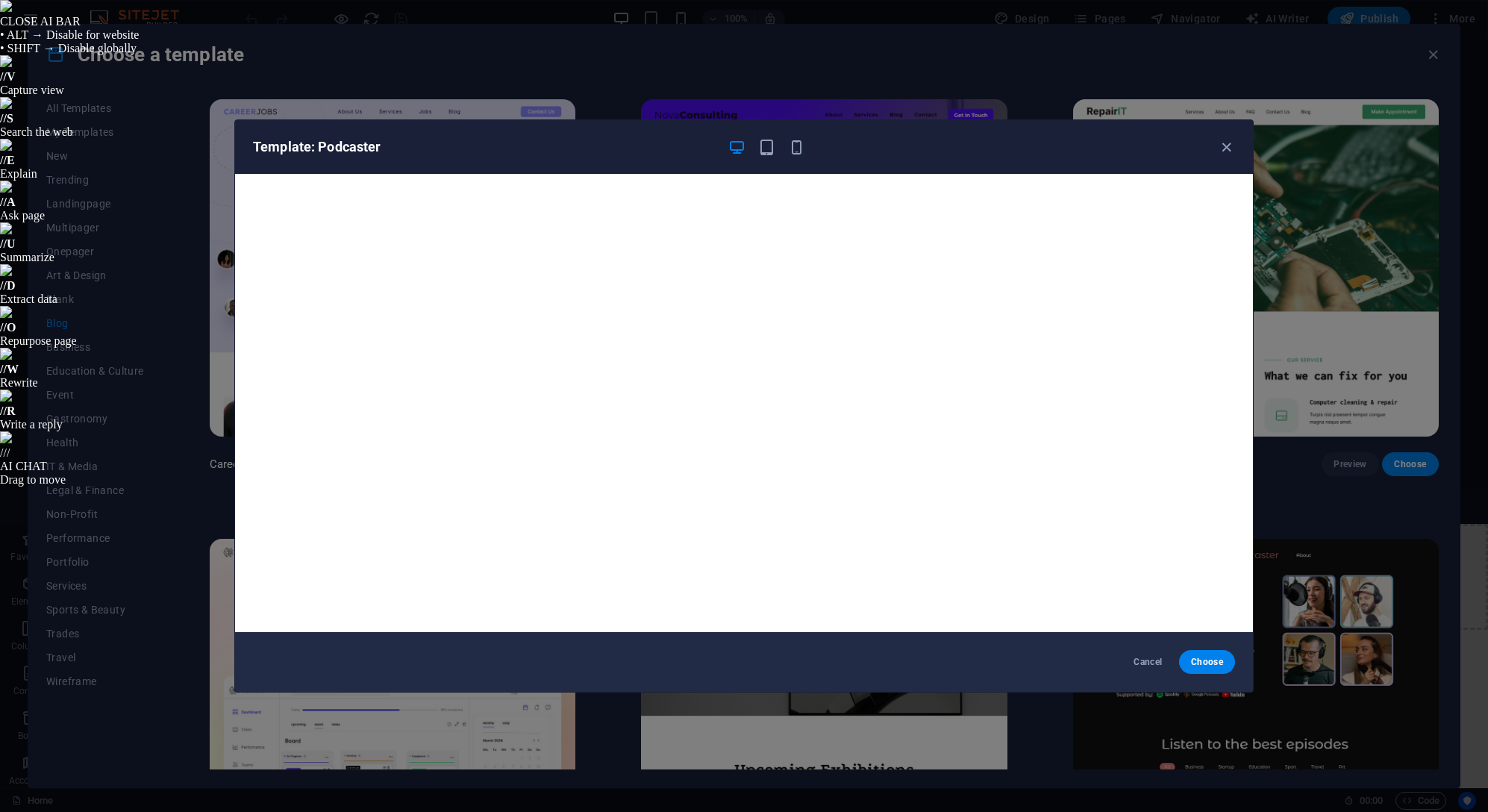
click at [1234, 156] on div "Template: Podcaster" at bounding box center [744, 147] width 1018 height 54
click at [1220, 148] on icon "button" at bounding box center [1226, 147] width 17 height 17
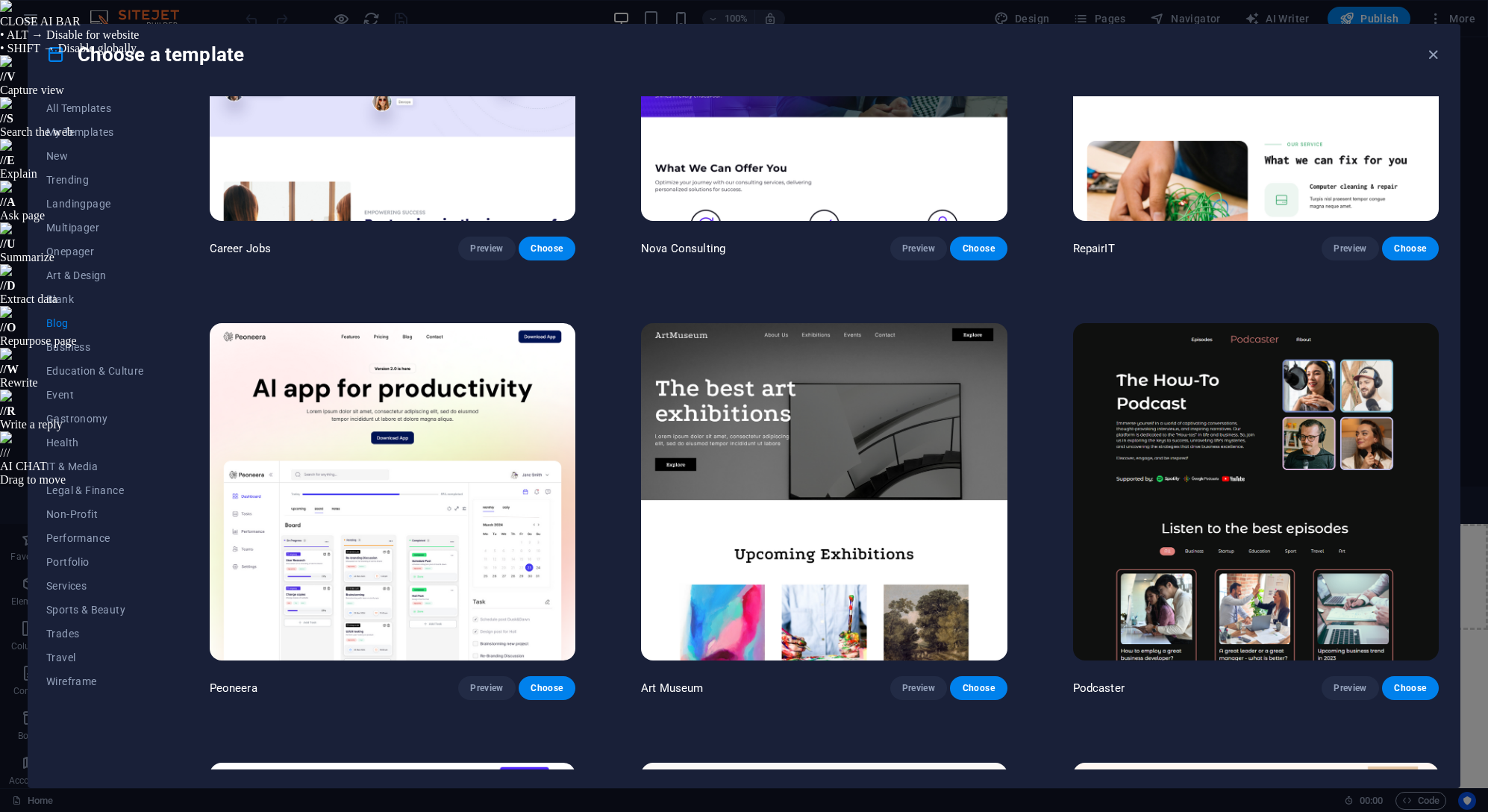
scroll to position [223, 0]
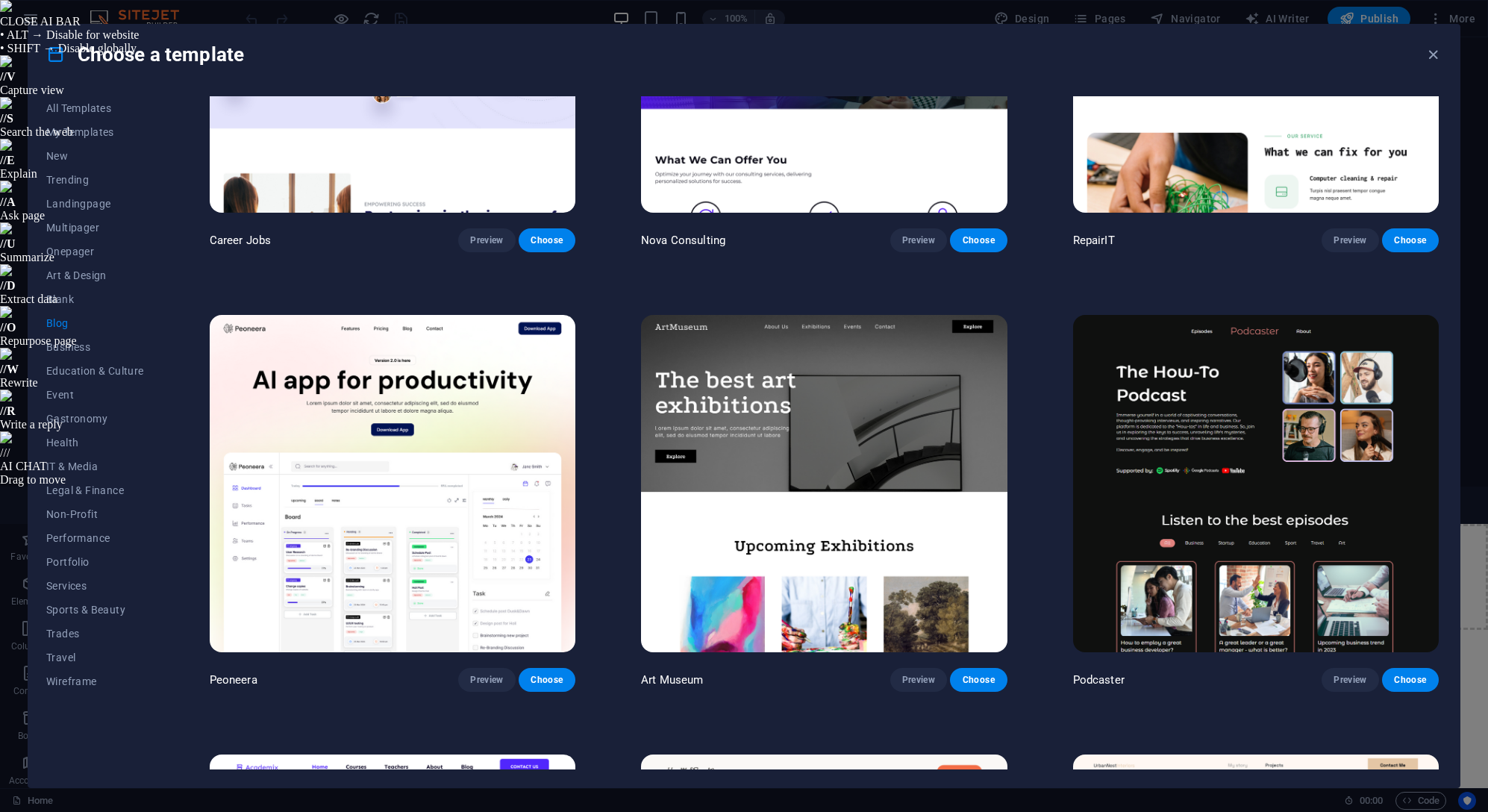
click at [840, 404] on img at bounding box center [824, 484] width 365 height 337
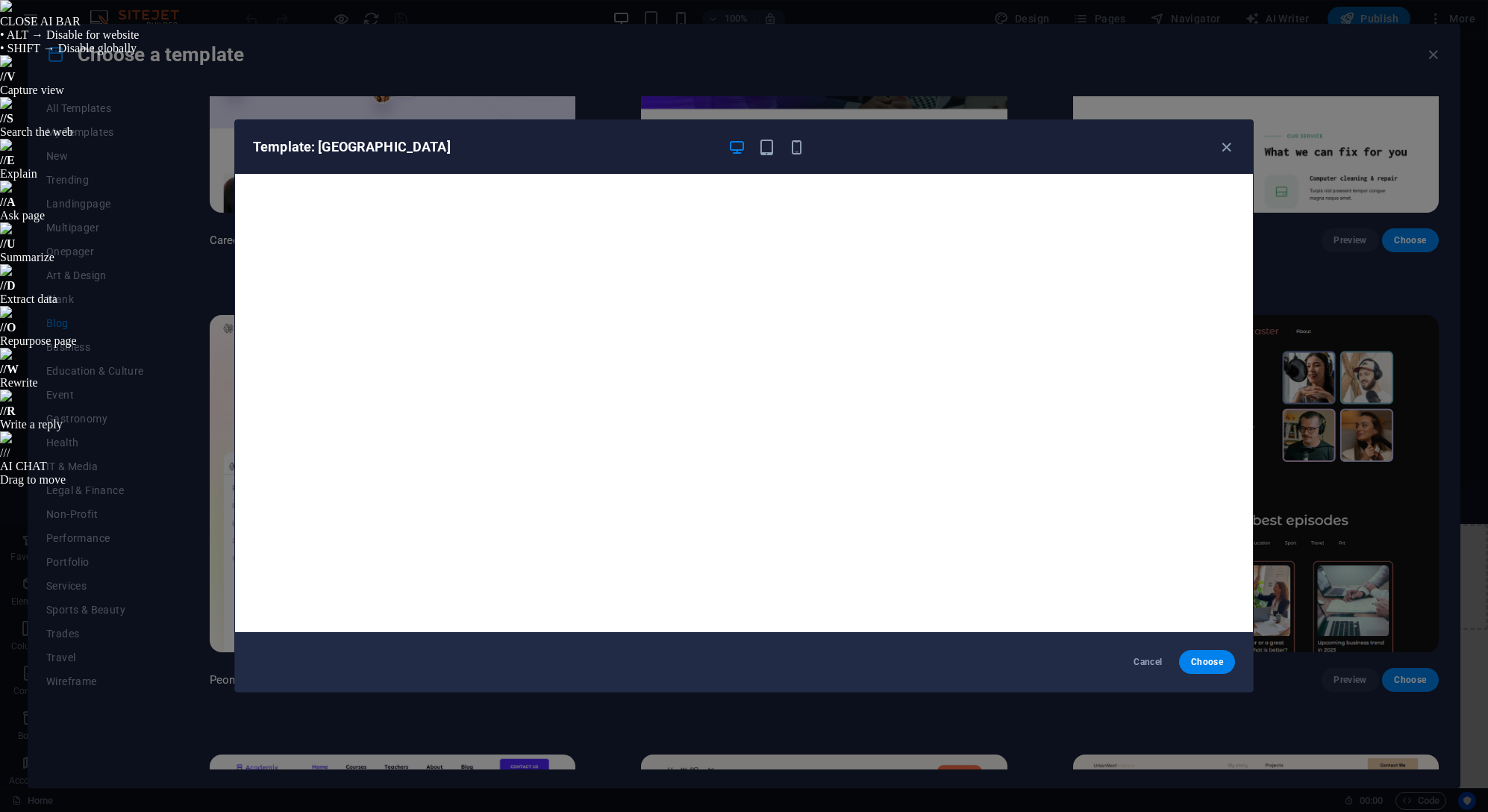
click at [1231, 157] on div "Template: [GEOGRAPHIC_DATA]" at bounding box center [744, 147] width 1018 height 54
click at [1231, 150] on icon "button" at bounding box center [1226, 147] width 17 height 17
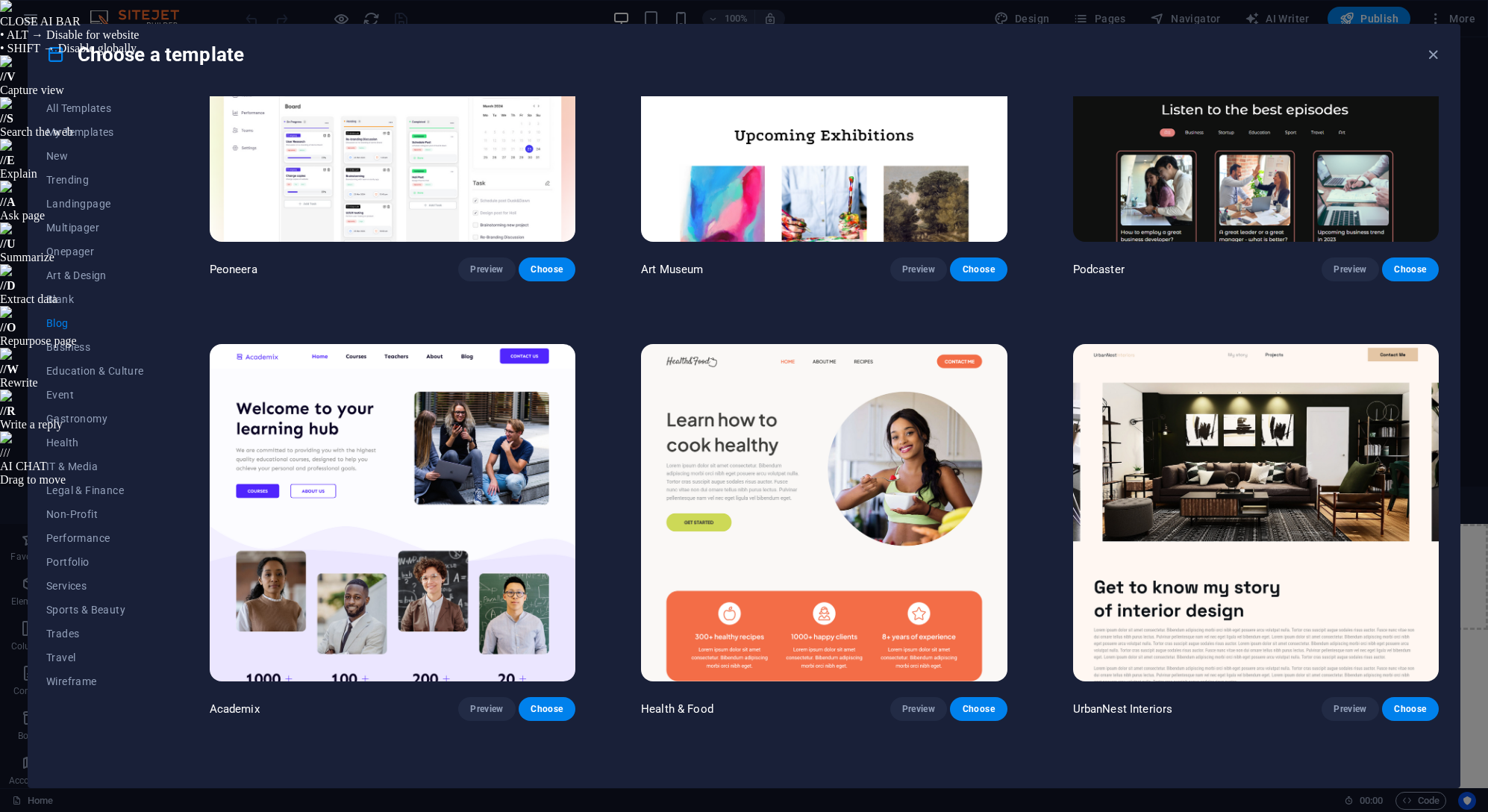
scroll to position [671, 0]
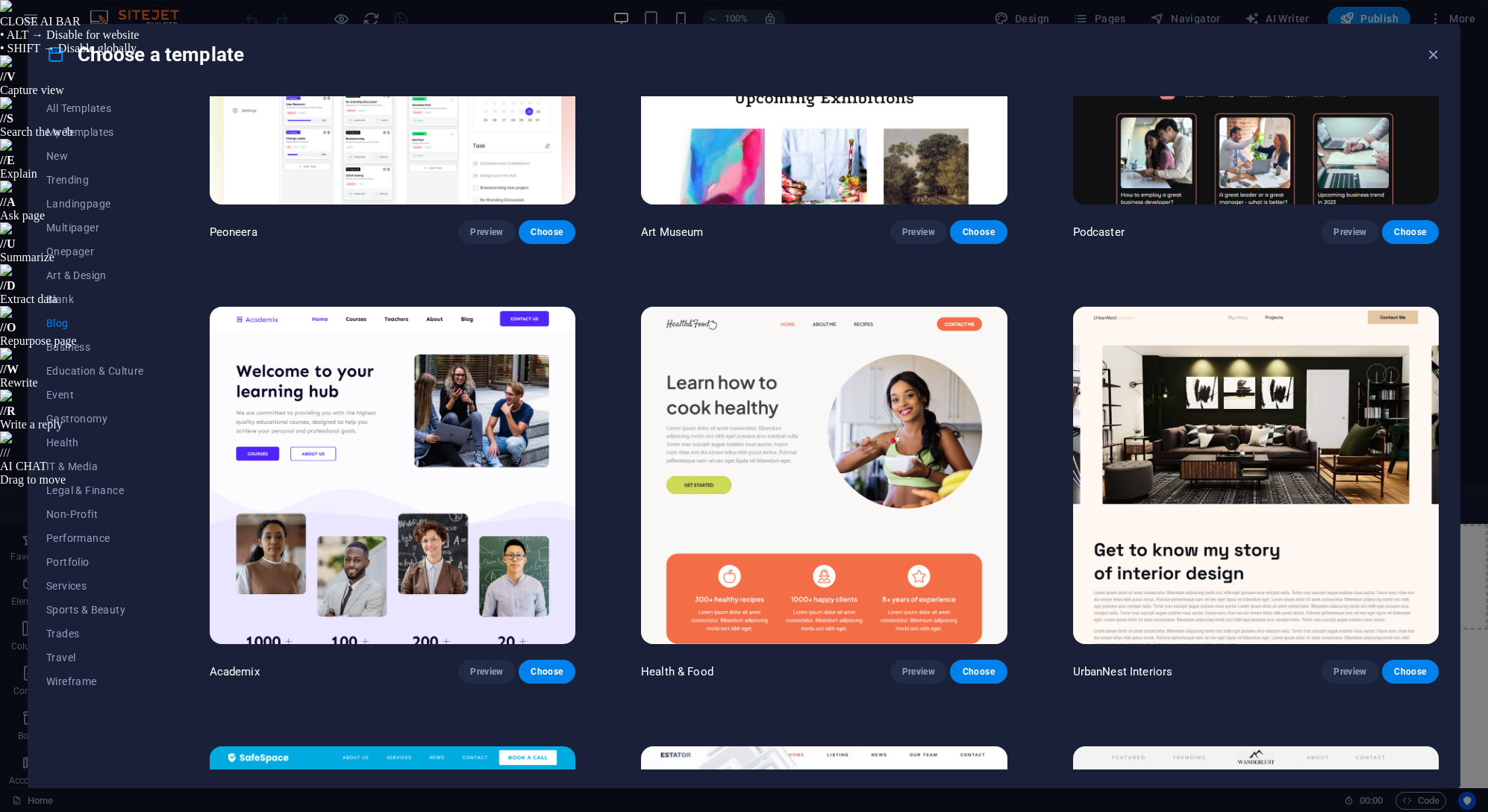
click at [352, 406] on img at bounding box center [392, 475] width 365 height 337
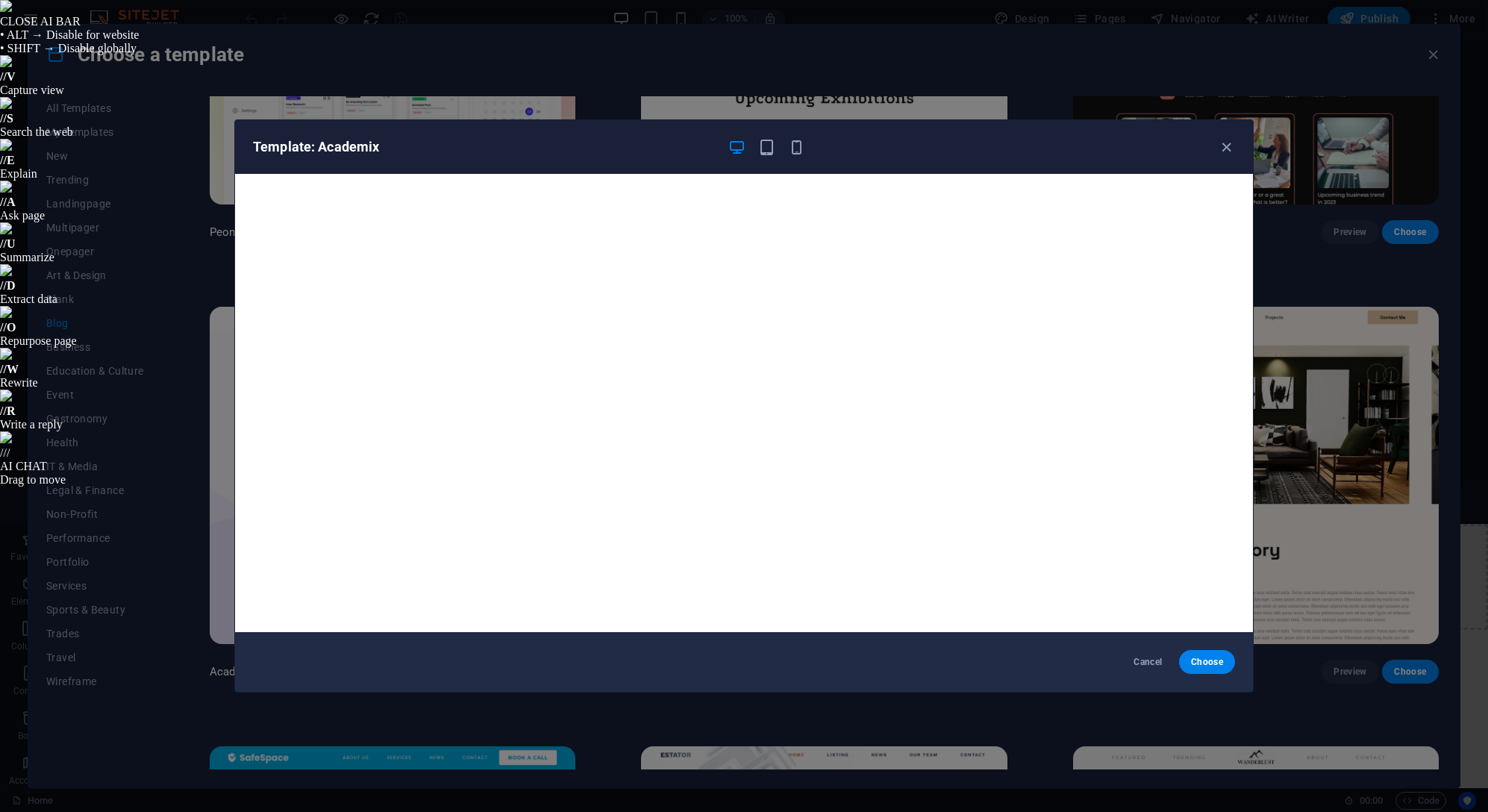
scroll to position [4, 0]
click at [1134, 666] on span "Cancel" at bounding box center [1148, 661] width 32 height 12
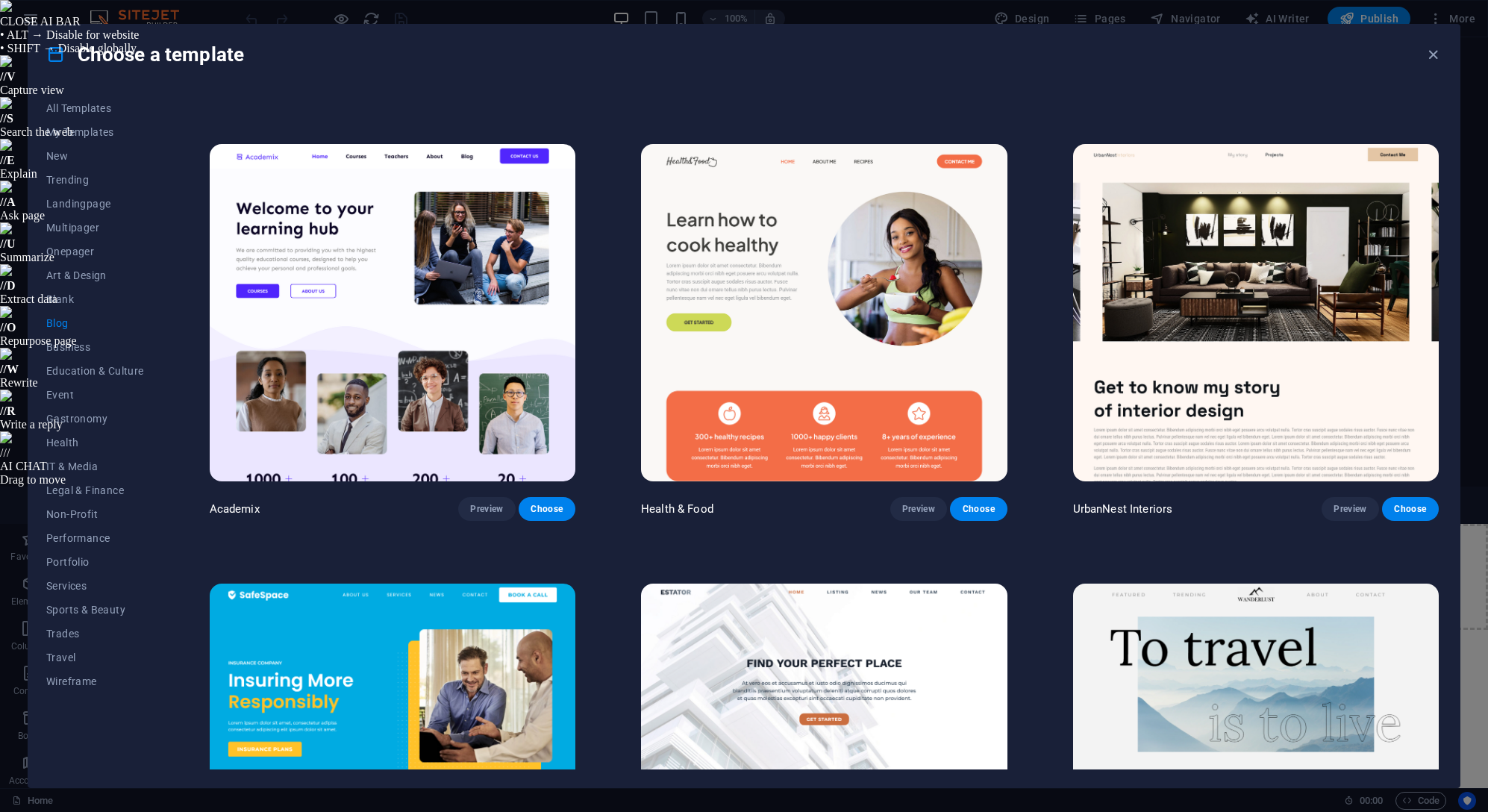
scroll to position [895, 0]
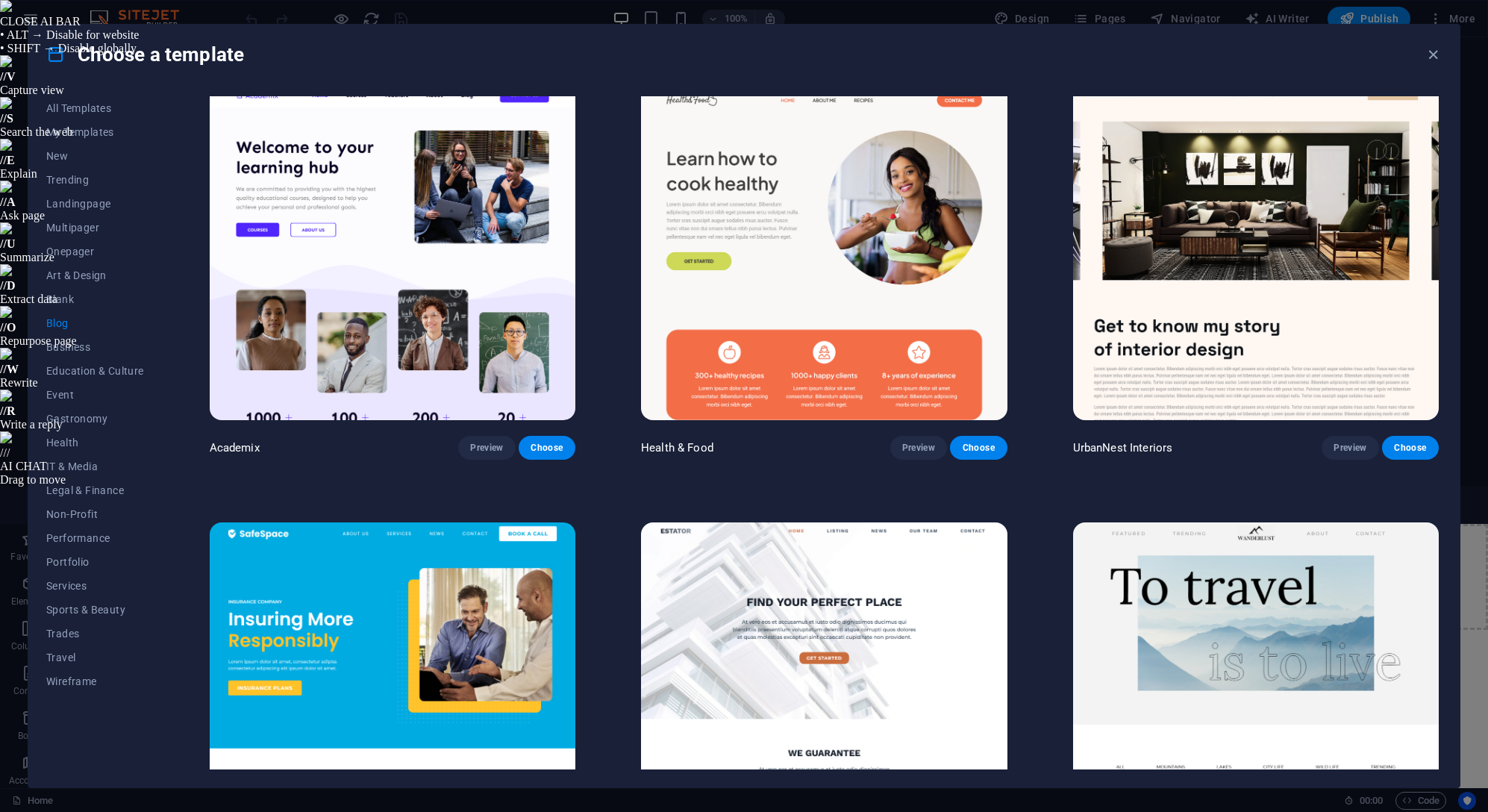
click at [554, 441] on span "Choose" at bounding box center [546, 447] width 33 height 12
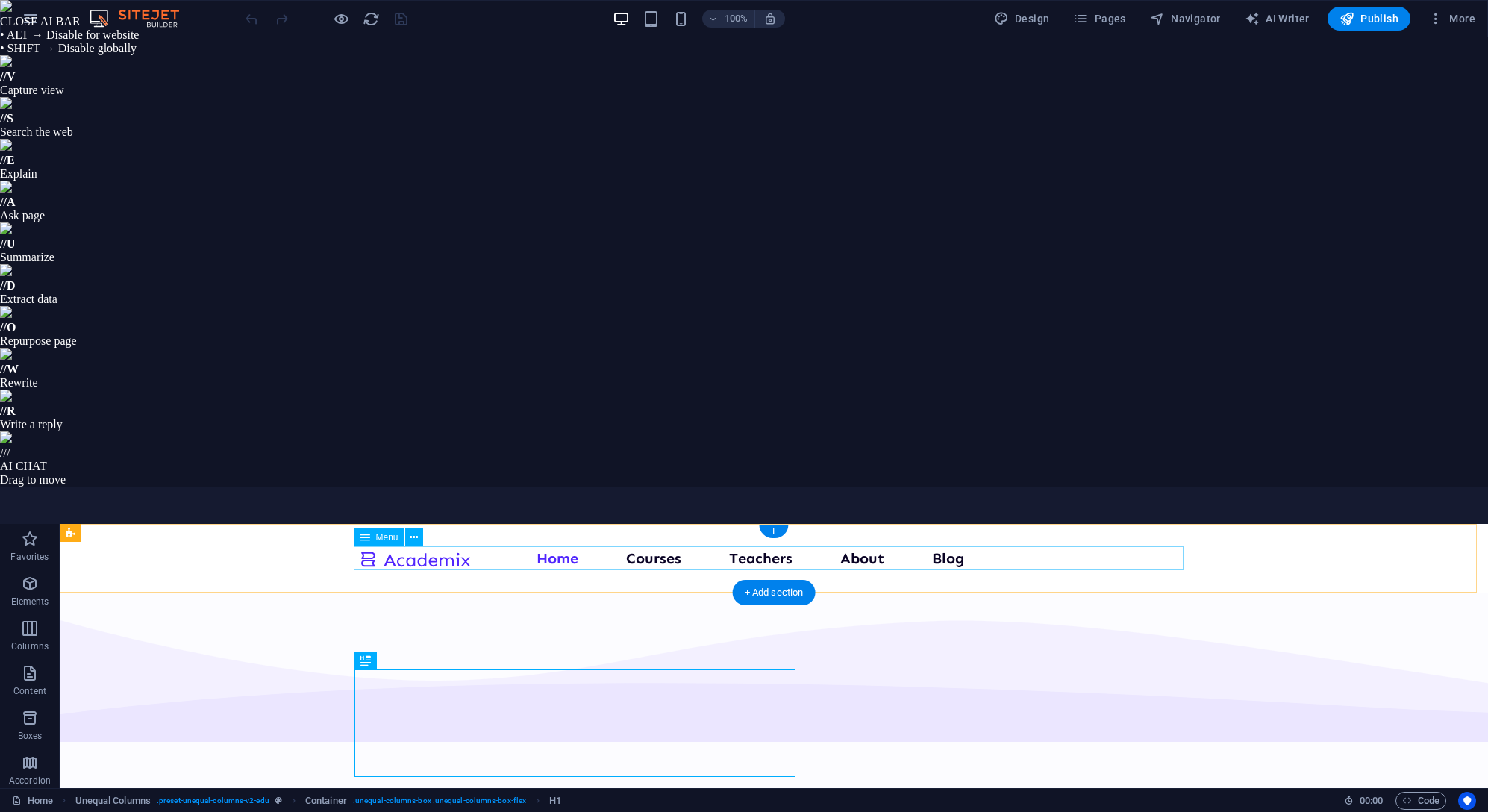
click at [653, 561] on nav "Home Courses Teachers About Blog Contact Us" at bounding box center [774, 558] width 830 height 24
click at [647, 559] on nav "Home Courses Teachers About Blog Contact Us" at bounding box center [774, 558] width 830 height 24
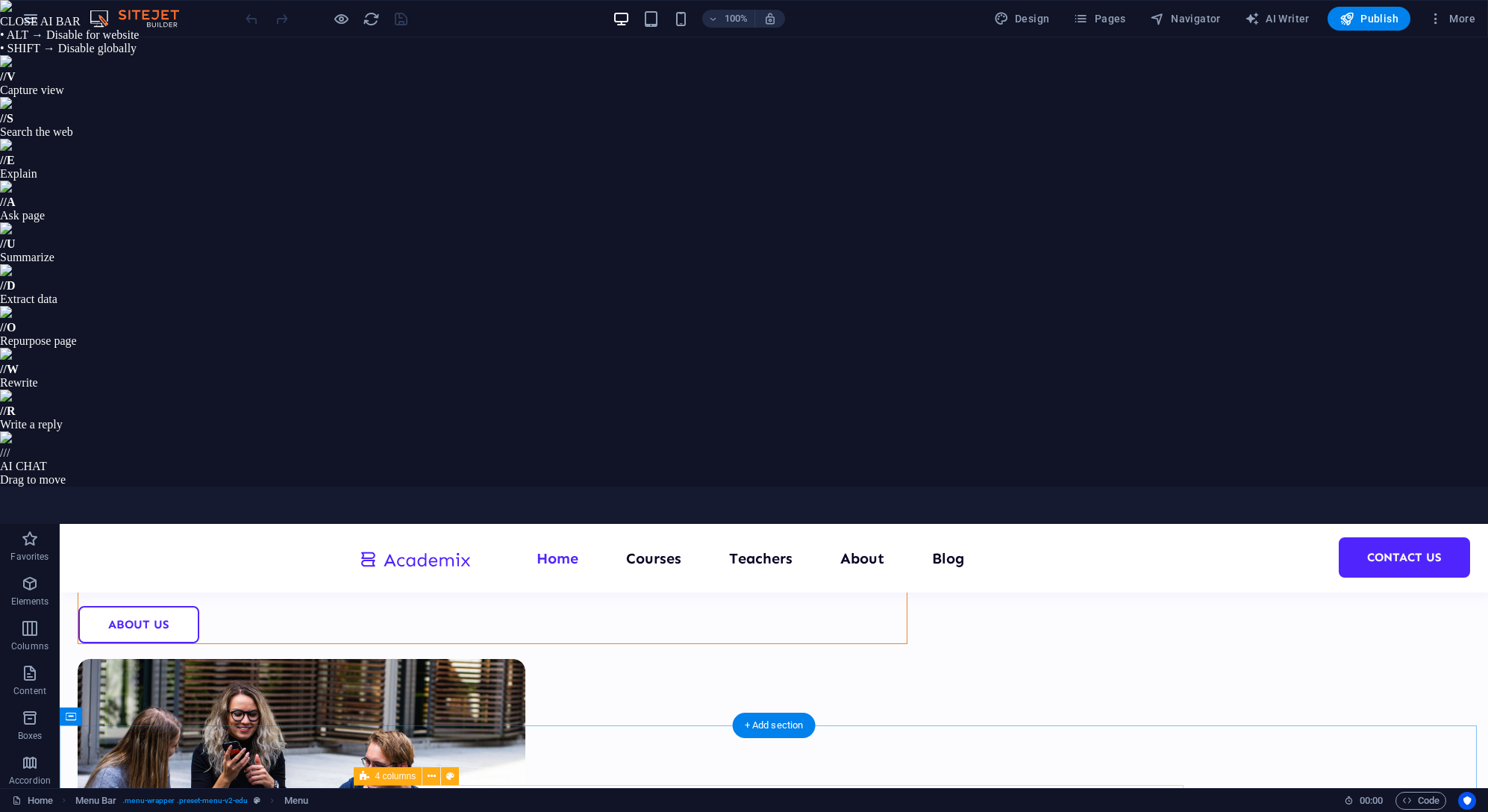
scroll to position [448, 0]
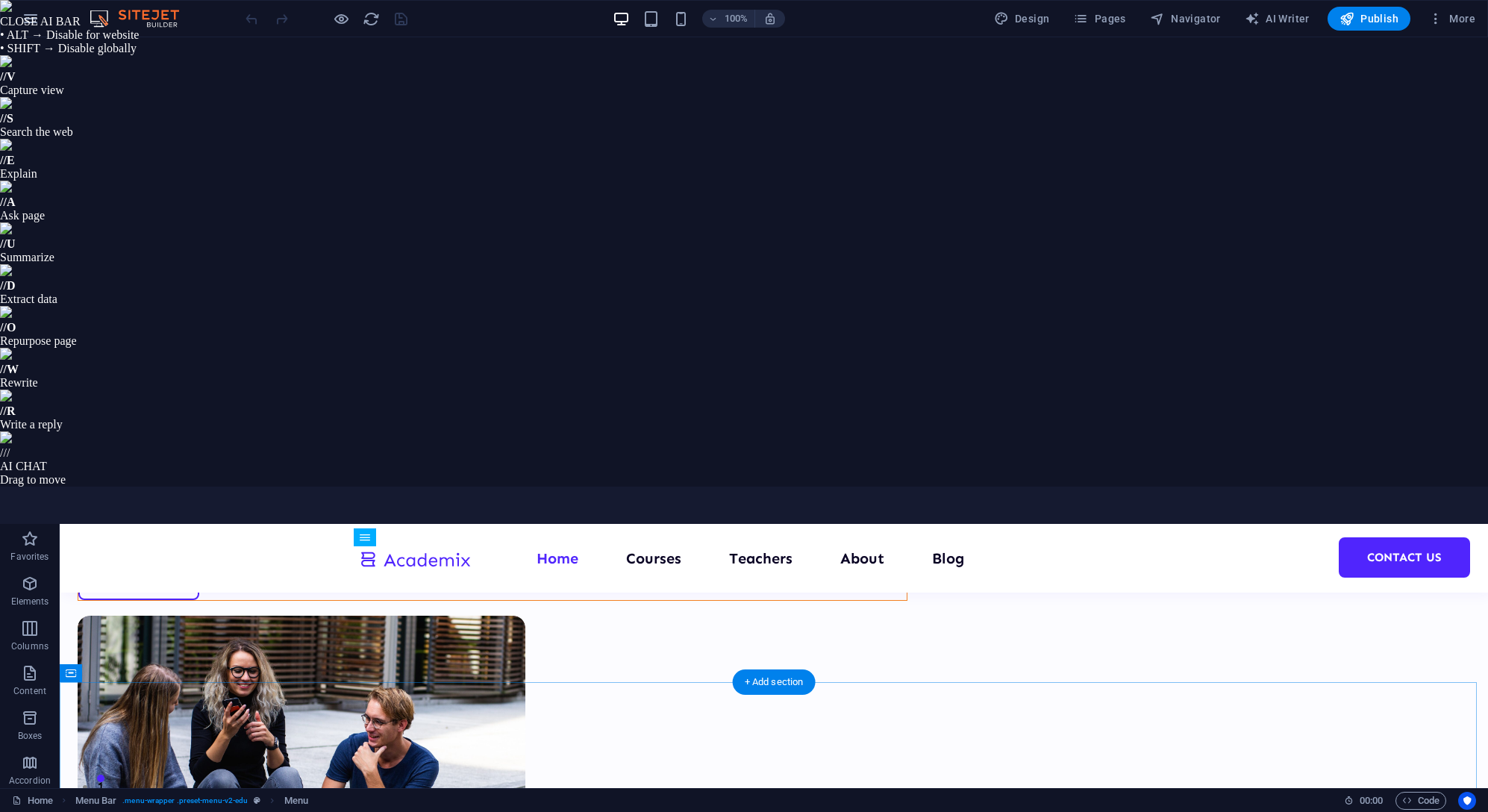
click at [18, 14] on button "button" at bounding box center [30, 18] width 35 height 35
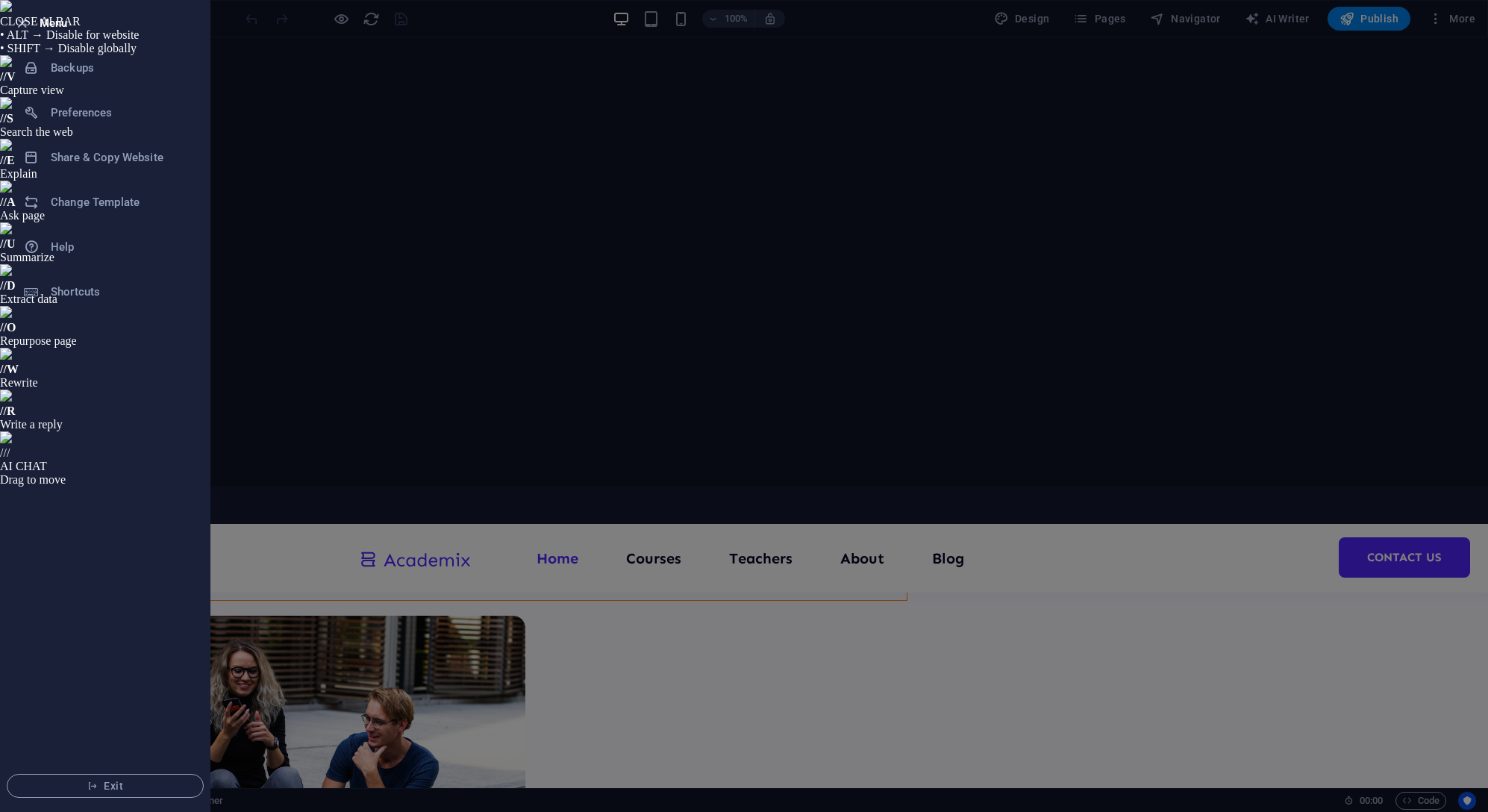
click at [89, 206] on h6 "Change Template" at bounding box center [119, 202] width 138 height 18
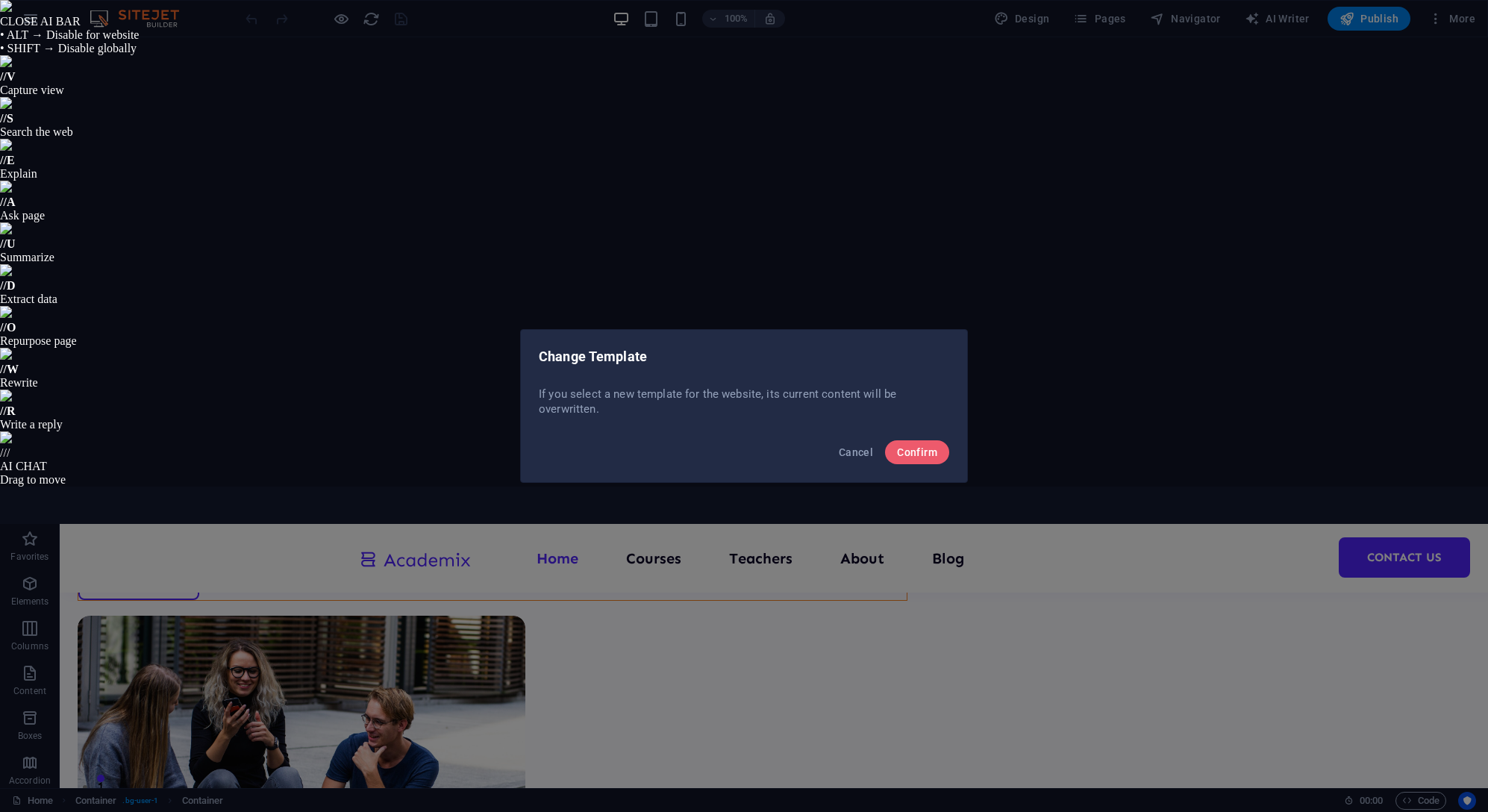
click at [846, 453] on span "Cancel" at bounding box center [855, 451] width 35 height 12
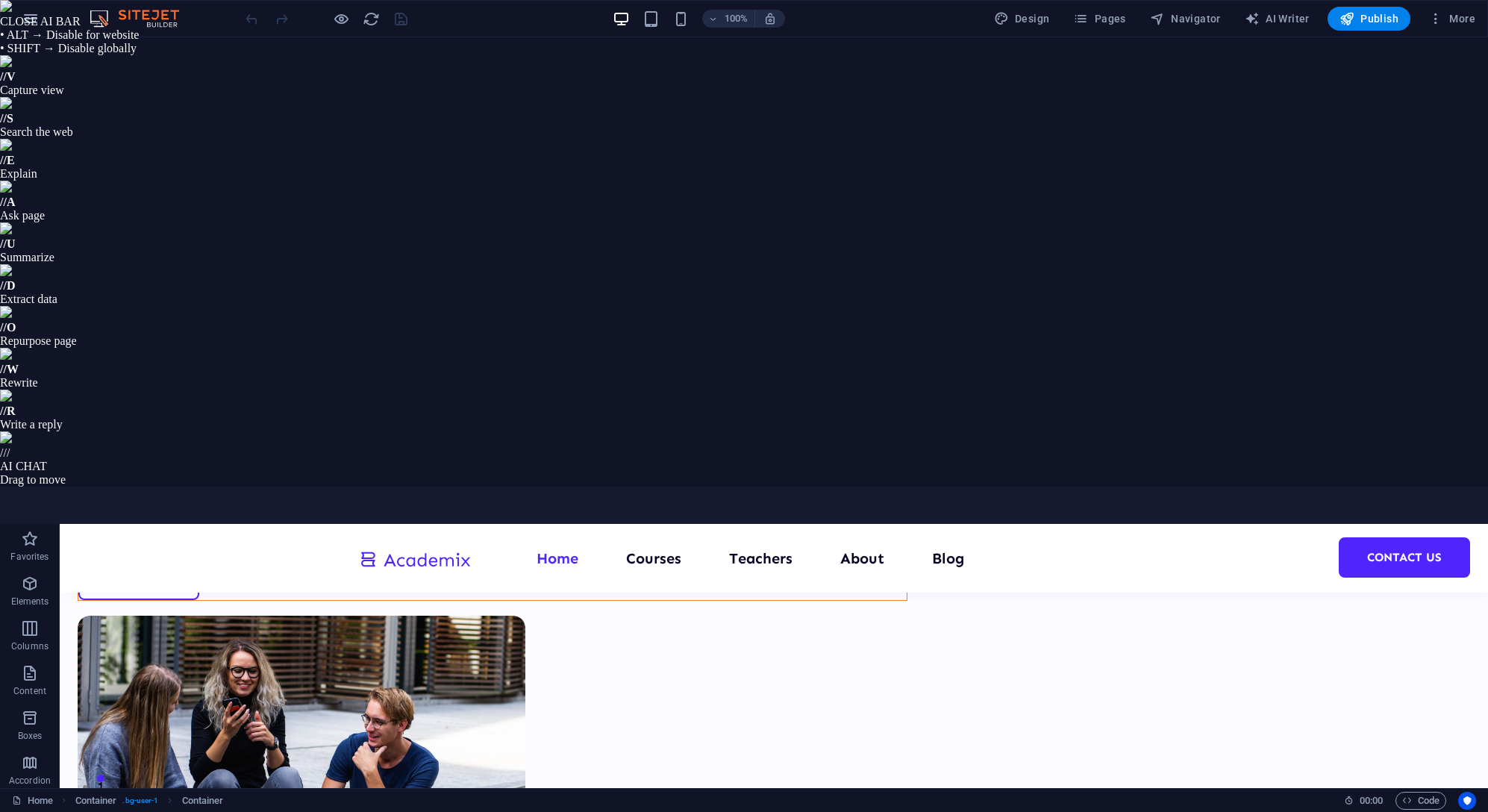
click at [47, 25] on button "button" at bounding box center [30, 18] width 35 height 35
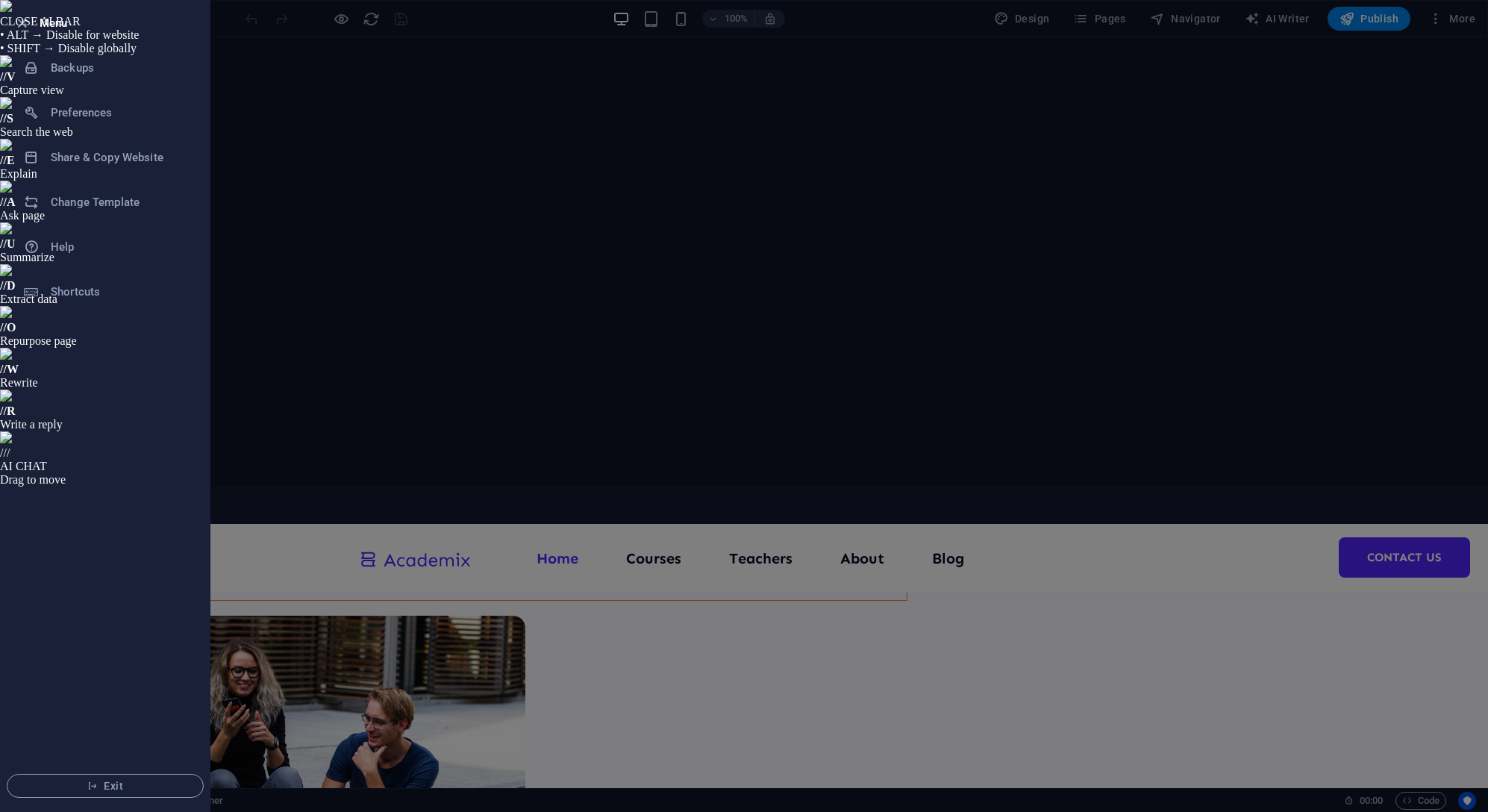
click at [140, 777] on button "Exit" at bounding box center [106, 785] width 197 height 24
